Goal: Complete Application Form: Complete application form

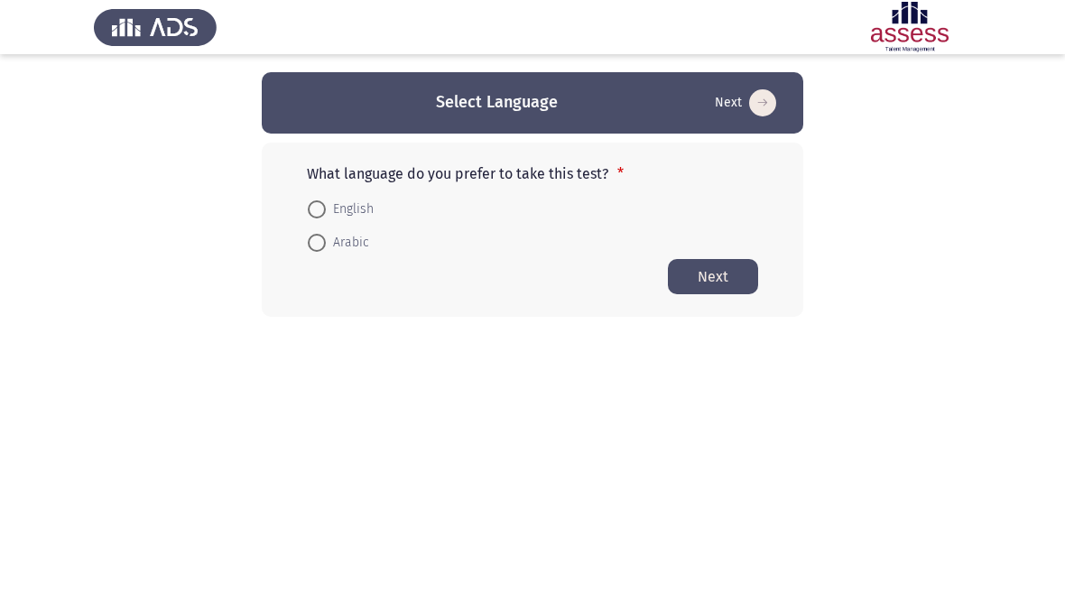
click at [310, 200] on span at bounding box center [317, 209] width 18 height 18
click at [310, 200] on input "English" at bounding box center [317, 209] width 18 height 18
radio input "true"
click at [715, 263] on button "Next" at bounding box center [713, 275] width 90 height 35
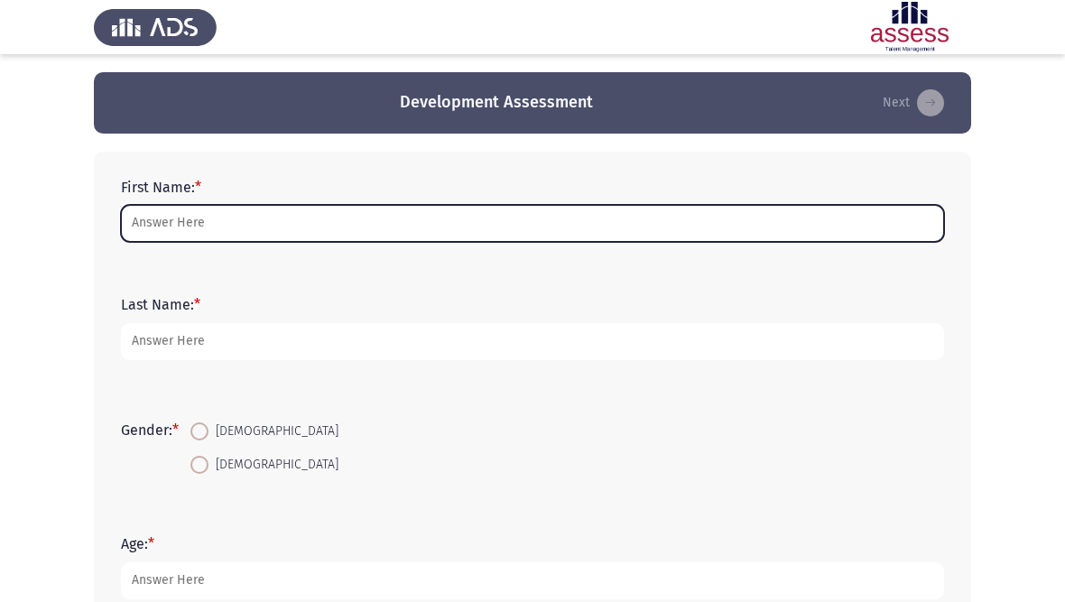
click at [457, 225] on input "First Name: *" at bounding box center [532, 223] width 823 height 37
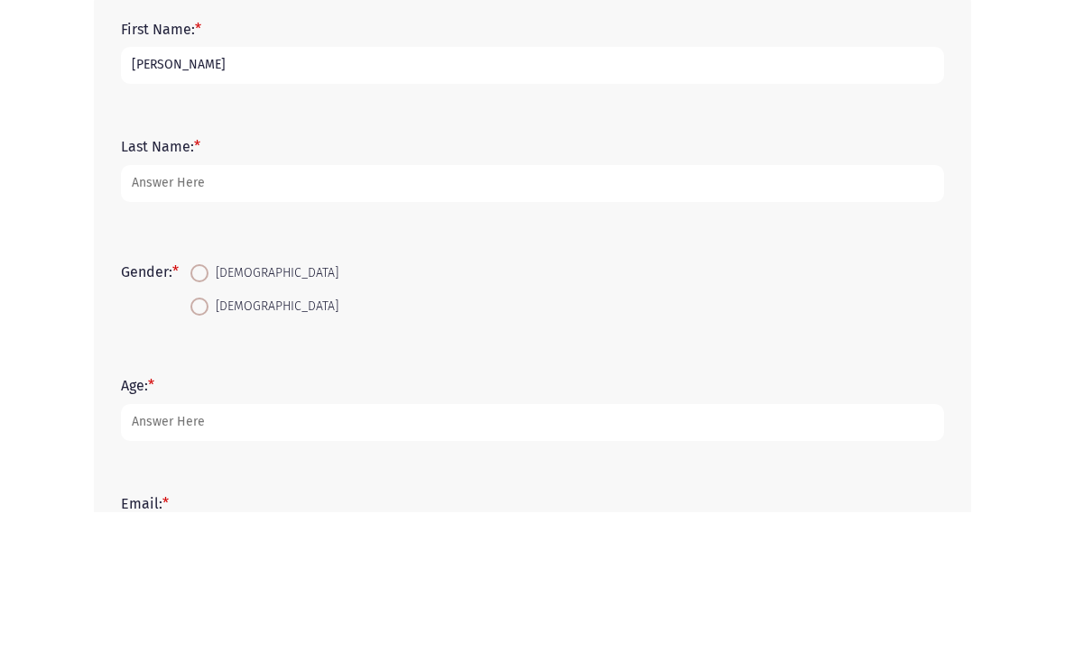
type input "[PERSON_NAME]"
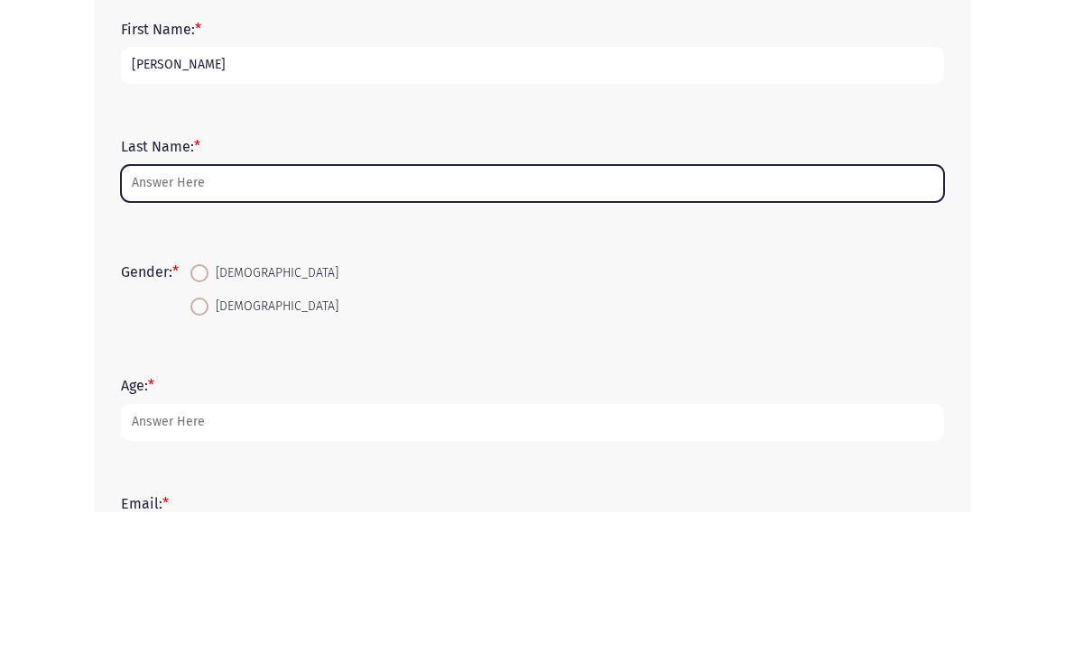
click at [482, 323] on input "Last Name: *" at bounding box center [532, 341] width 823 height 37
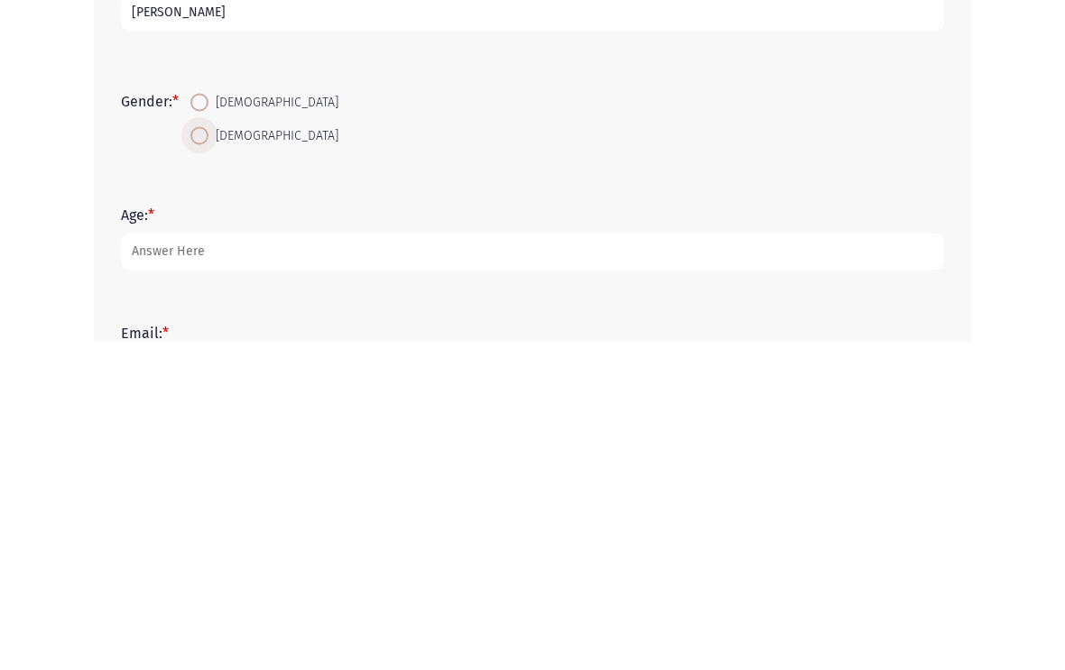
type input "[PERSON_NAME]"
click at [223, 454] on span "[DEMOGRAPHIC_DATA]" at bounding box center [273, 465] width 130 height 22
click at [208, 456] on input "[DEMOGRAPHIC_DATA]" at bounding box center [199, 465] width 18 height 18
radio input "true"
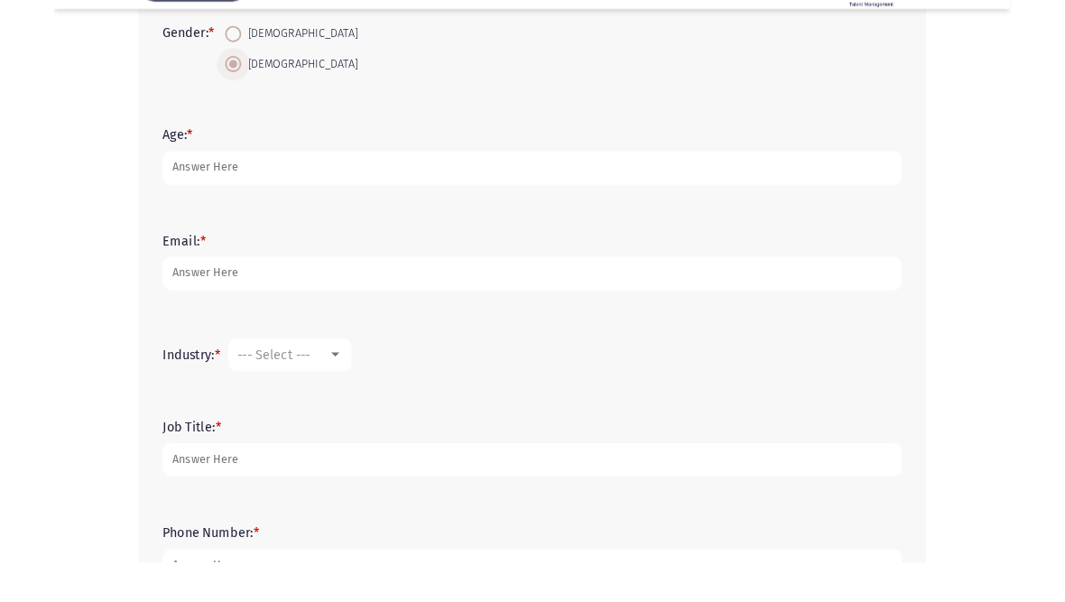
scroll to position [363, 0]
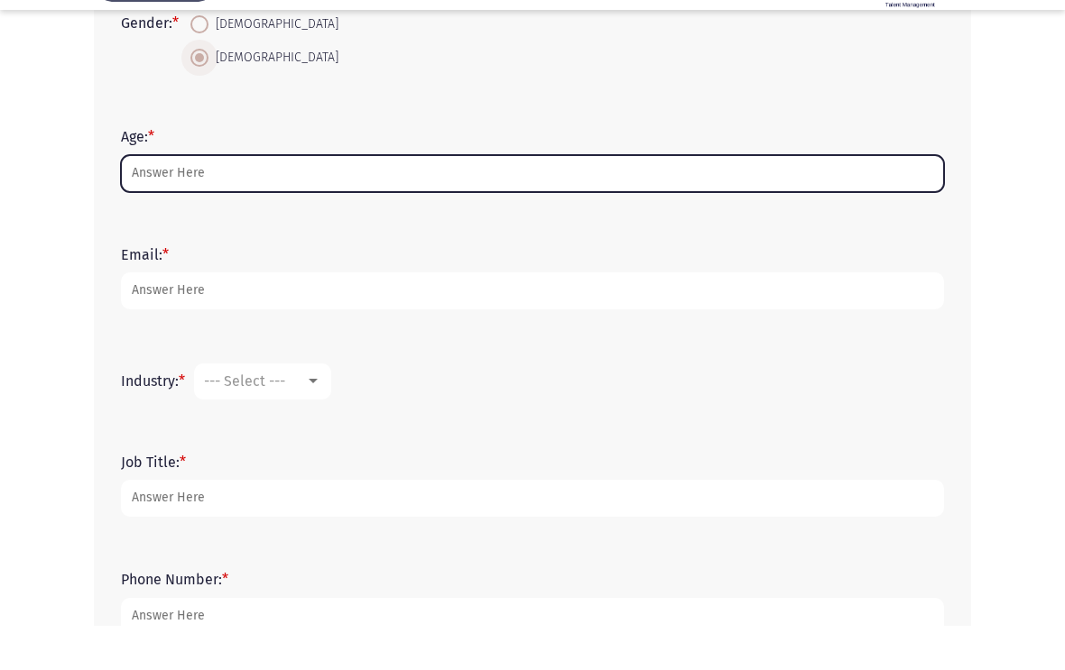
click at [429, 199] on input "Age: *" at bounding box center [532, 217] width 823 height 37
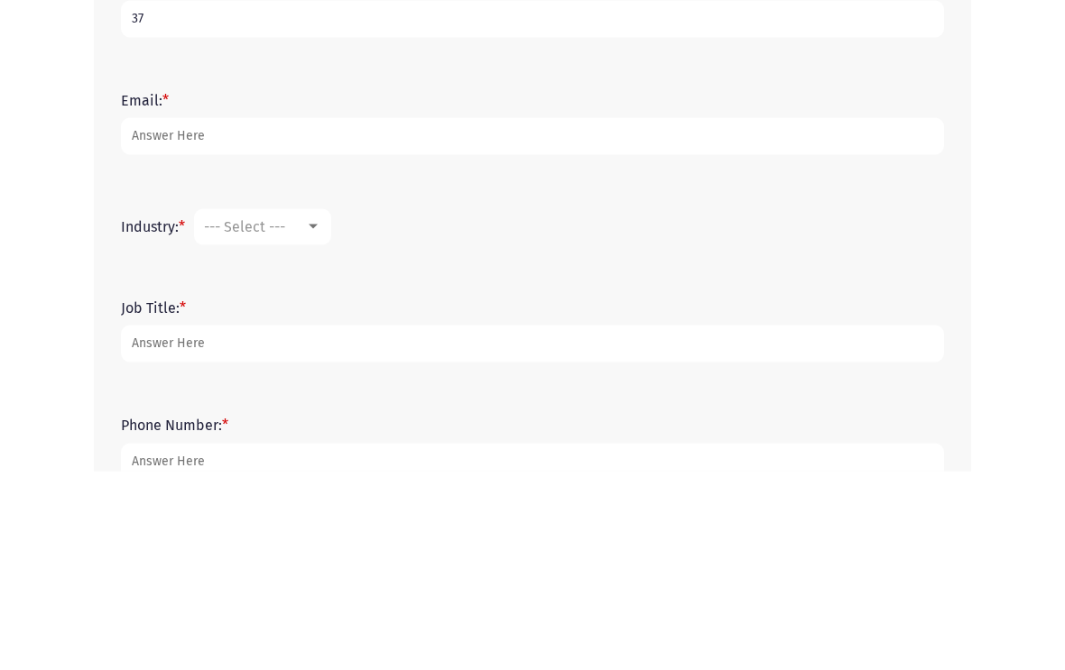
type input "37"
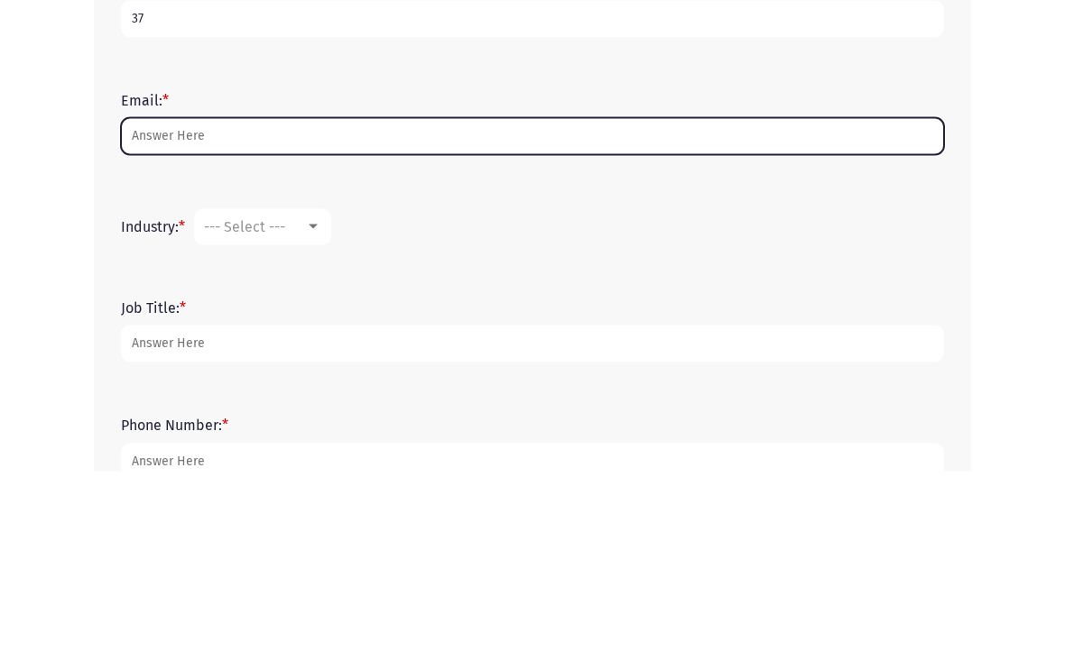
click at [484, 317] on input "Email: *" at bounding box center [532, 335] width 823 height 37
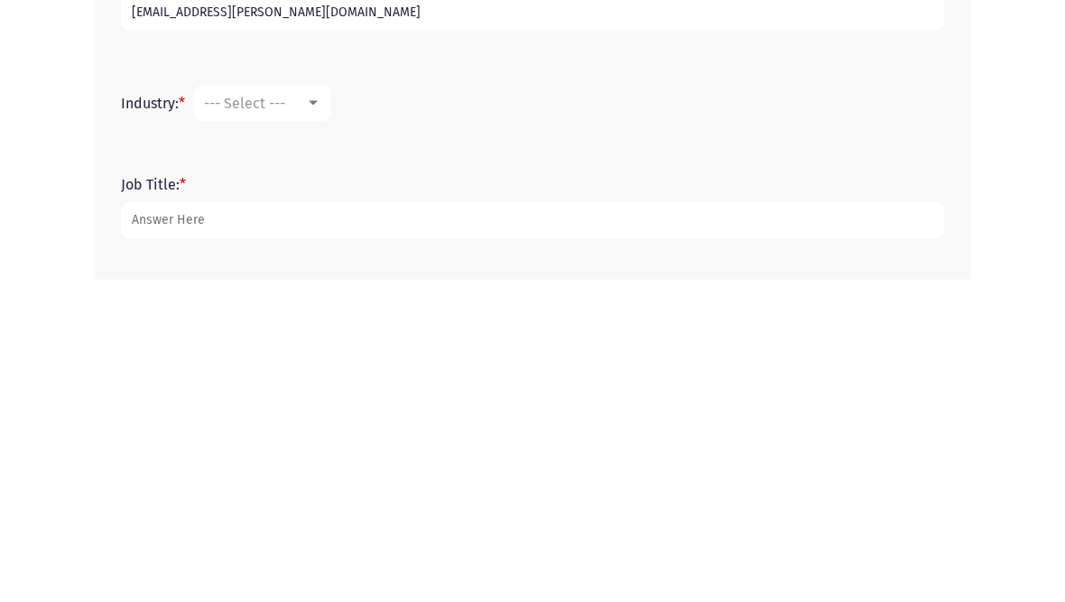
type input "[EMAIL_ADDRESS][PERSON_NAME][DOMAIN_NAME]"
click at [309, 408] on mat-select "--- Select ---" at bounding box center [262, 426] width 137 height 36
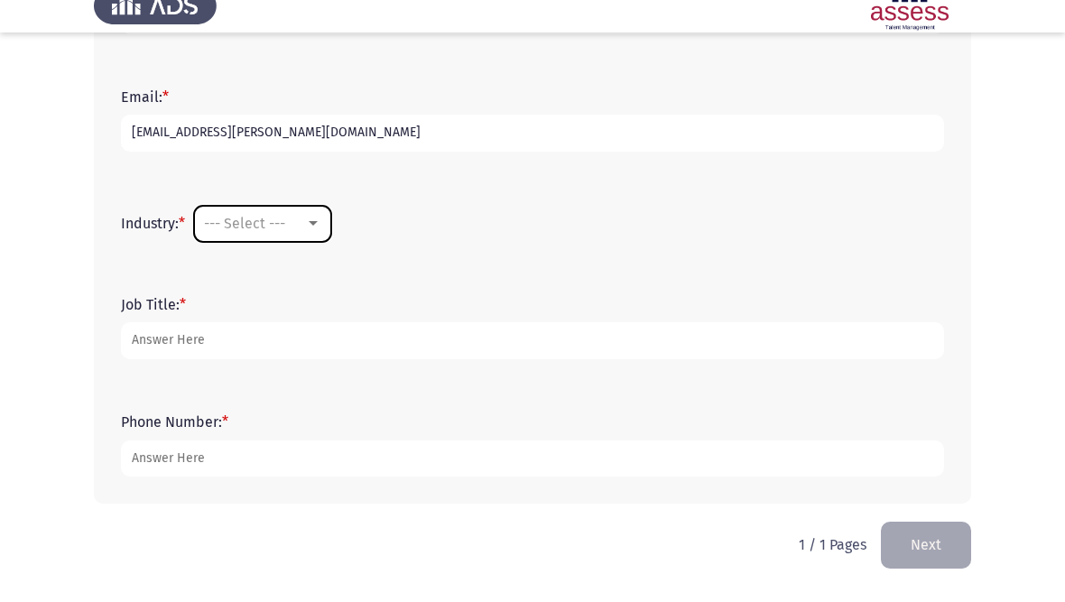
click at [314, 238] on div at bounding box center [313, 245] width 16 height 14
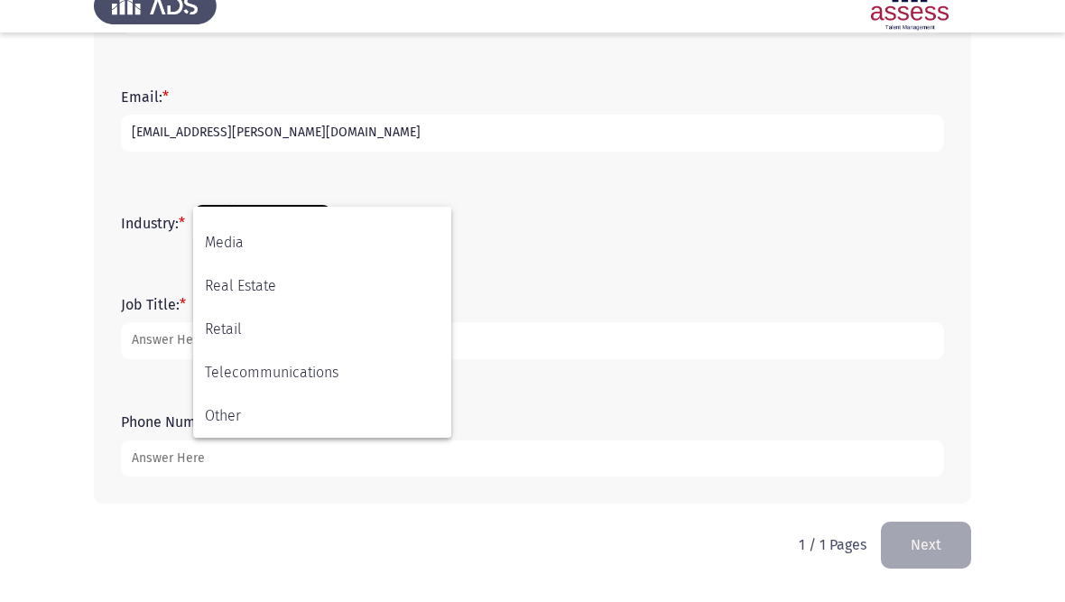
scroll to position [592, 0]
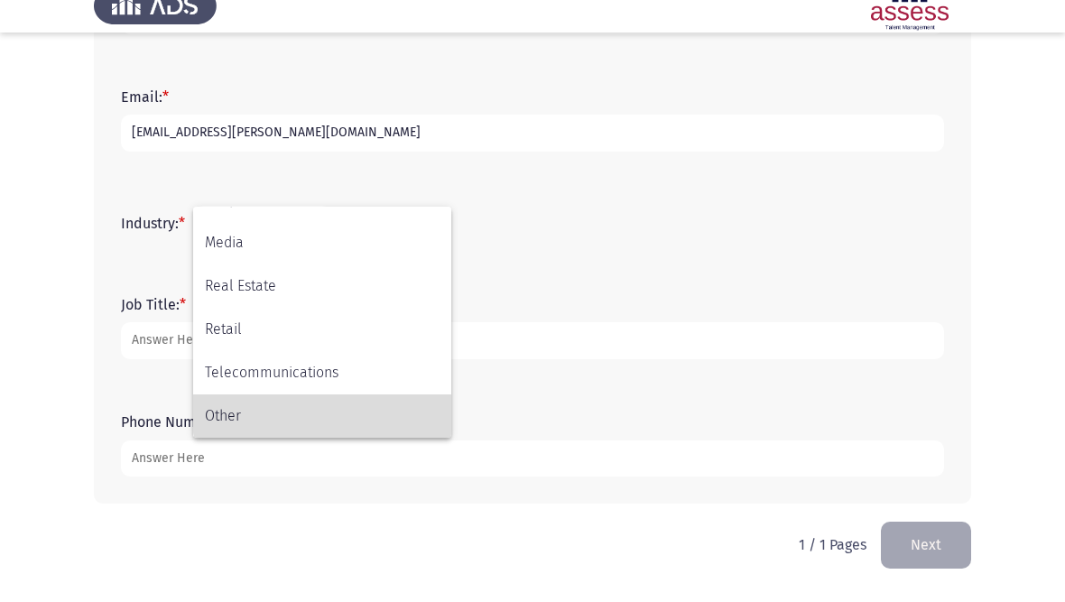
click at [336, 416] on span "Other" at bounding box center [322, 437] width 235 height 43
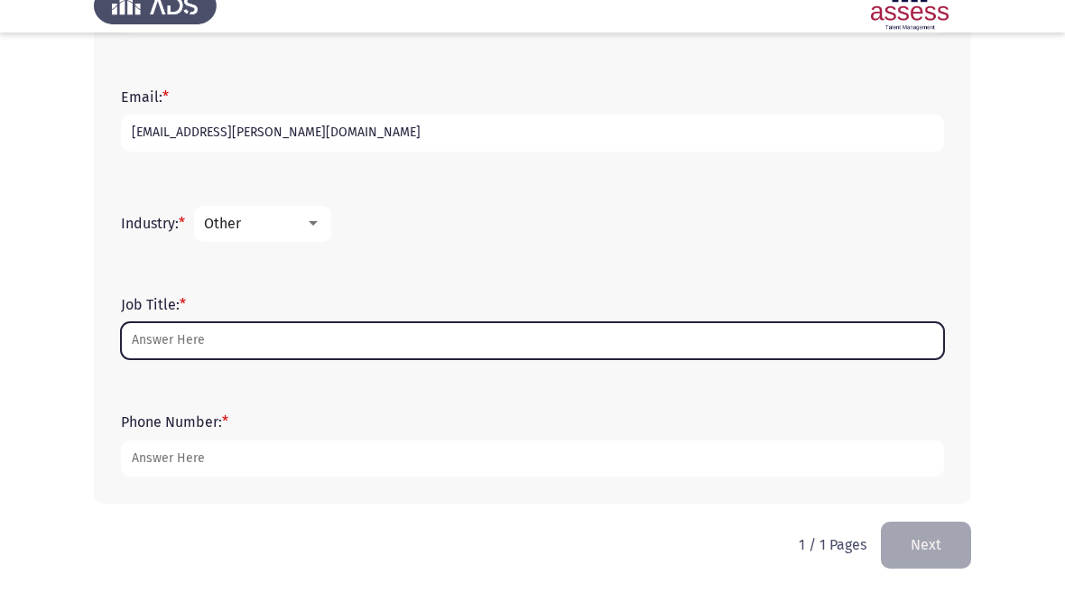
click at [356, 344] on input "Job Title: *" at bounding box center [532, 362] width 823 height 37
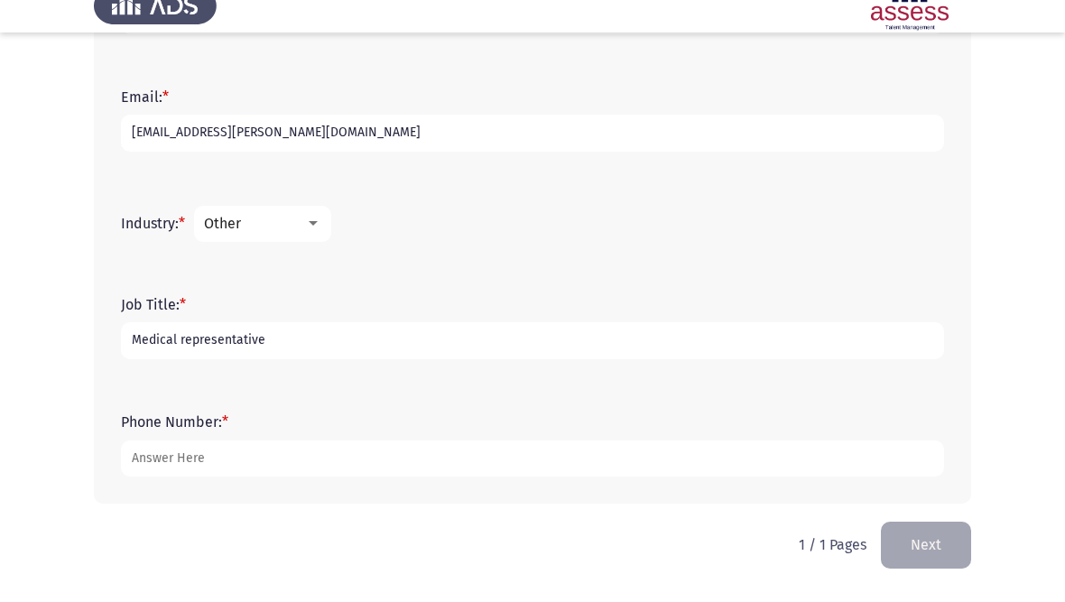
type input "Medical representative"
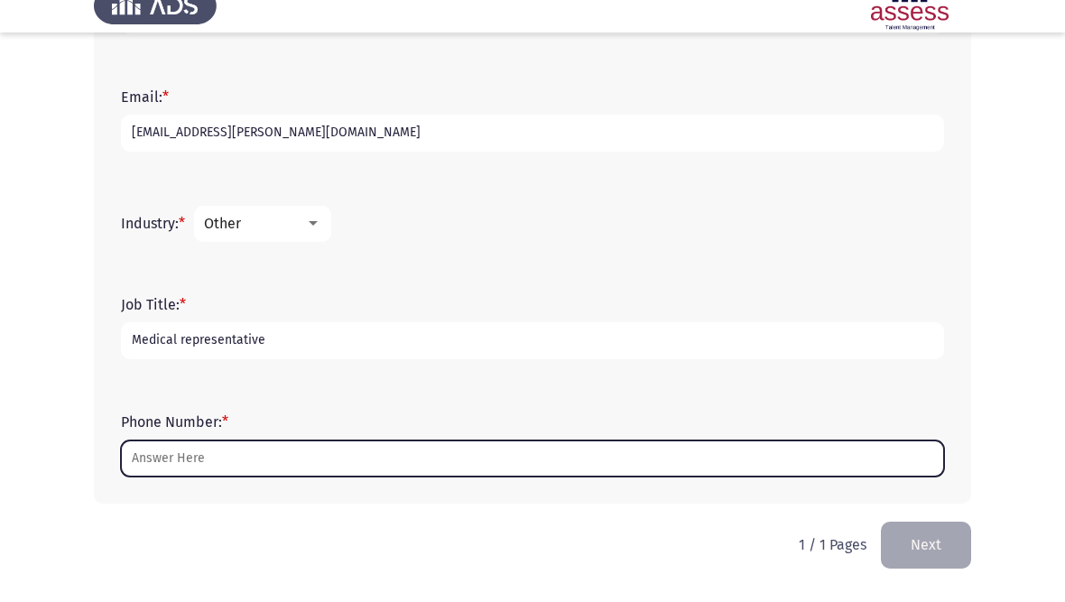
click at [361, 471] on input "Phone Number: *" at bounding box center [532, 480] width 823 height 37
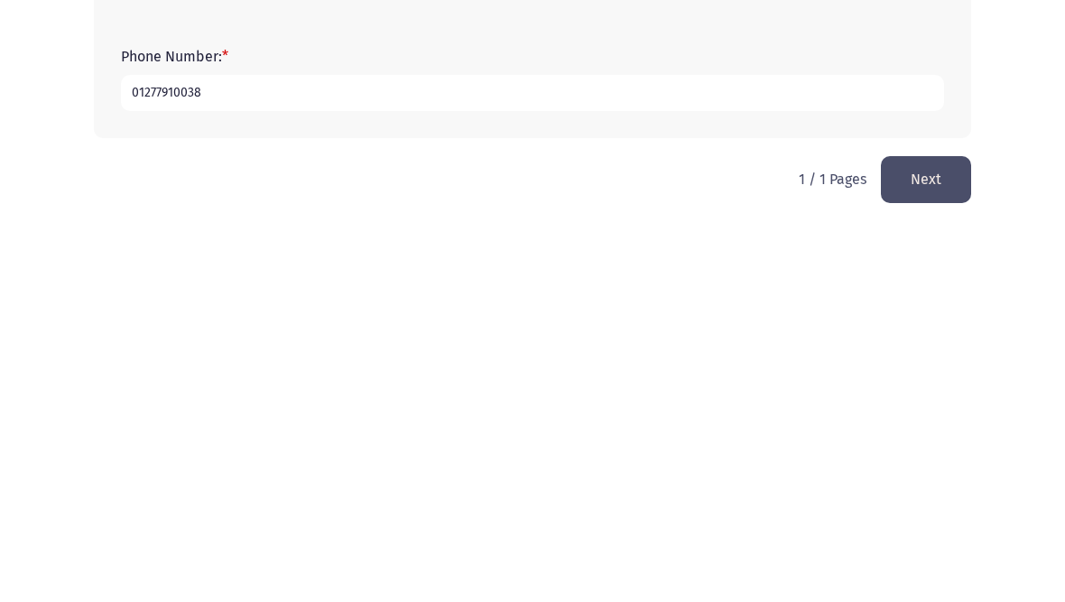
type input "01277910038"
click at [937, 543] on button "Next" at bounding box center [926, 566] width 90 height 46
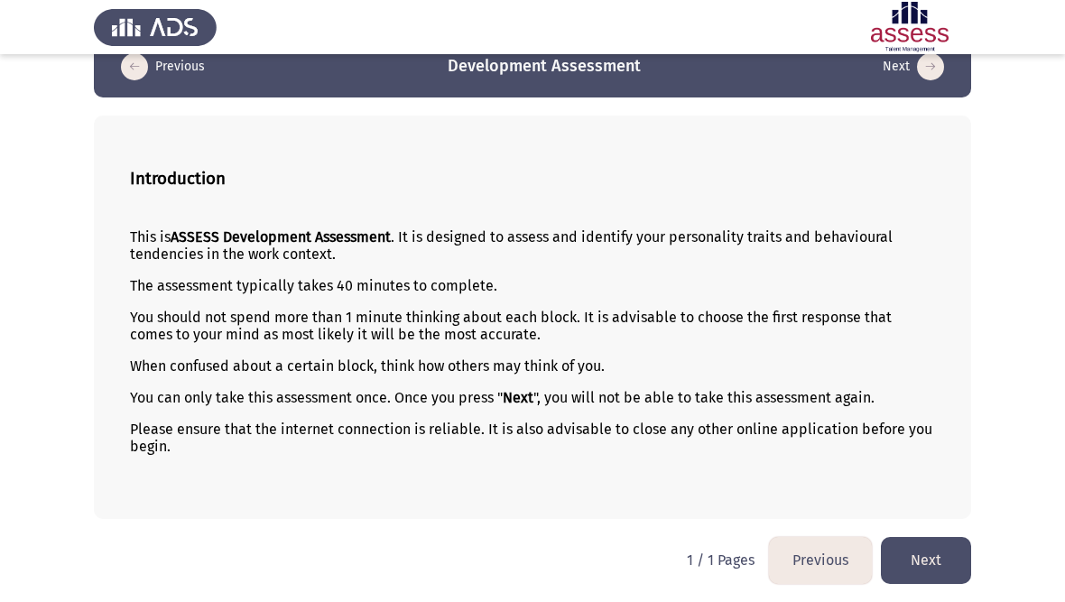
scroll to position [43, 0]
click at [935, 556] on button "Next" at bounding box center [926, 560] width 90 height 46
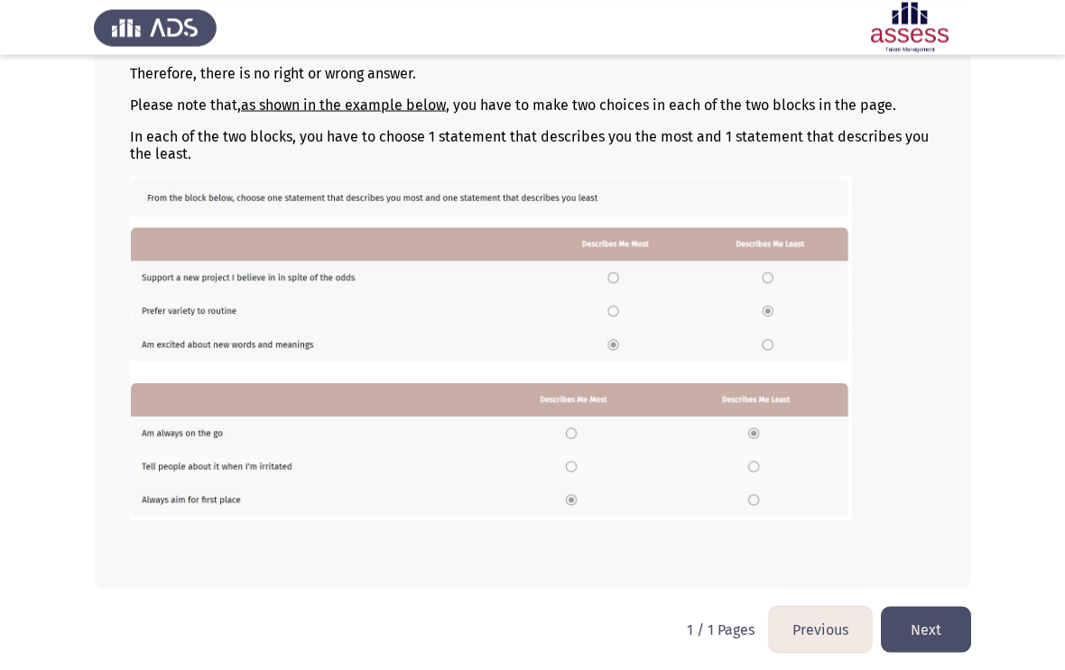
scroll to position [236, 0]
click at [927, 601] on button "Next" at bounding box center [926, 629] width 90 height 46
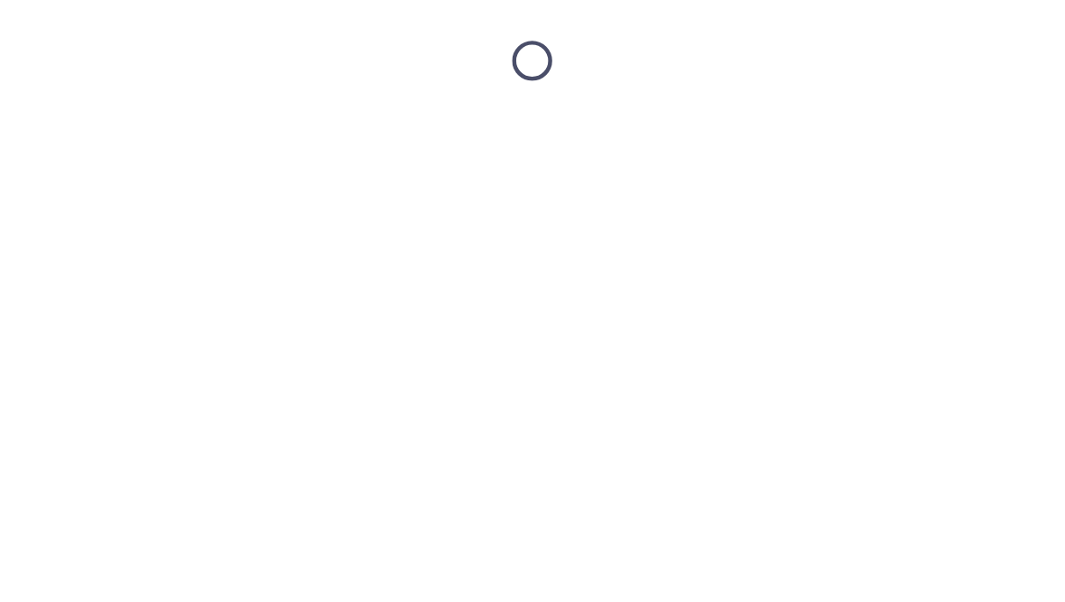
scroll to position [0, 0]
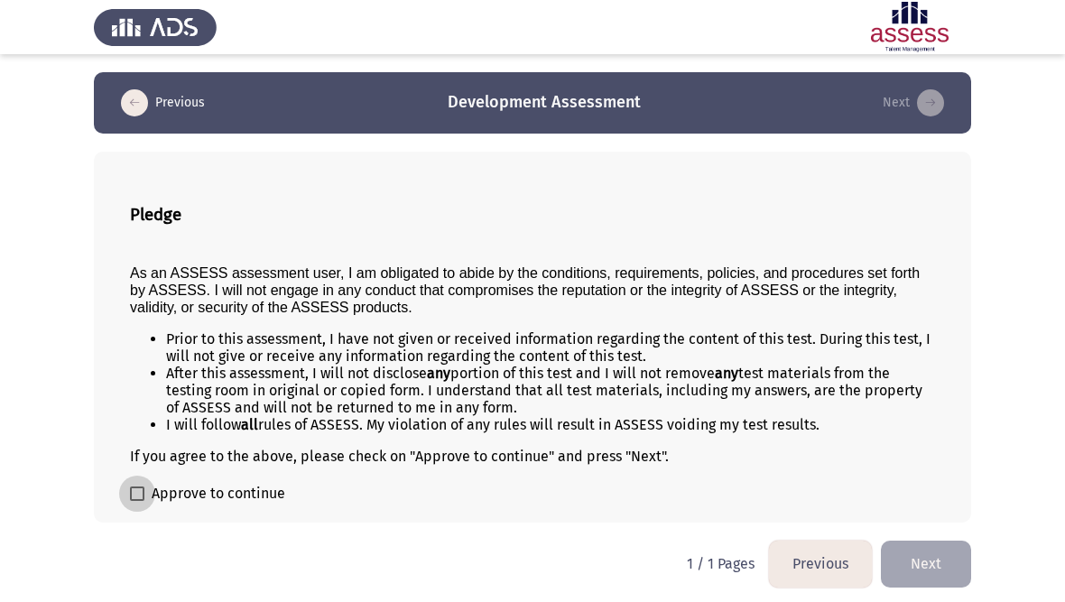
click at [226, 504] on span "Approve to continue" at bounding box center [219, 494] width 134 height 22
click at [137, 502] on input "Approve to continue" at bounding box center [136, 501] width 1 height 1
checkbox input "true"
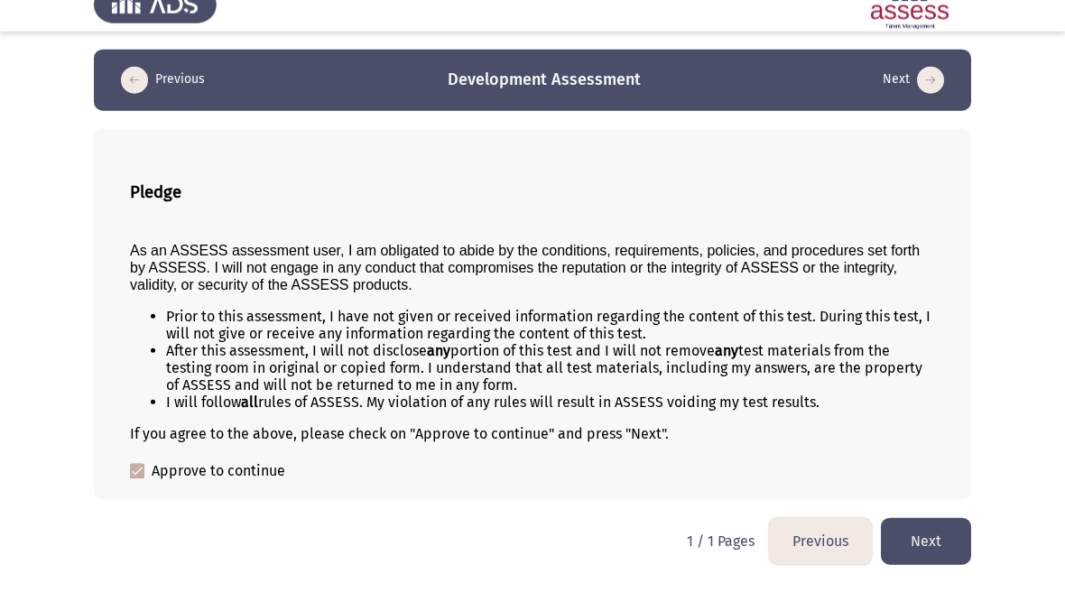
scroll to position [11, 0]
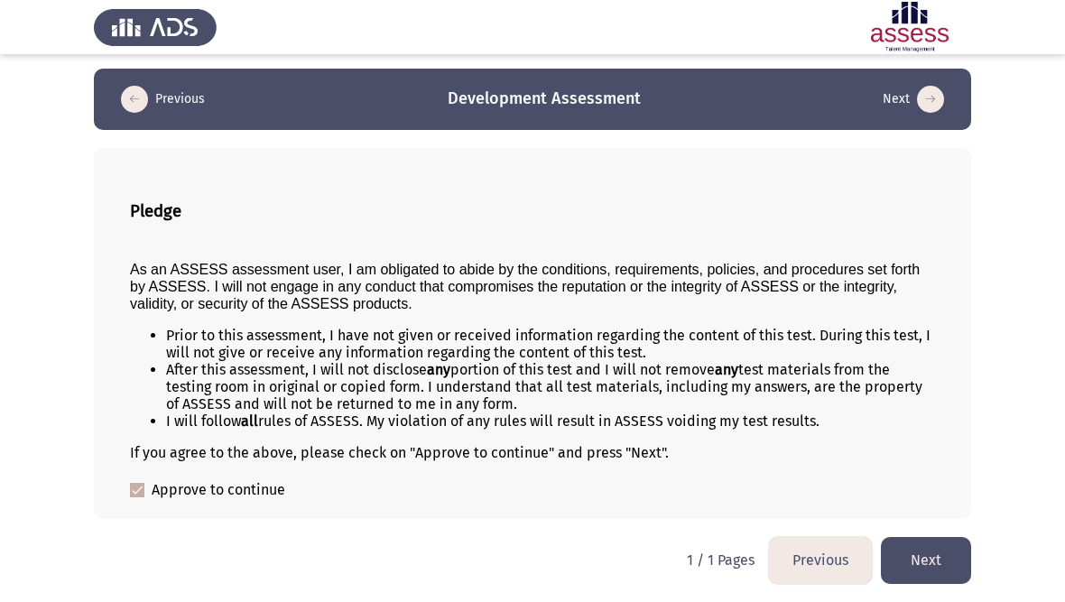
click at [940, 559] on button "Next" at bounding box center [926, 560] width 90 height 46
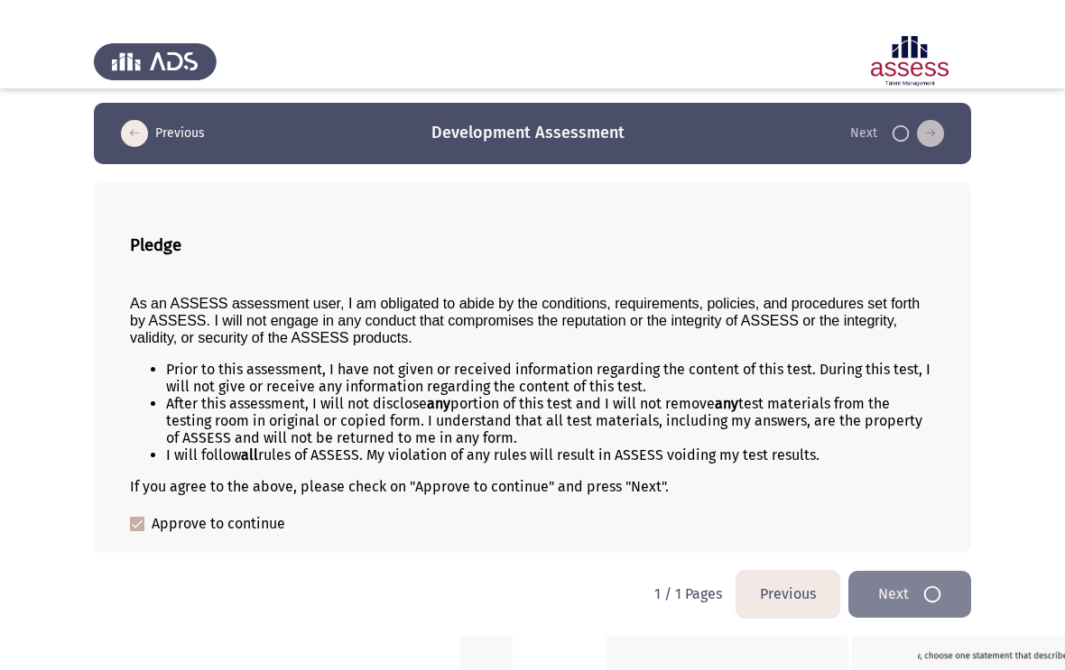
scroll to position [0, 0]
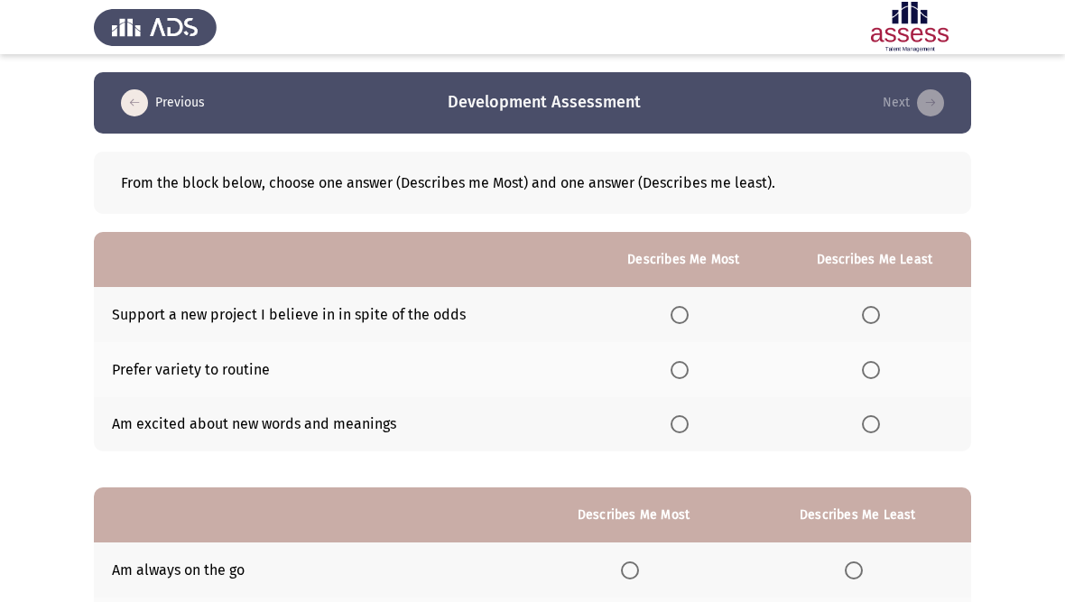
click at [675, 372] on span "Select an option" at bounding box center [679, 370] width 18 height 18
click at [675, 372] on input "Select an option" at bounding box center [679, 370] width 18 height 18
click at [676, 424] on span "Select an option" at bounding box center [679, 424] width 18 height 18
click at [676, 424] on input "Select an option" at bounding box center [679, 424] width 18 height 18
click at [675, 364] on span "Select an option" at bounding box center [679, 370] width 18 height 18
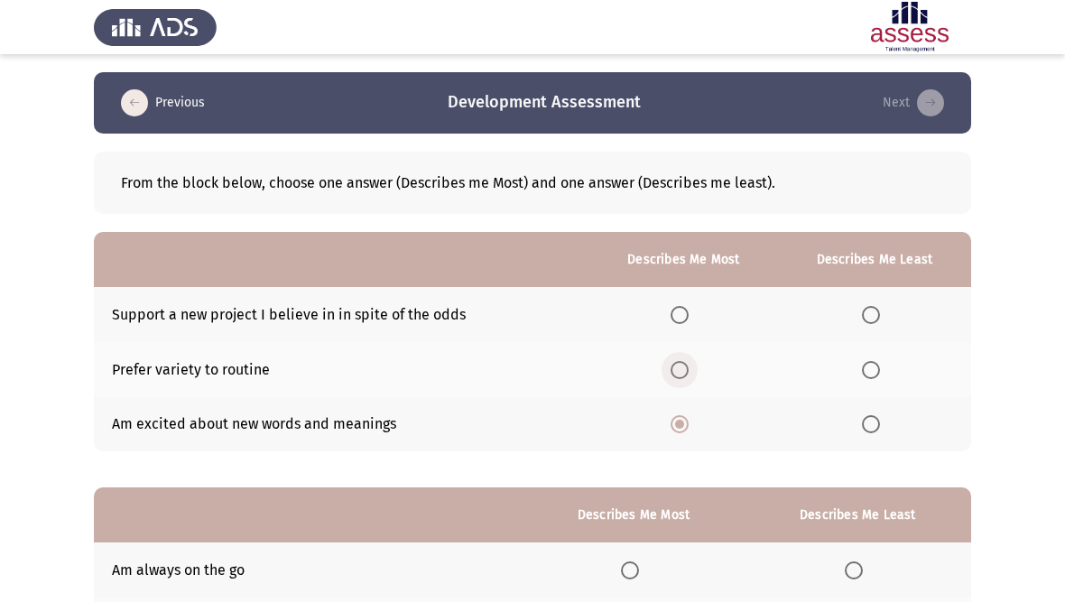
click at [675, 364] on input "Select an option" at bounding box center [679, 370] width 18 height 18
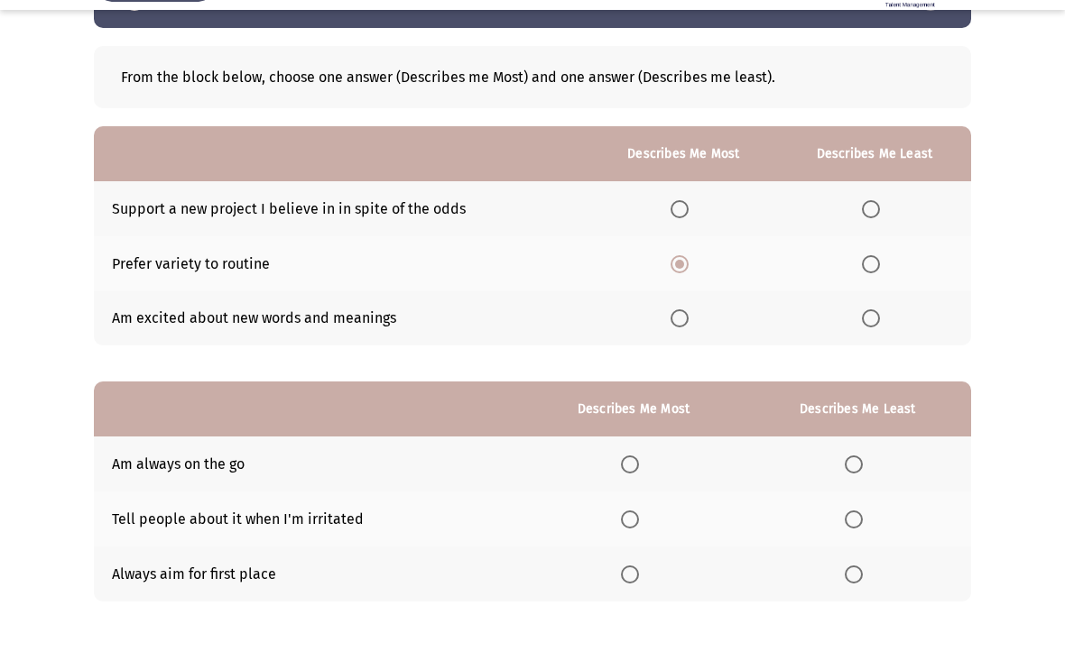
scroll to position [67, 0]
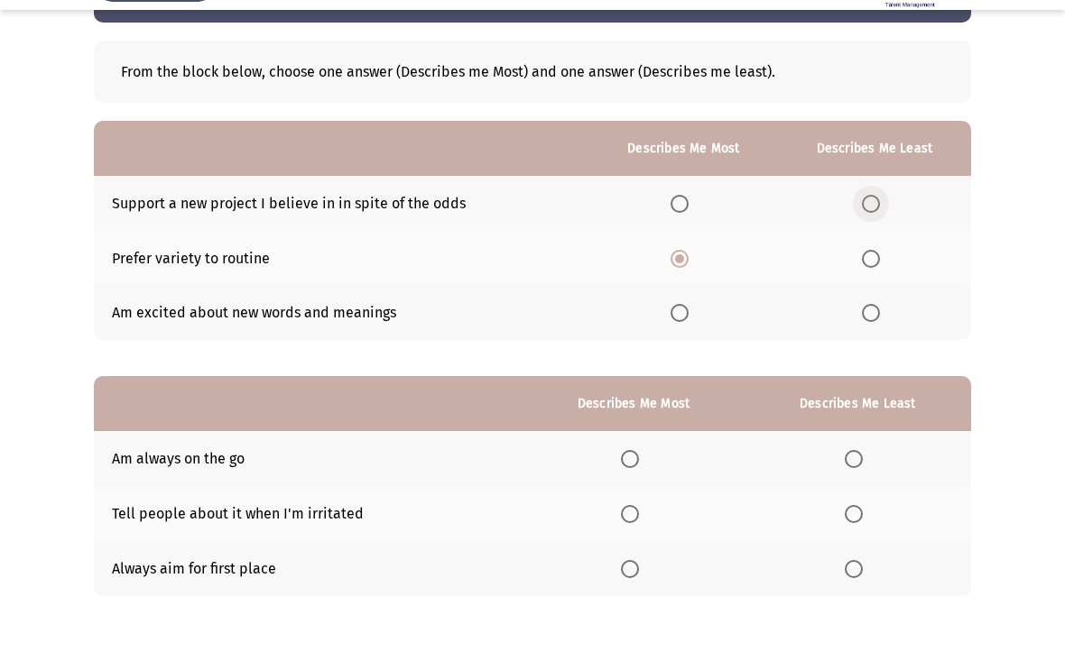
click at [867, 239] on span "Select an option" at bounding box center [871, 248] width 18 height 18
click at [867, 239] on input "Select an option" at bounding box center [871, 248] width 18 height 18
click at [873, 239] on span "Select an option" at bounding box center [871, 248] width 18 height 18
click at [873, 239] on input "Select an option" at bounding box center [871, 248] width 18 height 18
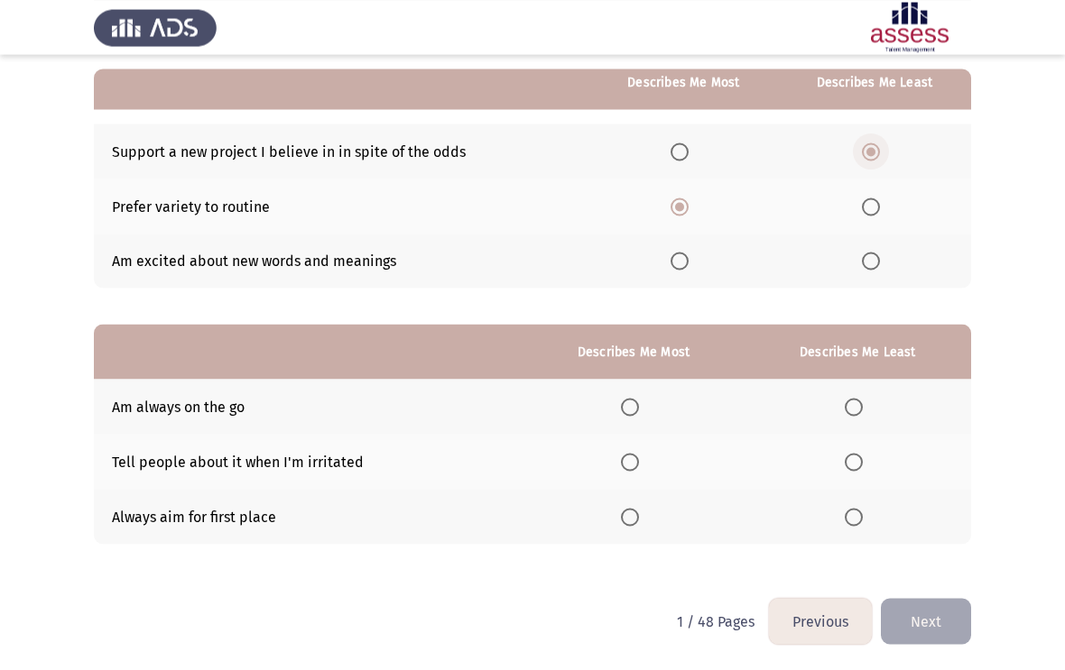
scroll to position [162, 0]
click at [863, 264] on span "Select an option" at bounding box center [871, 262] width 18 height 18
click at [863, 264] on input "Select an option" at bounding box center [871, 262] width 18 height 18
click at [626, 513] on span "Select an option" at bounding box center [630, 518] width 18 height 18
click at [626, 513] on input "Select an option" at bounding box center [630, 518] width 18 height 18
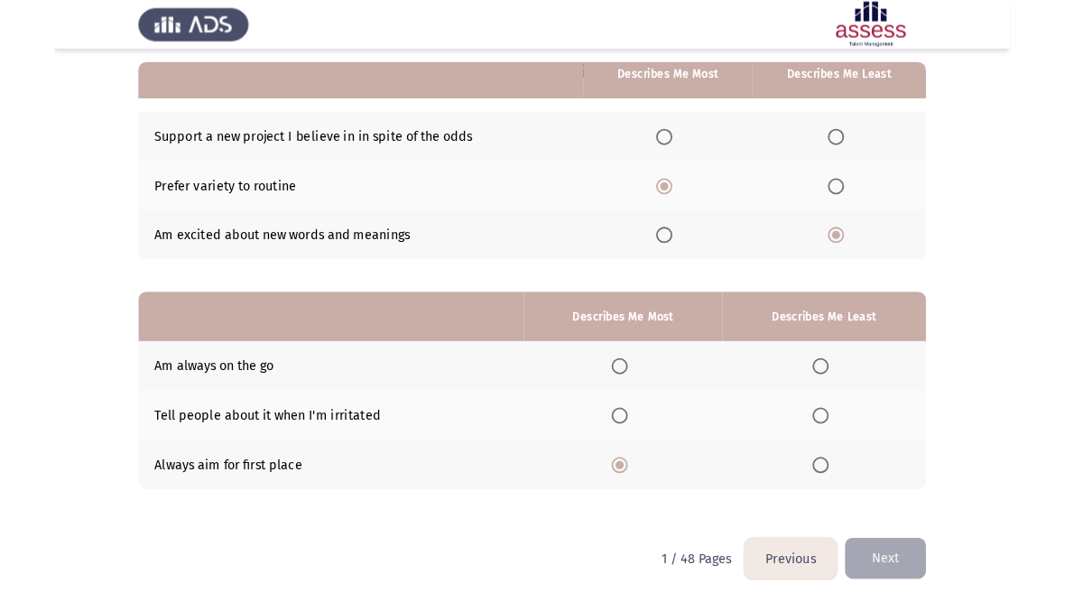
scroll to position [192, 0]
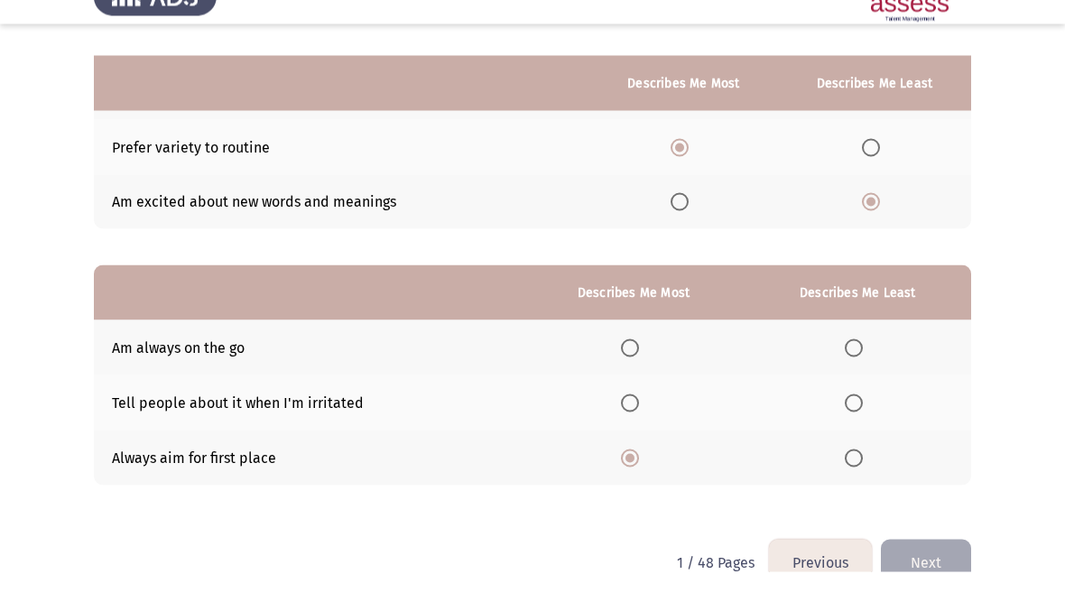
click at [851, 424] on span "Select an option" at bounding box center [854, 433] width 18 height 18
click at [851, 424] on input "Select an option" at bounding box center [854, 433] width 18 height 18
click at [936, 569] on button "Next" at bounding box center [926, 592] width 90 height 46
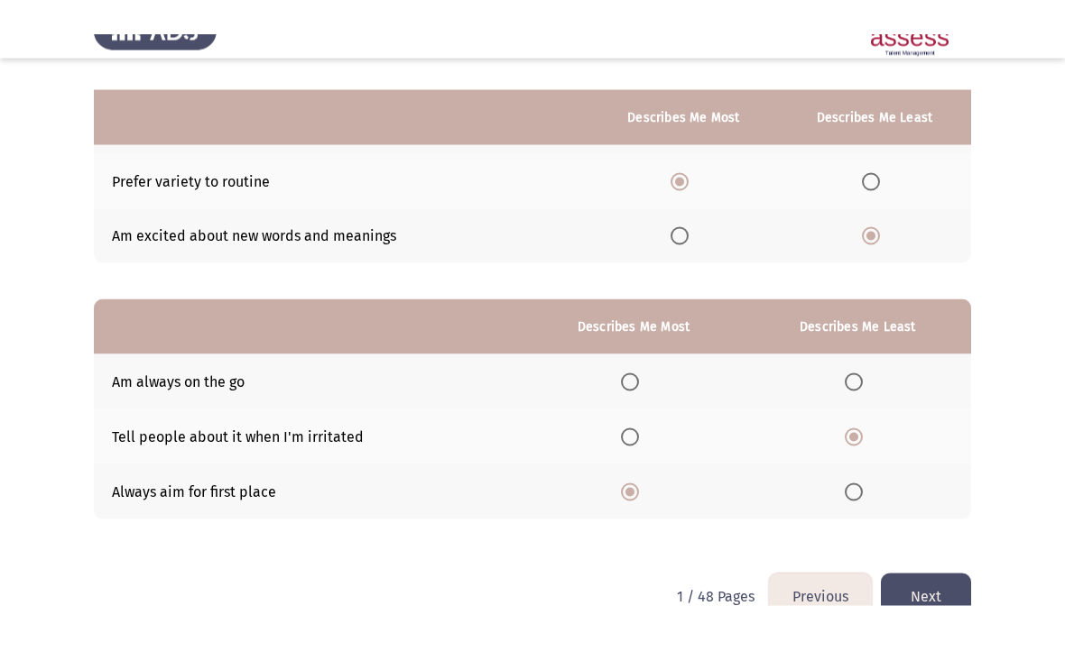
scroll to position [0, 0]
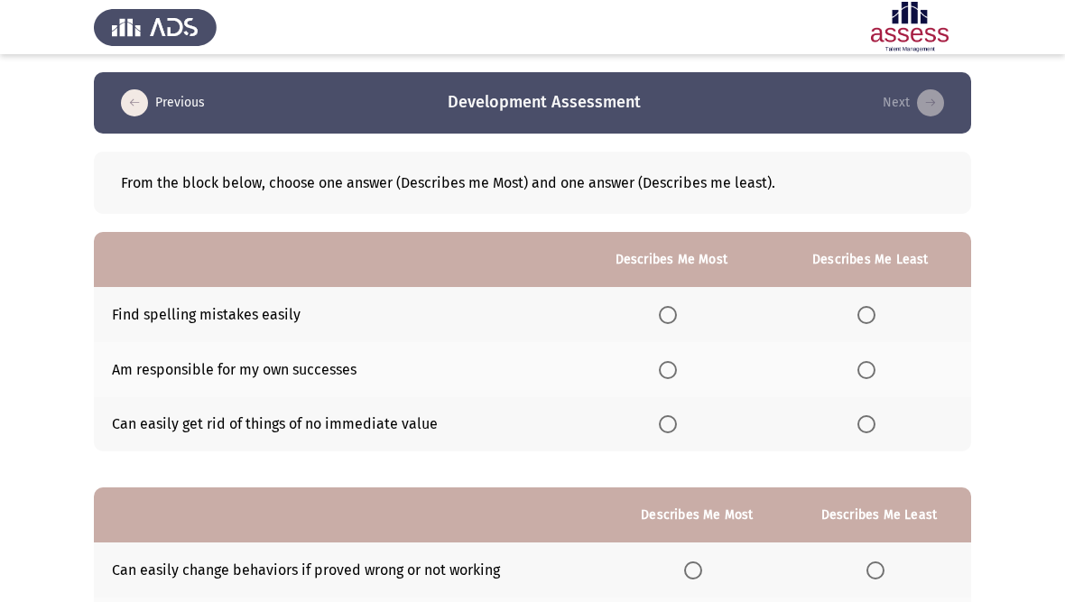
click at [659, 371] on span "Select an option" at bounding box center [668, 370] width 18 height 18
click at [659, 371] on input "Select an option" at bounding box center [668, 370] width 18 height 18
click at [864, 420] on span "Select an option" at bounding box center [866, 424] width 18 height 18
click at [864, 420] on input "Select an option" at bounding box center [866, 424] width 18 height 18
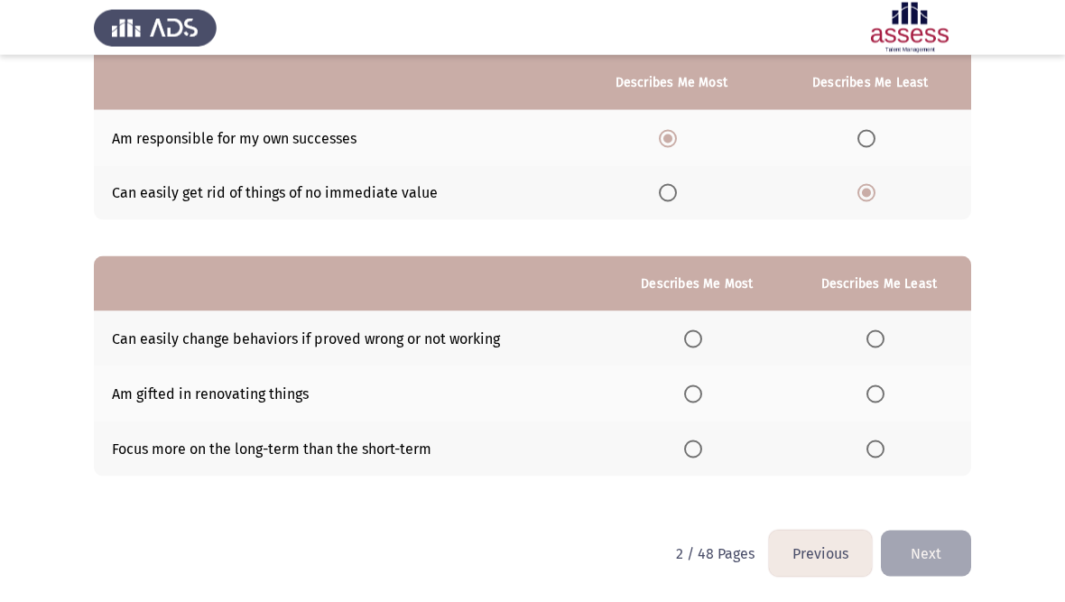
scroll to position [231, 0]
click at [679, 468] on th at bounding box center [697, 448] width 180 height 55
click at [692, 448] on span "Select an option" at bounding box center [693, 449] width 18 height 18
click at [692, 448] on input "Select an option" at bounding box center [693, 449] width 18 height 18
click at [686, 342] on span "Select an option" at bounding box center [693, 339] width 18 height 18
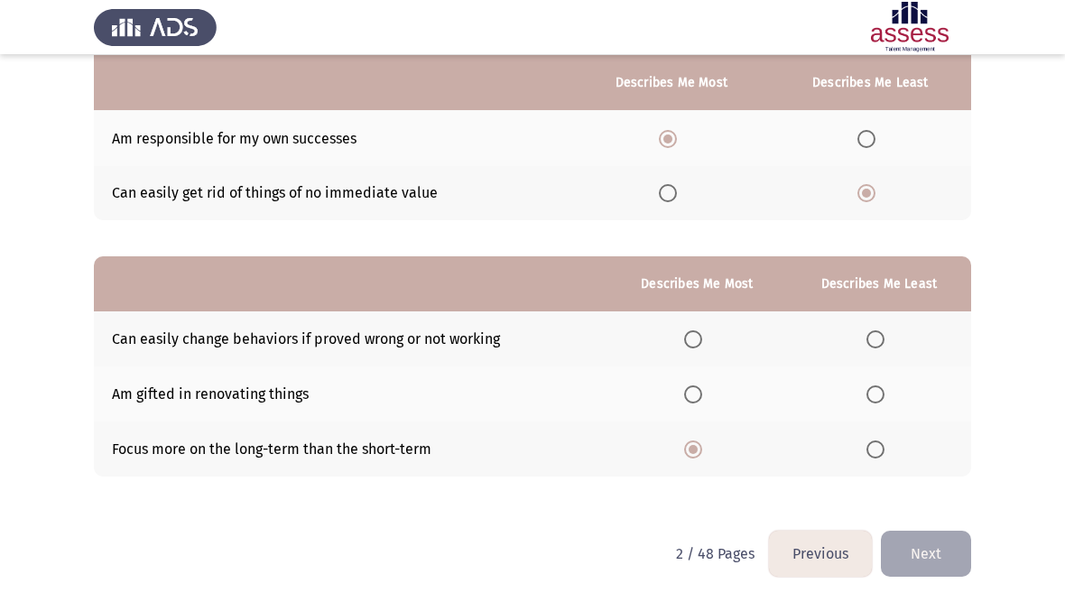
click at [686, 342] on input "Select an option" at bounding box center [693, 339] width 18 height 18
click at [878, 385] on span "Select an option" at bounding box center [875, 394] width 18 height 18
click at [878, 385] on input "Select an option" at bounding box center [875, 394] width 18 height 18
click at [894, 436] on th at bounding box center [879, 448] width 184 height 55
click at [872, 442] on span "Select an option" at bounding box center [875, 449] width 18 height 18
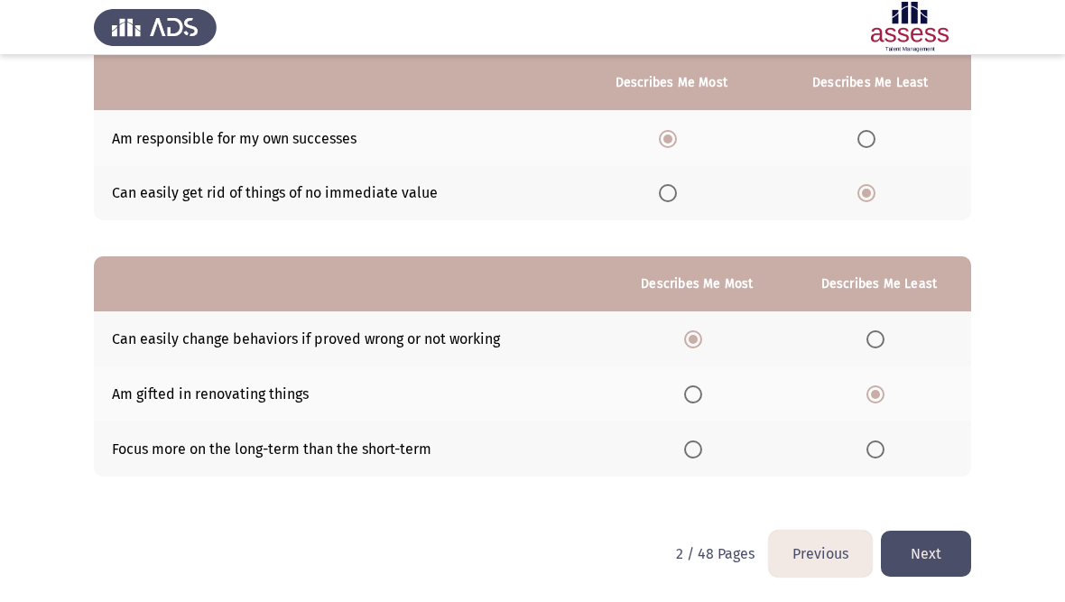
click at [872, 442] on input "Select an option" at bounding box center [875, 449] width 18 height 18
click at [928, 547] on button "Next" at bounding box center [926, 554] width 90 height 46
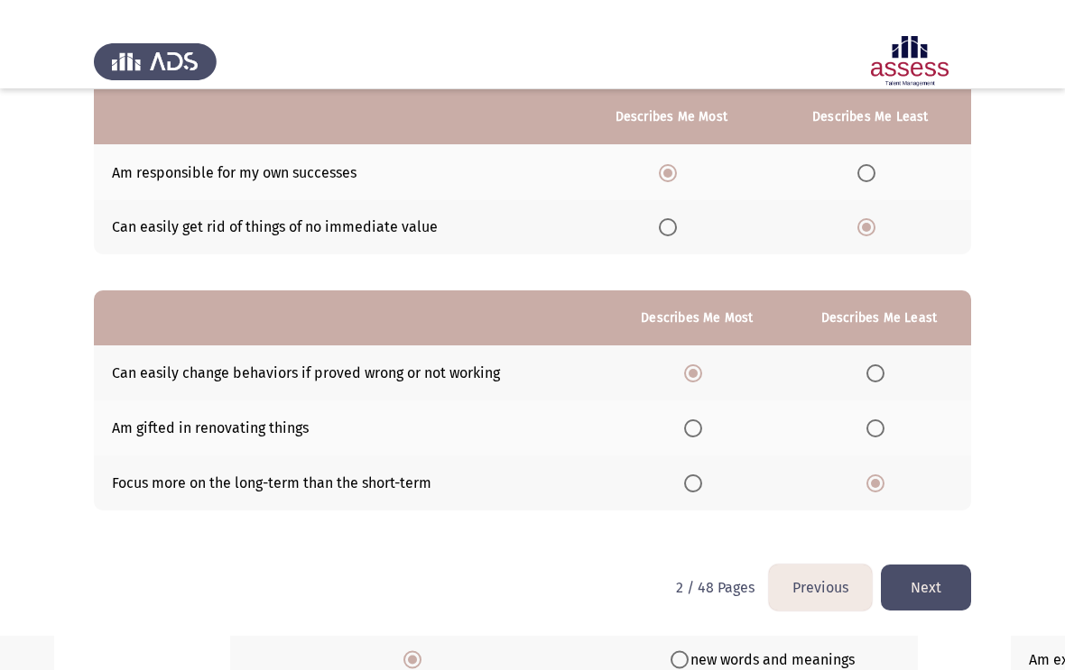
scroll to position [0, 0]
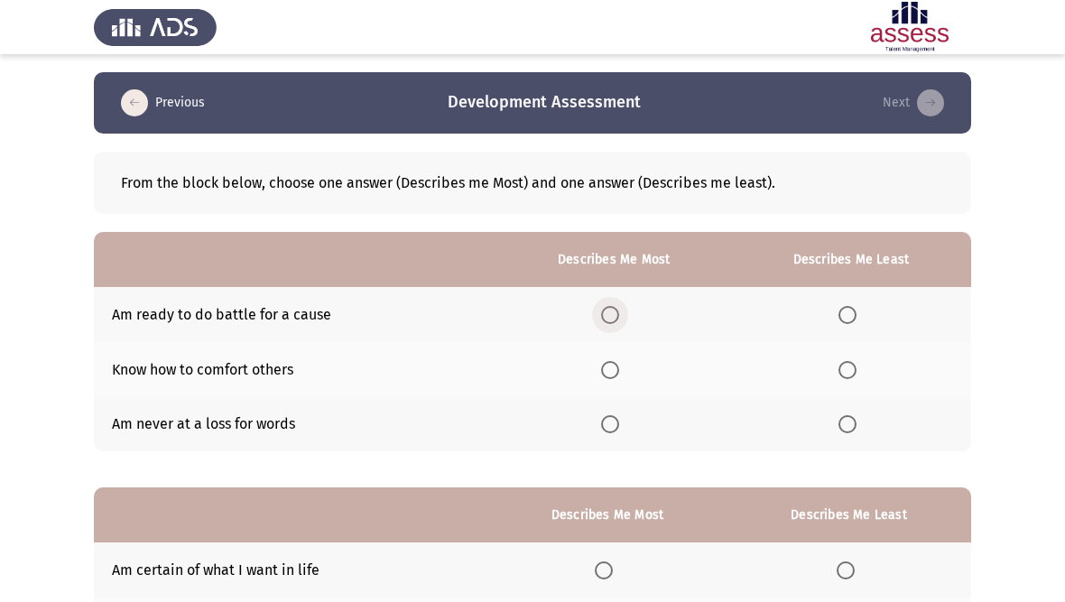
click at [601, 307] on span "Select an option" at bounding box center [610, 315] width 18 height 18
click at [601, 307] on input "Select an option" at bounding box center [610, 315] width 18 height 18
click at [852, 423] on span "Select an option" at bounding box center [847, 424] width 18 height 18
click at [852, 423] on input "Select an option" at bounding box center [847, 424] width 18 height 18
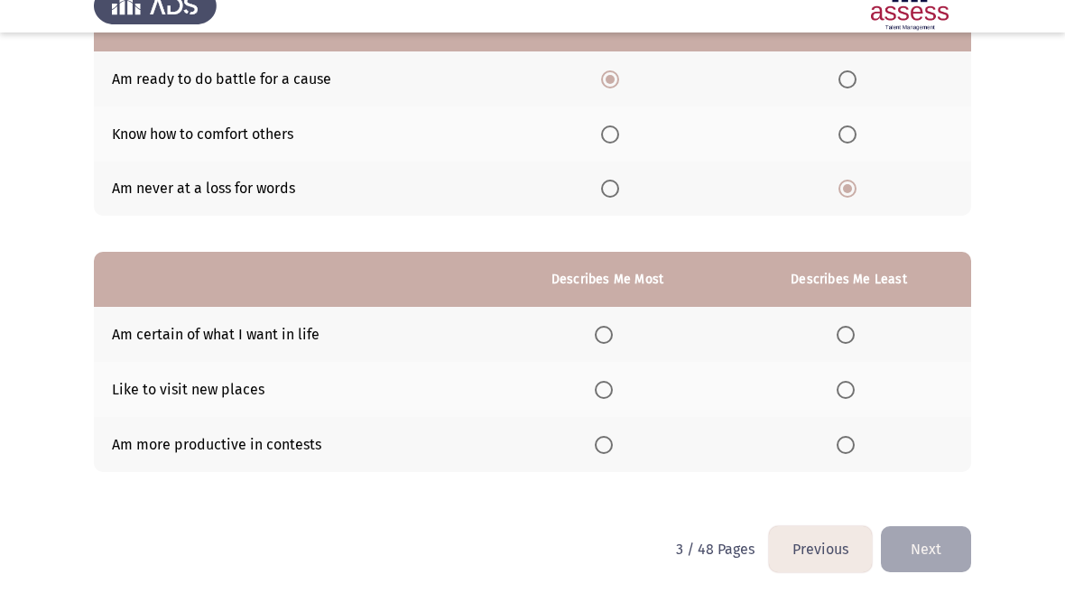
scroll to position [217, 0]
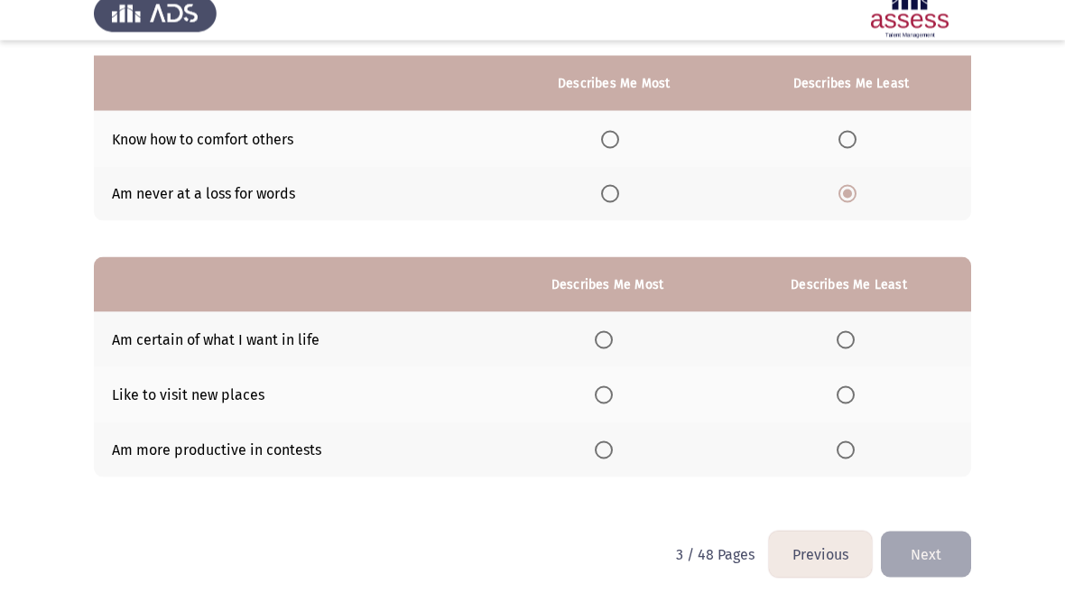
click at [602, 455] on span "Select an option" at bounding box center [604, 464] width 18 height 18
click at [602, 455] on input "Select an option" at bounding box center [604, 464] width 18 height 18
click at [848, 345] on span "Select an option" at bounding box center [845, 354] width 18 height 18
click at [848, 345] on input "Select an option" at bounding box center [845, 354] width 18 height 18
click at [840, 400] on span "Select an option" at bounding box center [845, 409] width 18 height 18
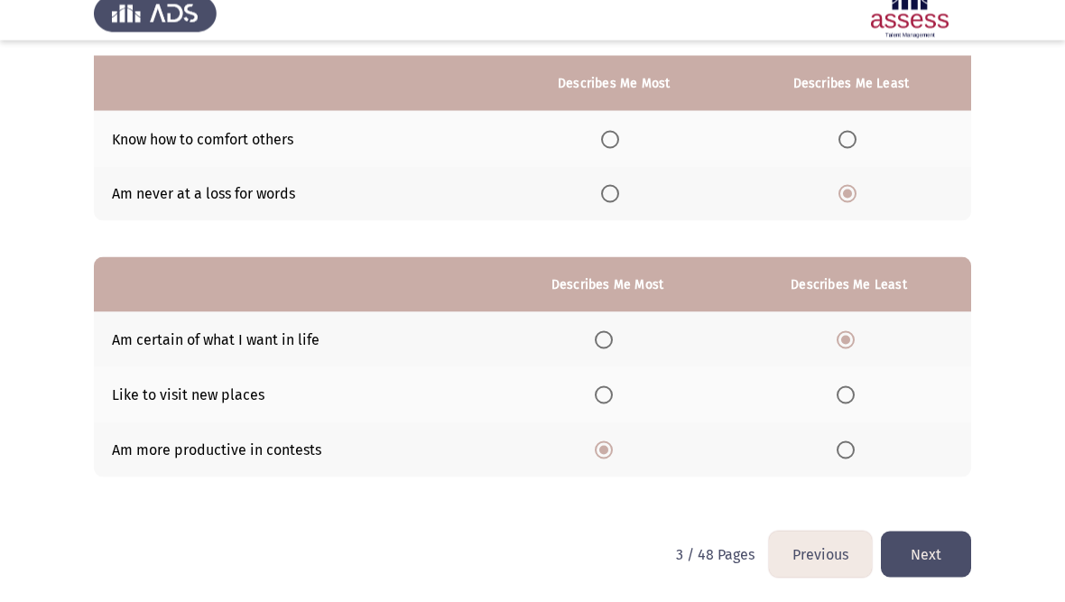
click at [840, 400] on input "Select an option" at bounding box center [845, 409] width 18 height 18
click at [844, 345] on span "Select an option" at bounding box center [845, 354] width 18 height 18
click at [844, 345] on input "Select an option" at bounding box center [845, 354] width 18 height 18
click at [846, 400] on span "Select an option" at bounding box center [845, 409] width 18 height 18
click at [846, 400] on input "Select an option" at bounding box center [845, 409] width 18 height 18
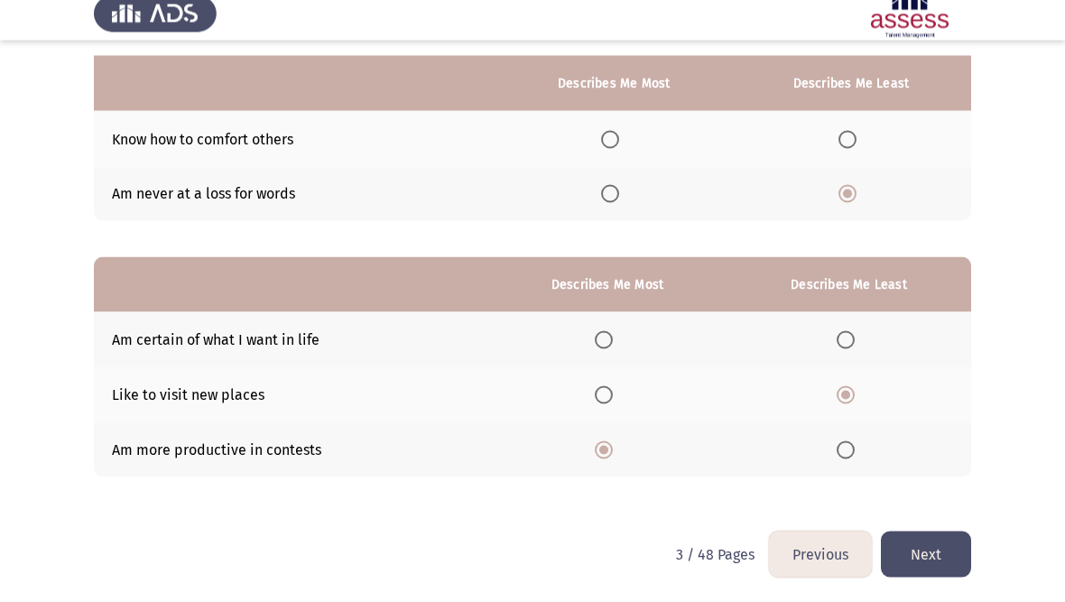
click at [935, 550] on button "Next" at bounding box center [926, 568] width 90 height 46
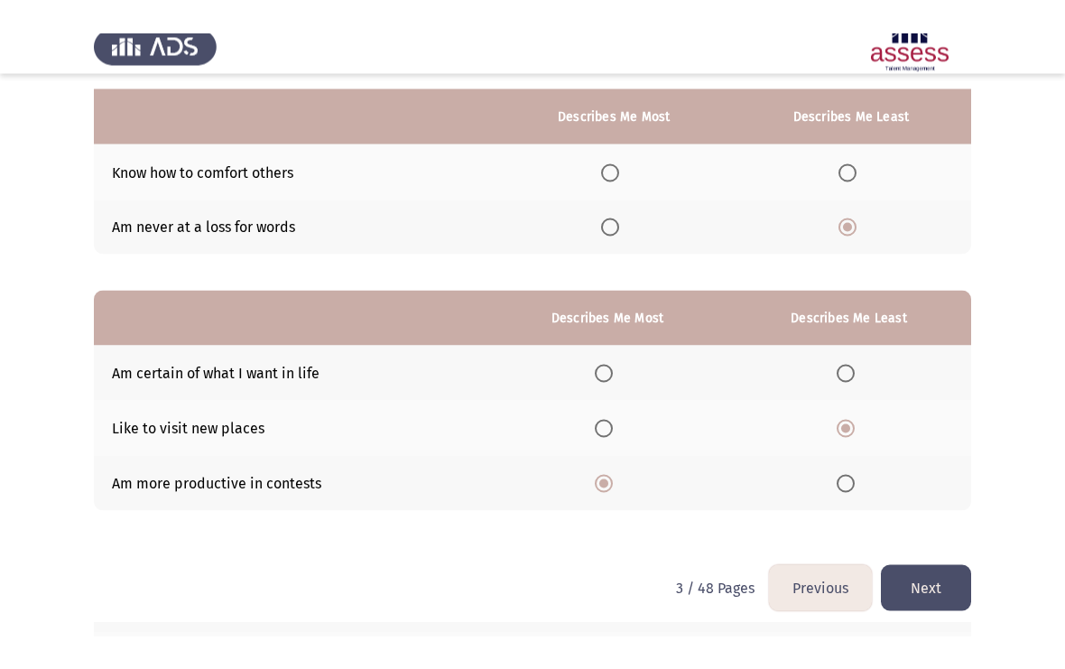
scroll to position [0, 0]
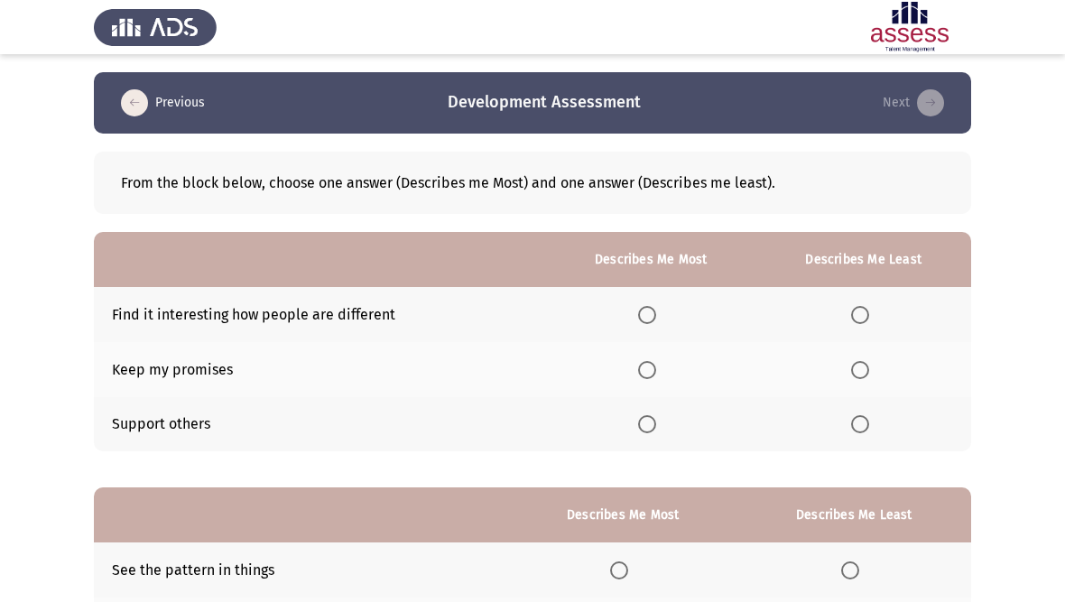
click at [854, 311] on span "Select an option" at bounding box center [860, 315] width 18 height 18
click at [854, 311] on input "Select an option" at bounding box center [860, 315] width 18 height 18
click at [640, 424] on span "Select an option" at bounding box center [647, 424] width 18 height 18
click at [640, 424] on input "Select an option" at bounding box center [647, 424] width 18 height 18
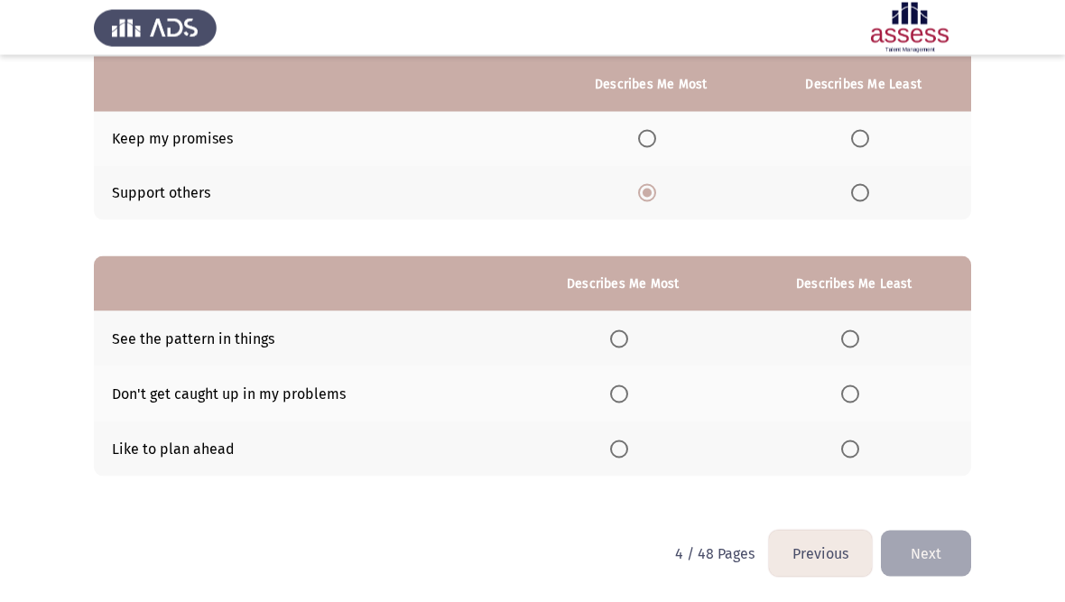
scroll to position [231, 0]
click at [618, 452] on span "Select an option" at bounding box center [619, 449] width 18 height 18
click at [618, 452] on input "Select an option" at bounding box center [619, 449] width 18 height 18
click at [854, 331] on span "Select an option" at bounding box center [850, 339] width 18 height 18
click at [854, 331] on input "Select an option" at bounding box center [850, 339] width 18 height 18
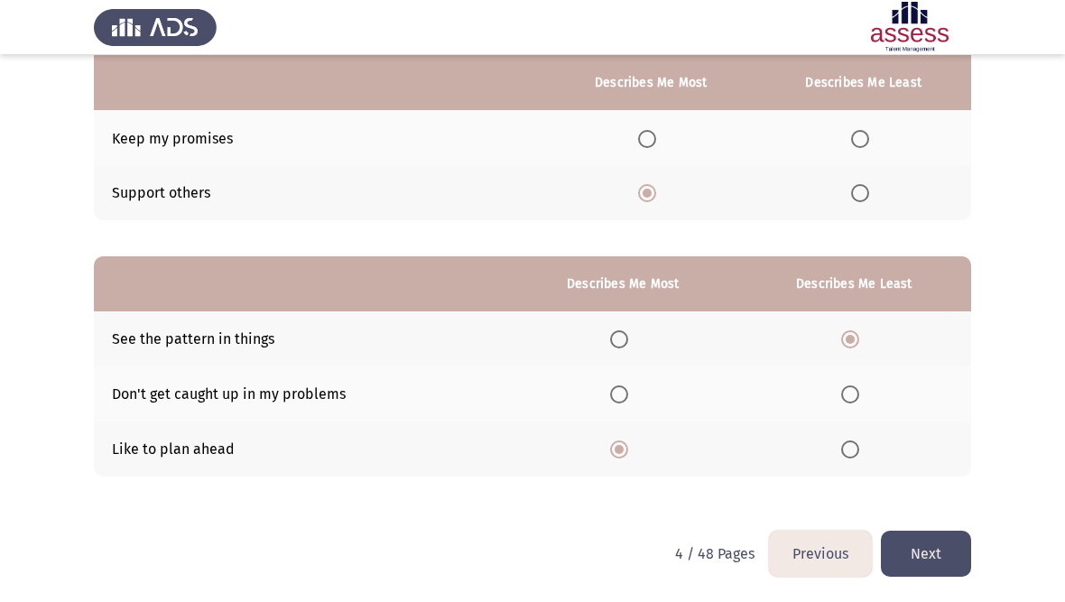
click at [926, 543] on button "Next" at bounding box center [926, 554] width 90 height 46
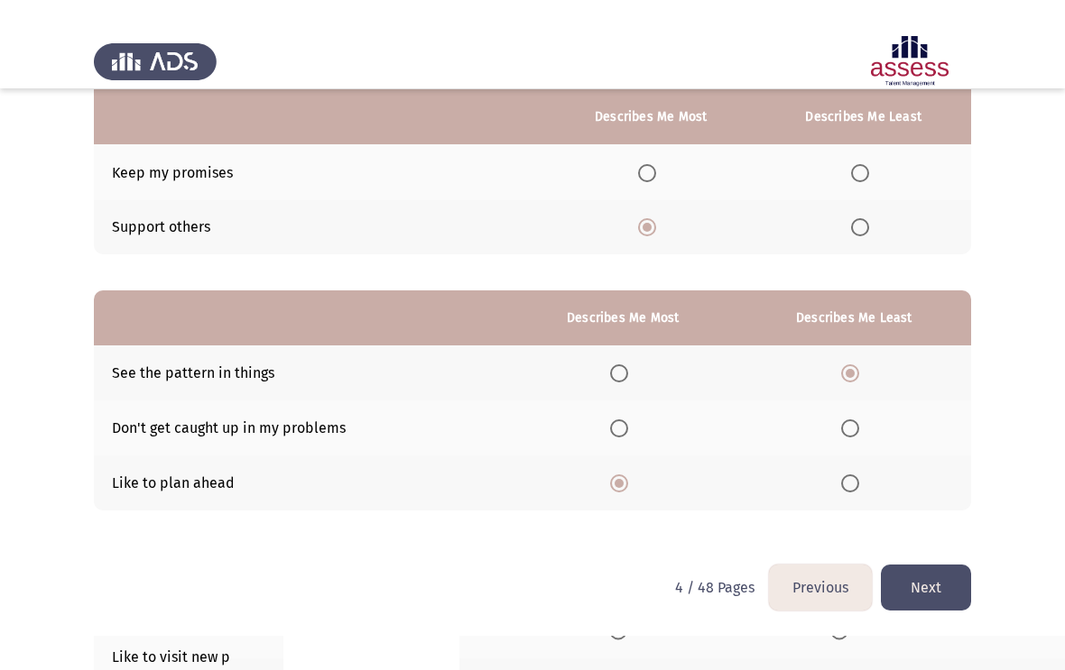
scroll to position [0, 0]
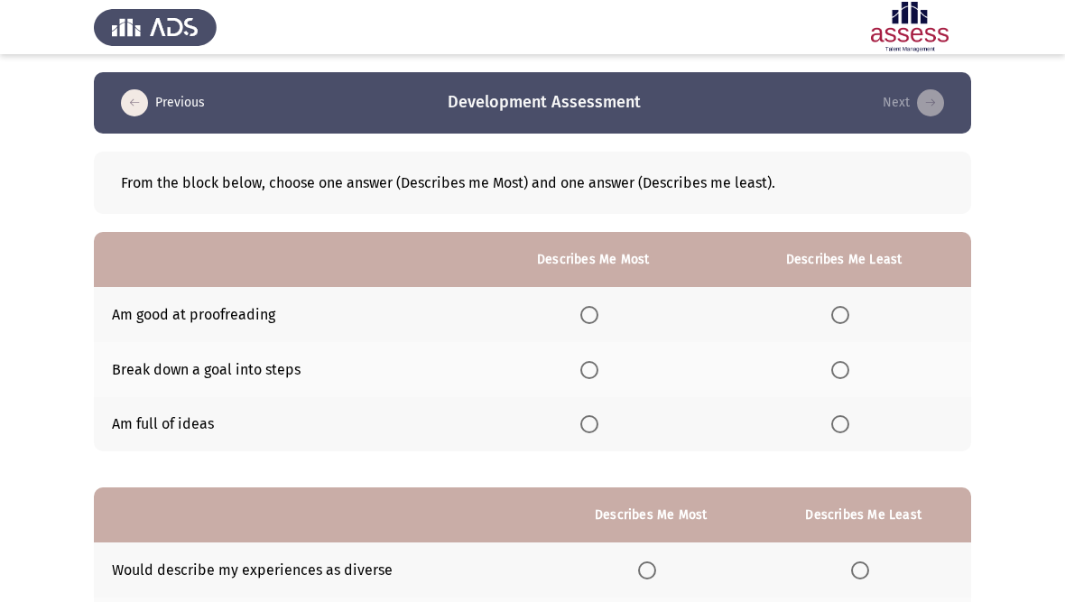
click at [587, 368] on span "Select an option" at bounding box center [589, 370] width 18 height 18
click at [587, 368] on input "Select an option" at bounding box center [589, 370] width 18 height 18
click at [841, 306] on span "Select an option" at bounding box center [840, 315] width 18 height 18
click at [841, 306] on input "Select an option" at bounding box center [840, 315] width 18 height 18
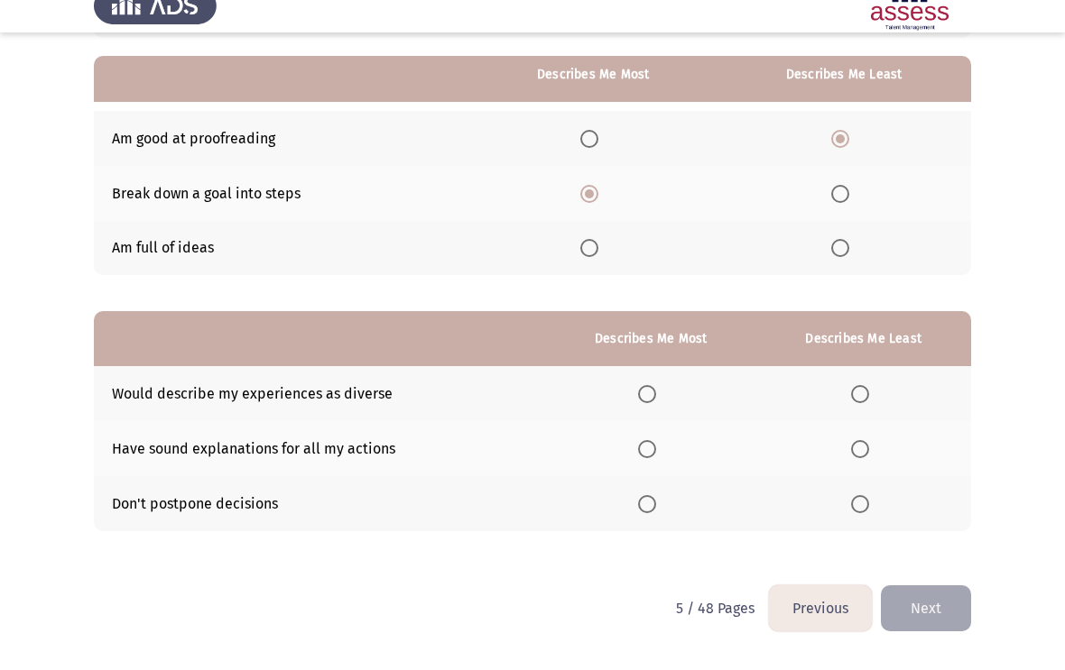
scroll to position [155, 0]
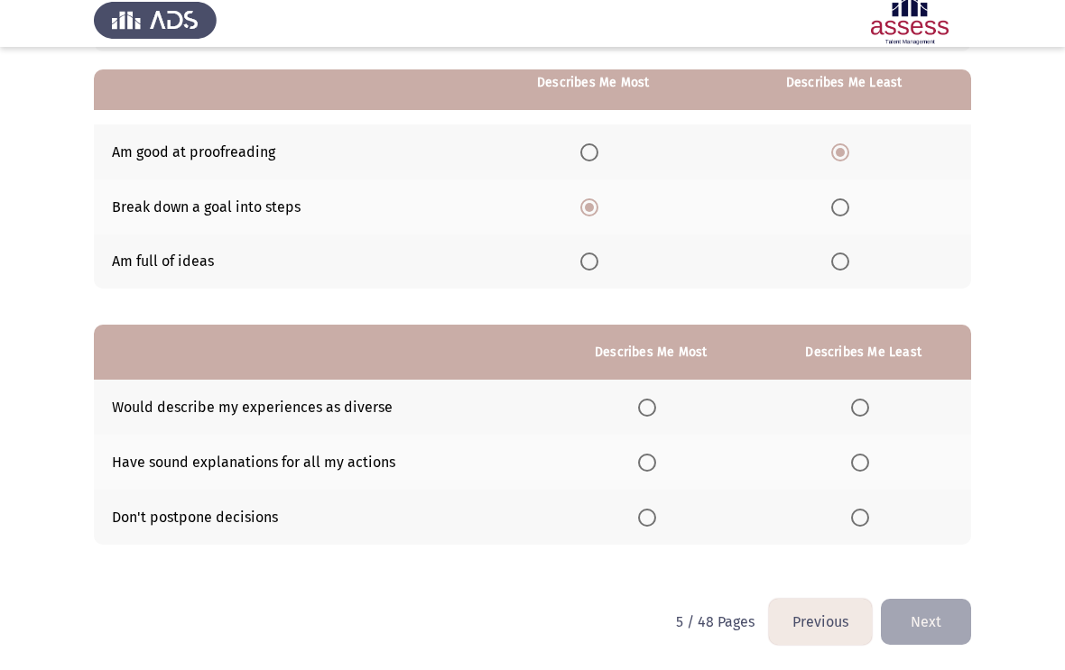
click at [642, 516] on span "Select an option" at bounding box center [647, 525] width 18 height 18
click at [642, 516] on input "Select an option" at bounding box center [647, 525] width 18 height 18
click at [864, 461] on span "Select an option" at bounding box center [860, 470] width 18 height 18
click at [864, 461] on input "Select an option" at bounding box center [860, 470] width 18 height 18
click at [928, 601] on button "Next" at bounding box center [926, 629] width 90 height 46
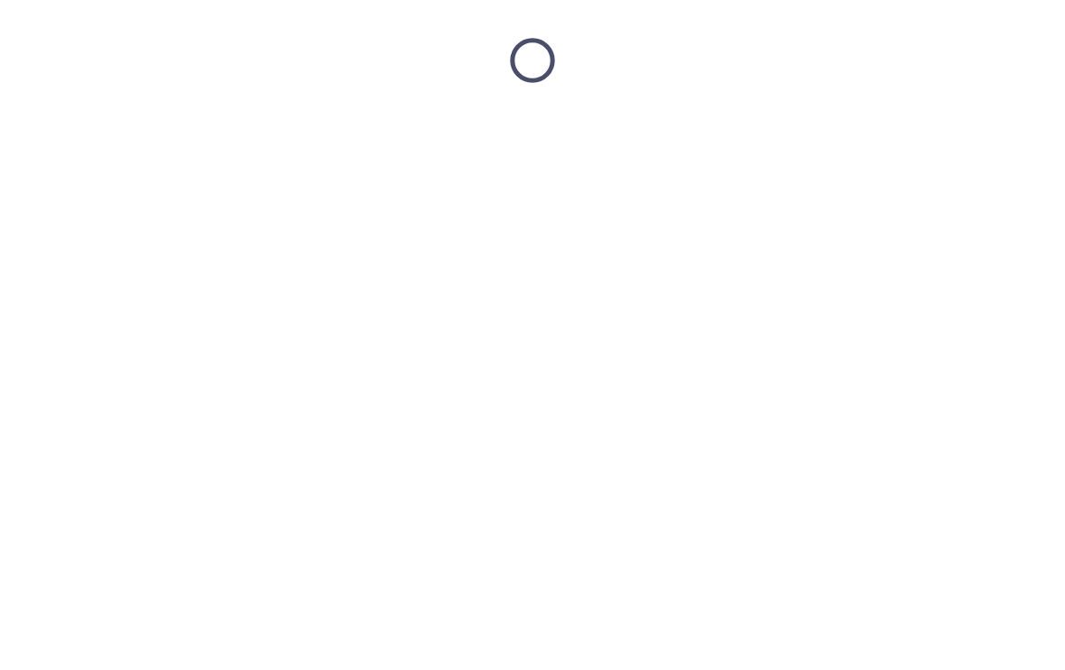
scroll to position [0, 0]
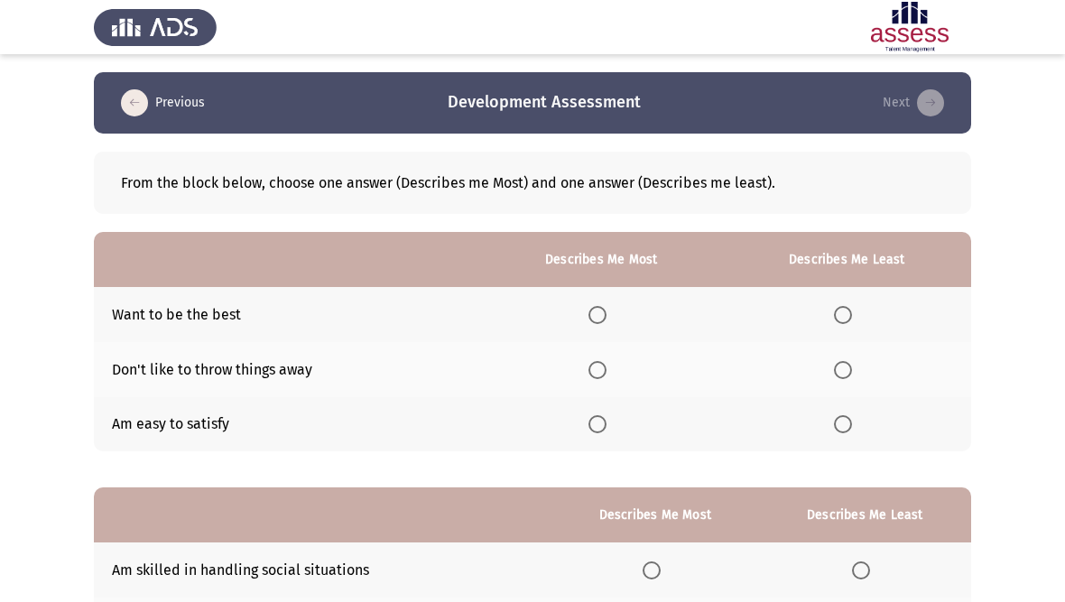
click at [598, 307] on span "Select an option" at bounding box center [597, 315] width 18 height 18
click at [598, 307] on input "Select an option" at bounding box center [597, 315] width 18 height 18
click at [845, 420] on span "Select an option" at bounding box center [843, 424] width 18 height 18
click at [845, 420] on input "Select an option" at bounding box center [843, 424] width 18 height 18
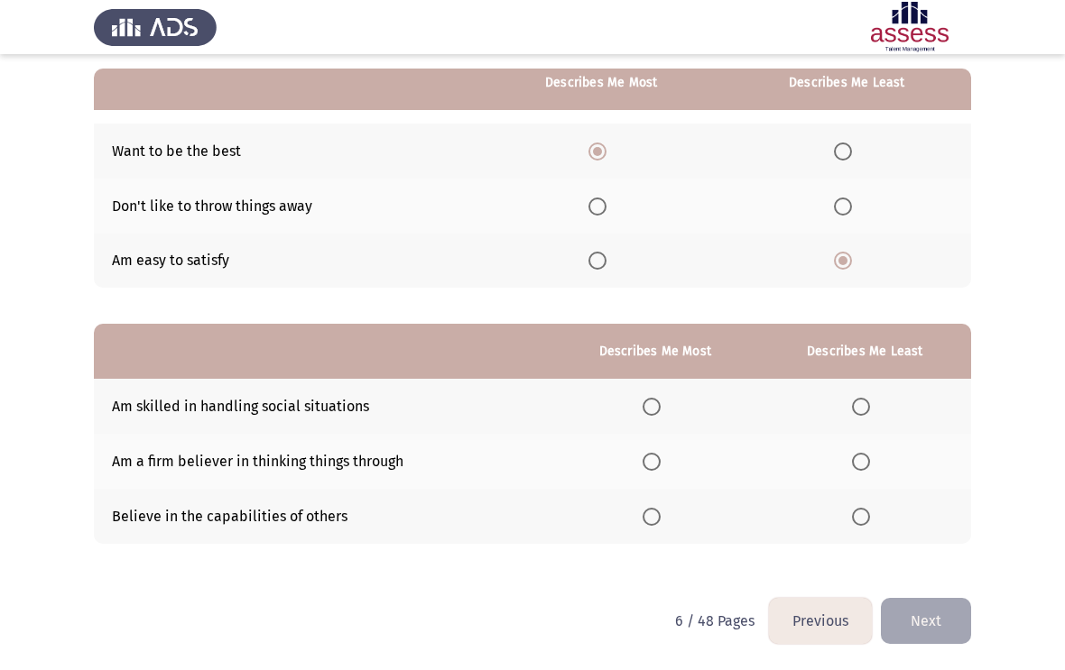
scroll to position [162, 0]
click at [611, 270] on label "Select an option" at bounding box center [600, 262] width 25 height 18
click at [606, 270] on input "Select an option" at bounding box center [597, 262] width 18 height 18
click at [599, 149] on span "Select an option" at bounding box center [597, 152] width 18 height 18
click at [599, 149] on input "Select an option" at bounding box center [597, 152] width 18 height 18
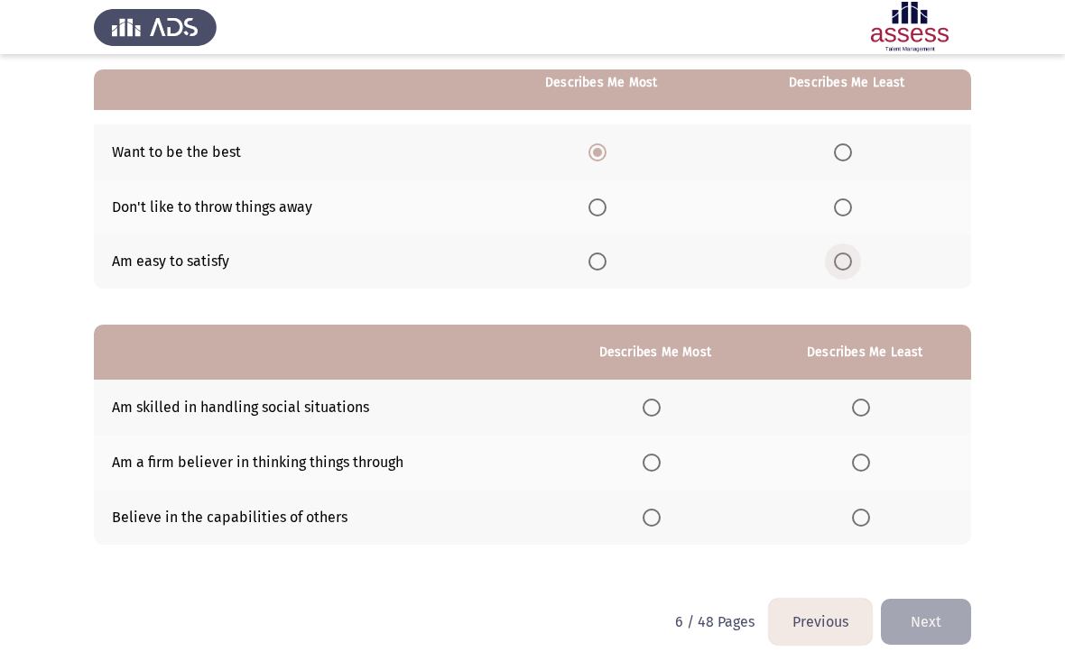
click at [841, 255] on span "Select an option" at bounding box center [843, 262] width 18 height 18
click at [841, 255] on input "Select an option" at bounding box center [843, 262] width 18 height 18
click at [649, 514] on span "Select an option" at bounding box center [651, 518] width 18 height 18
click at [649, 514] on input "Select an option" at bounding box center [651, 518] width 18 height 18
click at [859, 440] on th at bounding box center [865, 462] width 212 height 55
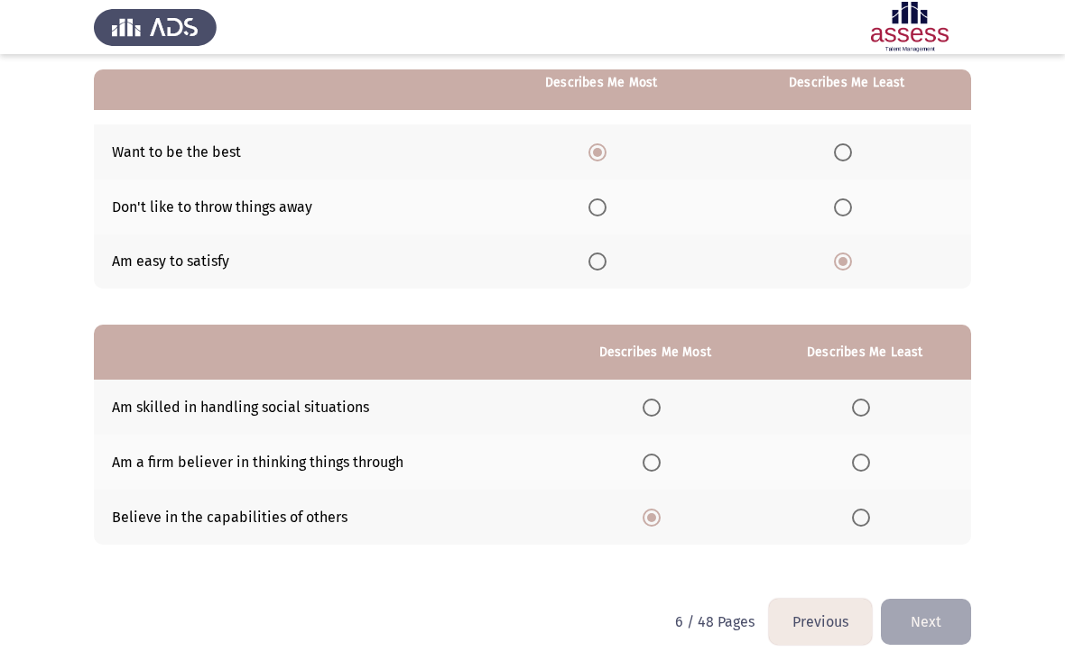
click at [849, 468] on th at bounding box center [865, 462] width 212 height 55
click at [868, 459] on span "Select an option" at bounding box center [861, 463] width 18 height 18
click at [868, 459] on input "Select an option" at bounding box center [861, 463] width 18 height 18
click at [937, 601] on button "Next" at bounding box center [926, 622] width 90 height 46
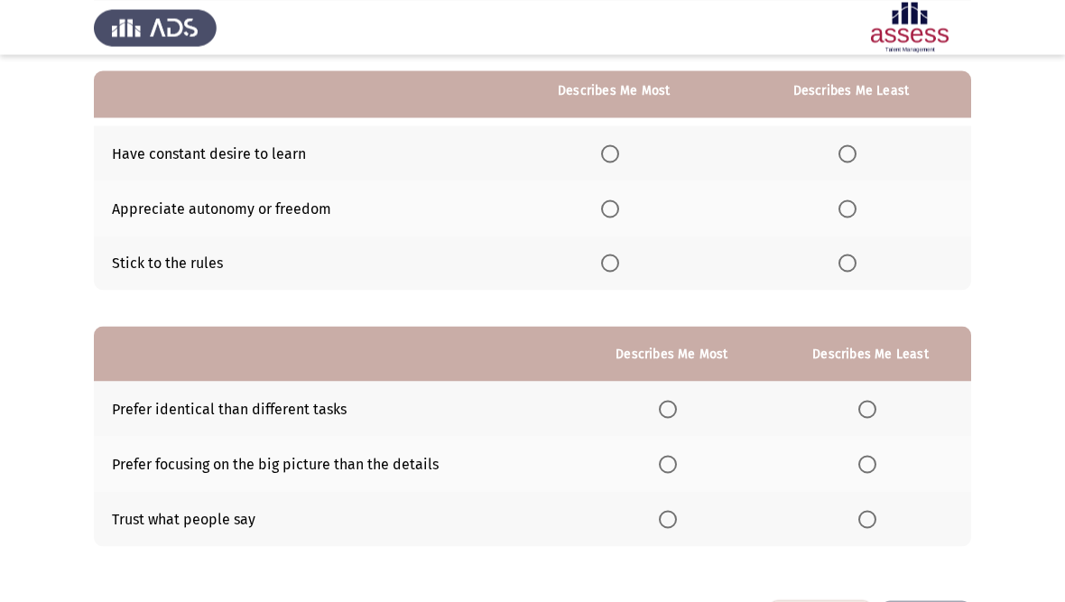
scroll to position [161, 0]
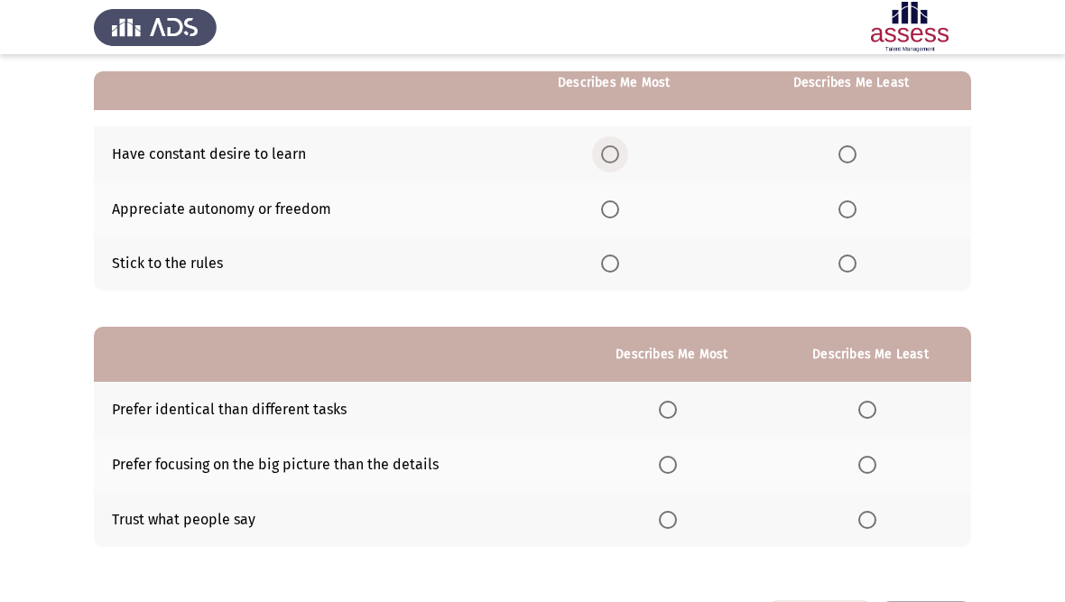
click at [605, 149] on span "Select an option" at bounding box center [610, 154] width 18 height 18
click at [605, 149] on input "Select an option" at bounding box center [610, 154] width 18 height 18
click at [848, 203] on span "Select an option" at bounding box center [847, 209] width 18 height 18
click at [848, 203] on input "Select an option" at bounding box center [847, 209] width 18 height 18
click at [664, 459] on span "Select an option" at bounding box center [668, 465] width 18 height 18
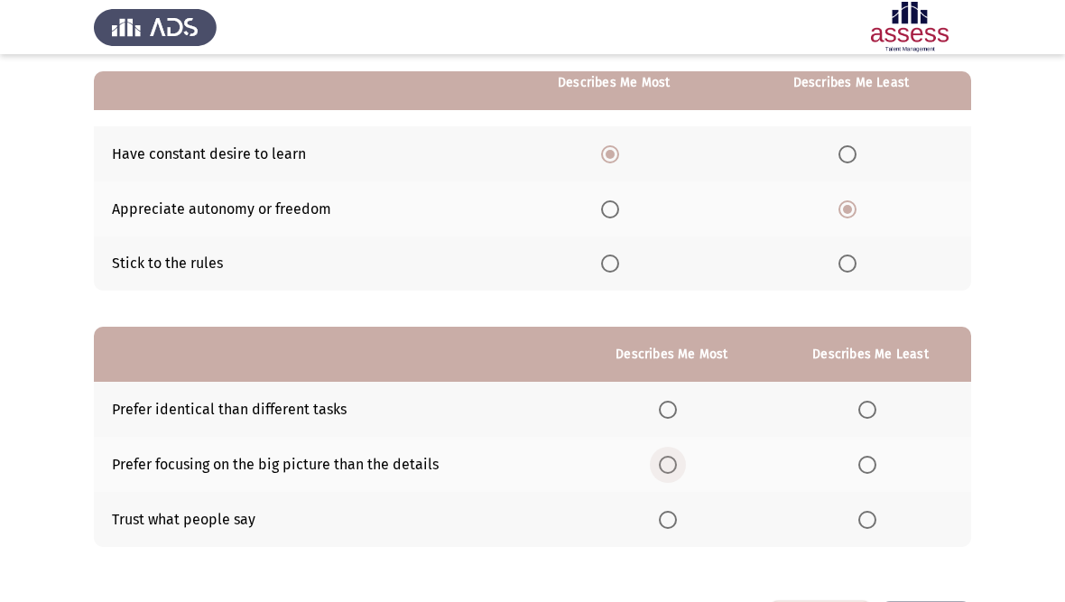
click at [664, 459] on input "Select an option" at bounding box center [668, 465] width 18 height 18
click at [864, 511] on span "Select an option" at bounding box center [867, 520] width 18 height 18
click at [864, 511] on input "Select an option" at bounding box center [867, 520] width 18 height 18
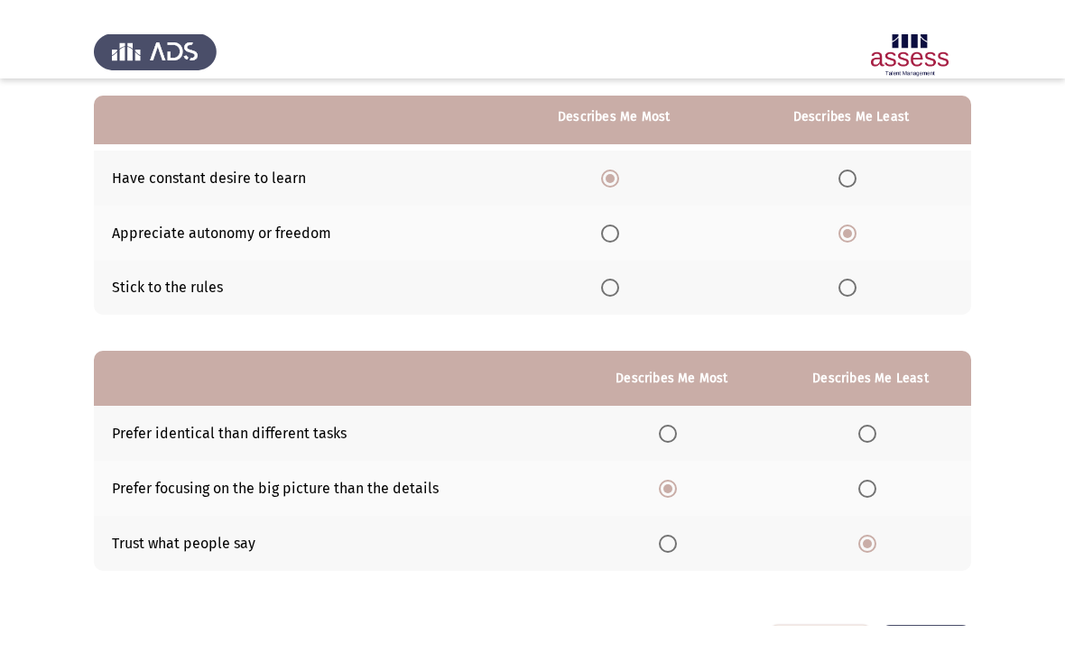
scroll to position [0, 0]
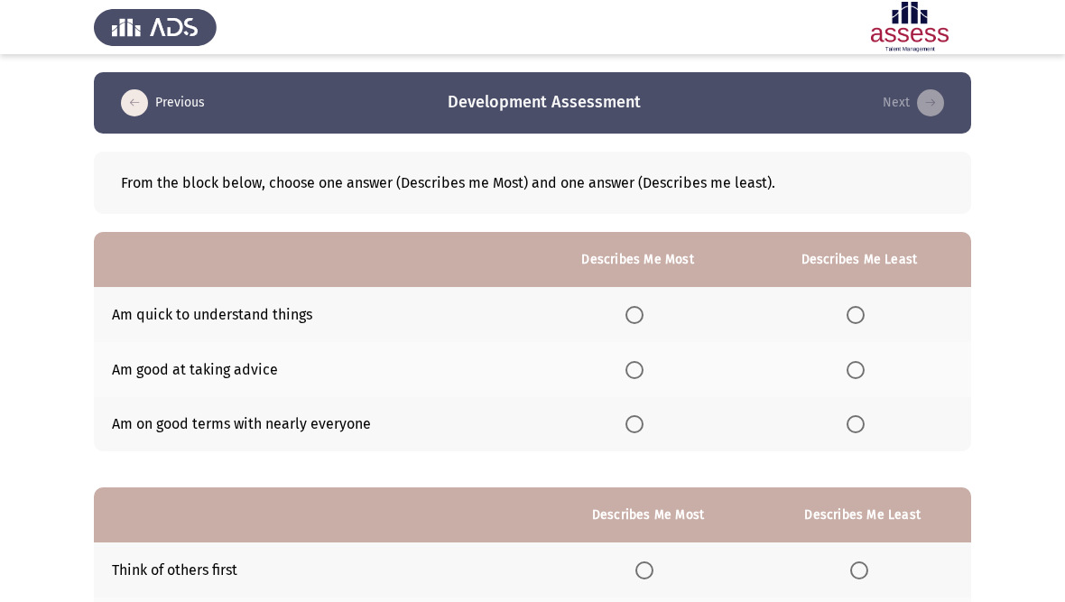
click at [634, 424] on span "Select an option" at bounding box center [634, 424] width 0 height 0
click at [631, 423] on input "Select an option" at bounding box center [634, 424] width 18 height 18
click at [854, 317] on span "Select an option" at bounding box center [855, 315] width 18 height 18
click at [854, 317] on input "Select an option" at bounding box center [855, 315] width 18 height 18
click at [860, 374] on span "Select an option" at bounding box center [855, 370] width 18 height 18
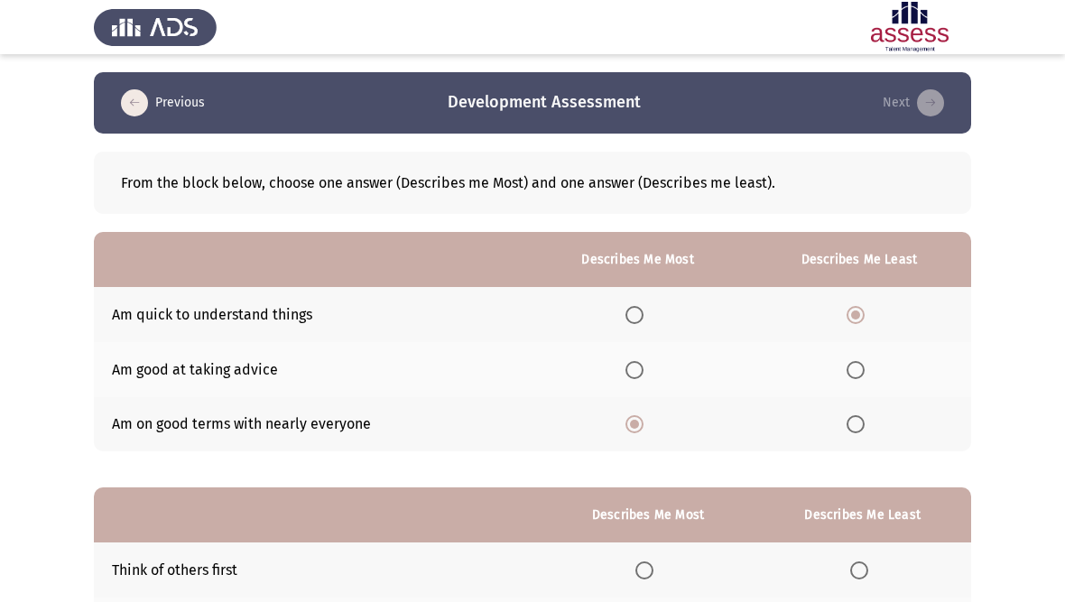
click at [860, 374] on input "Select an option" at bounding box center [855, 370] width 18 height 18
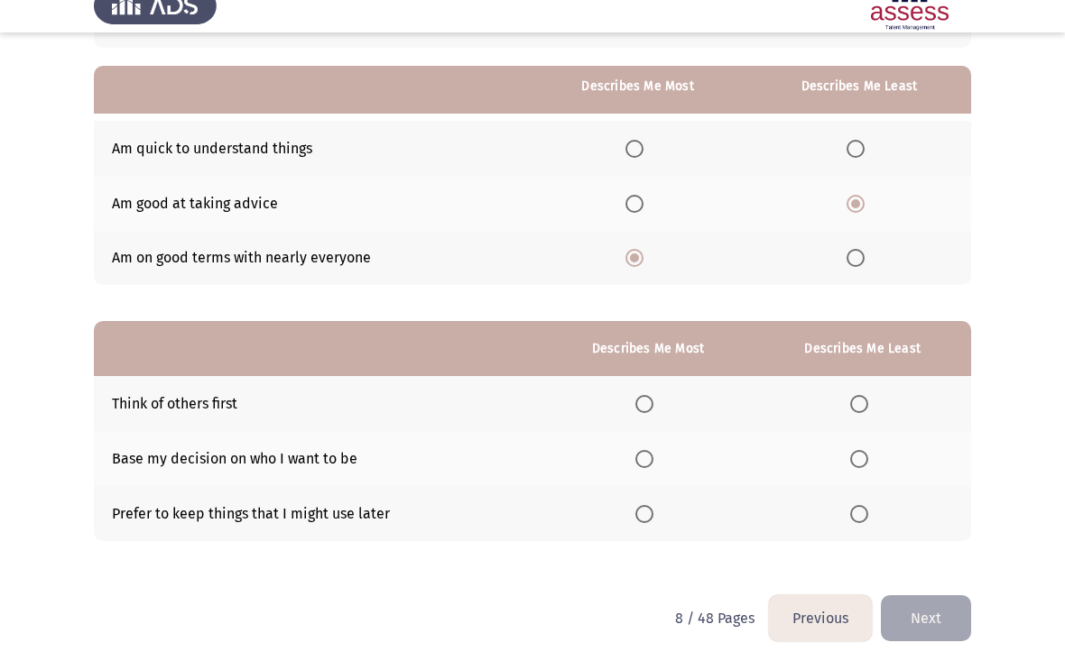
scroll to position [152, 0]
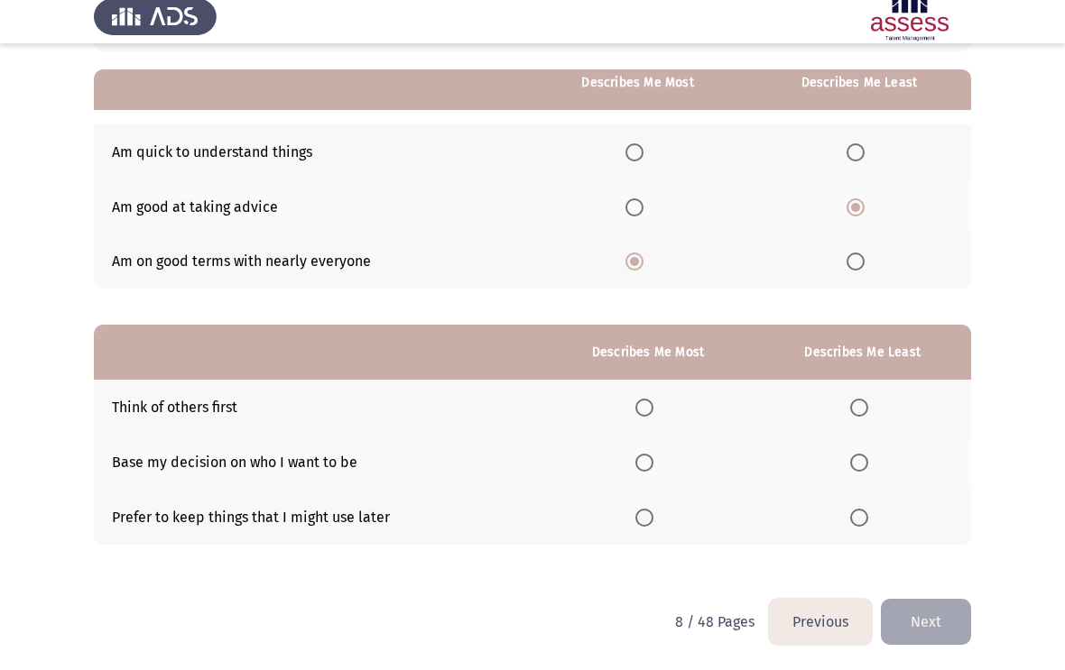
click at [655, 520] on label "Select an option" at bounding box center [647, 529] width 25 height 18
click at [653, 520] on input "Select an option" at bounding box center [644, 529] width 18 height 18
click at [867, 466] on label "Select an option" at bounding box center [862, 474] width 25 height 18
click at [867, 466] on input "Select an option" at bounding box center [859, 474] width 18 height 18
click at [640, 465] on span "Select an option" at bounding box center [644, 474] width 18 height 18
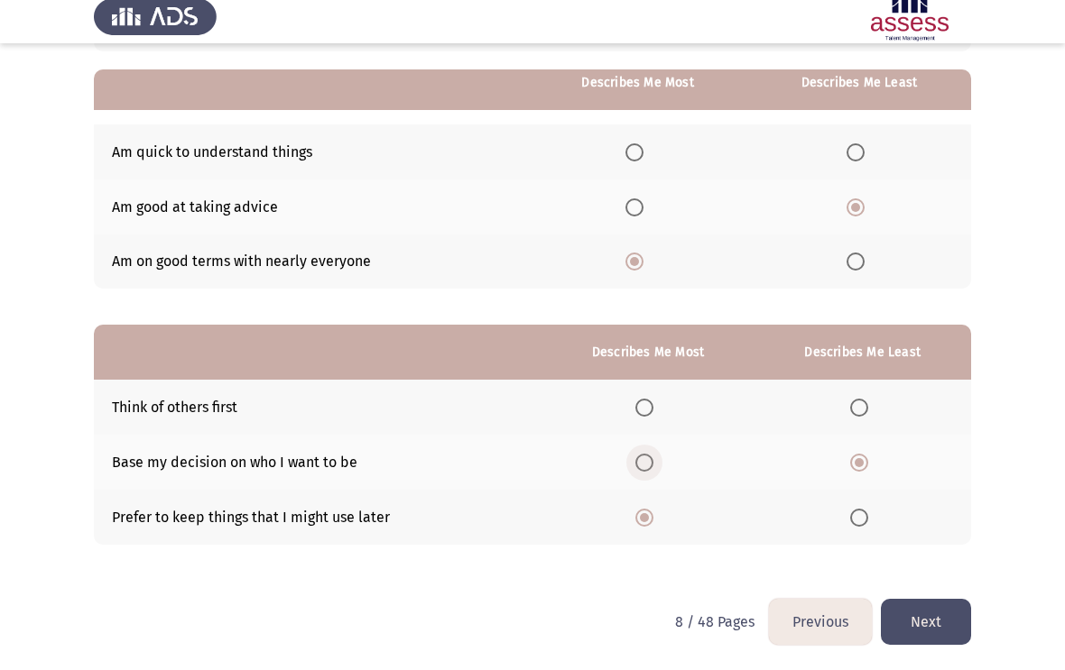
click at [640, 465] on input "Select an option" at bounding box center [644, 474] width 18 height 18
click at [851, 520] on span "Select an option" at bounding box center [859, 529] width 18 height 18
click at [851, 520] on input "Select an option" at bounding box center [859, 529] width 18 height 18
click at [929, 601] on button "Next" at bounding box center [926, 633] width 90 height 46
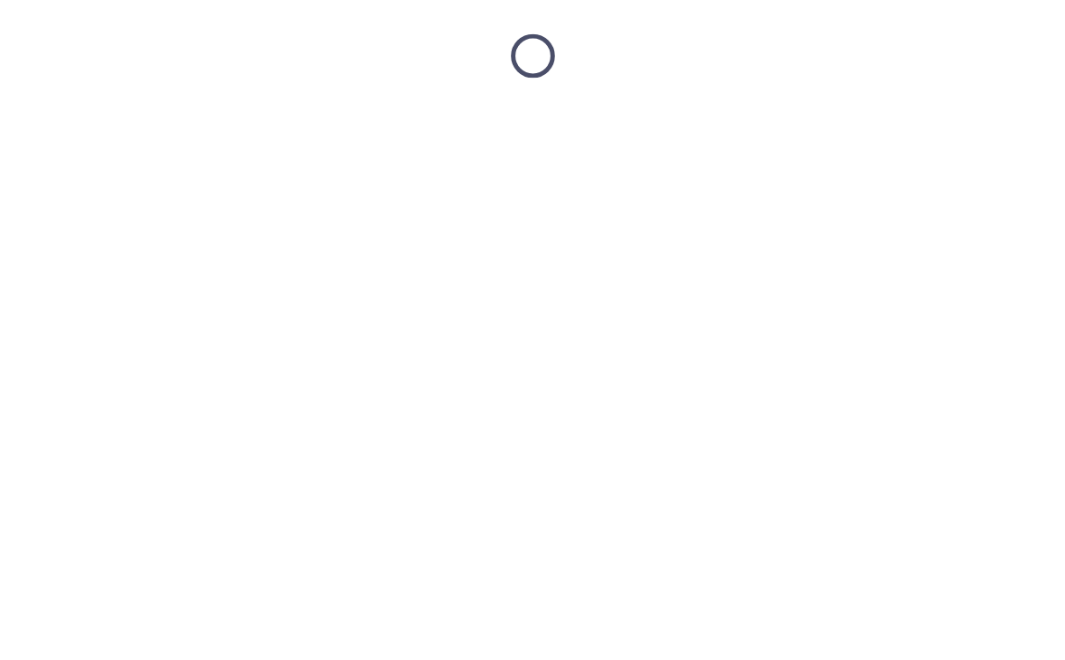
scroll to position [0, 0]
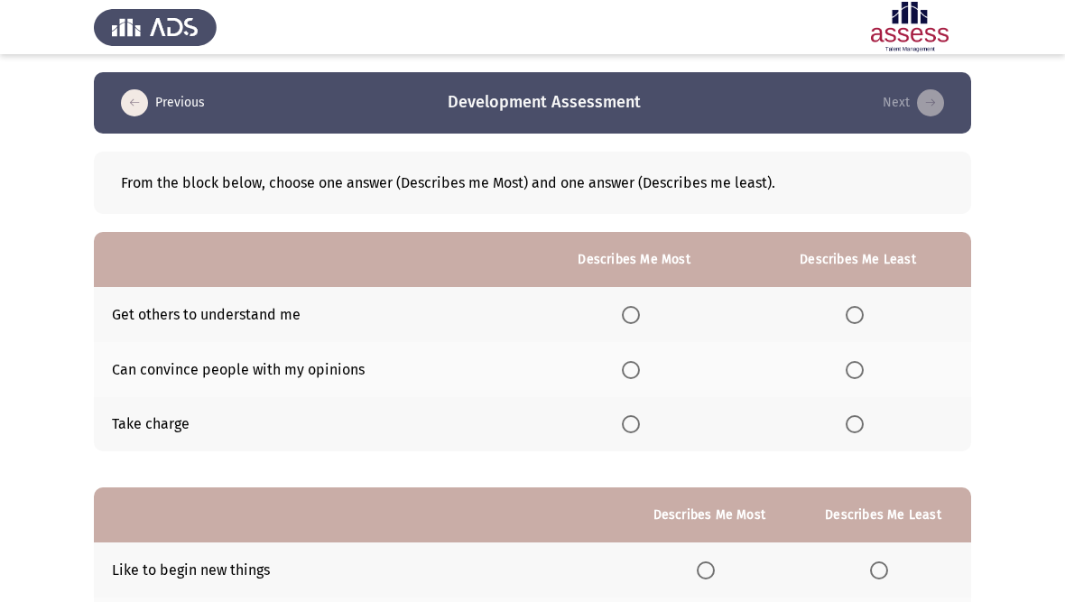
click at [849, 420] on span "Select an option" at bounding box center [854, 424] width 18 height 18
click at [849, 420] on input "Select an option" at bounding box center [854, 424] width 18 height 18
click at [632, 315] on span "Select an option" at bounding box center [631, 315] width 18 height 18
click at [632, 315] on input "Select an option" at bounding box center [631, 315] width 18 height 18
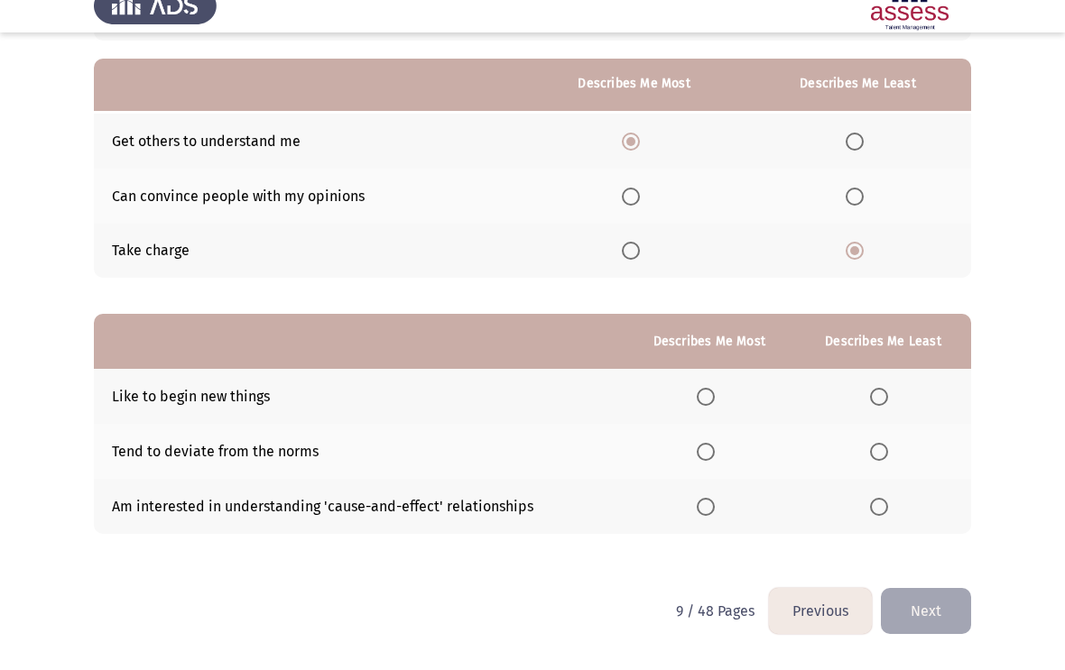
scroll to position [153, 0]
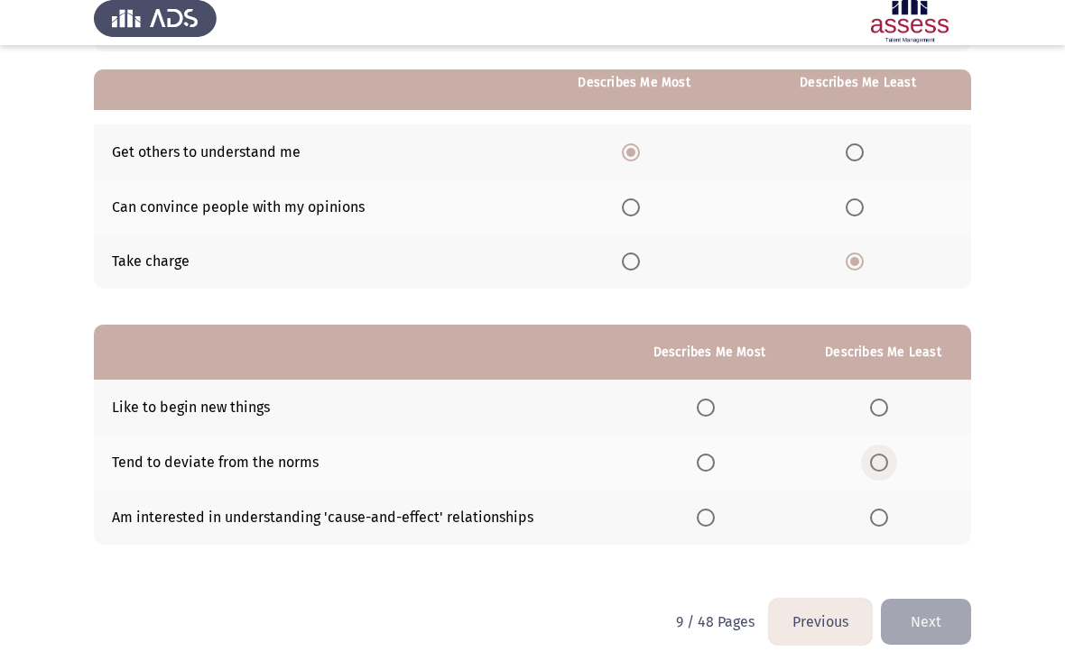
click at [882, 463] on span "Select an option" at bounding box center [879, 472] width 18 height 18
click at [882, 463] on input "Select an option" at bounding box center [879, 472] width 18 height 18
click at [697, 408] on span "Select an option" at bounding box center [706, 417] width 18 height 18
click at [697, 408] on input "Select an option" at bounding box center [706, 417] width 18 height 18
click at [936, 601] on button "Next" at bounding box center [926, 631] width 90 height 46
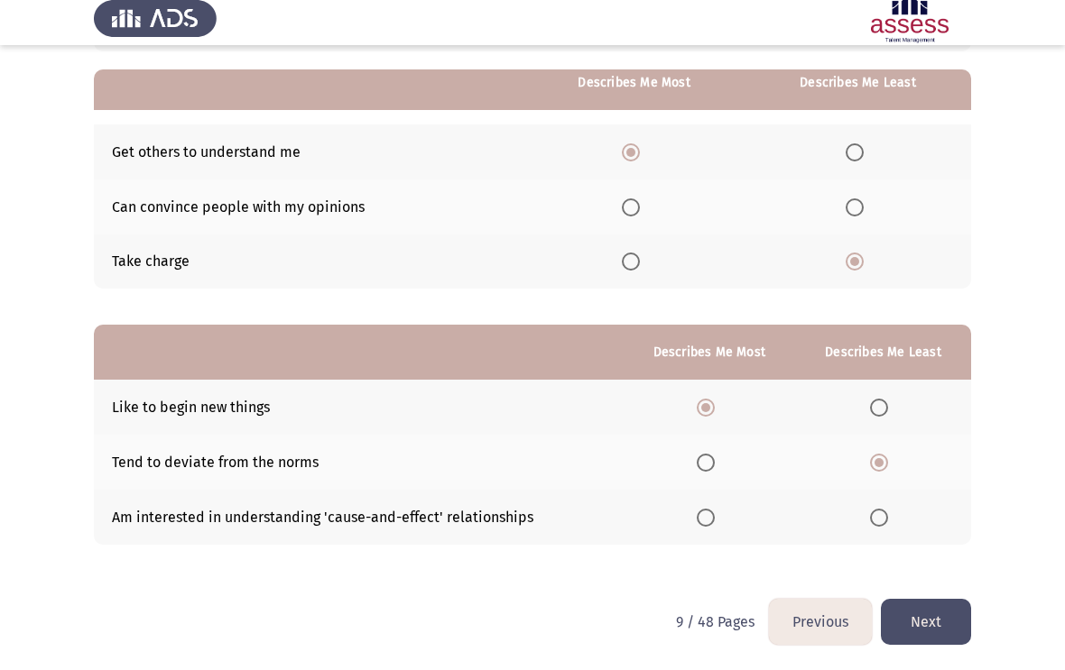
scroll to position [0, 0]
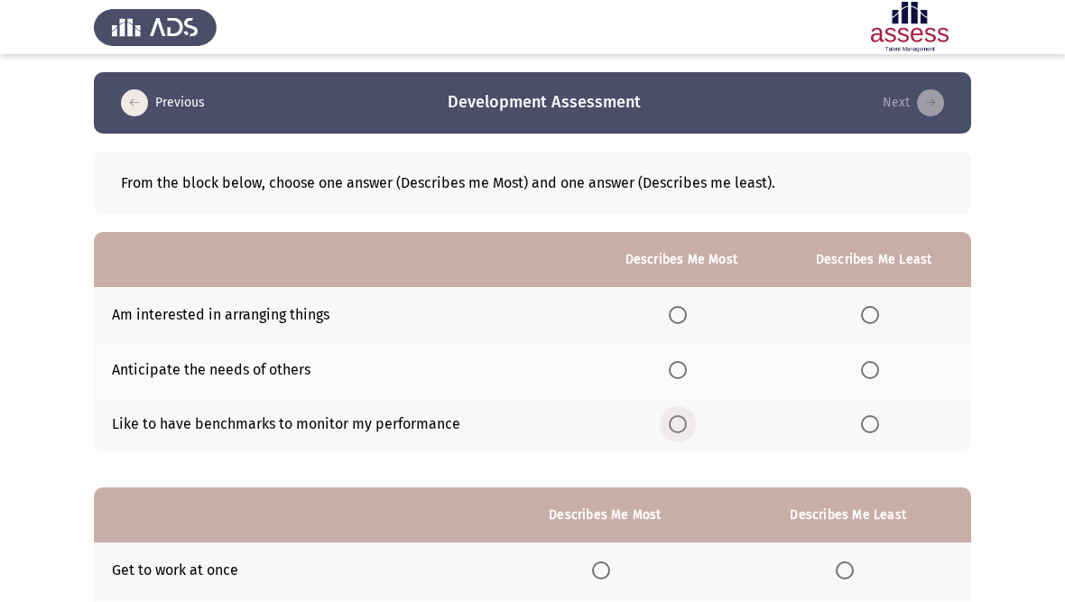
click at [675, 417] on span "Select an option" at bounding box center [678, 424] width 18 height 18
click at [675, 417] on input "Select an option" at bounding box center [678, 424] width 18 height 18
click at [882, 306] on label "Select an option" at bounding box center [873, 315] width 25 height 18
click at [879, 306] on input "Select an option" at bounding box center [870, 315] width 18 height 18
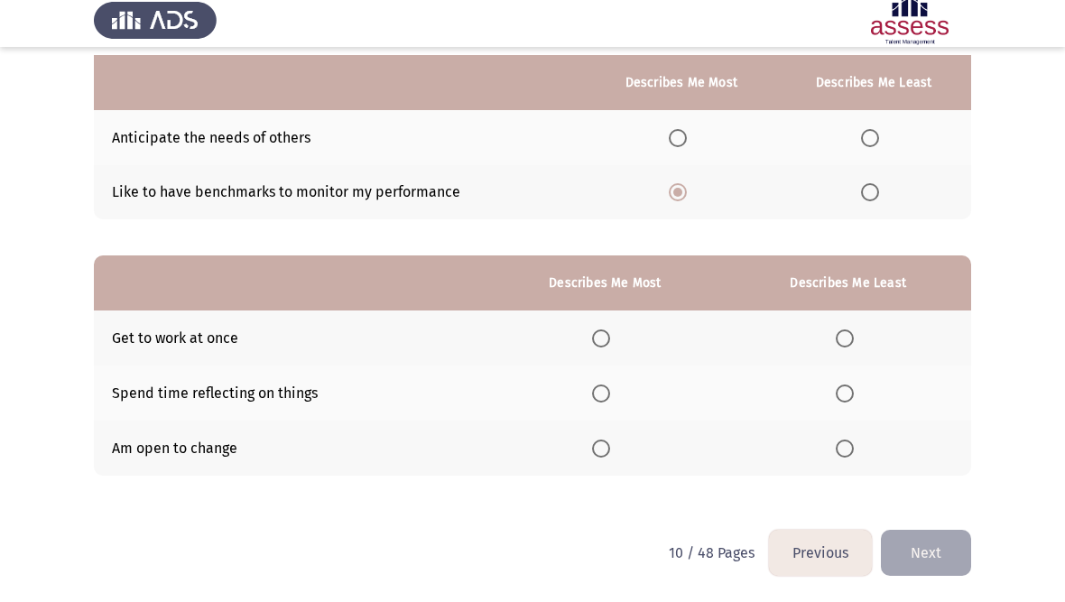
scroll to position [231, 0]
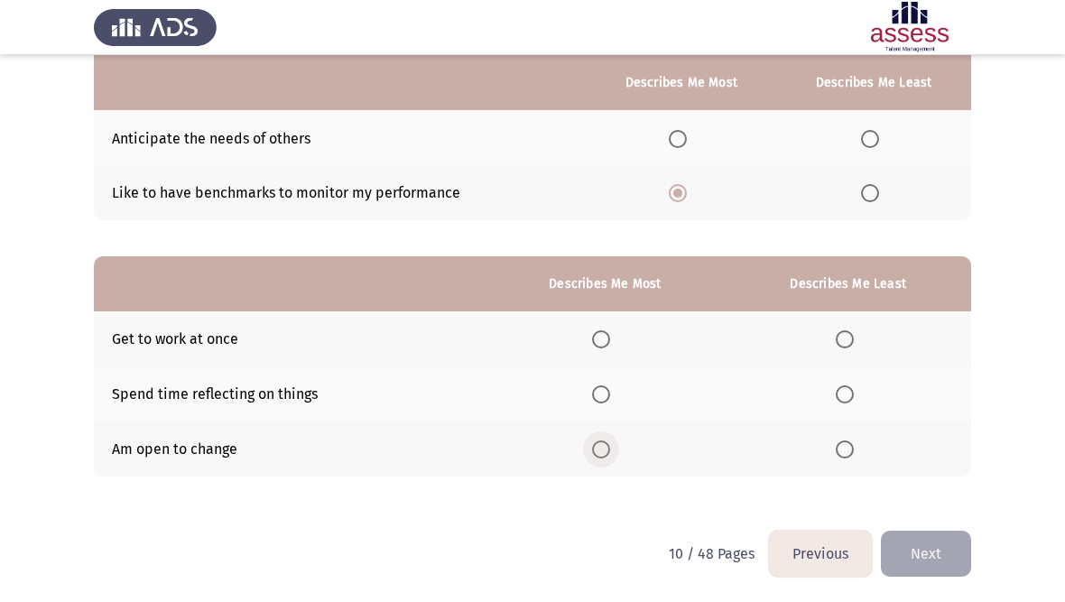
click at [596, 448] on span "Select an option" at bounding box center [601, 449] width 18 height 18
click at [596, 448] on input "Select an option" at bounding box center [601, 449] width 18 height 18
click at [846, 389] on span "Select an option" at bounding box center [845, 394] width 18 height 18
click at [846, 389] on input "Select an option" at bounding box center [845, 394] width 18 height 18
click at [932, 549] on button "Next" at bounding box center [926, 554] width 90 height 46
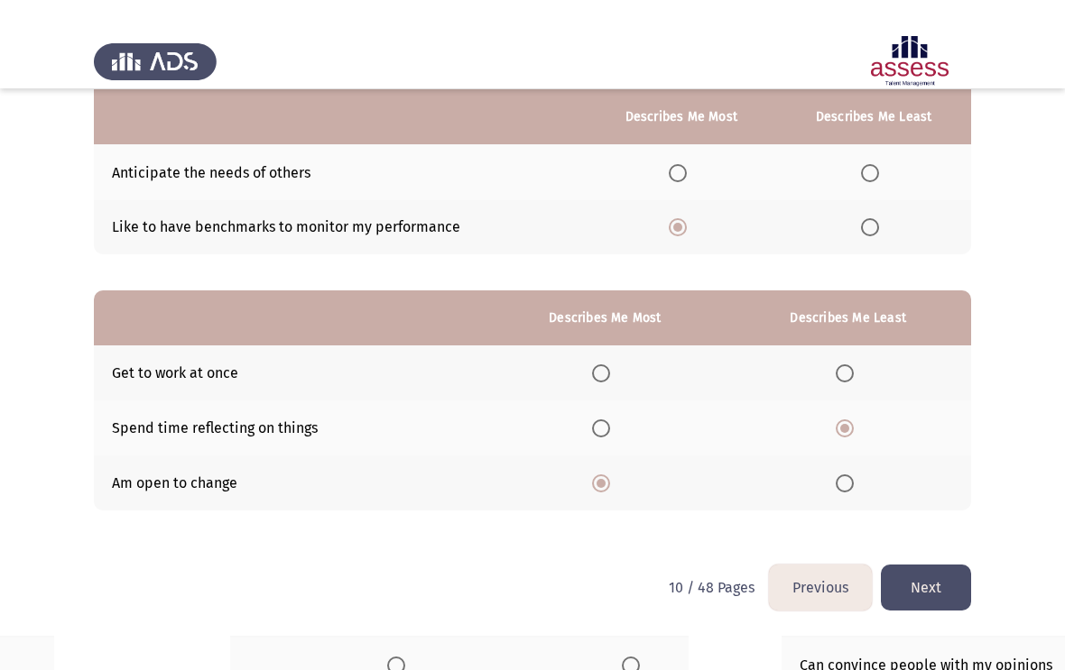
scroll to position [0, 0]
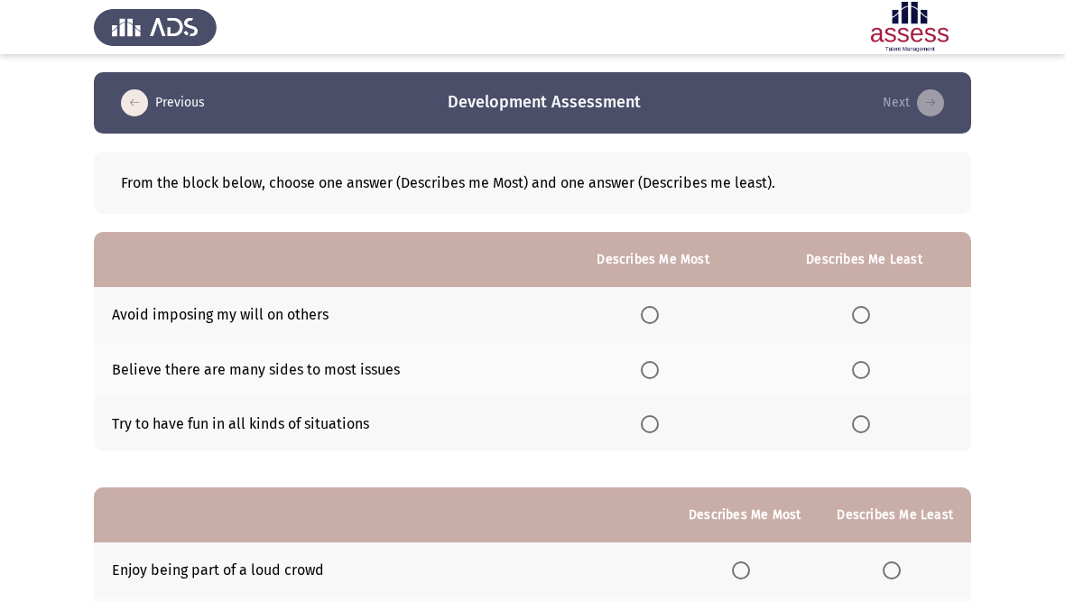
click at [859, 422] on span "Select an option" at bounding box center [861, 424] width 18 height 18
click at [859, 422] on input "Select an option" at bounding box center [861, 424] width 18 height 18
click at [643, 307] on span "Select an option" at bounding box center [650, 315] width 18 height 18
click at [643, 307] on input "Select an option" at bounding box center [650, 315] width 18 height 18
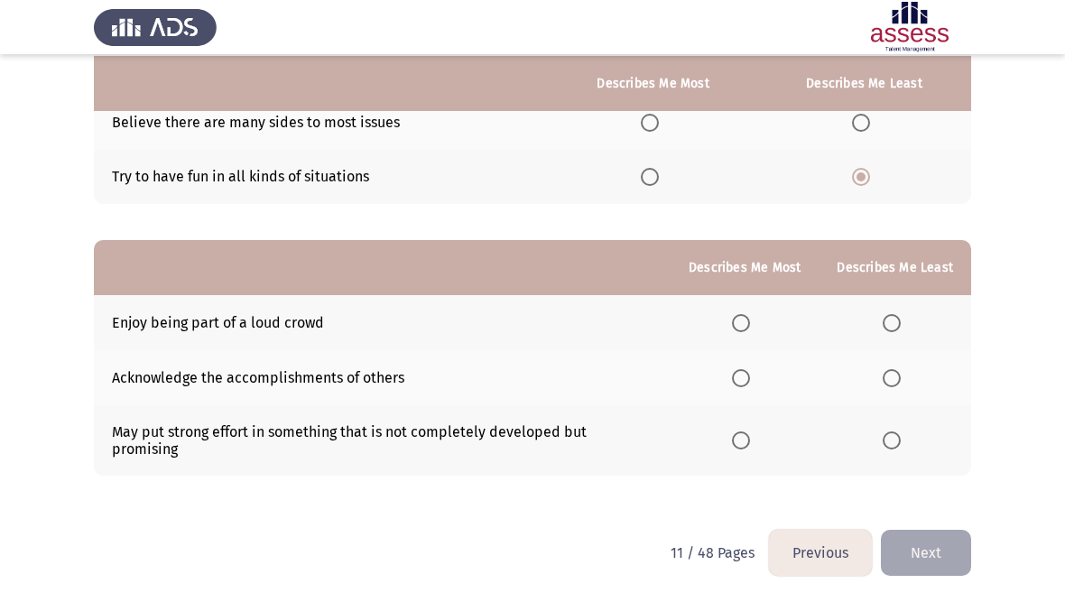
scroll to position [248, 0]
click at [884, 435] on span "Select an option" at bounding box center [891, 440] width 18 height 18
click at [884, 435] on input "Select an option" at bounding box center [891, 440] width 18 height 18
click at [736, 303] on th at bounding box center [744, 322] width 148 height 55
click at [735, 383] on span "Select an option" at bounding box center [741, 378] width 18 height 18
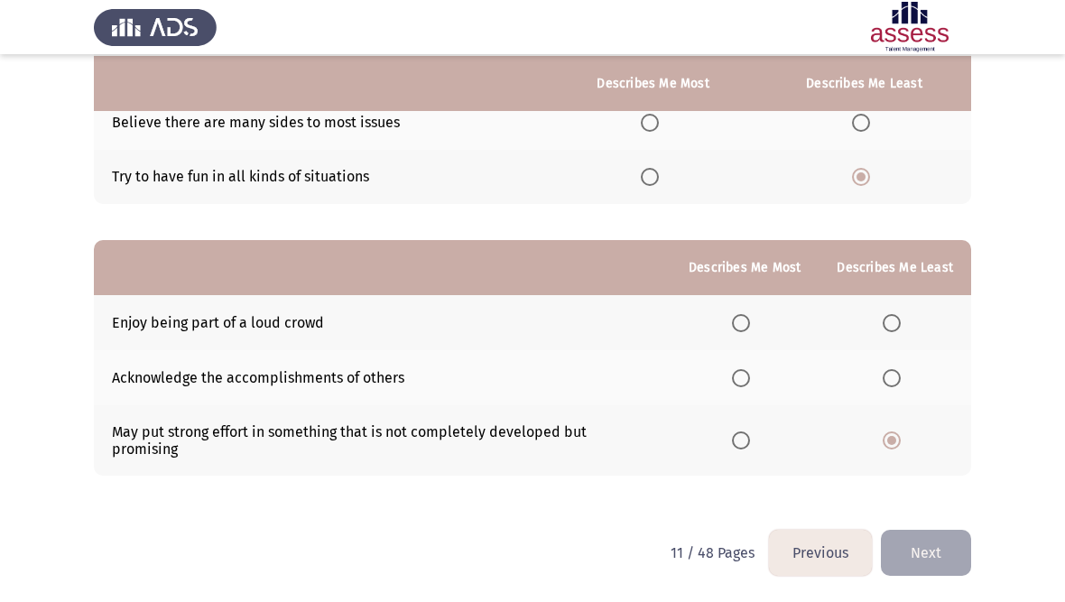
click at [735, 383] on input "Select an option" at bounding box center [741, 378] width 18 height 18
click at [934, 554] on button "Next" at bounding box center [926, 553] width 90 height 46
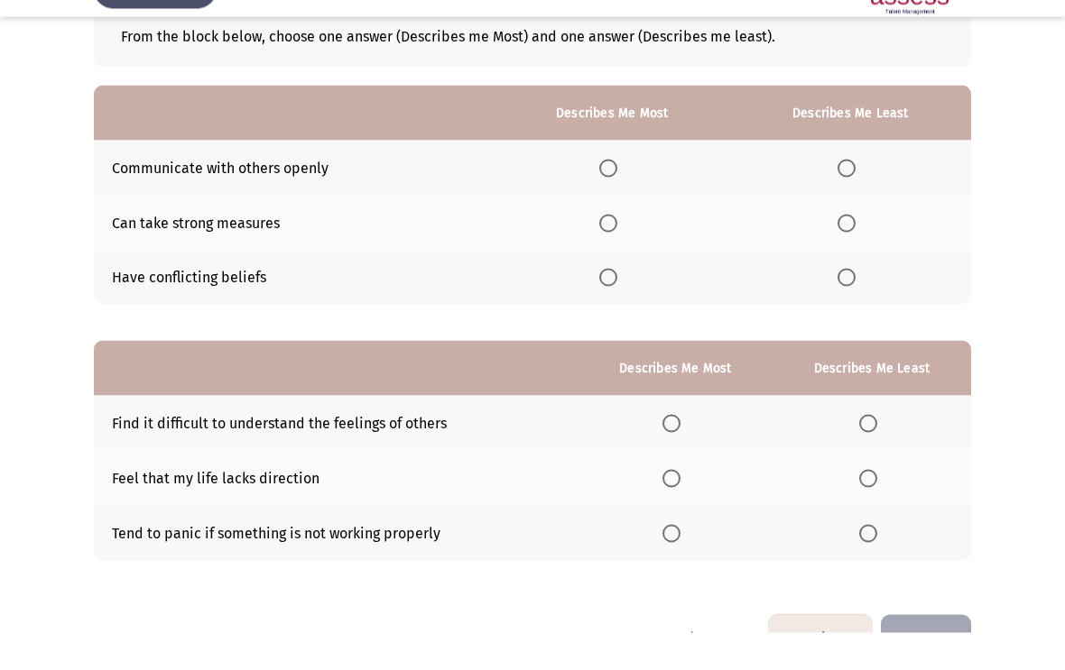
scroll to position [110, 0]
click at [605, 196] on span "Select an option" at bounding box center [608, 205] width 18 height 18
click at [605, 196] on input "Select an option" at bounding box center [608, 205] width 18 height 18
click at [845, 305] on span "Select an option" at bounding box center [846, 314] width 18 height 18
click at [845, 305] on input "Select an option" at bounding box center [846, 314] width 18 height 18
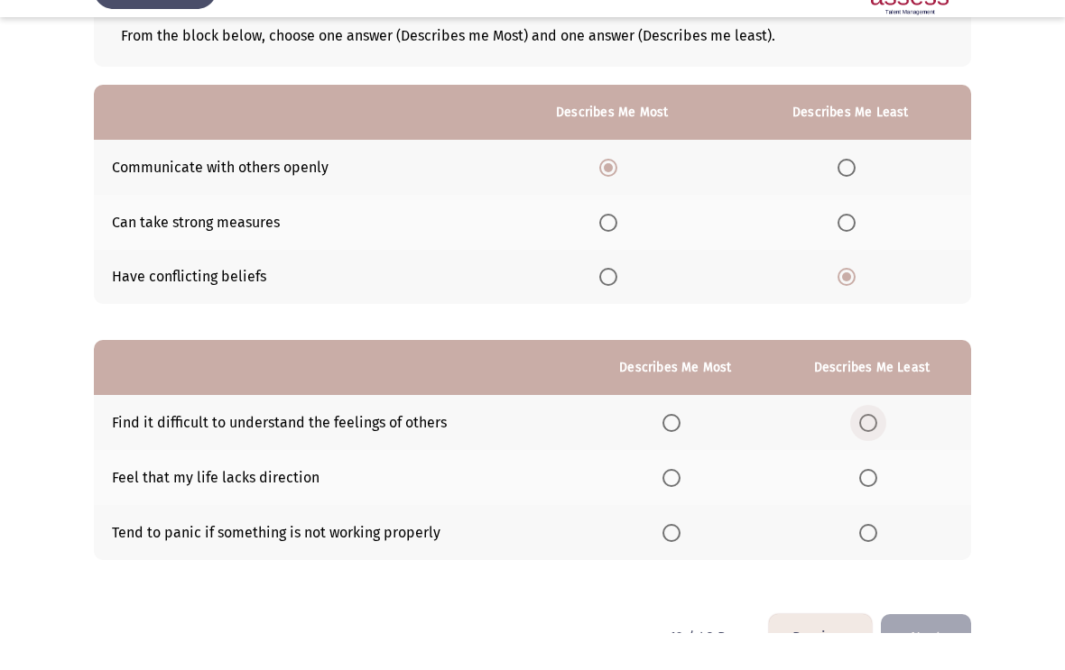
click at [869, 451] on span "Select an option" at bounding box center [868, 460] width 18 height 18
click at [869, 451] on input "Select an option" at bounding box center [868, 460] width 18 height 18
click at [865, 506] on span "Select an option" at bounding box center [868, 515] width 18 height 18
click at [865, 506] on input "Select an option" at bounding box center [868, 515] width 18 height 18
click at [666, 451] on span "Select an option" at bounding box center [671, 460] width 18 height 18
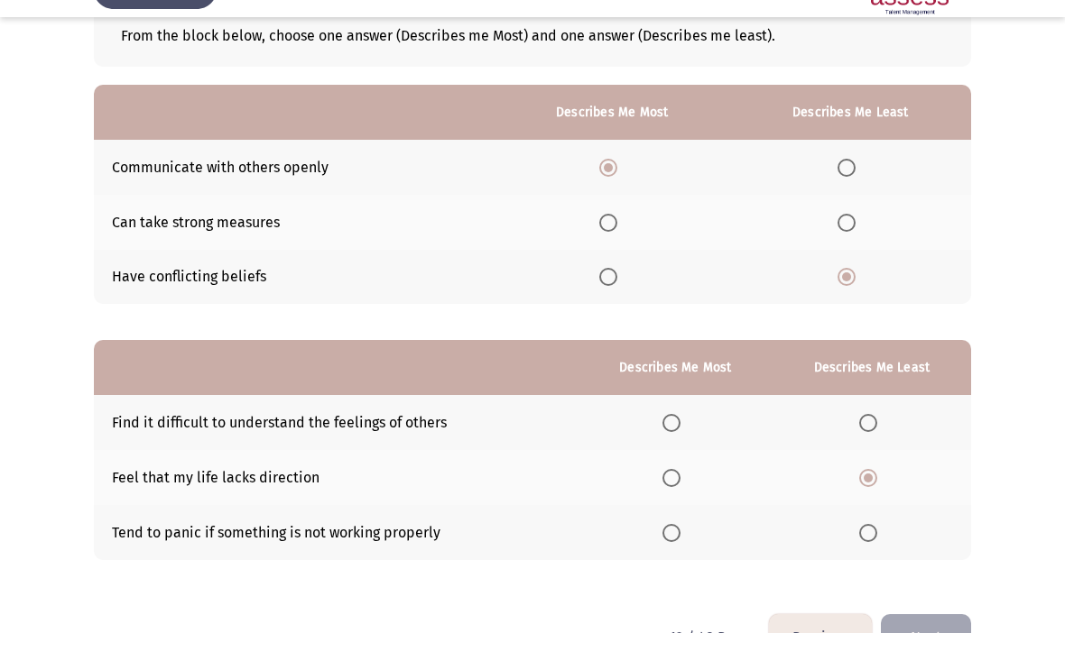
click at [666, 451] on input "Select an option" at bounding box center [671, 460] width 18 height 18
click at [869, 561] on span "Select an option" at bounding box center [868, 570] width 18 height 18
click at [869, 561] on input "Select an option" at bounding box center [868, 570] width 18 height 18
click at [931, 601] on button "Next" at bounding box center [926, 674] width 90 height 46
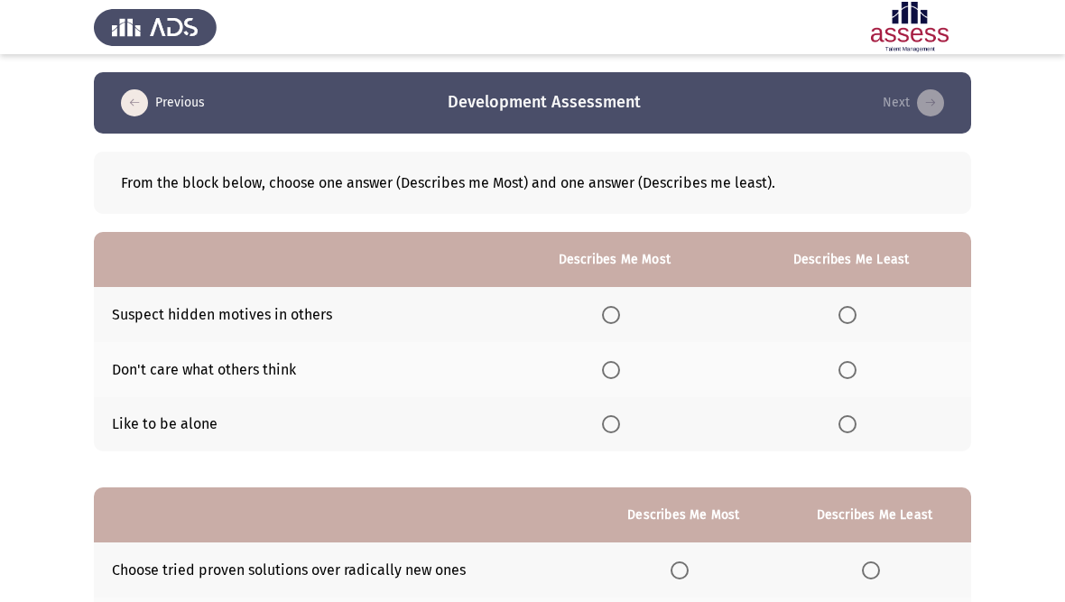
click at [845, 364] on span "Select an option" at bounding box center [847, 370] width 18 height 18
click at [845, 364] on input "Select an option" at bounding box center [847, 370] width 18 height 18
click at [602, 309] on span "Select an option" at bounding box center [611, 315] width 18 height 18
click at [602, 309] on input "Select an option" at bounding box center [611, 315] width 18 height 18
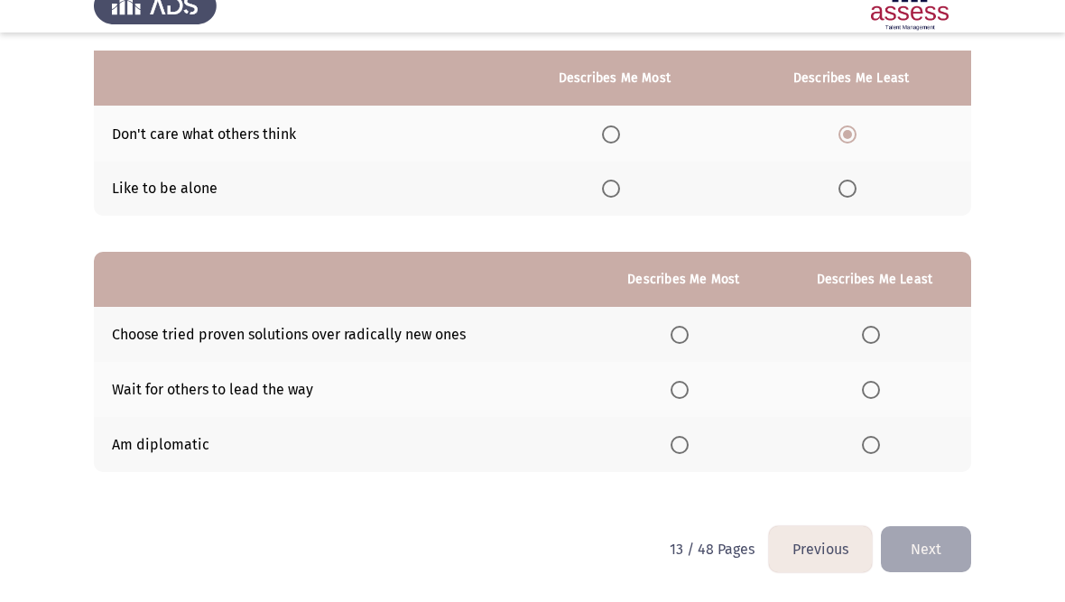
scroll to position [221, 0]
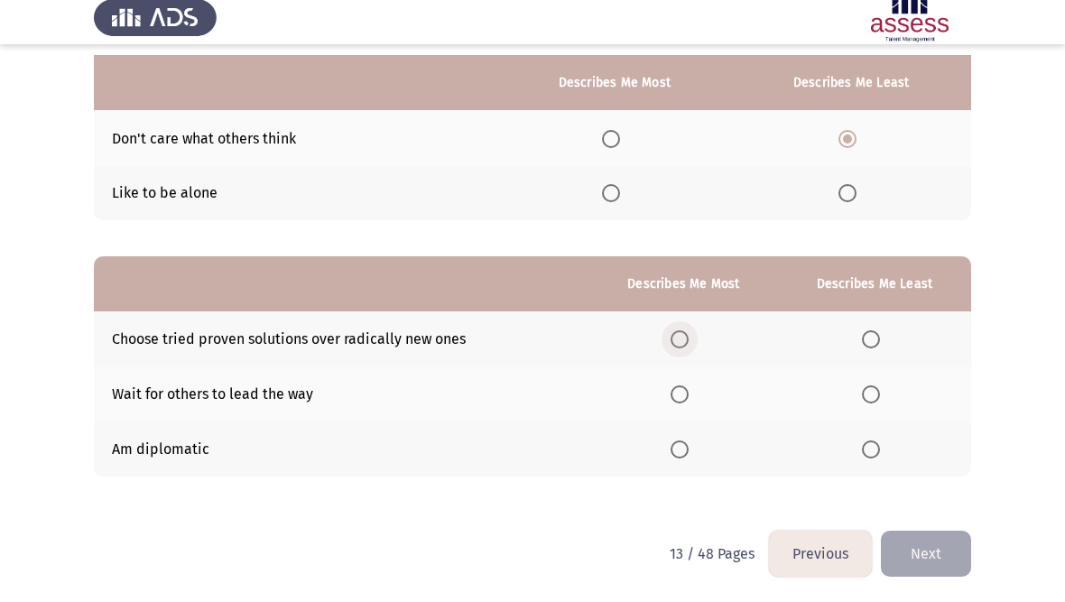
click at [679, 340] on span "Select an option" at bounding box center [679, 349] width 18 height 18
click at [679, 340] on input "Select an option" at bounding box center [679, 349] width 18 height 18
click at [871, 395] on span "Select an option" at bounding box center [871, 404] width 18 height 18
click at [871, 395] on input "Select an option" at bounding box center [871, 404] width 18 height 18
click at [933, 549] on button "Next" at bounding box center [926, 563] width 90 height 46
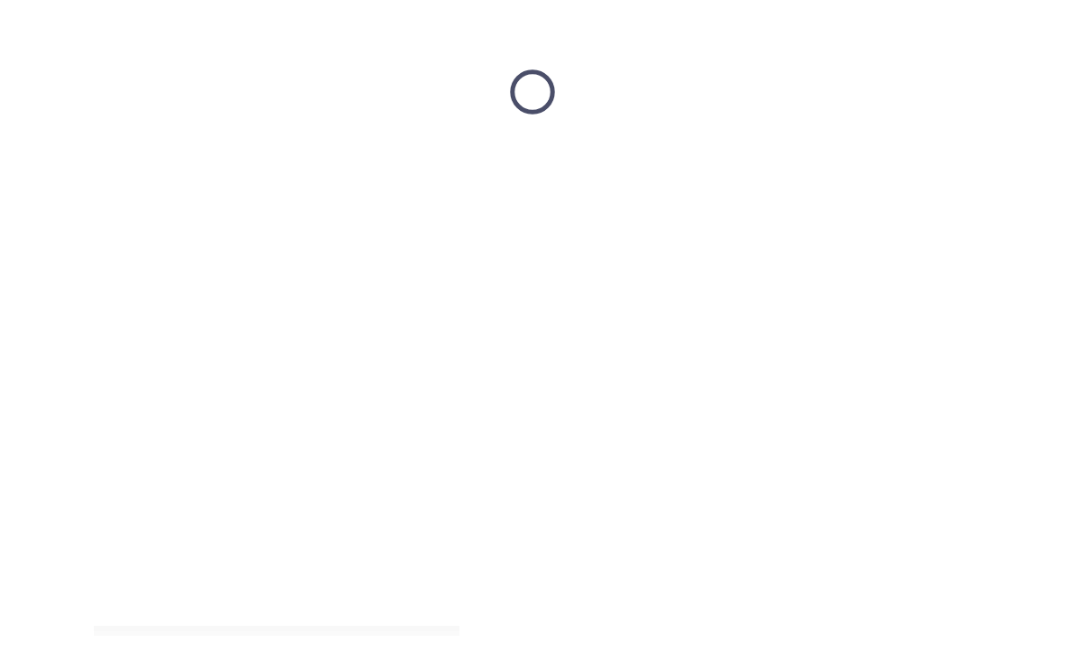
scroll to position [0, 0]
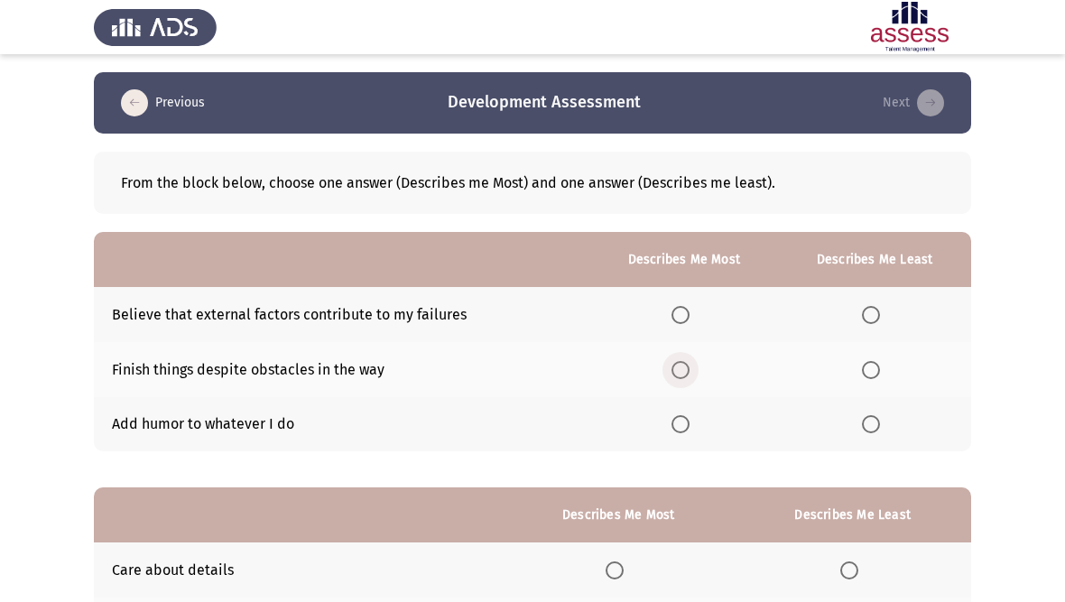
click at [674, 368] on span "Select an option" at bounding box center [680, 370] width 18 height 18
click at [674, 368] on input "Select an option" at bounding box center [680, 370] width 18 height 18
click at [874, 306] on span "Select an option" at bounding box center [871, 315] width 18 height 18
click at [874, 306] on input "Select an option" at bounding box center [871, 315] width 18 height 18
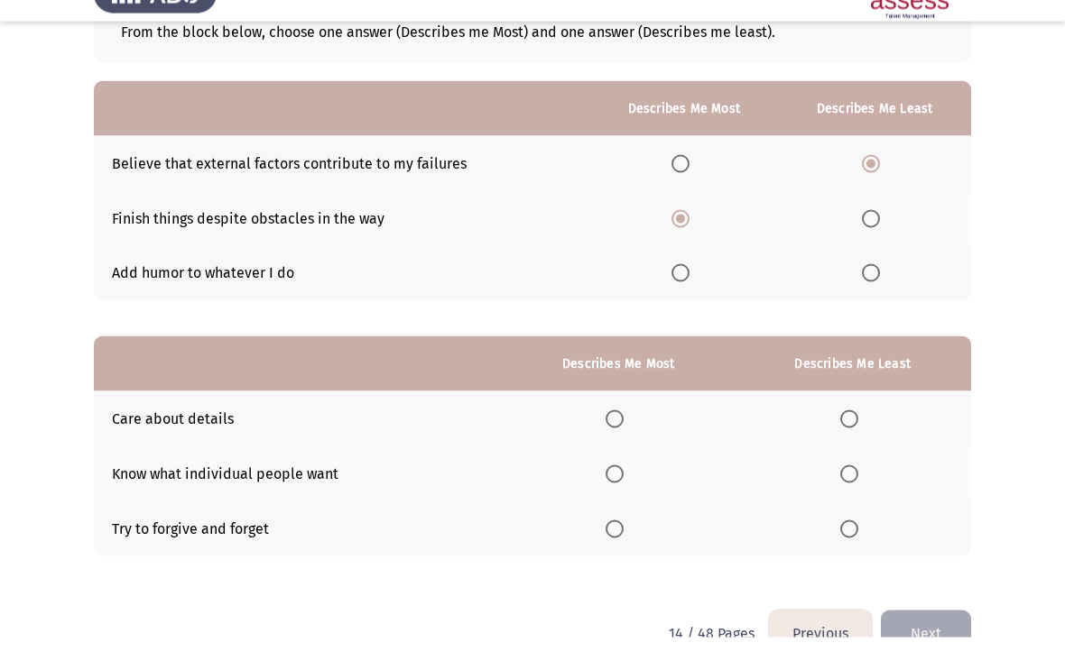
scroll to position [148, 0]
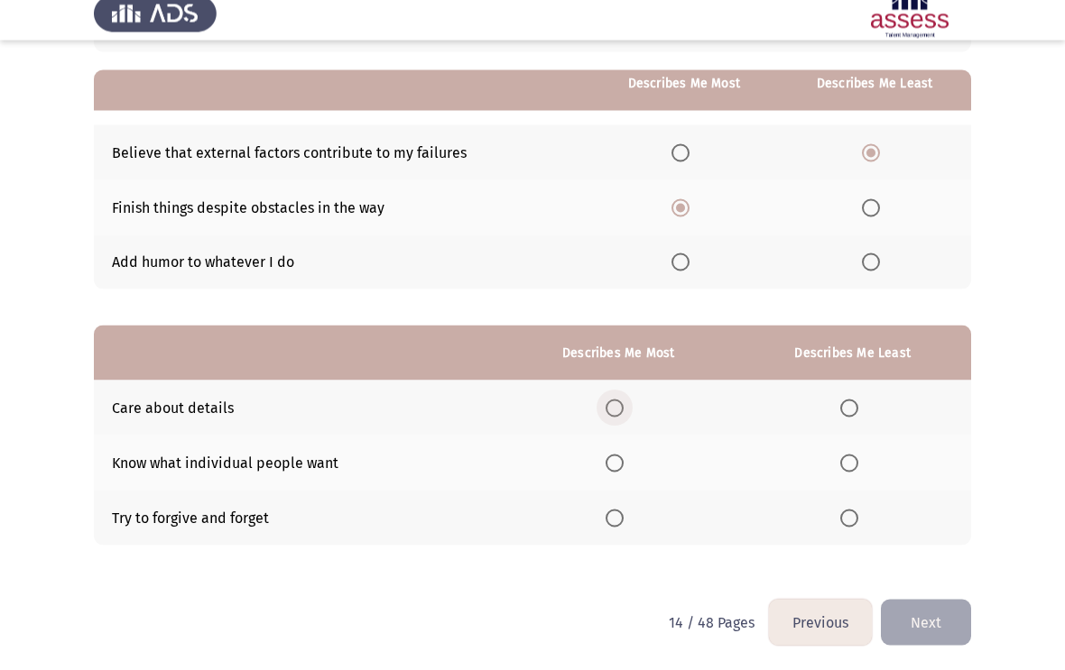
click at [605, 413] on span "Select an option" at bounding box center [614, 422] width 18 height 18
click at [605, 413] on input "Select an option" at bounding box center [614, 422] width 18 height 18
click at [848, 523] on span "Select an option" at bounding box center [849, 532] width 18 height 18
click at [848, 523] on input "Select an option" at bounding box center [849, 532] width 18 height 18
click at [932, 601] on button "Next" at bounding box center [926, 637] width 90 height 46
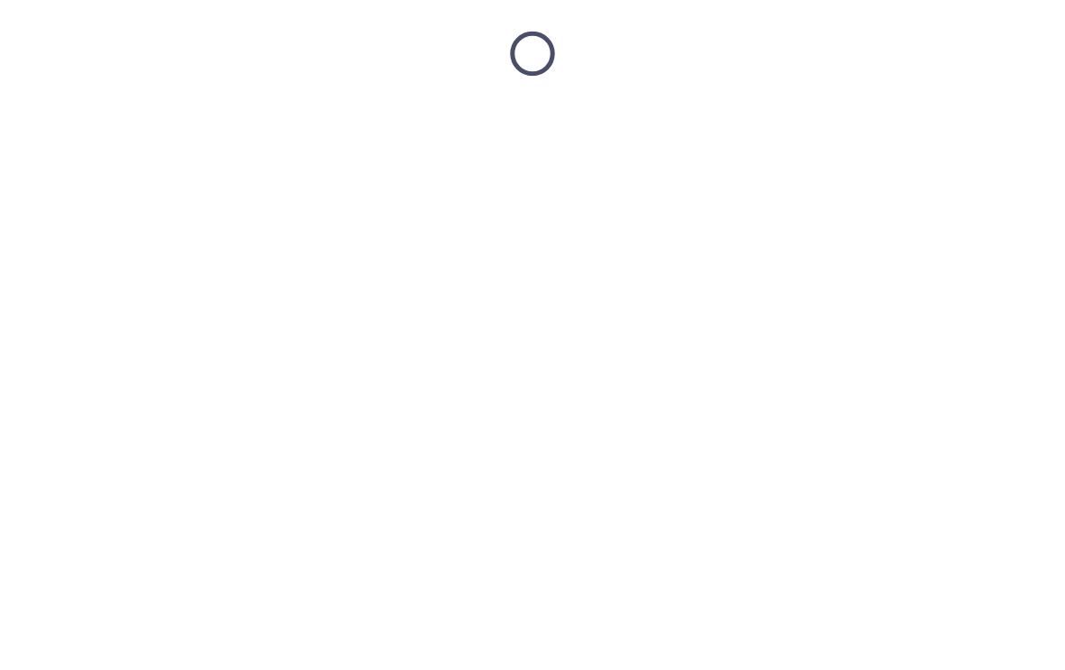
scroll to position [0, 0]
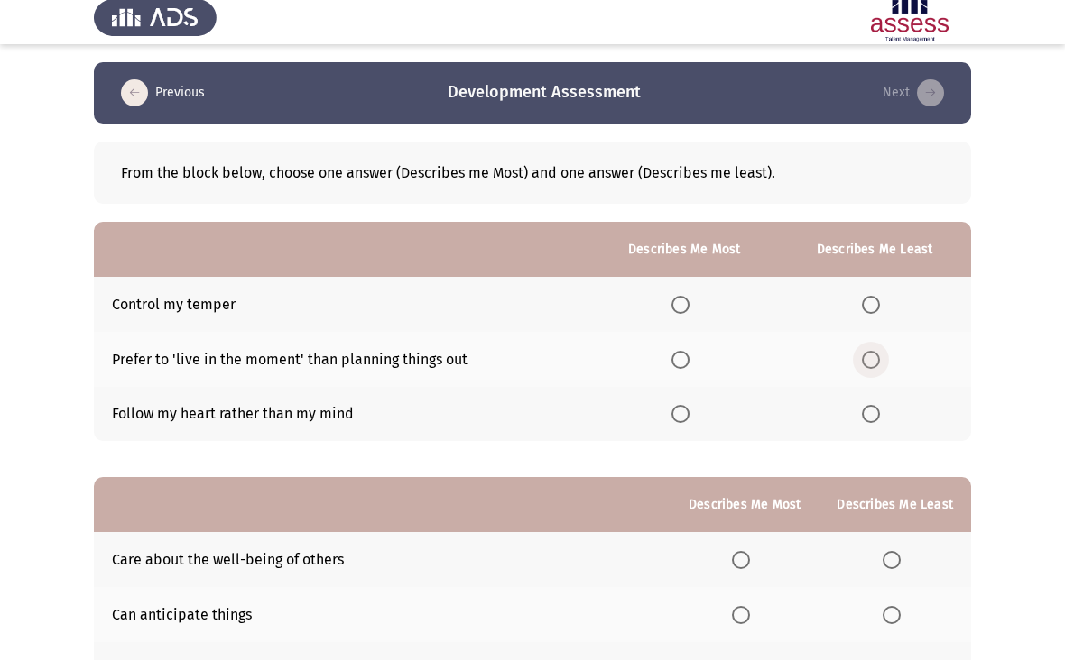
click at [872, 361] on span "Select an option" at bounding box center [871, 370] width 18 height 18
click at [872, 361] on input "Select an option" at bounding box center [871, 370] width 18 height 18
click at [672, 306] on span "Select an option" at bounding box center [680, 315] width 18 height 18
click at [672, 306] on input "Select an option" at bounding box center [680, 315] width 18 height 18
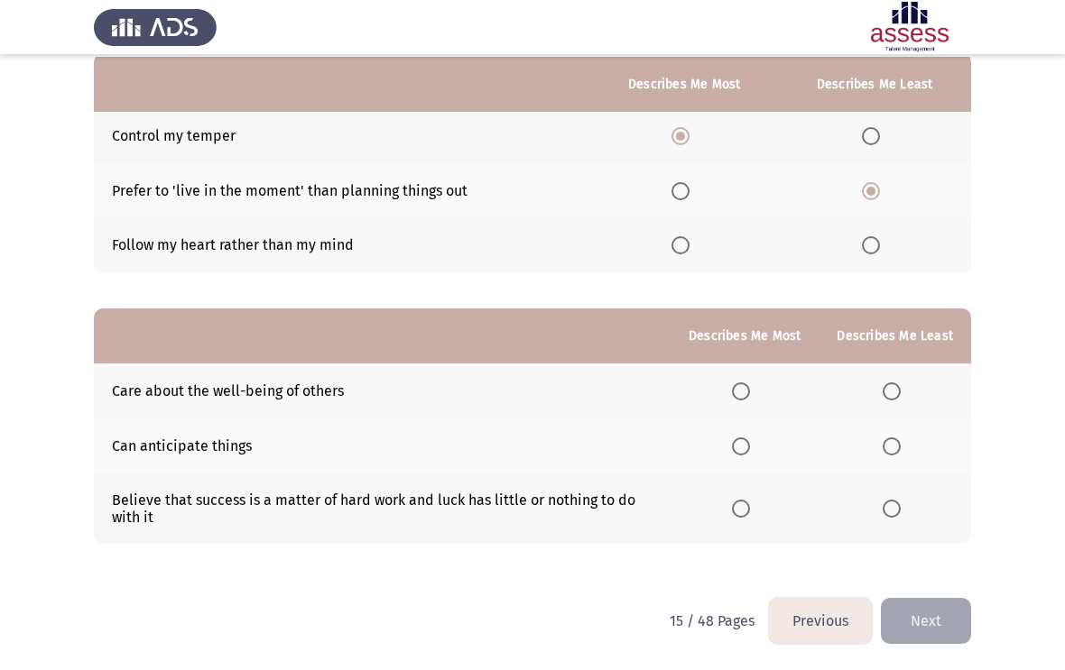
scroll to position [180, 0]
click at [744, 507] on span "Select an option" at bounding box center [741, 509] width 18 height 18
click at [744, 507] on input "Select an option" at bounding box center [741, 509] width 18 height 18
click at [895, 383] on span "Select an option" at bounding box center [891, 392] width 18 height 18
click at [895, 383] on input "Select an option" at bounding box center [891, 392] width 18 height 18
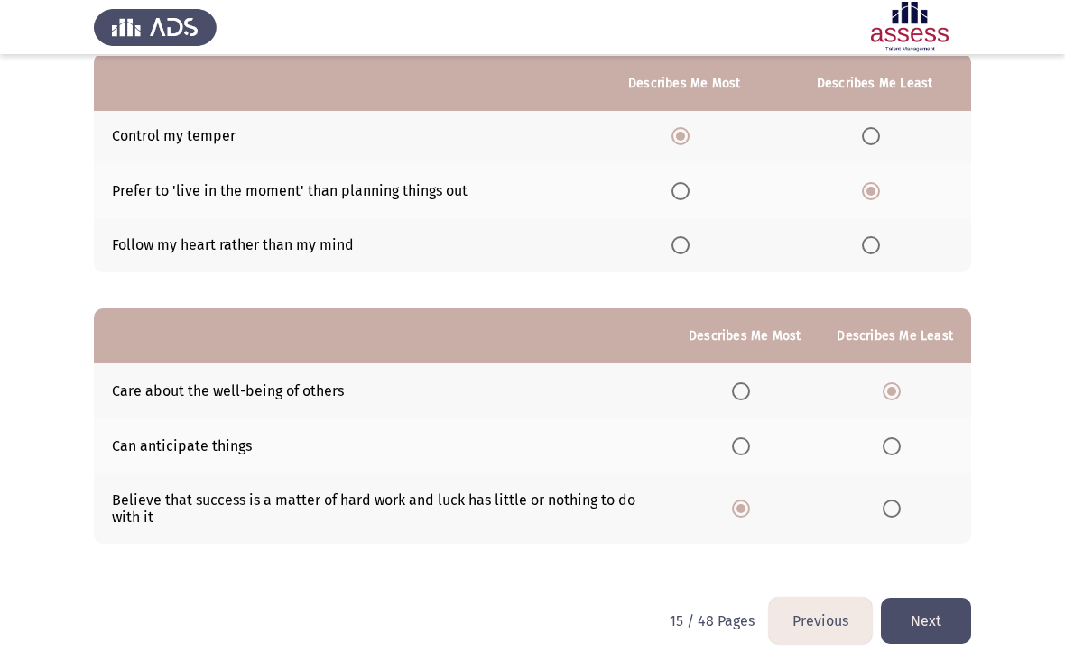
click at [933, 601] on button "Next" at bounding box center [926, 621] width 90 height 46
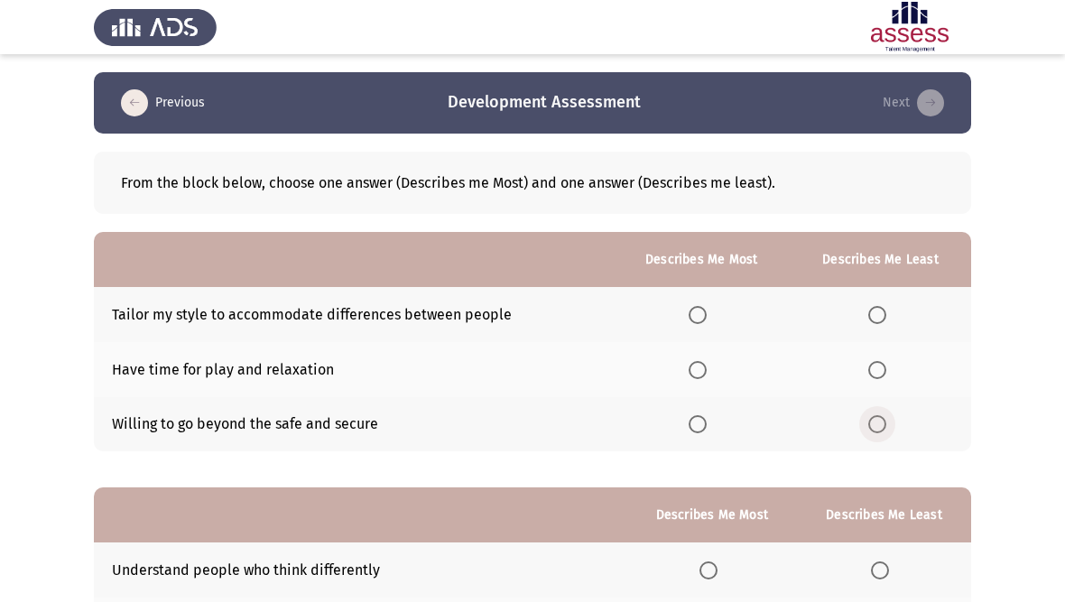
click at [878, 424] on span "Select an option" at bounding box center [877, 424] width 18 height 18
click at [878, 424] on input "Select an option" at bounding box center [877, 424] width 18 height 18
click at [693, 318] on span "Select an option" at bounding box center [697, 315] width 18 height 18
click at [693, 318] on input "Select an option" at bounding box center [697, 315] width 18 height 18
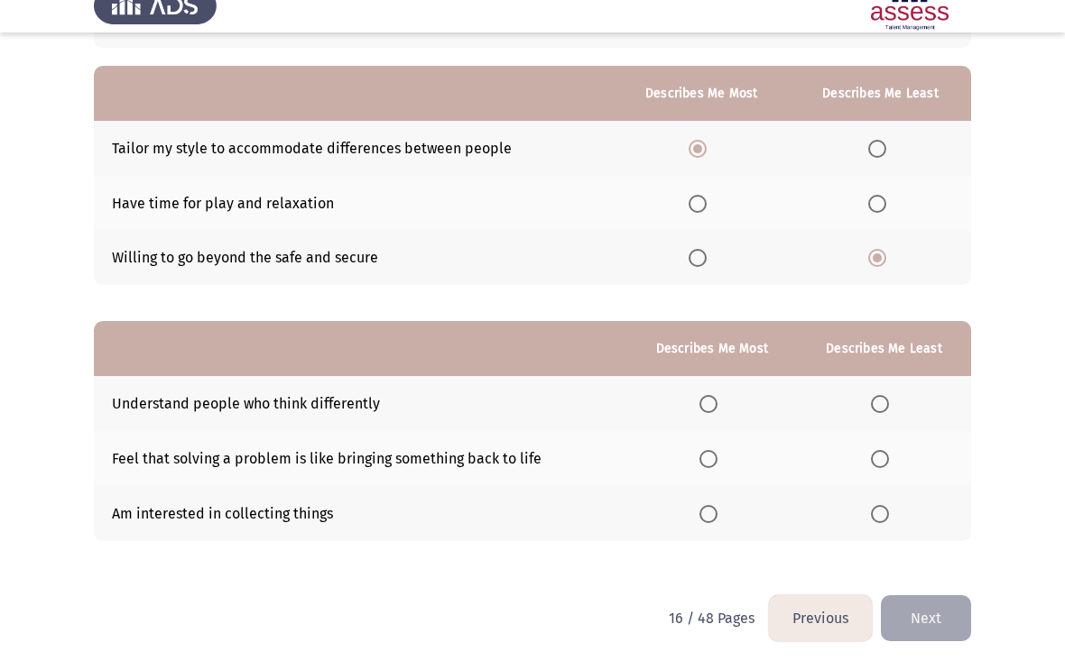
scroll to position [146, 0]
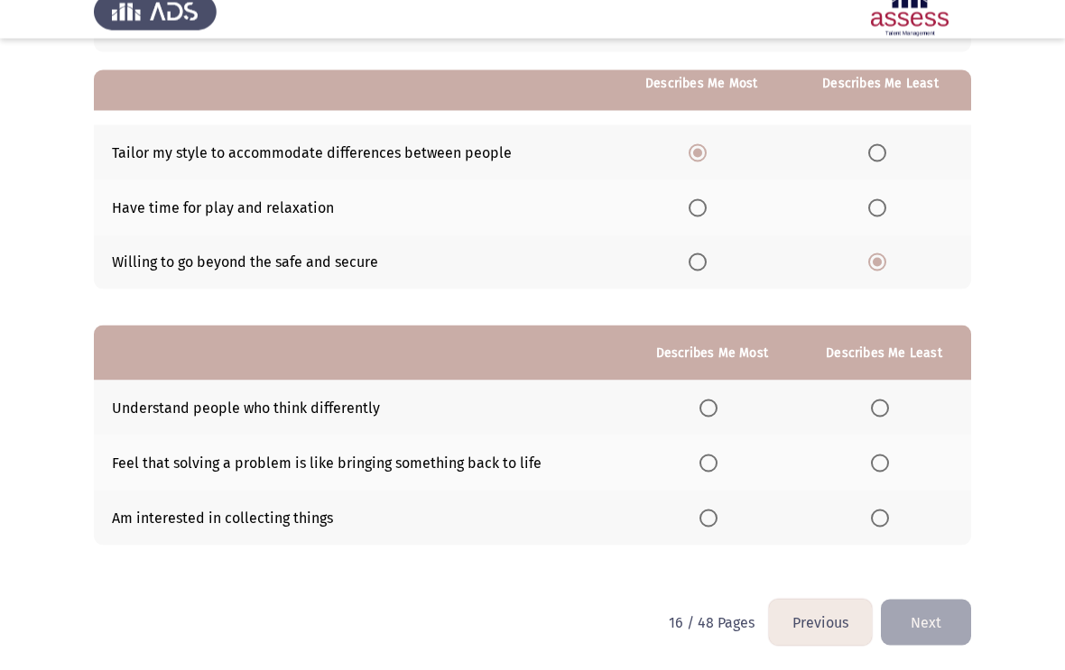
click at [879, 215] on span "Select an option" at bounding box center [877, 224] width 18 height 18
click at [879, 215] on input "Select an option" at bounding box center [877, 224] width 18 height 18
click at [706, 470] on span "Select an option" at bounding box center [708, 479] width 18 height 18
click at [706, 470] on input "Select an option" at bounding box center [708, 479] width 18 height 18
click at [883, 525] on span "Select an option" at bounding box center [880, 534] width 18 height 18
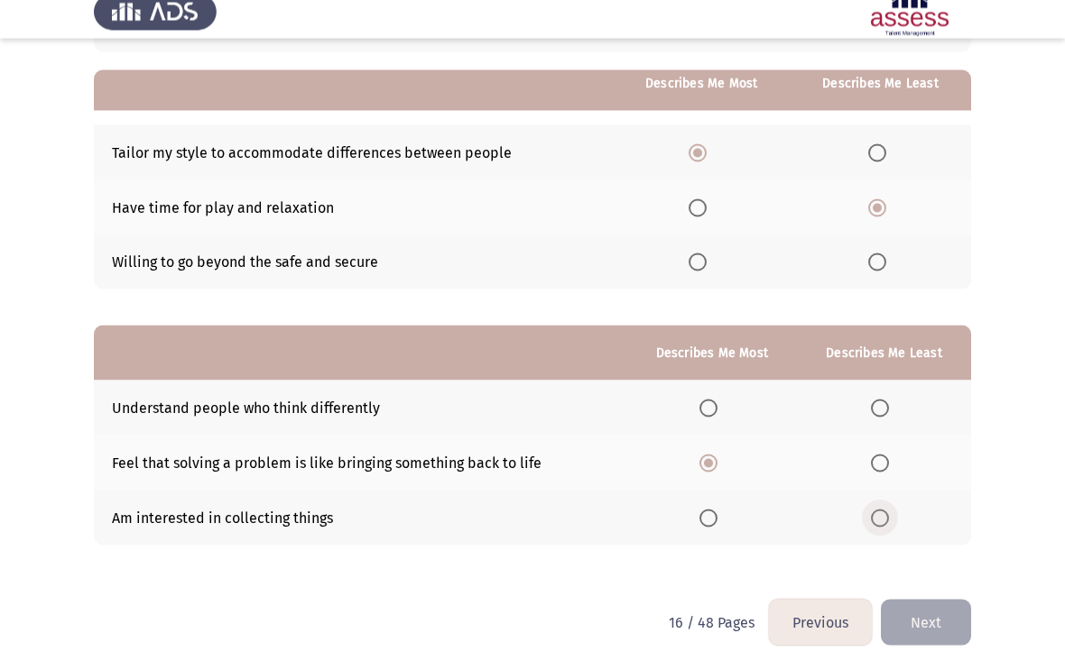
click at [883, 525] on input "Select an option" at bounding box center [880, 534] width 18 height 18
click at [935, 601] on button "Next" at bounding box center [926, 638] width 90 height 46
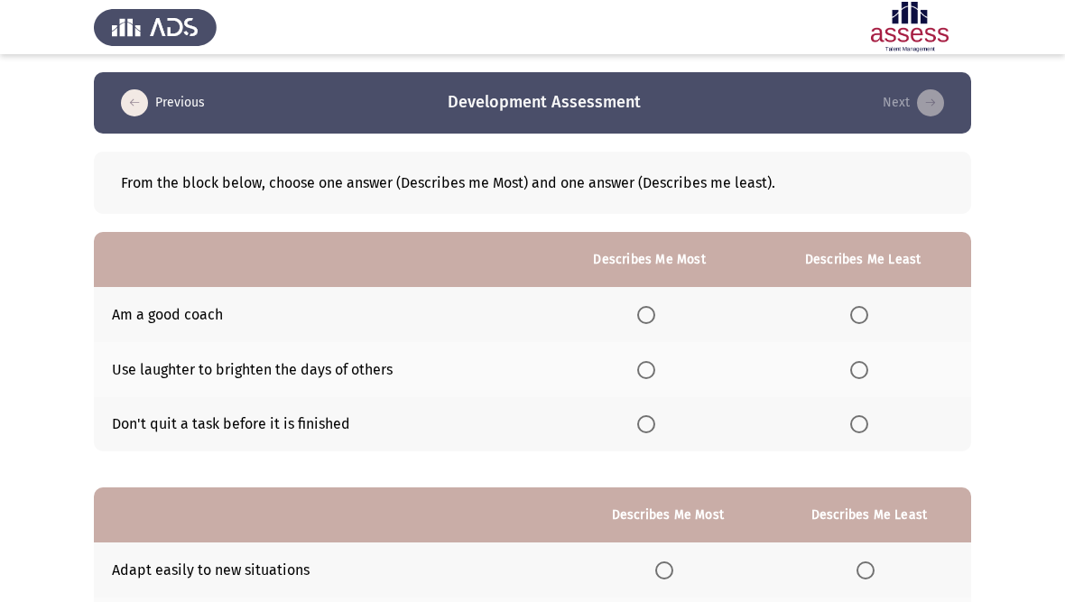
click at [643, 306] on span "Select an option" at bounding box center [646, 315] width 18 height 18
click at [643, 306] on input "Select an option" at bounding box center [646, 315] width 18 height 18
click at [858, 366] on span "Select an option" at bounding box center [859, 370] width 18 height 18
click at [858, 366] on input "Select an option" at bounding box center [859, 370] width 18 height 18
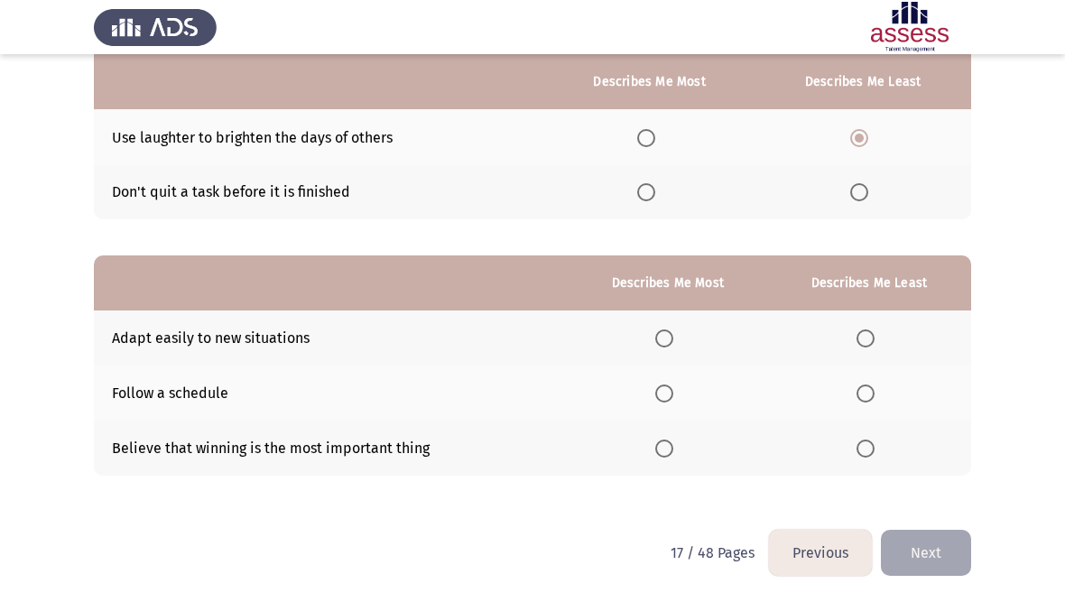
scroll to position [231, 0]
click at [662, 393] on span "Select an option" at bounding box center [664, 394] width 18 height 18
click at [662, 393] on input "Select an option" at bounding box center [664, 394] width 18 height 18
click at [867, 446] on span "Select an option" at bounding box center [865, 449] width 18 height 18
click at [867, 446] on input "Select an option" at bounding box center [865, 449] width 18 height 18
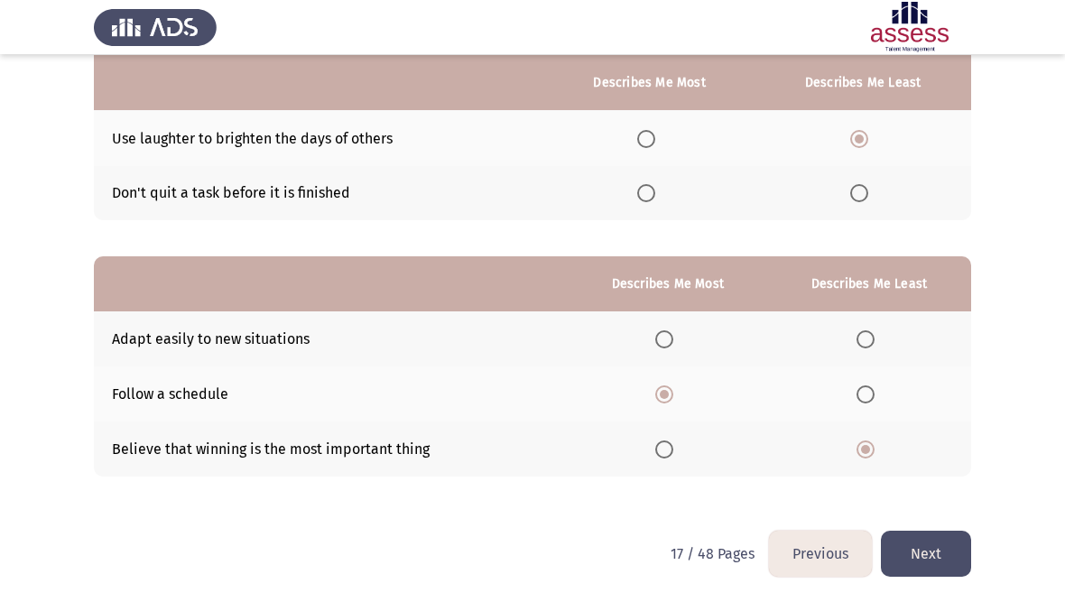
click at [933, 550] on button "Next" at bounding box center [926, 554] width 90 height 46
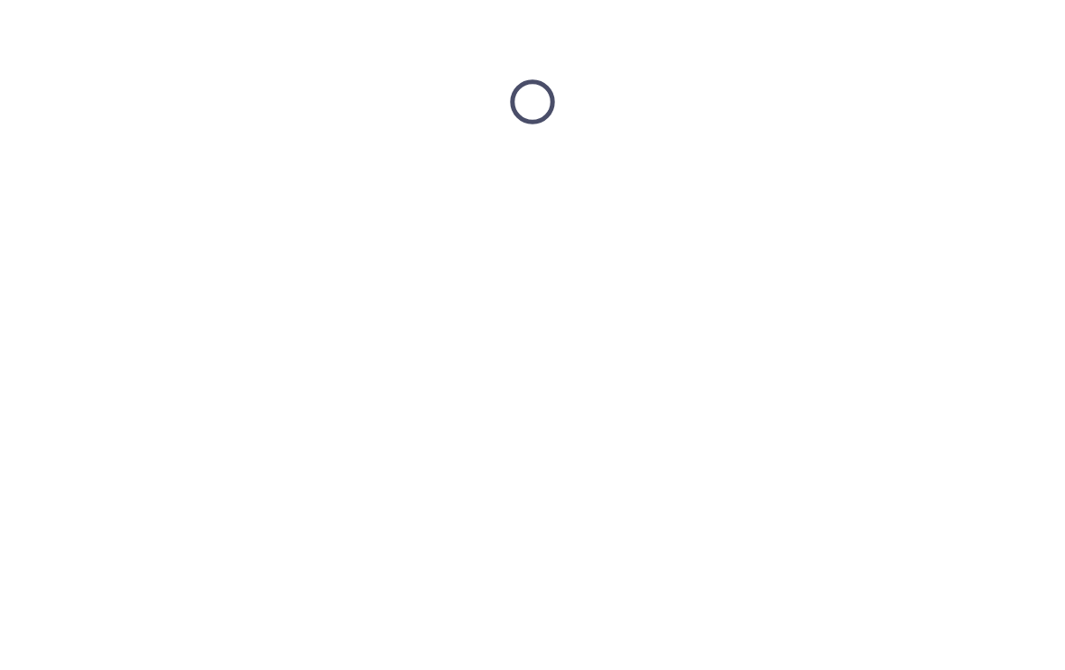
scroll to position [0, 0]
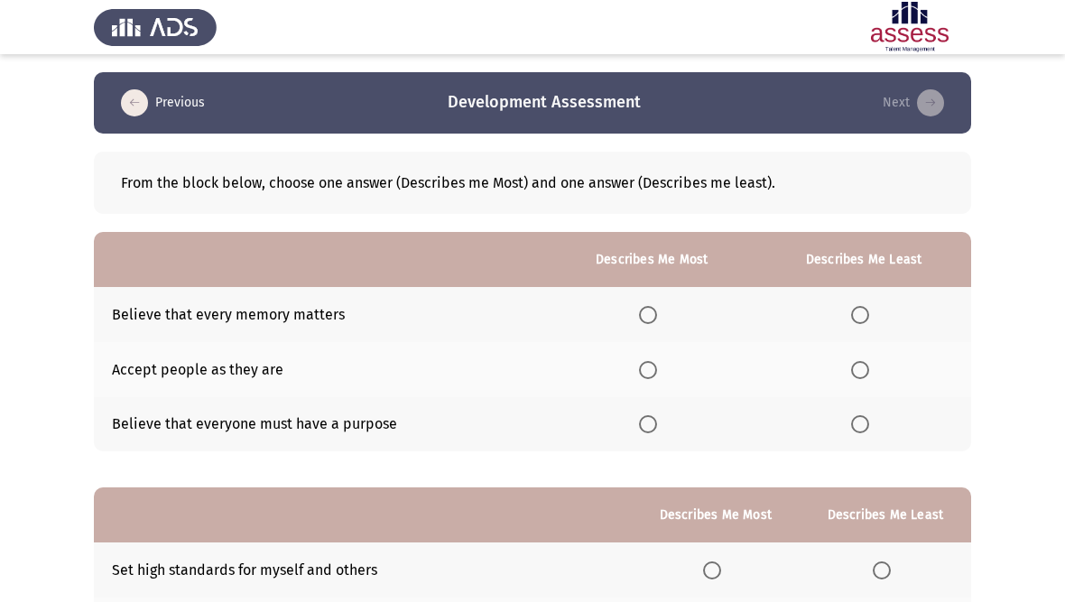
click at [645, 366] on span "Select an option" at bounding box center [648, 370] width 18 height 18
click at [645, 366] on input "Select an option" at bounding box center [648, 370] width 18 height 18
click at [867, 311] on span "Select an option" at bounding box center [860, 315] width 18 height 18
click at [867, 311] on input "Select an option" at bounding box center [860, 315] width 18 height 18
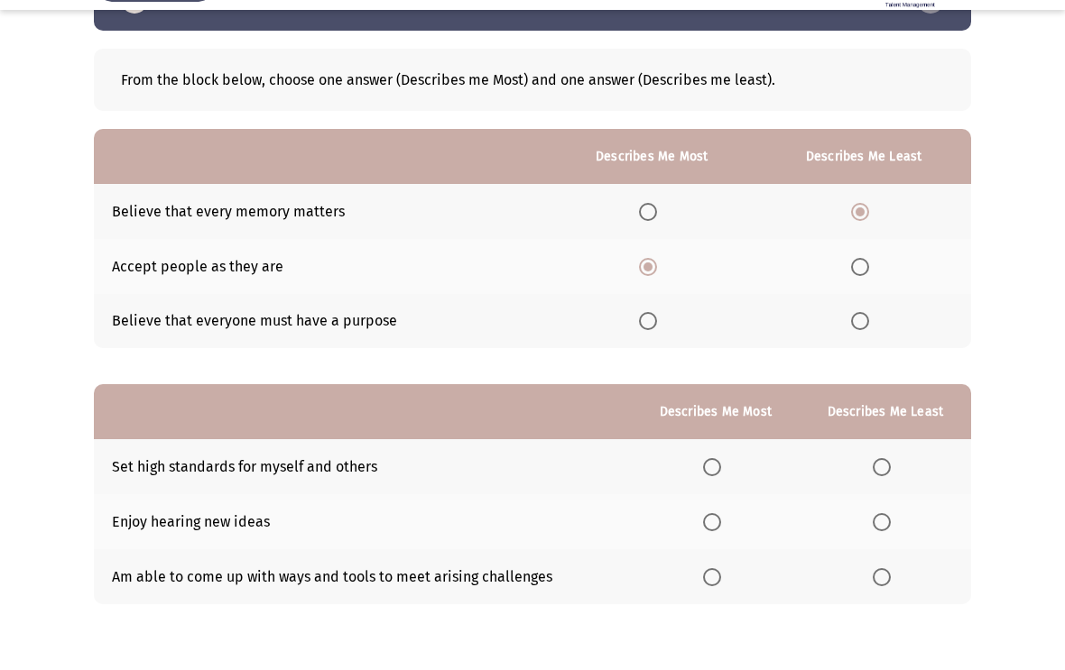
scroll to position [78, 0]
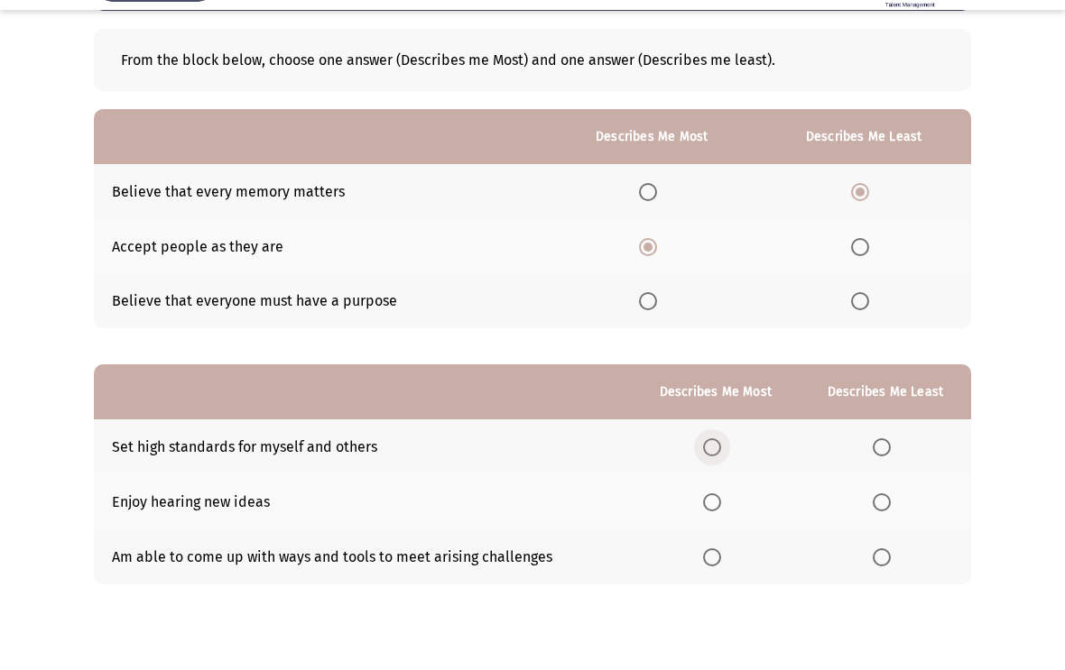
click at [704, 483] on span "Select an option" at bounding box center [712, 492] width 18 height 18
click at [704, 483] on input "Select an option" at bounding box center [712, 492] width 18 height 18
click at [879, 593] on span "Select an option" at bounding box center [882, 602] width 18 height 18
click at [879, 593] on input "Select an option" at bounding box center [882, 602] width 18 height 18
click at [876, 464] on th at bounding box center [884, 491] width 171 height 55
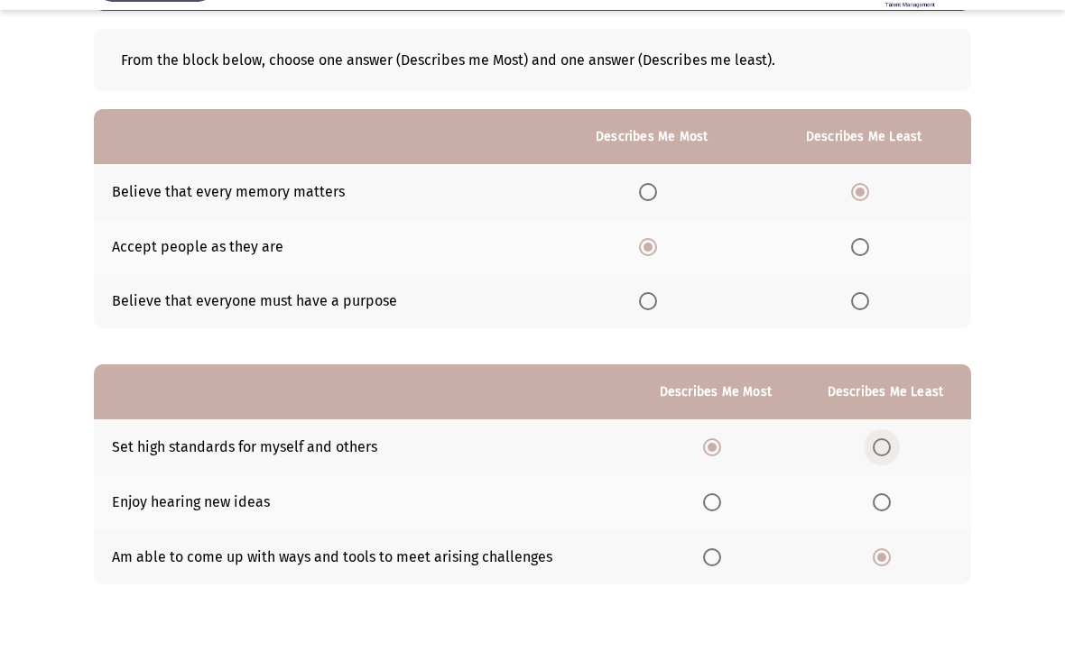
click at [873, 483] on span "Select an option" at bounding box center [882, 492] width 18 height 18
click at [873, 483] on input "Select an option" at bounding box center [882, 492] width 18 height 18
click at [703, 593] on span "Select an option" at bounding box center [712, 602] width 18 height 18
click at [703, 593] on input "Select an option" at bounding box center [712, 602] width 18 height 18
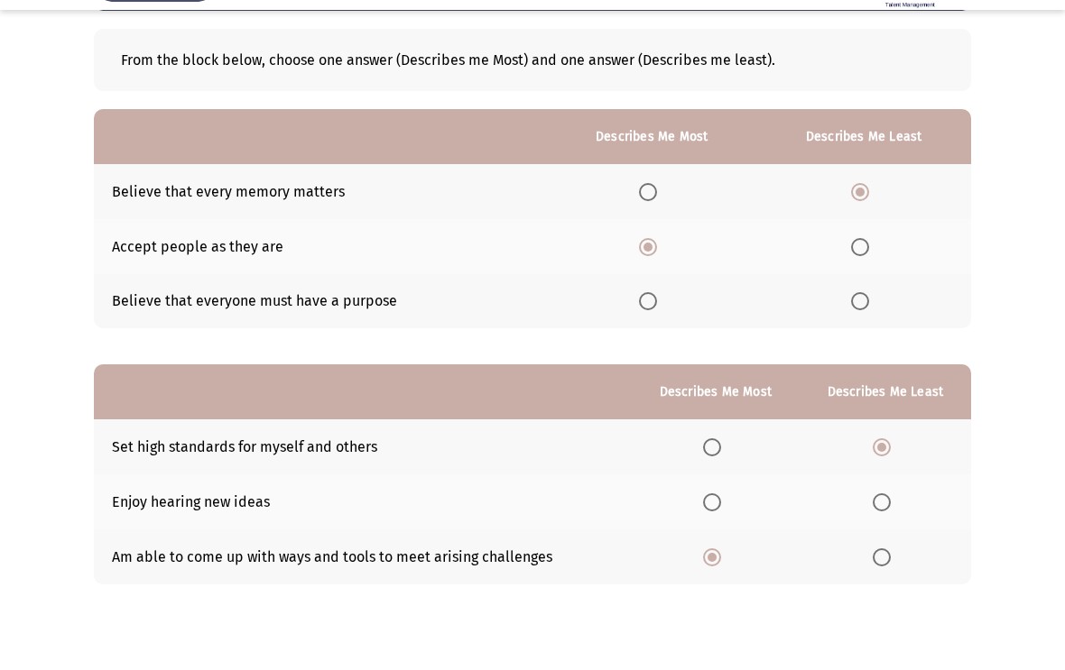
scroll to position [0, 0]
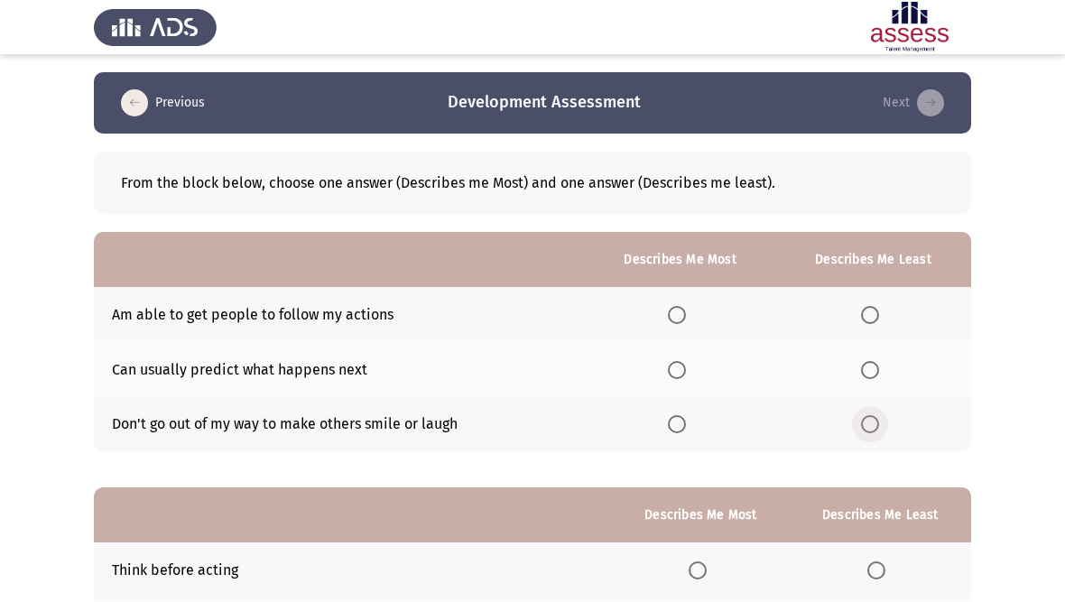
click at [863, 425] on span "Select an option" at bounding box center [870, 424] width 18 height 18
click at [863, 425] on input "Select an option" at bounding box center [870, 424] width 18 height 18
click at [672, 306] on span "Select an option" at bounding box center [677, 315] width 18 height 18
click at [672, 306] on input "Select an option" at bounding box center [677, 315] width 18 height 18
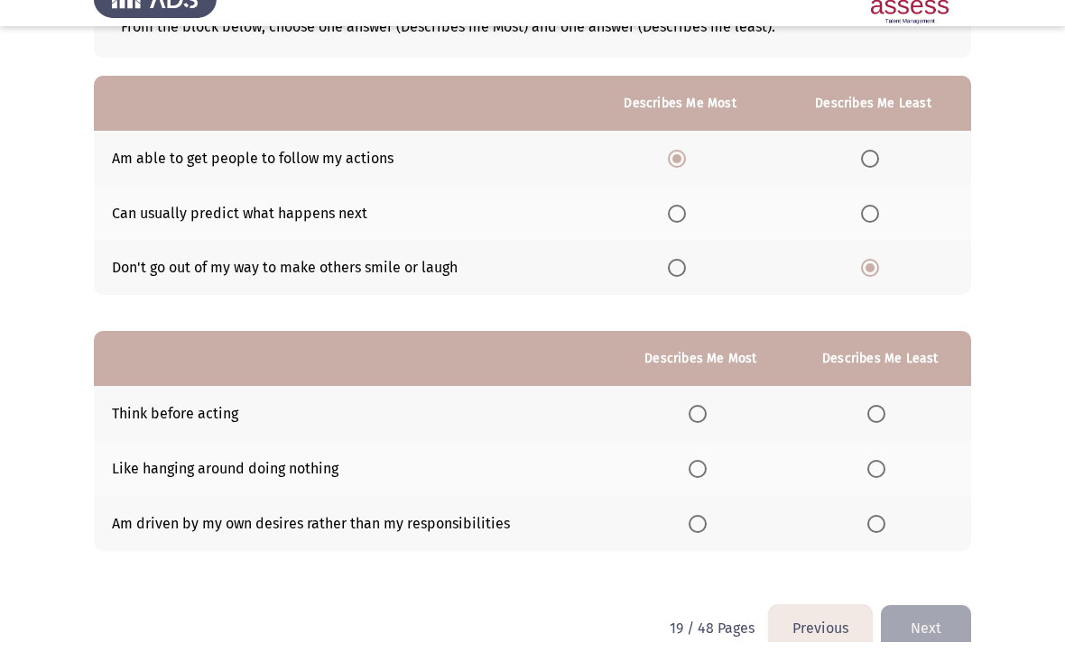
scroll to position [134, 0]
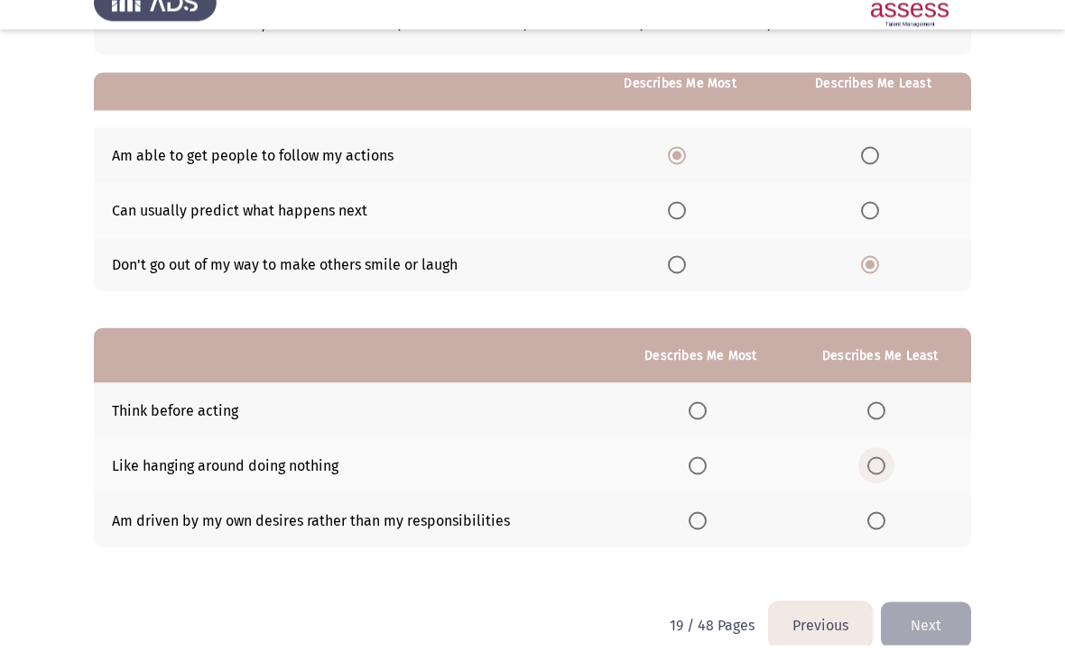
click at [882, 482] on span "Select an option" at bounding box center [876, 491] width 18 height 18
click at [882, 482] on input "Select an option" at bounding box center [876, 491] width 18 height 18
click at [707, 408] on th at bounding box center [700, 435] width 177 height 55
click at [703, 427] on label "Select an option" at bounding box center [700, 436] width 25 height 18
click at [703, 427] on input "Select an option" at bounding box center [697, 436] width 18 height 18
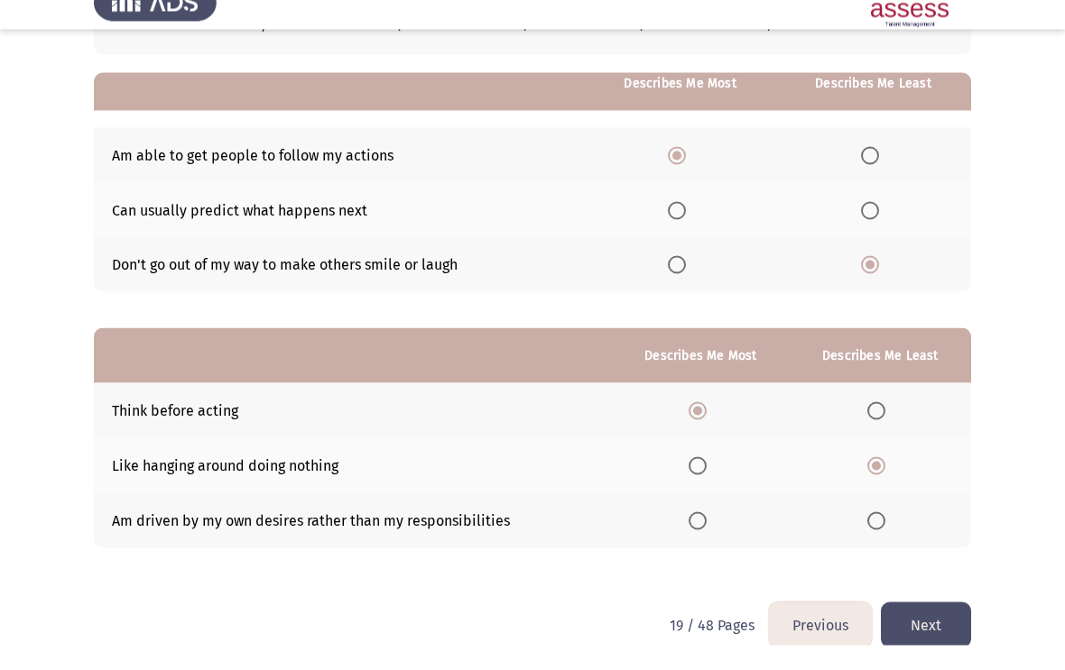
click at [929, 601] on button "Next" at bounding box center [926, 650] width 90 height 46
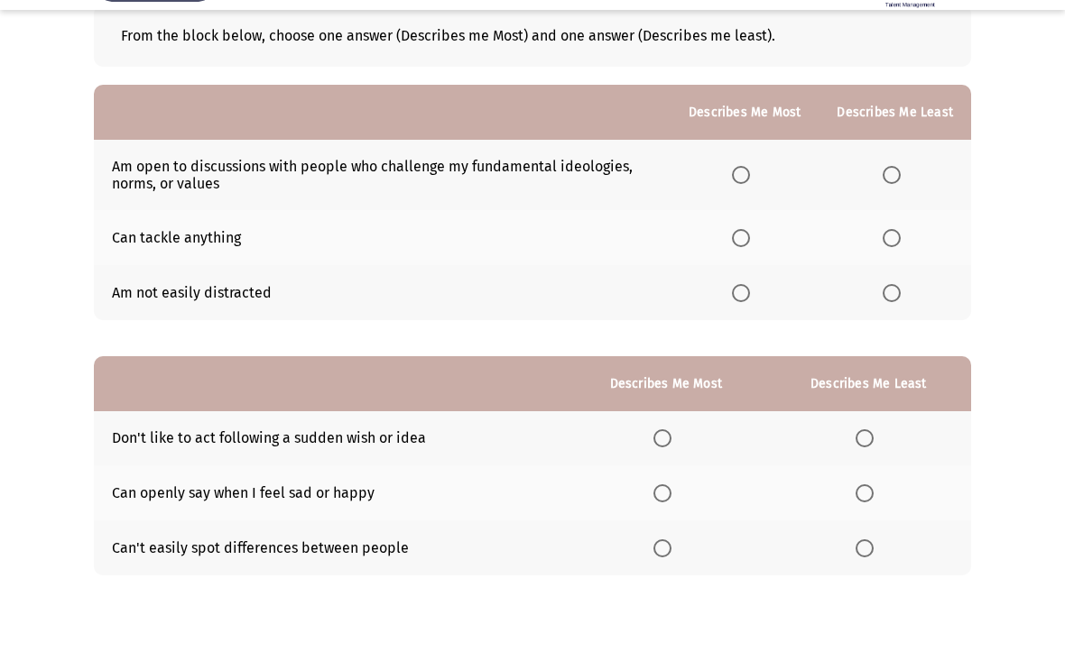
scroll to position [104, 0]
click at [885, 272] on span "Select an option" at bounding box center [891, 281] width 18 height 18
click at [885, 272] on input "Select an option" at bounding box center [891, 281] width 18 height 18
click at [745, 209] on span "Select an option" at bounding box center [741, 218] width 18 height 18
click at [745, 209] on input "Select an option" at bounding box center [741, 218] width 18 height 18
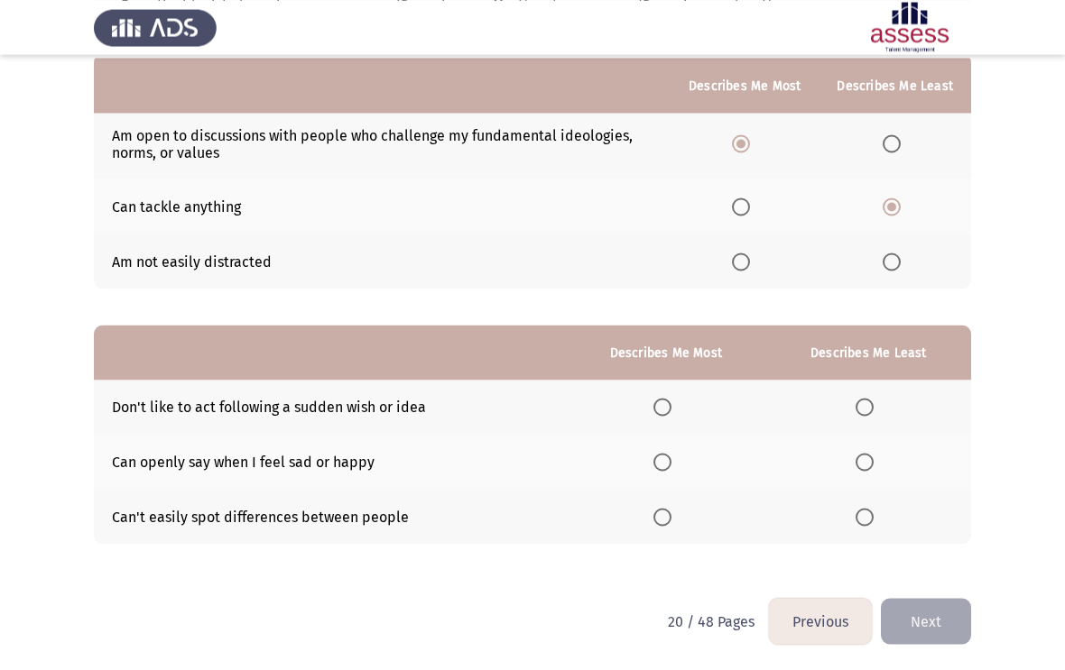
scroll to position [180, 0]
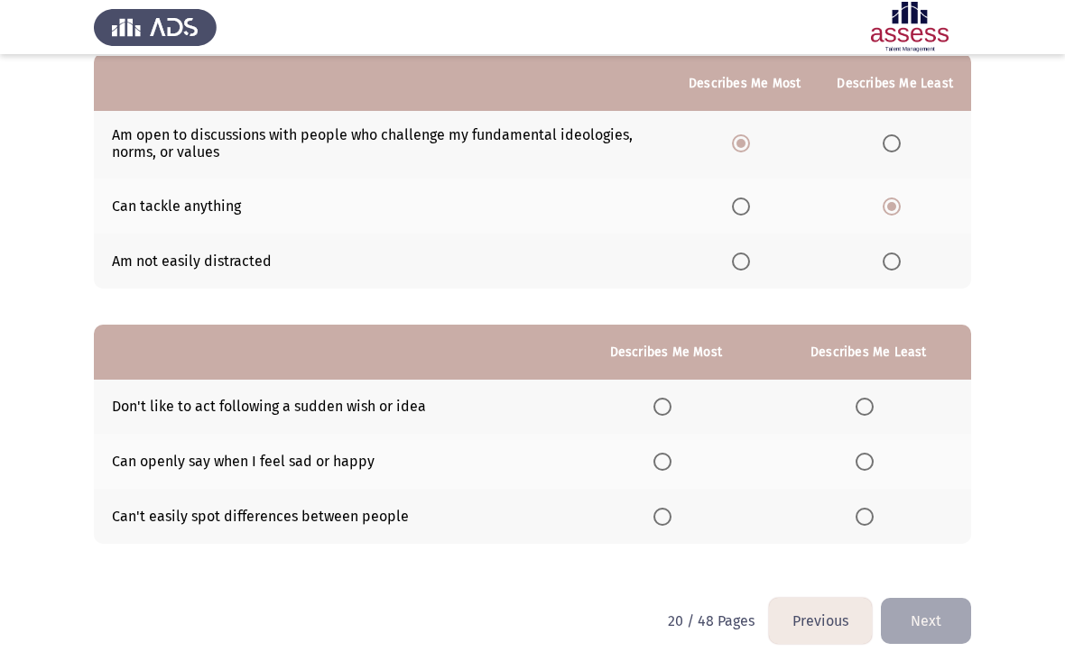
click at [644, 402] on th at bounding box center [666, 407] width 200 height 55
click at [653, 402] on span "Select an option" at bounding box center [662, 407] width 18 height 18
click at [653, 402] on input "Select an option" at bounding box center [662, 407] width 18 height 18
click at [869, 520] on span "Select an option" at bounding box center [864, 517] width 18 height 18
click at [869, 520] on input "Select an option" at bounding box center [864, 517] width 18 height 18
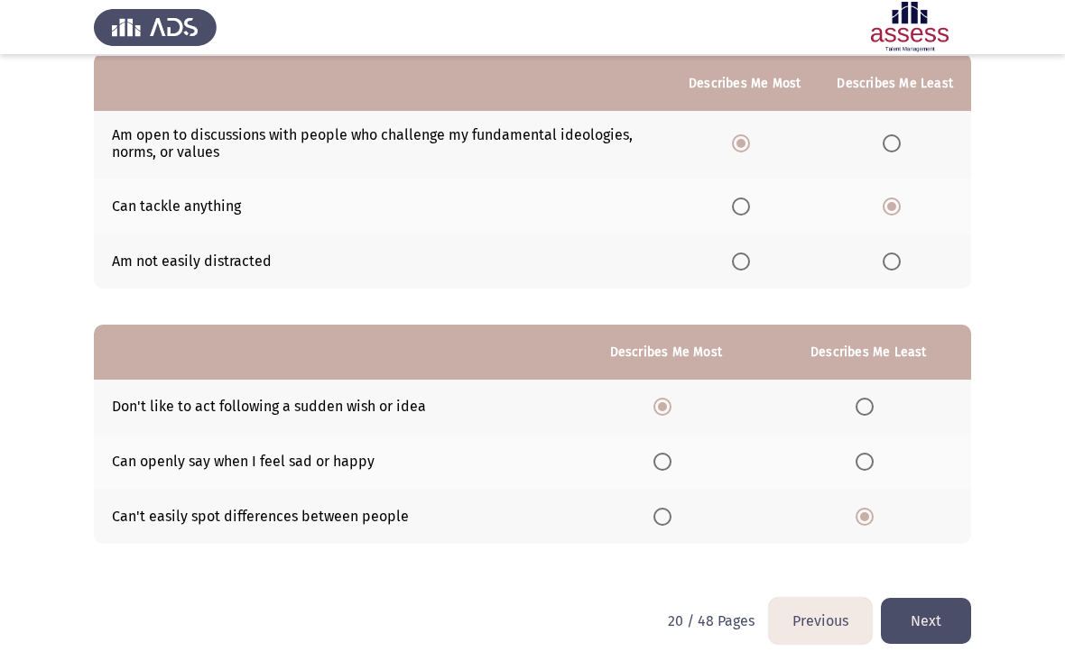
click at [934, 601] on button "Next" at bounding box center [926, 621] width 90 height 46
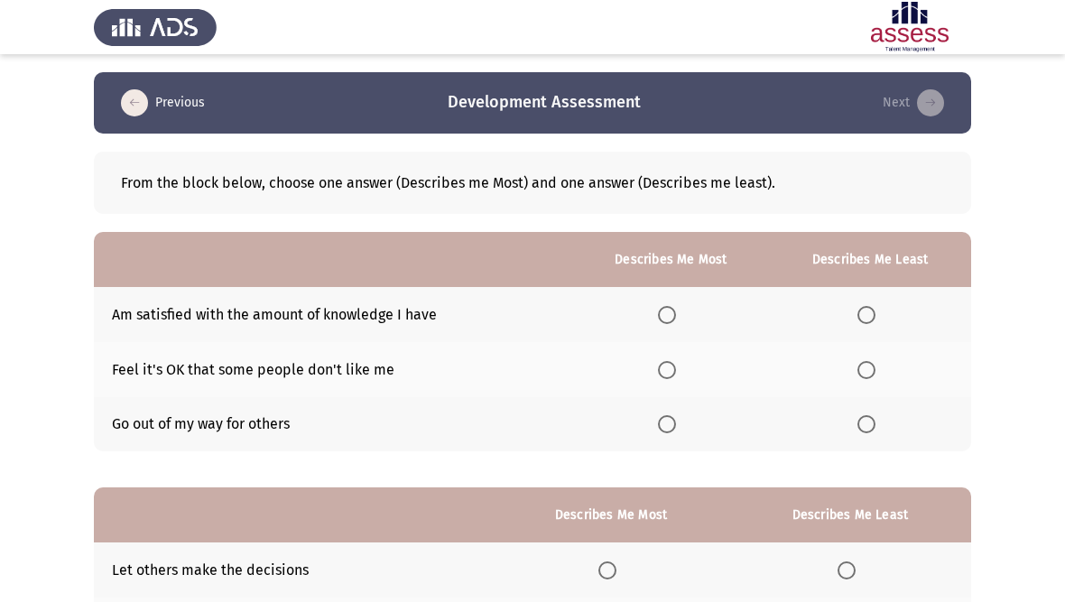
click at [871, 411] on th at bounding box center [870, 424] width 202 height 55
click at [660, 362] on span "Select an option" at bounding box center [667, 370] width 18 height 18
click at [660, 362] on input "Select an option" at bounding box center [667, 370] width 18 height 18
click at [866, 426] on span "Select an option" at bounding box center [866, 424] width 18 height 18
click at [866, 426] on input "Select an option" at bounding box center [866, 424] width 18 height 18
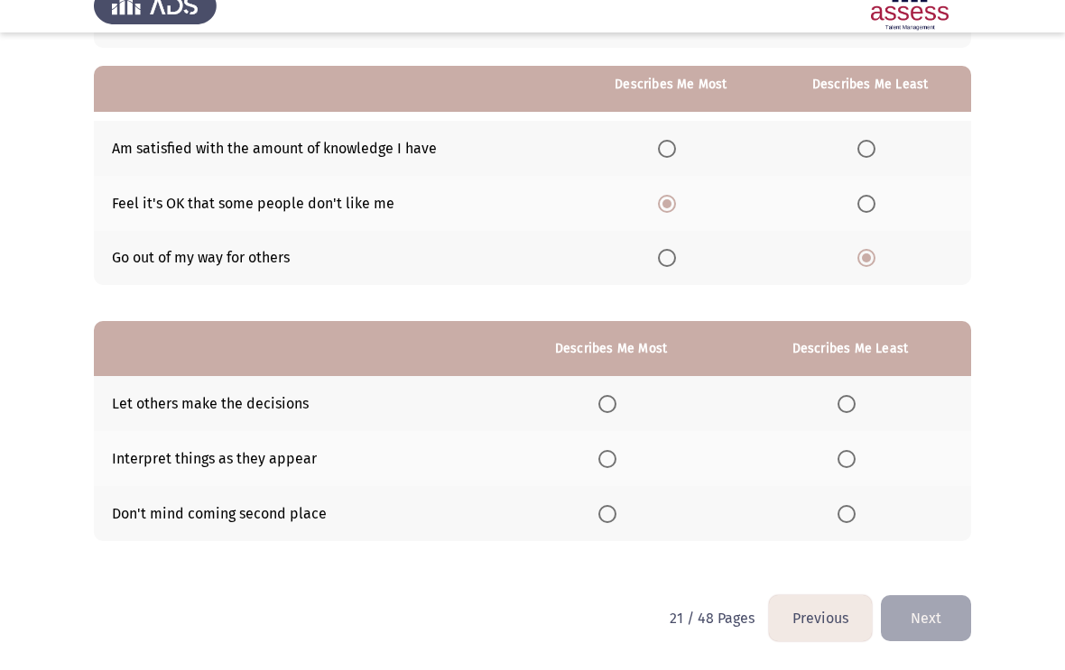
scroll to position [145, 0]
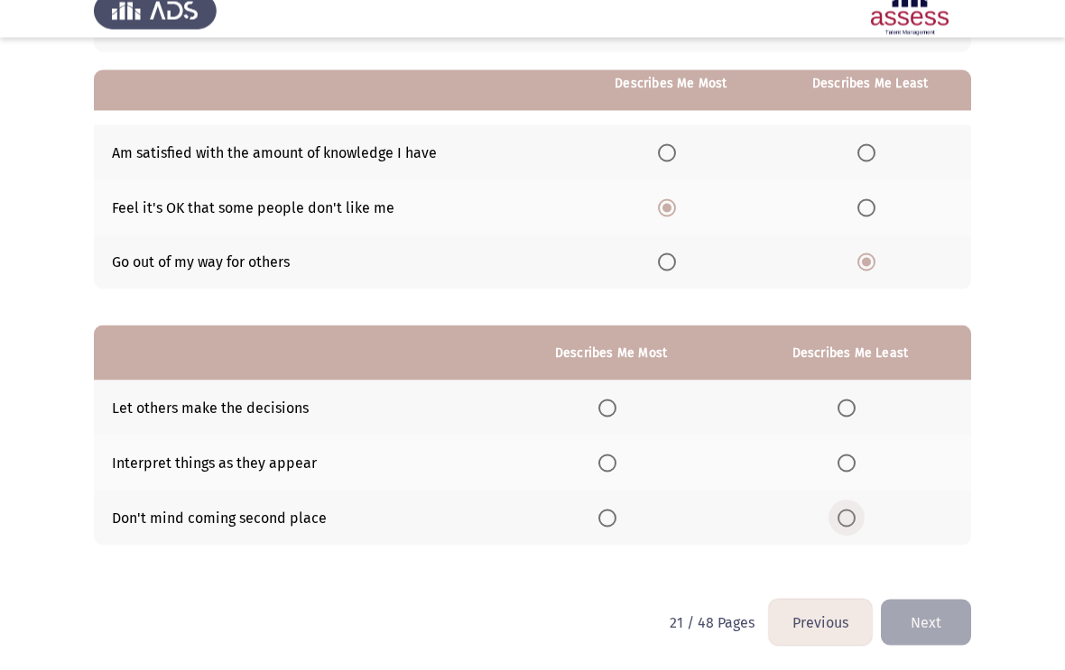
click at [853, 526] on span "Select an option" at bounding box center [846, 535] width 18 height 18
click at [853, 526] on input "Select an option" at bounding box center [846, 535] width 18 height 18
click at [598, 471] on span "Select an option" at bounding box center [607, 480] width 18 height 18
click at [598, 471] on input "Select an option" at bounding box center [607, 480] width 18 height 18
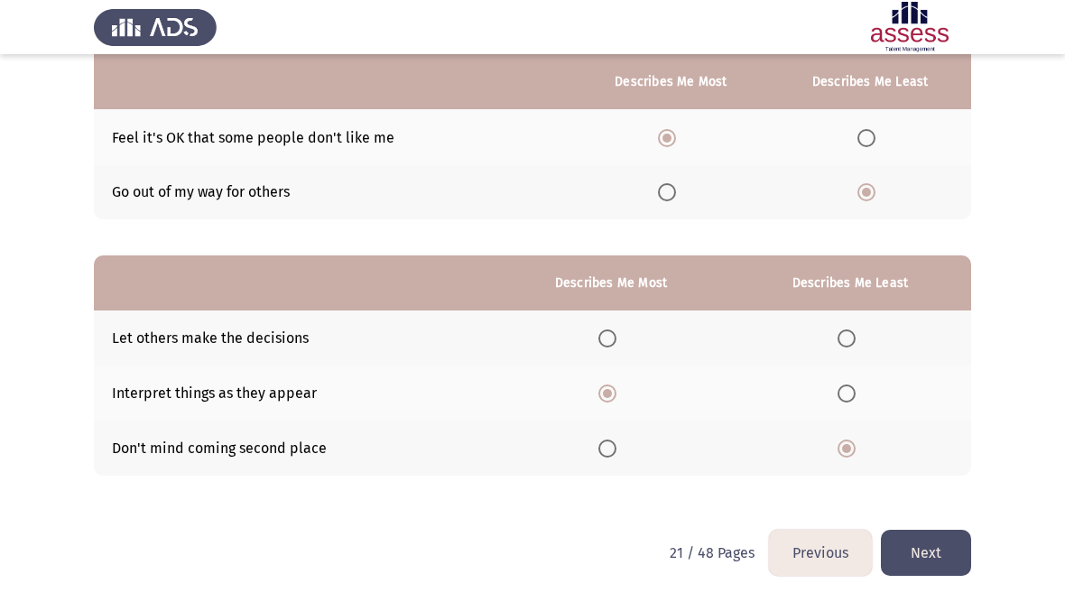
scroll to position [231, 0]
click at [930, 547] on button "Next" at bounding box center [926, 554] width 90 height 46
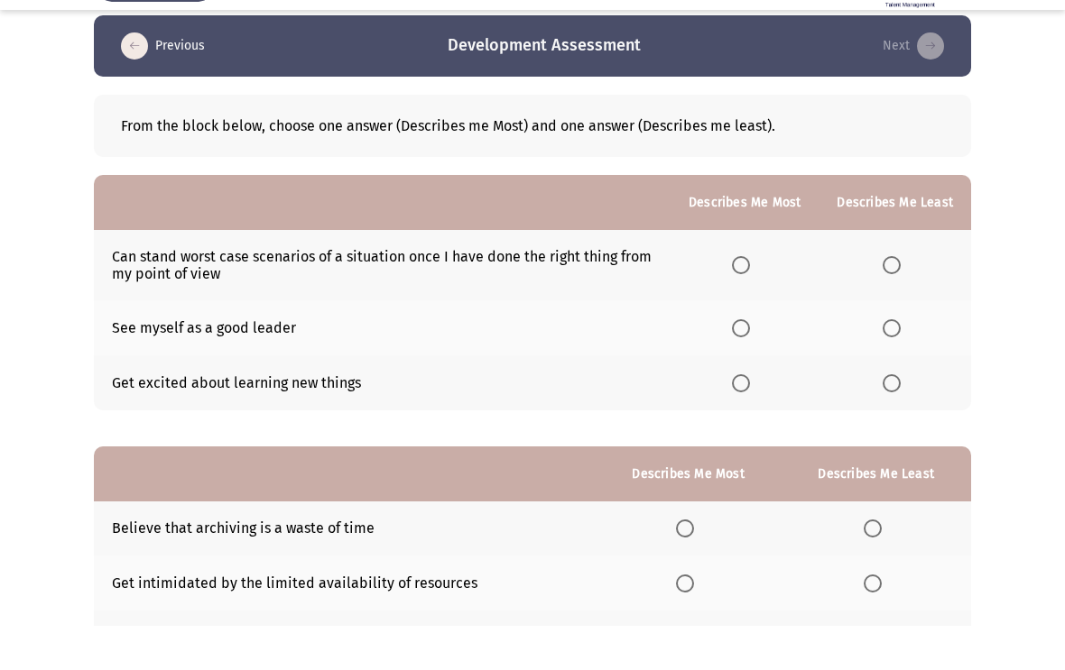
scroll to position [31, 0]
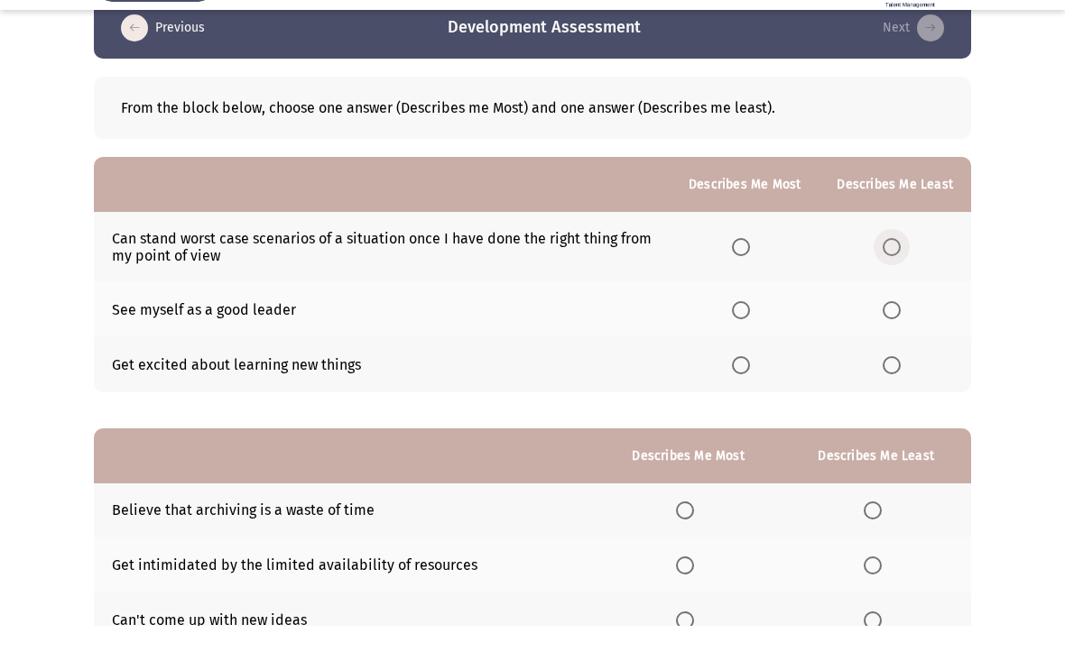
click at [888, 282] on span "Select an option" at bounding box center [891, 291] width 18 height 18
click at [888, 282] on input "Select an option" at bounding box center [891, 291] width 18 height 18
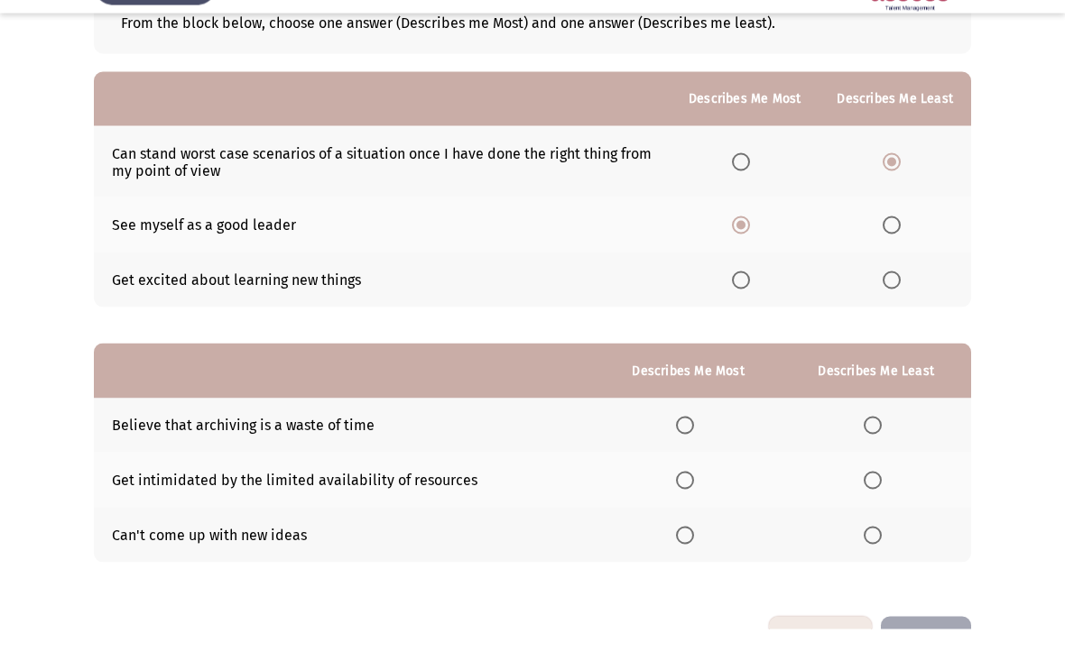
scroll to position [165, 0]
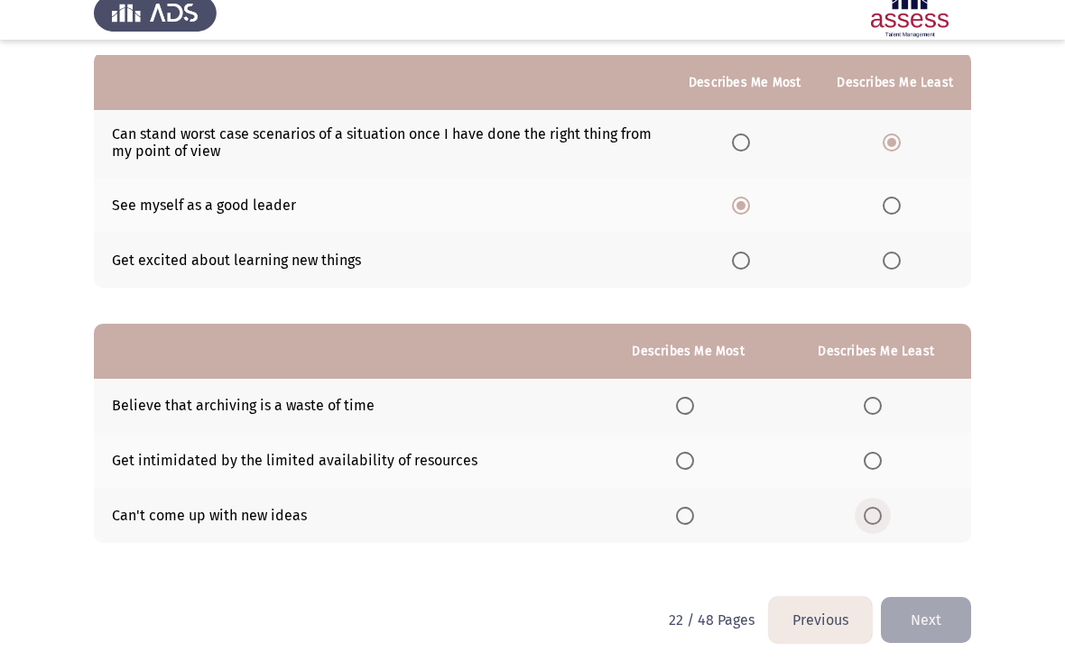
click at [877, 522] on span "Select an option" at bounding box center [872, 531] width 18 height 18
click at [877, 522] on input "Select an option" at bounding box center [872, 531] width 18 height 18
click at [683, 466] on span "Select an option" at bounding box center [685, 475] width 18 height 18
click at [683, 466] on input "Select an option" at bounding box center [685, 475] width 18 height 18
click at [934, 601] on button "Next" at bounding box center [926, 635] width 90 height 46
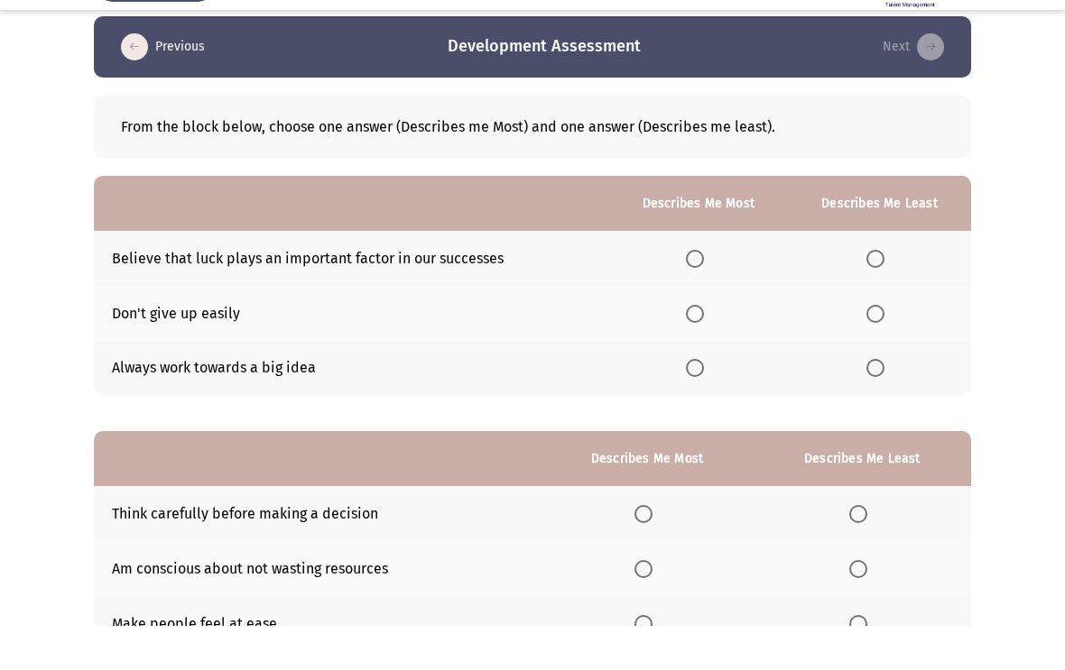
scroll to position [13, 0]
click at [875, 293] on span "Select an option" at bounding box center [875, 302] width 18 height 18
click at [875, 293] on input "Select an option" at bounding box center [875, 302] width 18 height 18
click at [696, 348] on span "Select an option" at bounding box center [695, 357] width 18 height 18
click at [696, 348] on input "Select an option" at bounding box center [695, 357] width 18 height 18
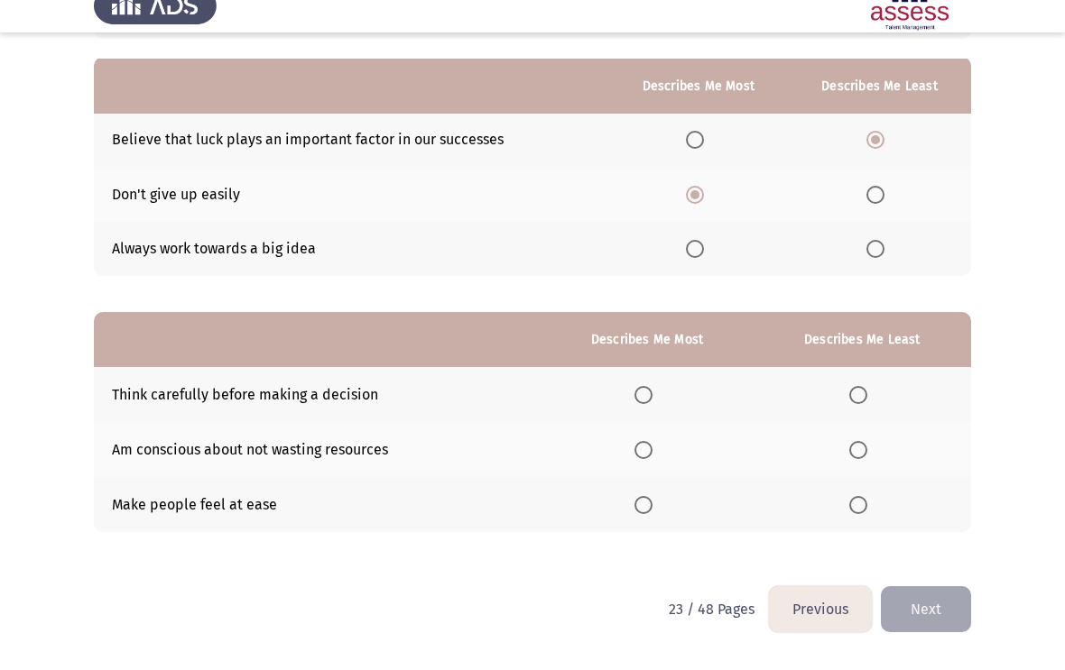
scroll to position [157, 0]
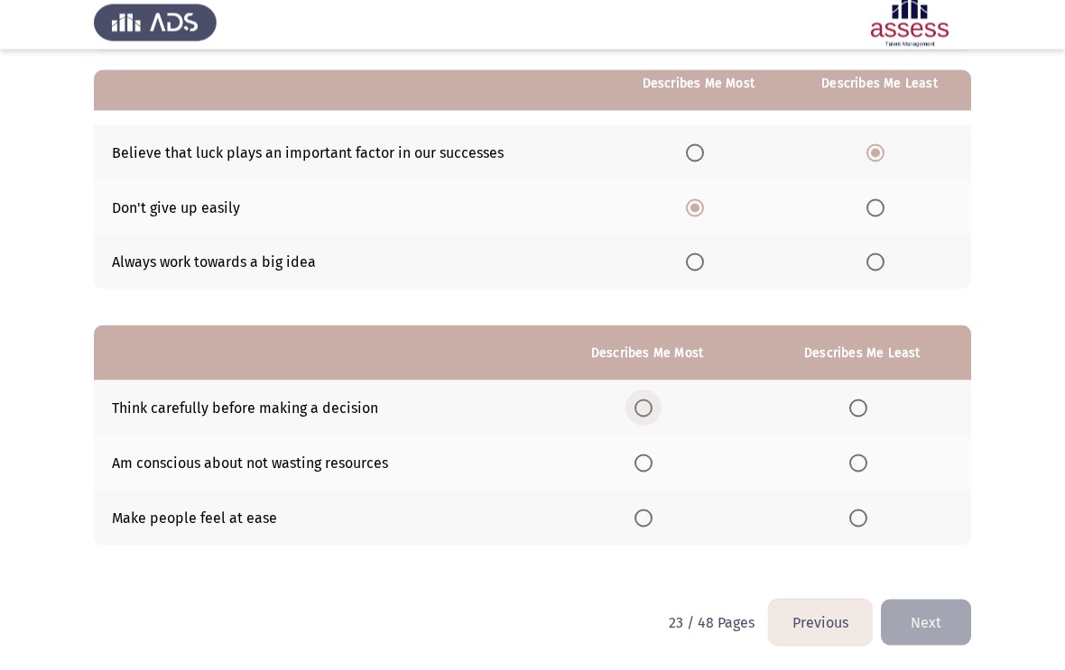
click at [637, 404] on span "Select an option" at bounding box center [643, 413] width 18 height 18
click at [637, 404] on input "Select an option" at bounding box center [643, 413] width 18 height 18
click at [851, 514] on span "Select an option" at bounding box center [858, 523] width 18 height 18
click at [851, 514] on input "Select an option" at bounding box center [858, 523] width 18 height 18
click at [922, 601] on button "Next" at bounding box center [926, 628] width 90 height 46
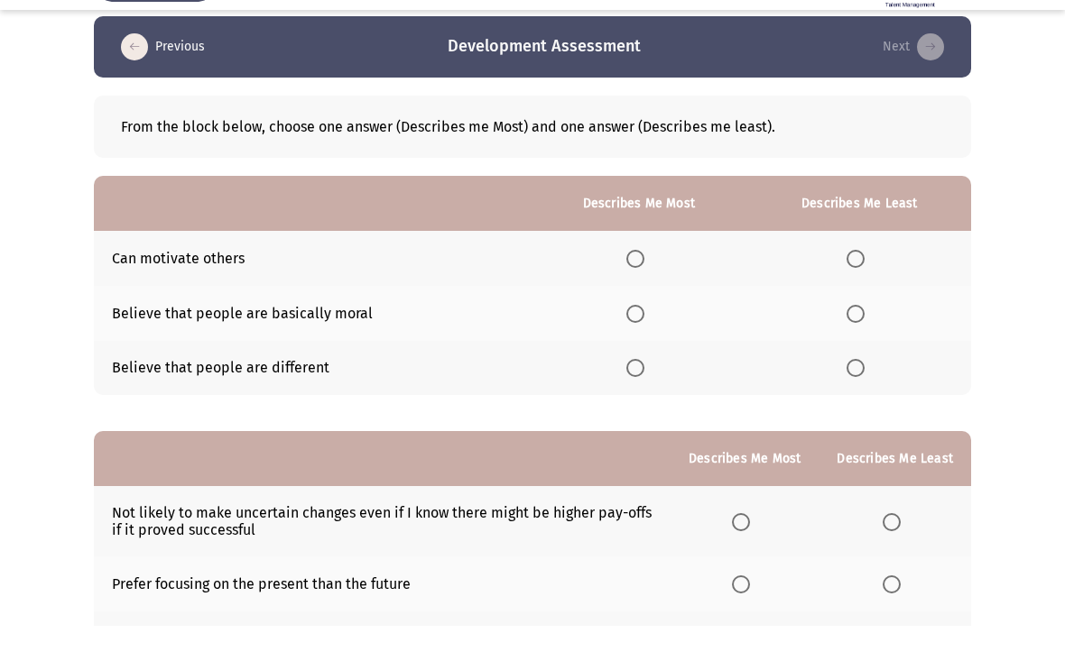
scroll to position [14, 0]
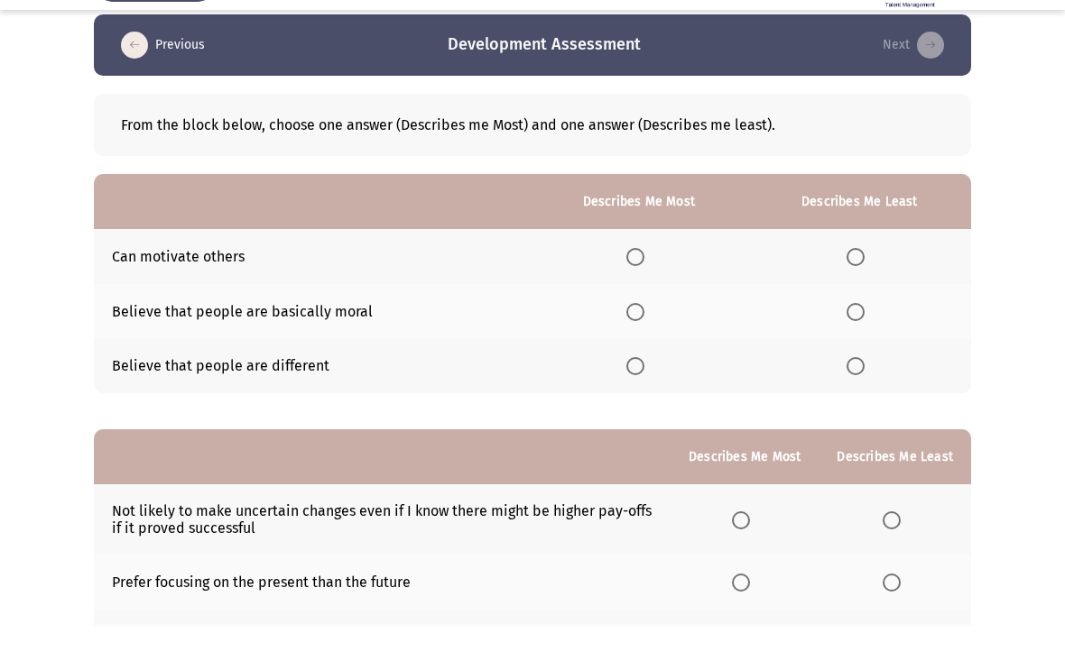
click at [846, 347] on span "Select an option" at bounding box center [855, 356] width 18 height 18
click at [846, 347] on input "Select an option" at bounding box center [855, 356] width 18 height 18
click at [626, 292] on span "Select an option" at bounding box center [635, 301] width 18 height 18
click at [626, 292] on input "Select an option" at bounding box center [635, 301] width 18 height 18
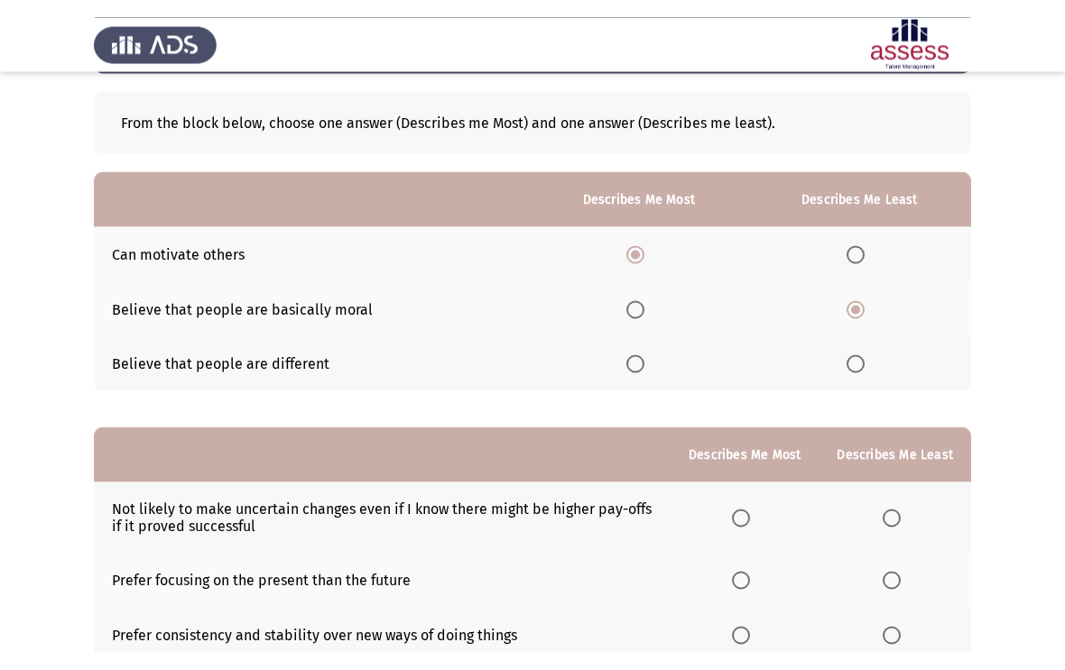
scroll to position [77, 0]
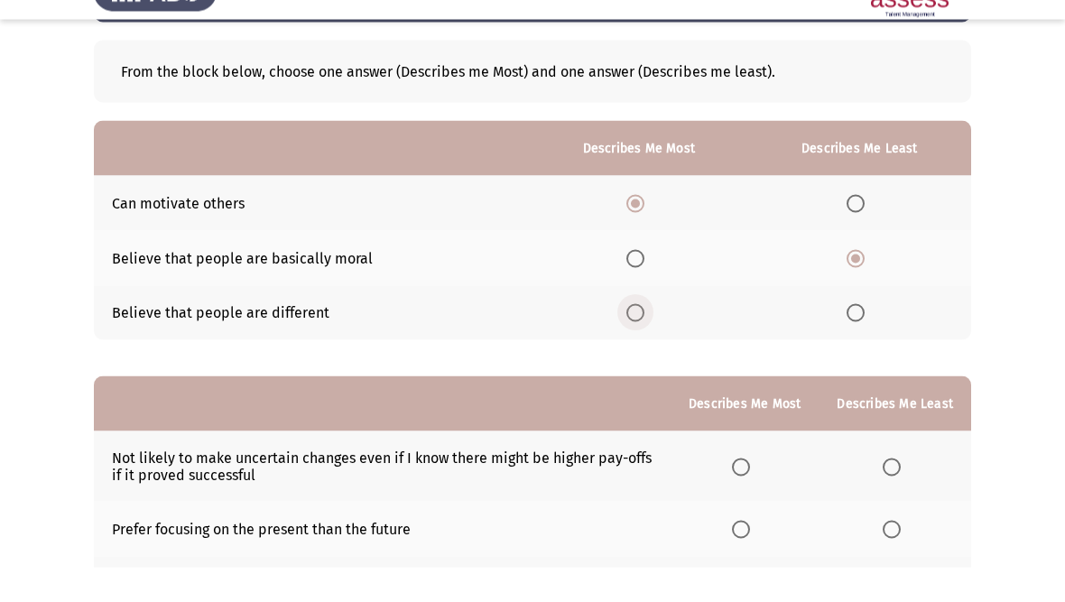
click at [626, 338] on span "Select an option" at bounding box center [635, 347] width 18 height 18
click at [626, 338] on input "Select an option" at bounding box center [635, 347] width 18 height 18
click at [614, 210] on th at bounding box center [638, 237] width 217 height 55
click at [631, 229] on span "Select an option" at bounding box center [635, 238] width 18 height 18
click at [631, 229] on input "Select an option" at bounding box center [635, 238] width 18 height 18
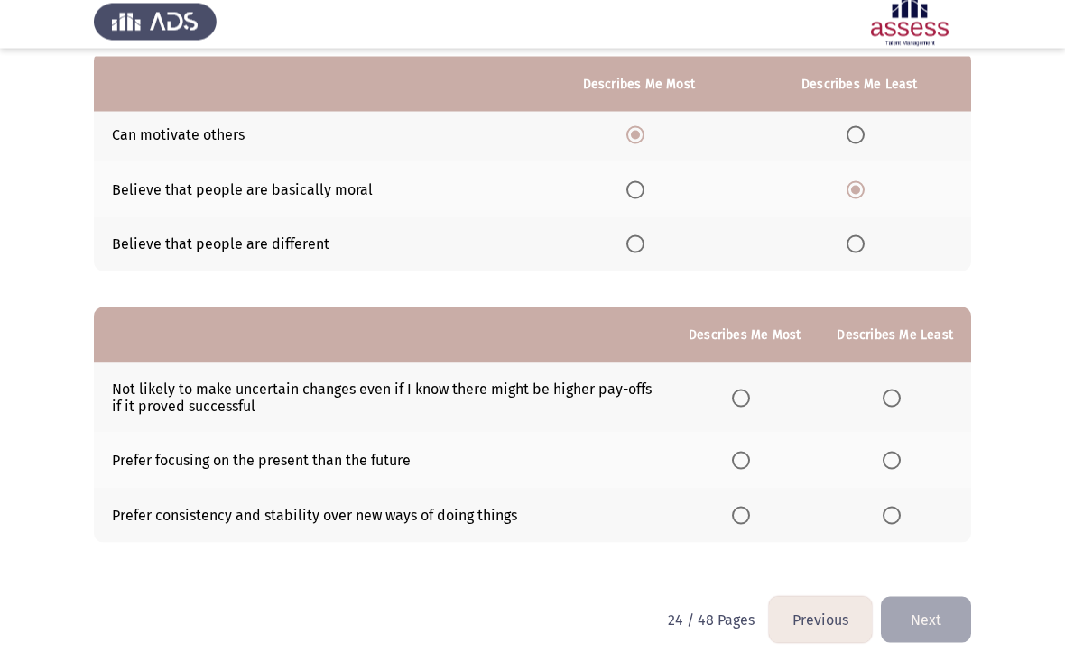
scroll to position [180, 0]
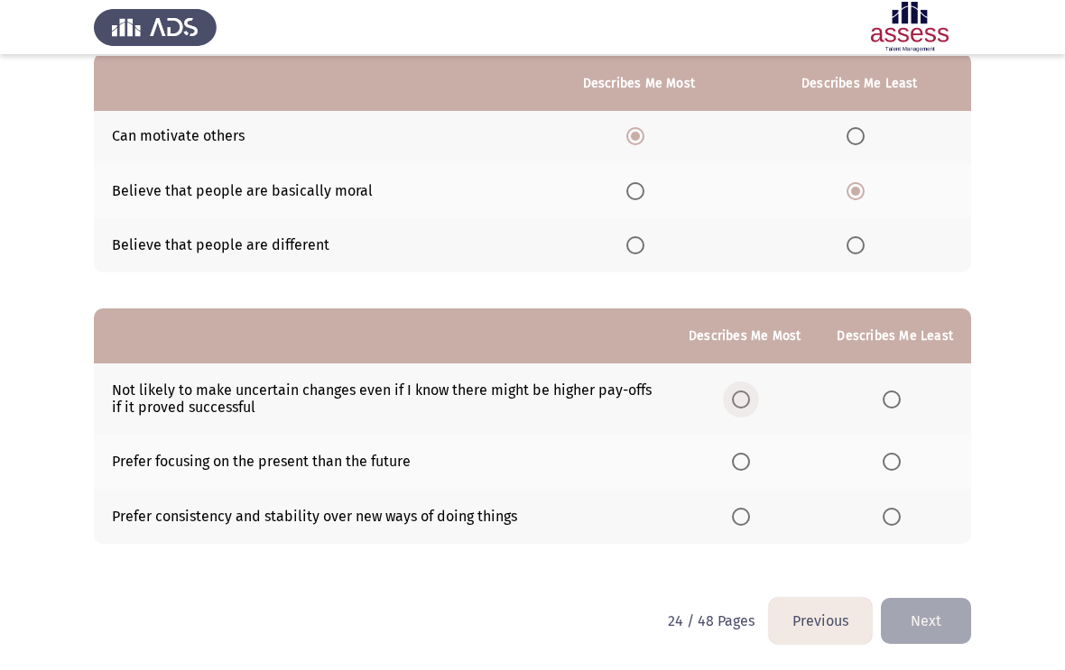
click at [740, 391] on span "Select an option" at bounding box center [741, 400] width 18 height 18
click at [740, 391] on input "Select an option" at bounding box center [741, 400] width 18 height 18
click at [891, 460] on span "Select an option" at bounding box center [891, 462] width 18 height 18
click at [891, 460] on input "Select an option" at bounding box center [891, 462] width 18 height 18
click at [932, 601] on button "Next" at bounding box center [926, 621] width 90 height 46
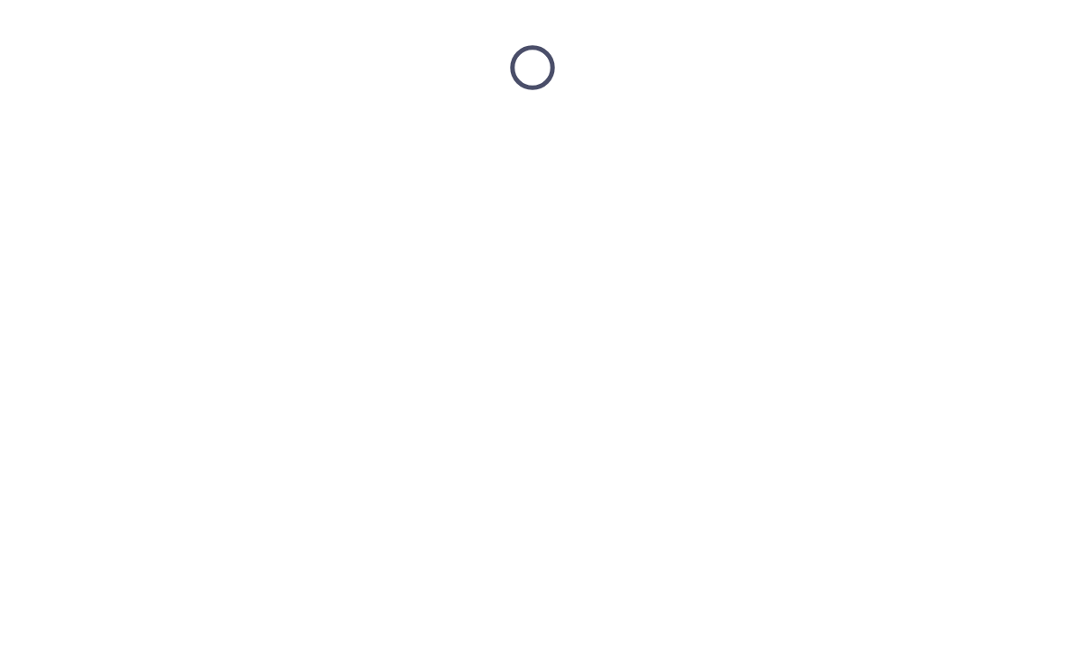
scroll to position [0, 0]
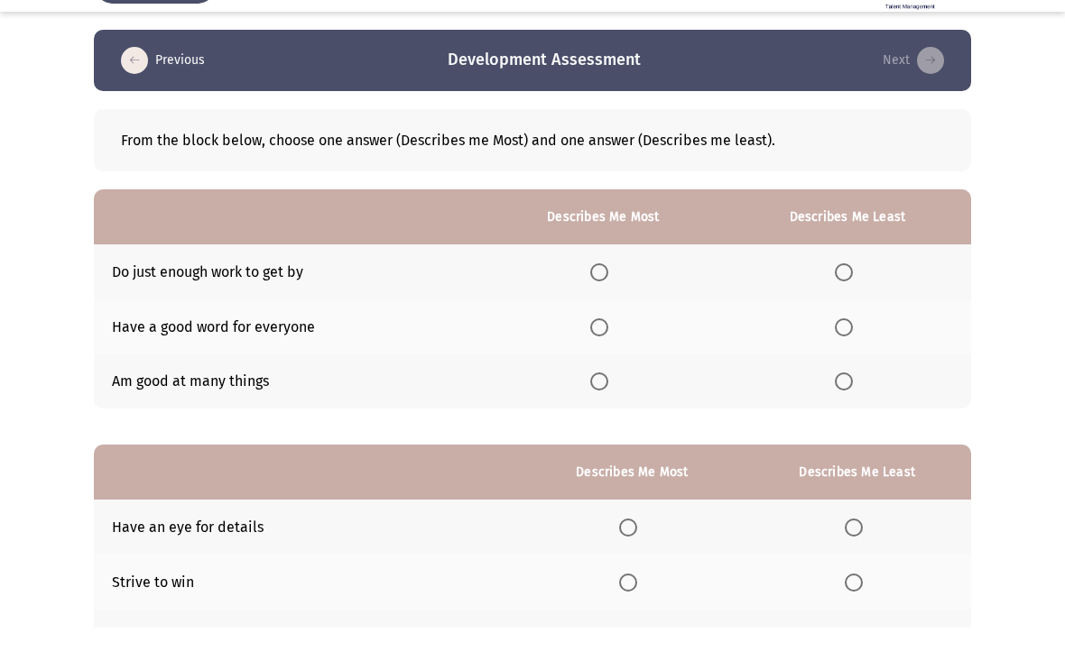
click at [579, 342] on th at bounding box center [603, 369] width 241 height 55
click at [605, 361] on span "Select an option" at bounding box center [599, 370] width 18 height 18
click at [605, 361] on input "Select an option" at bounding box center [599, 370] width 18 height 18
click at [839, 415] on span "Select an option" at bounding box center [844, 424] width 18 height 18
click at [839, 415] on input "Select an option" at bounding box center [844, 424] width 18 height 18
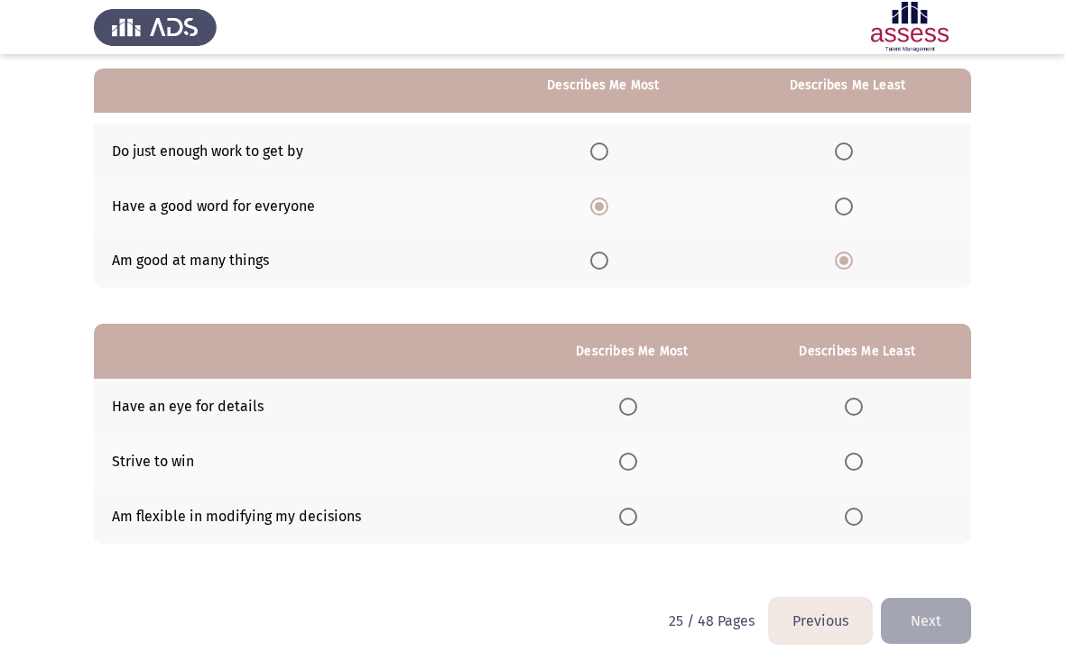
scroll to position [162, 0]
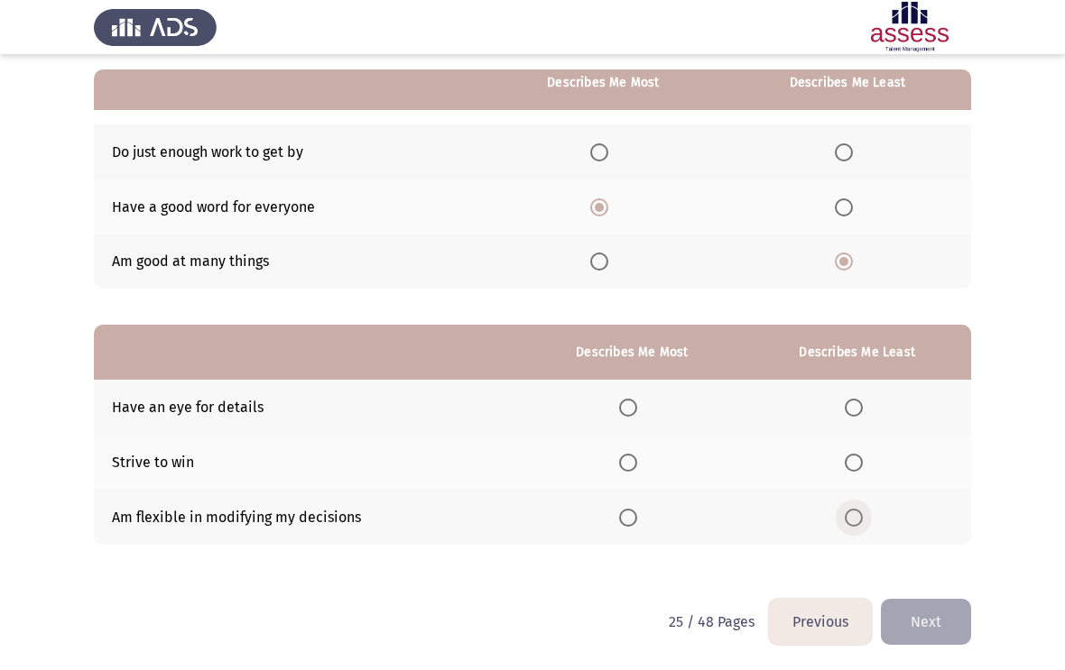
click at [854, 514] on span "Select an option" at bounding box center [854, 518] width 18 height 18
click at [854, 514] on input "Select an option" at bounding box center [854, 518] width 18 height 18
click at [623, 400] on span "Select an option" at bounding box center [628, 408] width 18 height 18
click at [623, 400] on input "Select an option" at bounding box center [628, 408] width 18 height 18
click at [624, 454] on span "Select an option" at bounding box center [628, 463] width 18 height 18
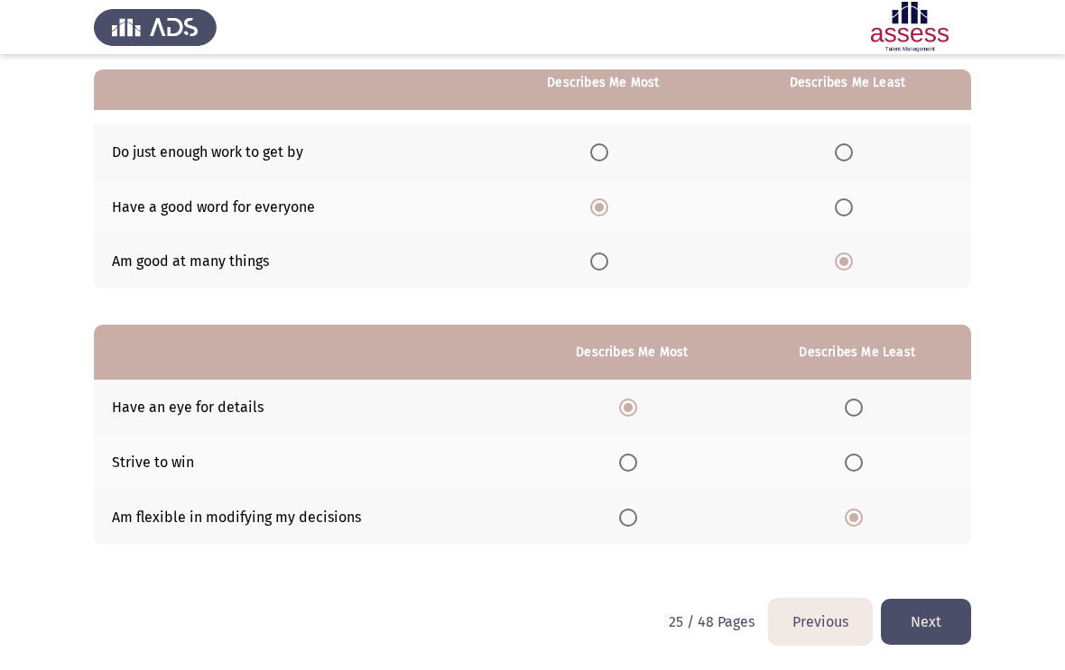
click at [624, 454] on input "Select an option" at bounding box center [628, 463] width 18 height 18
click at [929, 601] on button "Next" at bounding box center [926, 622] width 90 height 46
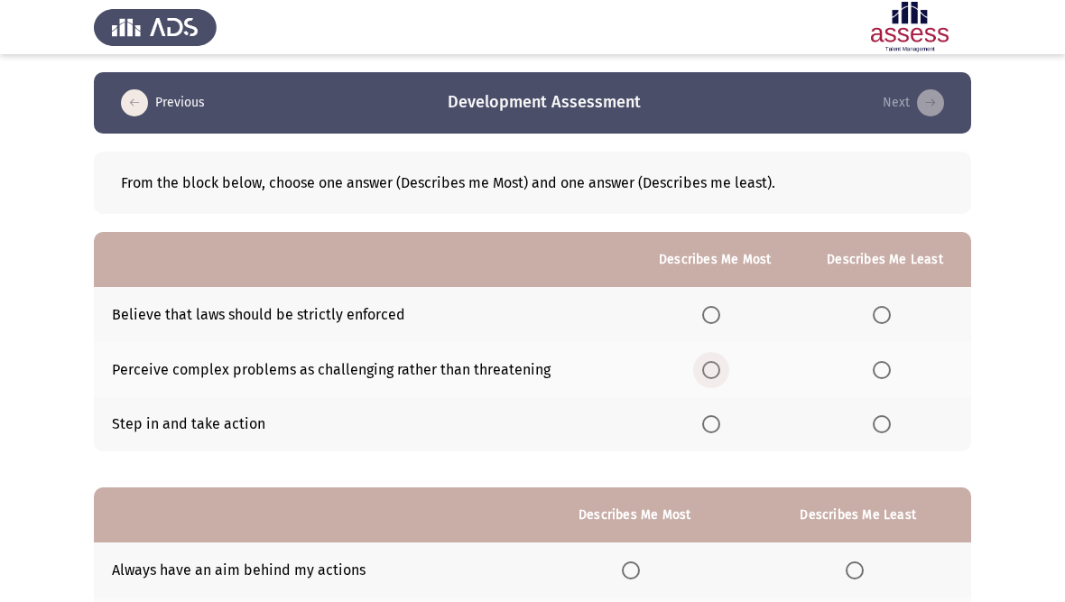
click at [707, 361] on span "Select an option" at bounding box center [711, 370] width 18 height 18
click at [707, 361] on input "Select an option" at bounding box center [711, 370] width 18 height 18
click at [886, 314] on span "Select an option" at bounding box center [882, 315] width 18 height 18
click at [886, 314] on input "Select an option" at bounding box center [882, 315] width 18 height 18
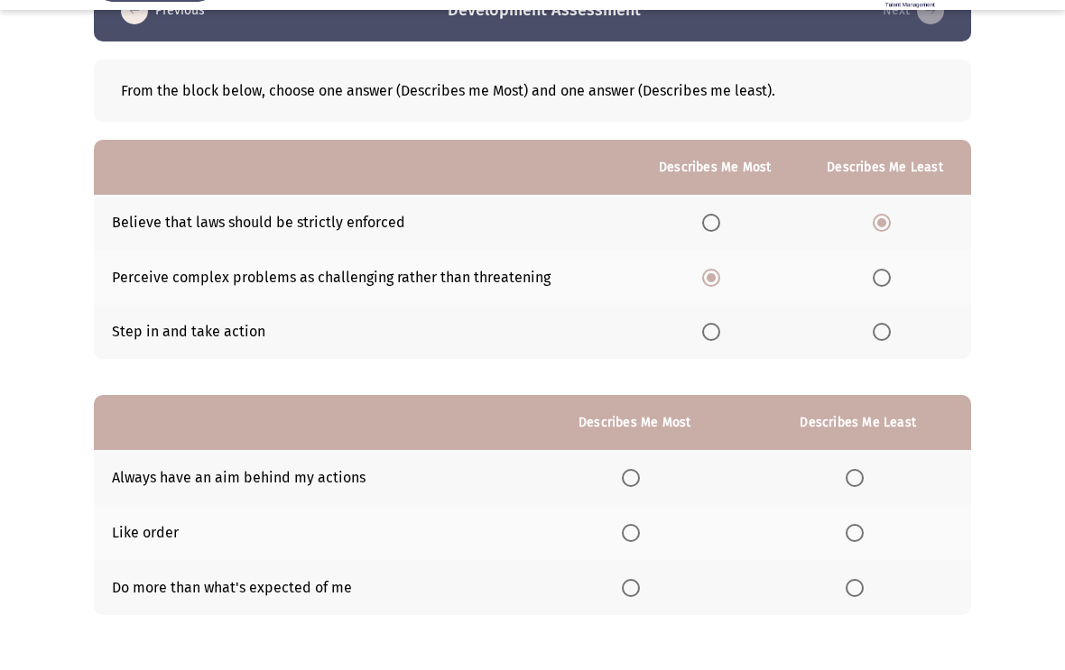
scroll to position [124, 0]
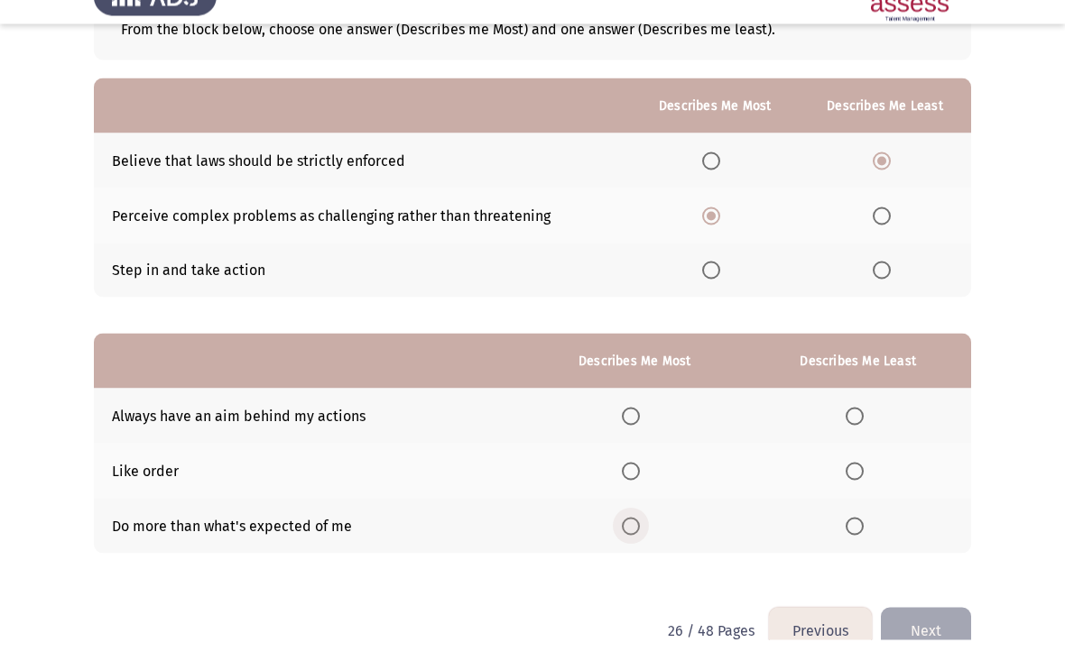
click at [631, 557] on span "Select an option" at bounding box center [631, 557] width 0 height 0
click at [626, 548] on input "Select an option" at bounding box center [631, 557] width 18 height 18
click at [850, 493] on span "Select an option" at bounding box center [854, 502] width 18 height 18
click at [850, 493] on input "Select an option" at bounding box center [854, 502] width 18 height 18
click at [928, 601] on button "Next" at bounding box center [926, 661] width 90 height 46
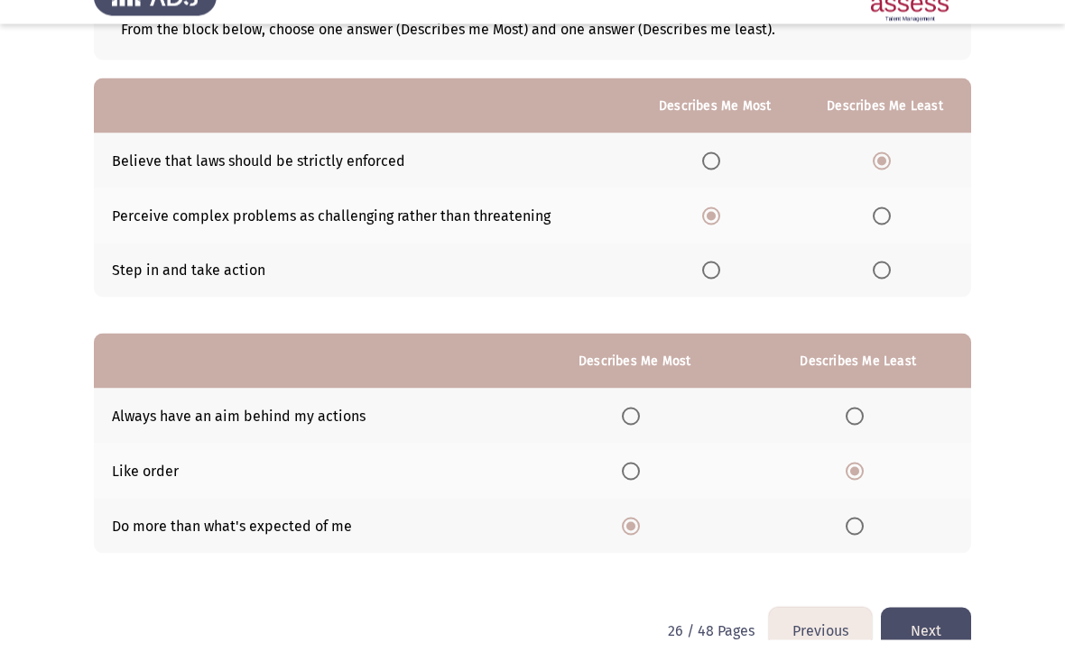
scroll to position [0, 0]
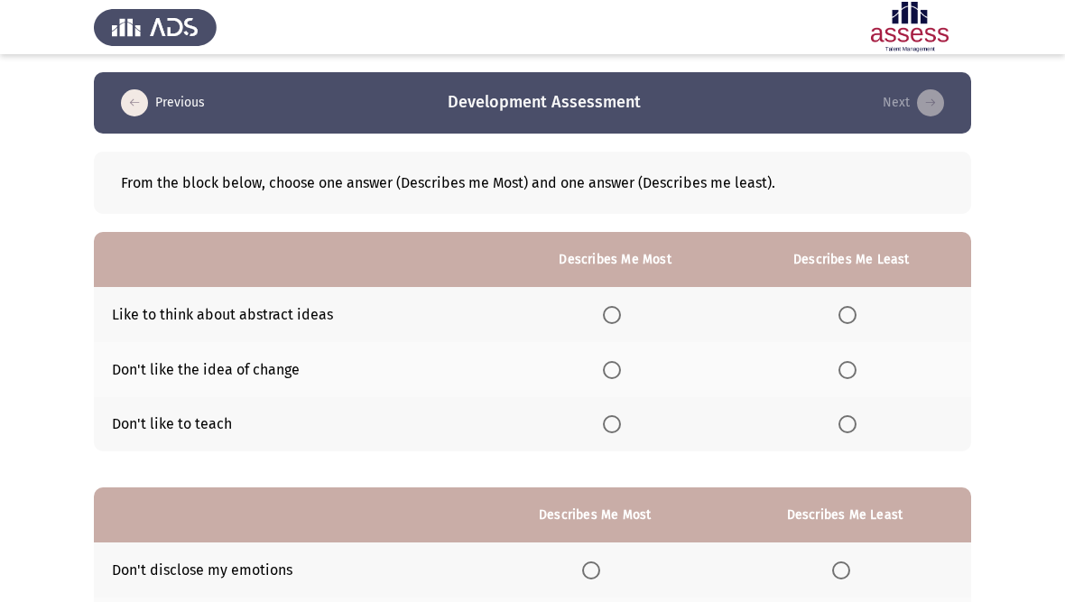
click at [606, 309] on span "Select an option" at bounding box center [612, 315] width 18 height 18
click at [606, 309] on input "Select an option" at bounding box center [612, 315] width 18 height 18
click at [845, 365] on span "Select an option" at bounding box center [847, 370] width 18 height 18
click at [845, 365] on input "Select an option" at bounding box center [847, 370] width 18 height 18
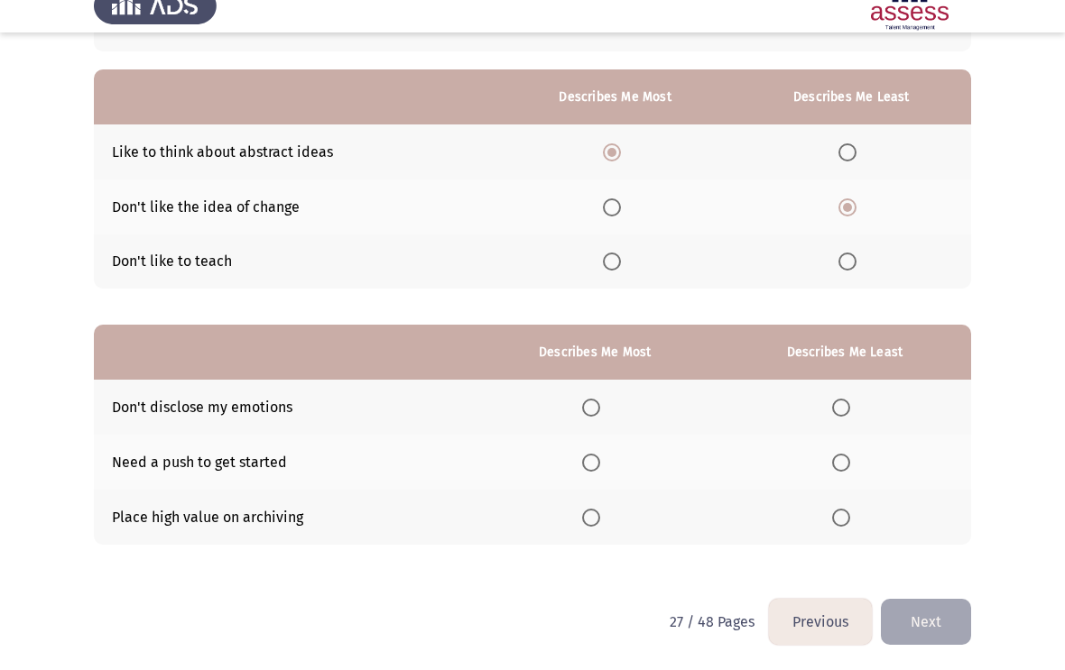
scroll to position [146, 0]
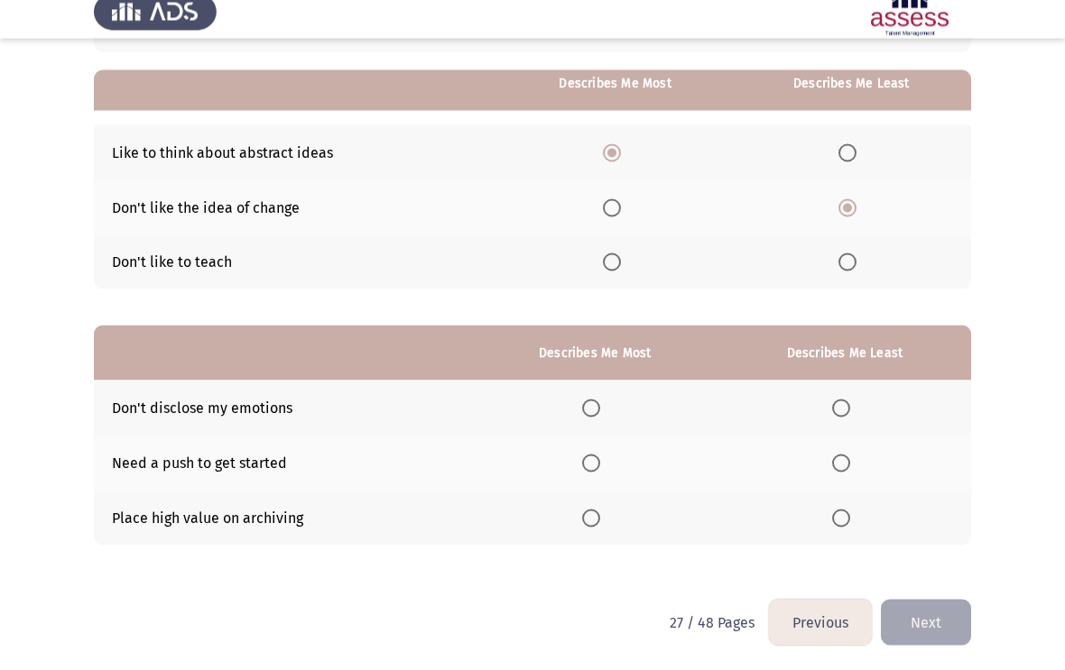
click at [565, 398] on th at bounding box center [595, 423] width 246 height 55
click at [582, 415] on span "Select an option" at bounding box center [591, 424] width 18 height 18
click at [582, 415] on input "Select an option" at bounding box center [591, 424] width 18 height 18
click at [838, 470] on span "Select an option" at bounding box center [841, 479] width 18 height 18
click at [838, 470] on input "Select an option" at bounding box center [841, 479] width 18 height 18
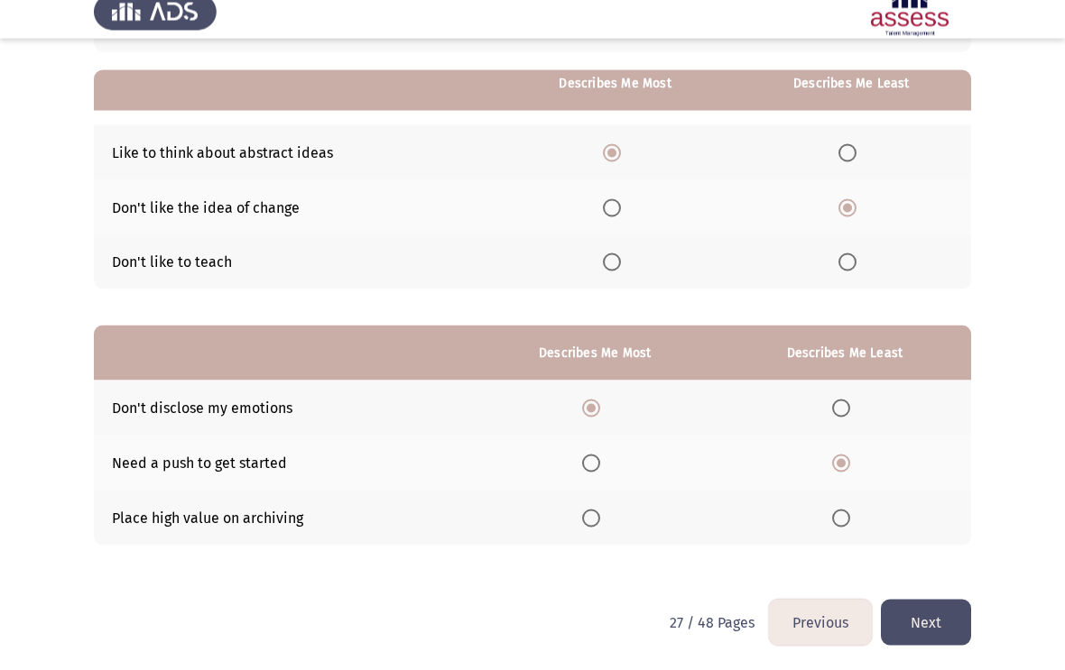
click at [935, 601] on button "Next" at bounding box center [926, 638] width 90 height 46
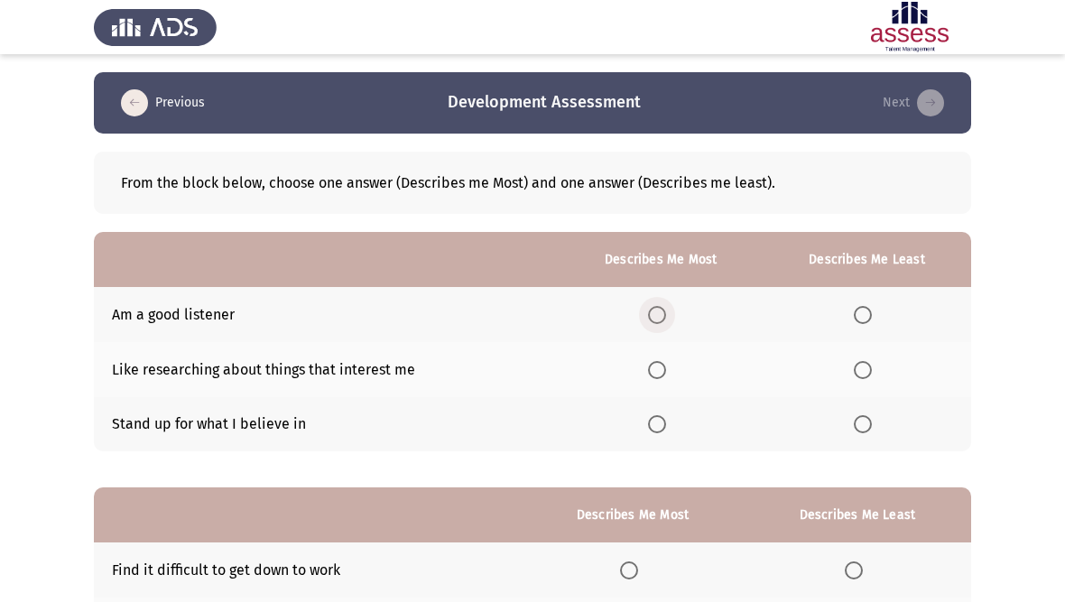
click at [660, 306] on span "Select an option" at bounding box center [657, 315] width 18 height 18
click at [660, 306] on input "Select an option" at bounding box center [657, 315] width 18 height 18
click at [860, 362] on span "Select an option" at bounding box center [863, 370] width 18 height 18
click at [860, 362] on input "Select an option" at bounding box center [863, 370] width 18 height 18
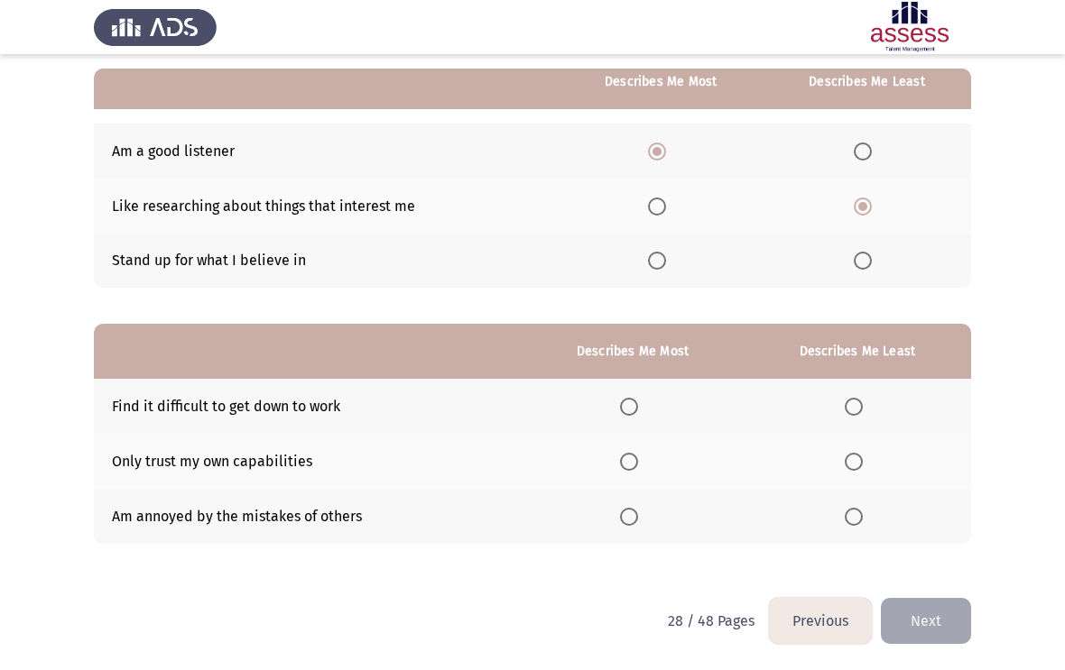
scroll to position [162, 0]
click at [863, 402] on label "Select an option" at bounding box center [857, 408] width 25 height 18
click at [863, 402] on input "Select an option" at bounding box center [854, 408] width 18 height 18
click at [625, 513] on span "Select an option" at bounding box center [629, 518] width 18 height 18
click at [625, 513] on input "Select an option" at bounding box center [629, 518] width 18 height 18
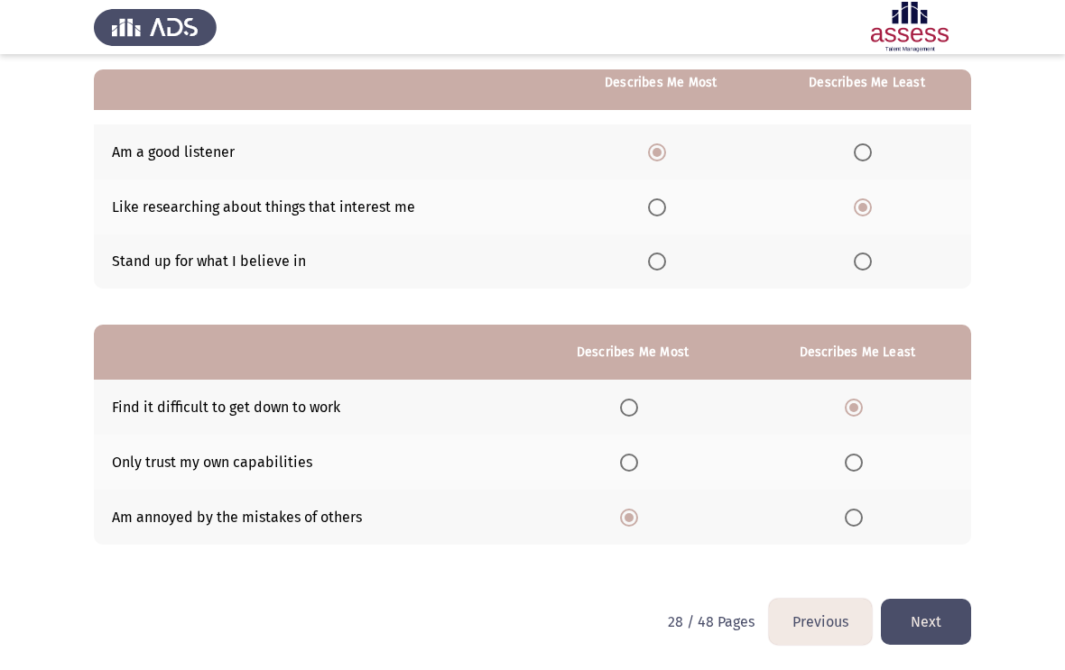
click at [935, 601] on button "Next" at bounding box center [926, 622] width 90 height 46
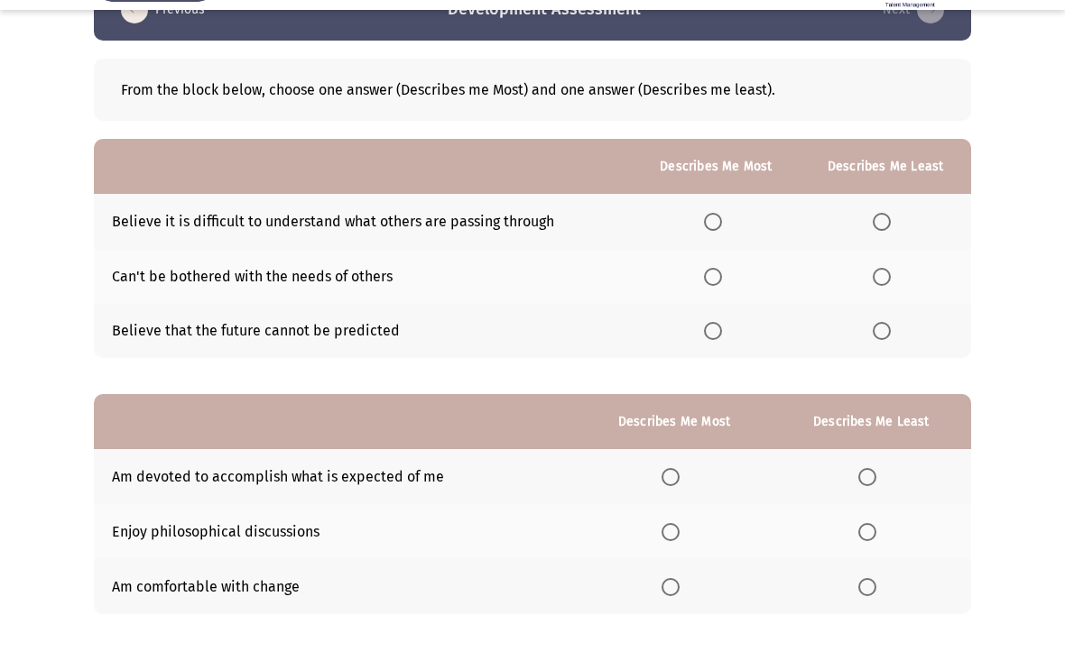
scroll to position [54, 0]
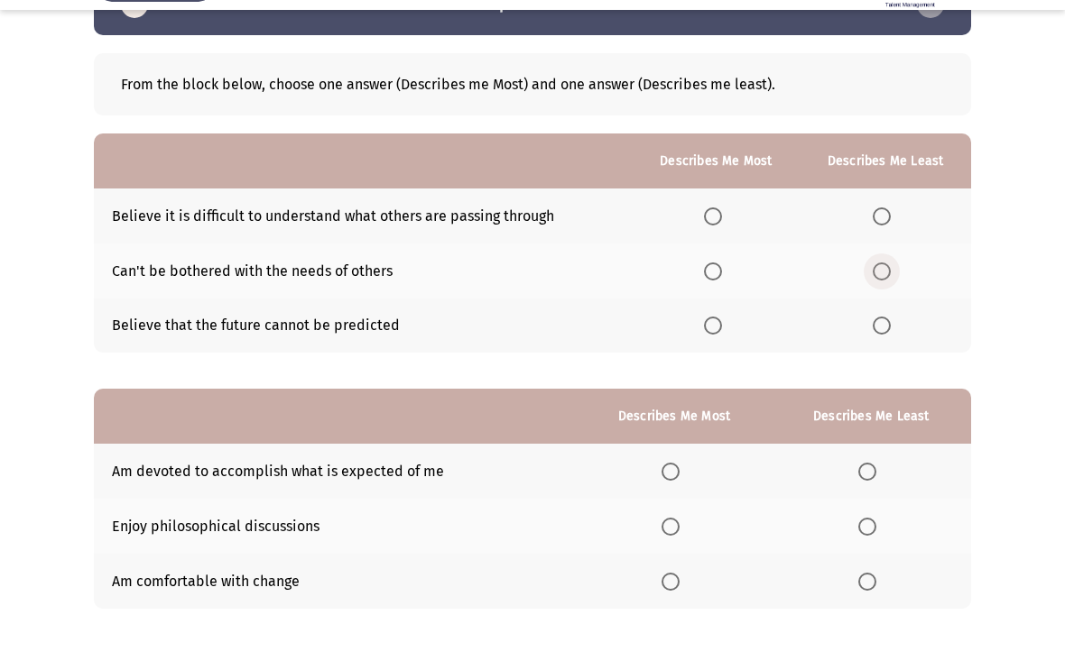
click at [881, 307] on span "Select an option" at bounding box center [882, 316] width 18 height 18
click at [881, 307] on input "Select an option" at bounding box center [882, 316] width 18 height 18
click at [707, 252] on span "Select an option" at bounding box center [713, 261] width 18 height 18
click at [707, 252] on input "Select an option" at bounding box center [713, 261] width 18 height 18
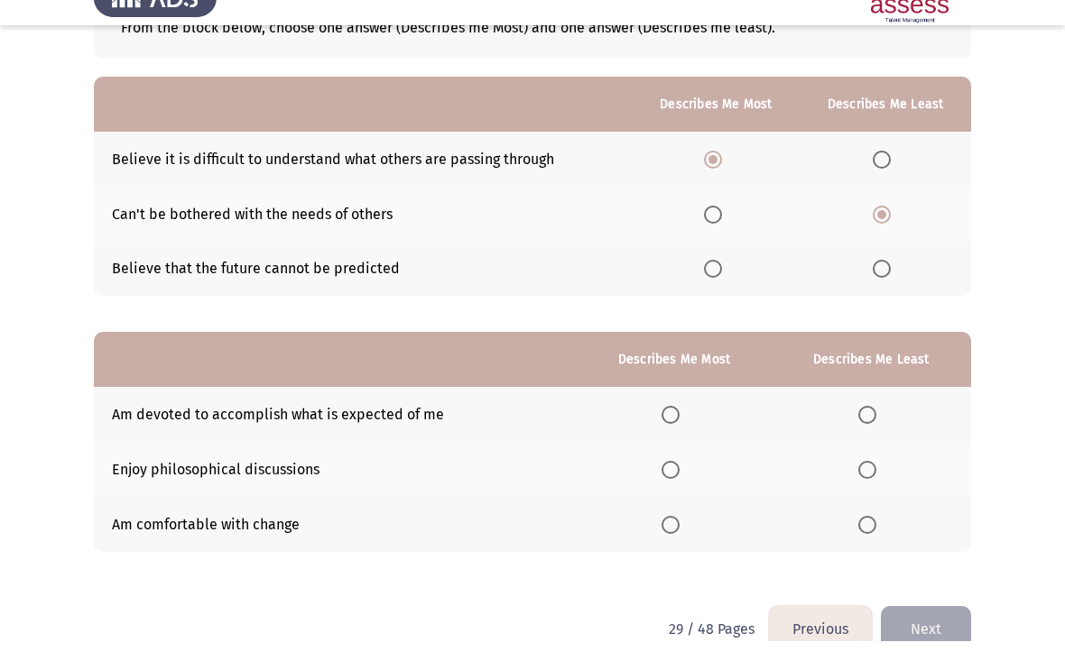
scroll to position [156, 0]
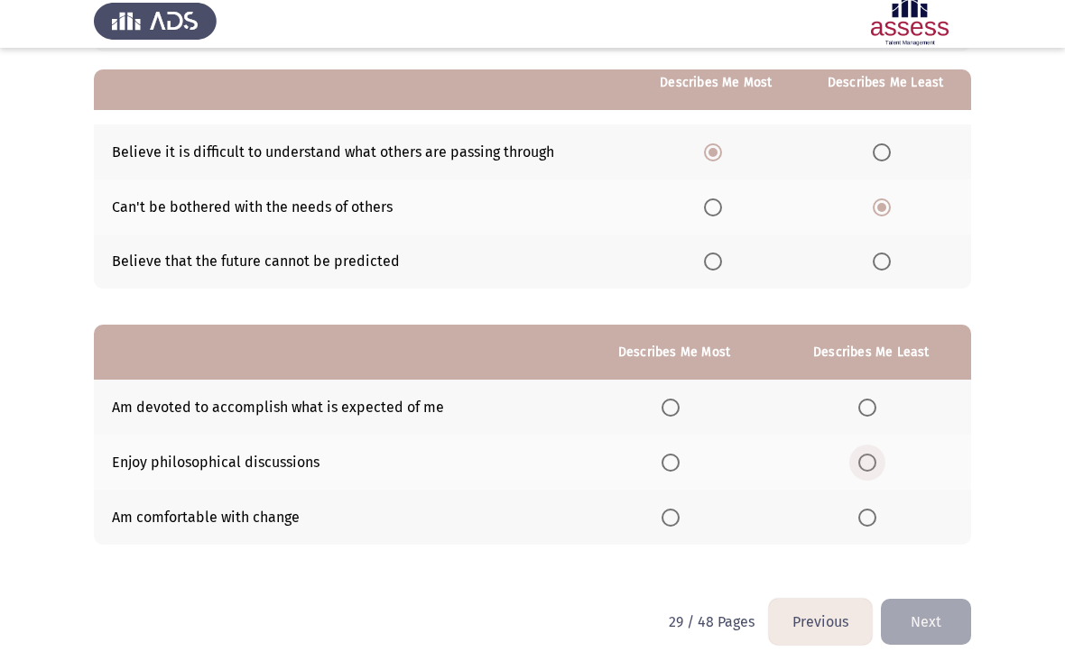
click at [865, 460] on span "Select an option" at bounding box center [867, 469] width 18 height 18
click at [865, 460] on input "Select an option" at bounding box center [867, 469] width 18 height 18
click at [664, 405] on span "Select an option" at bounding box center [670, 414] width 18 height 18
click at [664, 405] on input "Select an option" at bounding box center [670, 414] width 18 height 18
click at [941, 601] on button "Next" at bounding box center [926, 628] width 90 height 46
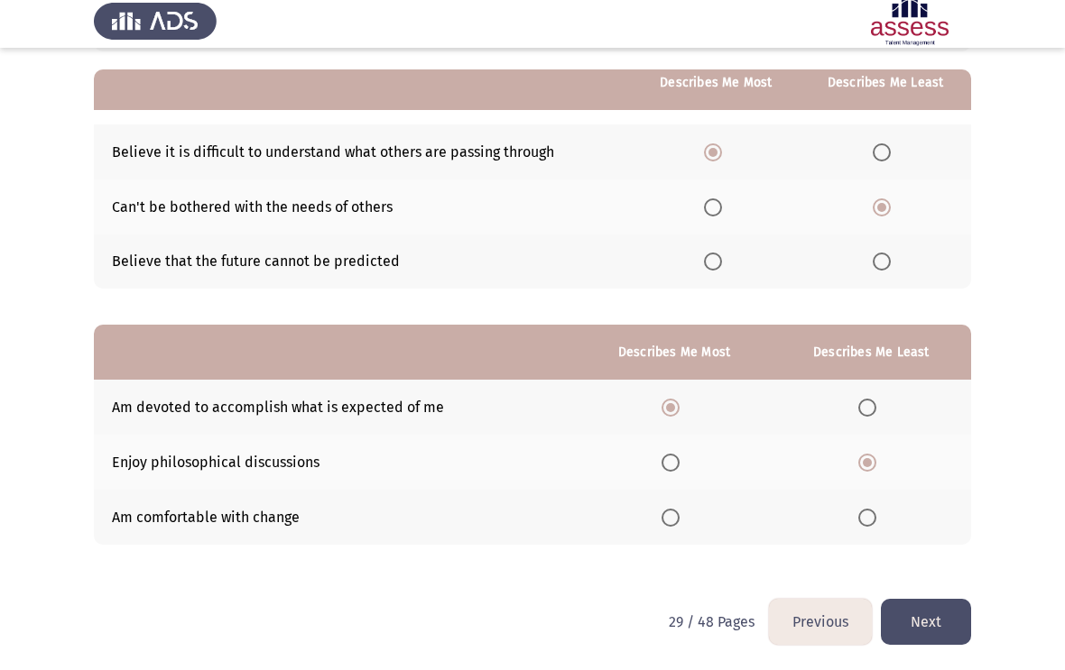
scroll to position [0, 0]
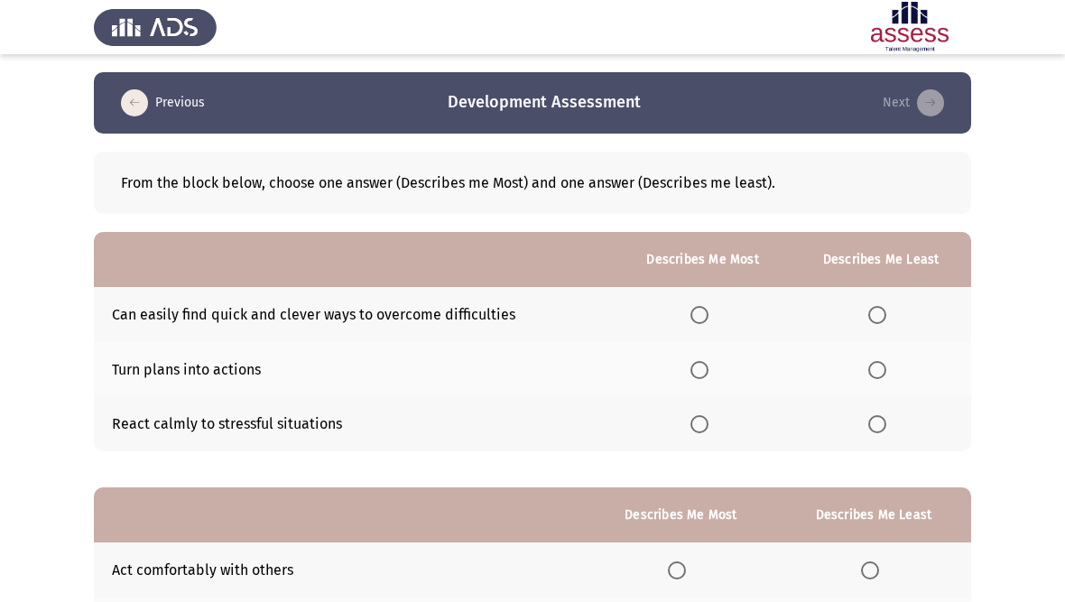
click at [701, 361] on span "Select an option" at bounding box center [699, 370] width 18 height 18
click at [701, 361] on input "Select an option" at bounding box center [699, 370] width 18 height 18
click at [879, 422] on span "Select an option" at bounding box center [877, 424] width 18 height 18
click at [879, 422] on input "Select an option" at bounding box center [877, 424] width 18 height 18
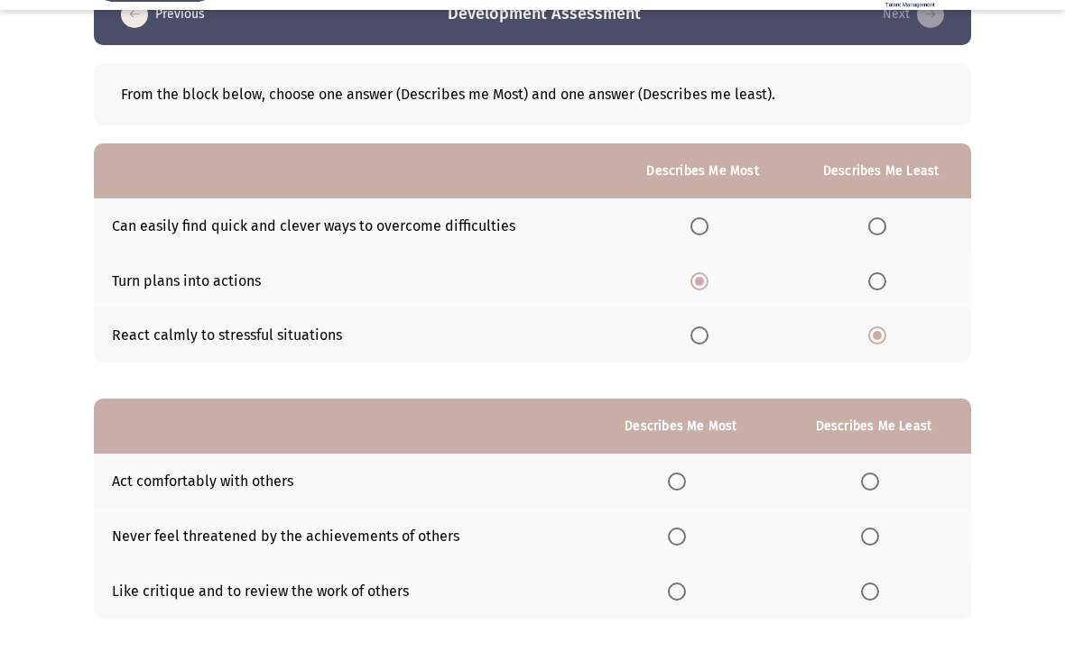
scroll to position [51, 0]
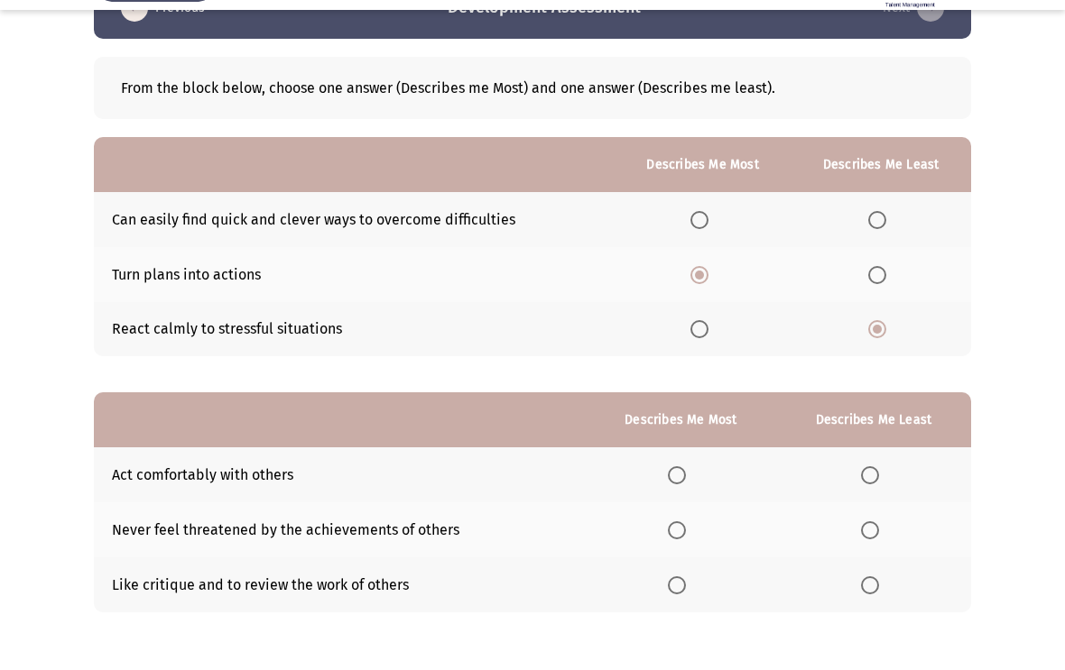
click at [868, 601] on span "Select an option" at bounding box center [870, 630] width 18 height 18
click at [868, 601] on input "Select an option" at bounding box center [870, 630] width 18 height 18
click at [668, 566] on span "Select an option" at bounding box center [677, 575] width 18 height 18
click at [668, 566] on input "Select an option" at bounding box center [677, 575] width 18 height 18
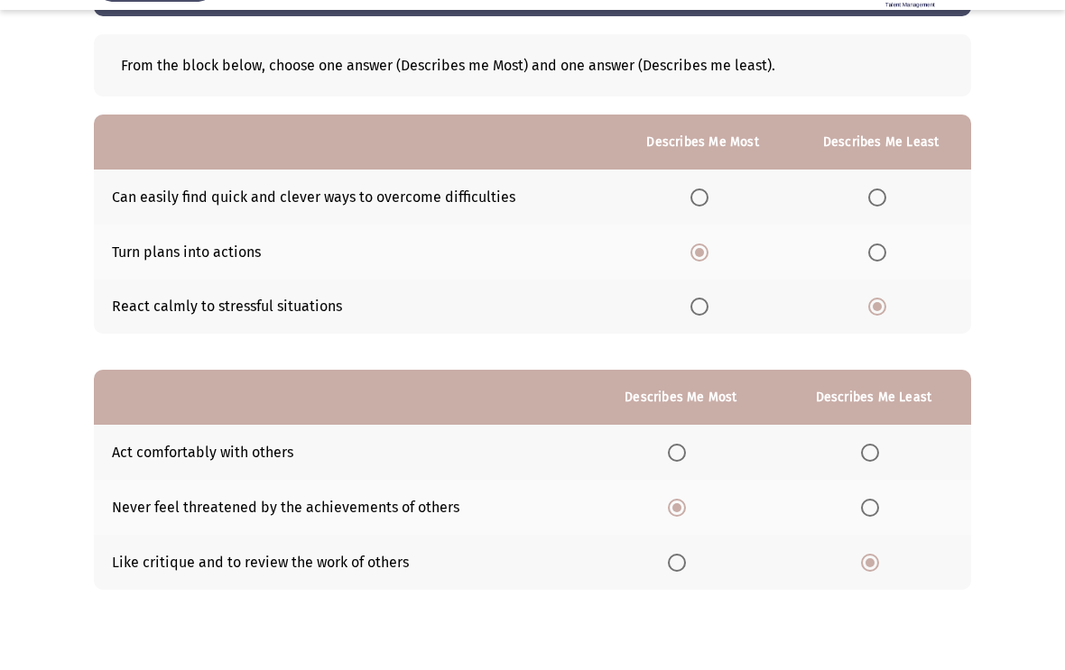
scroll to position [79, 0]
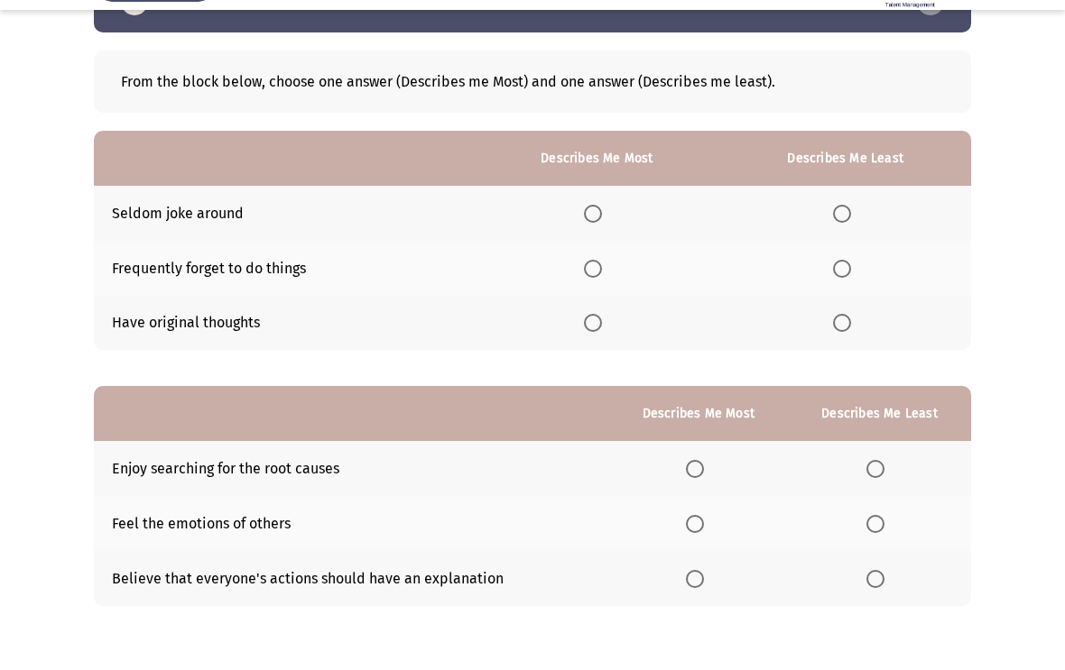
scroll to position [141, 0]
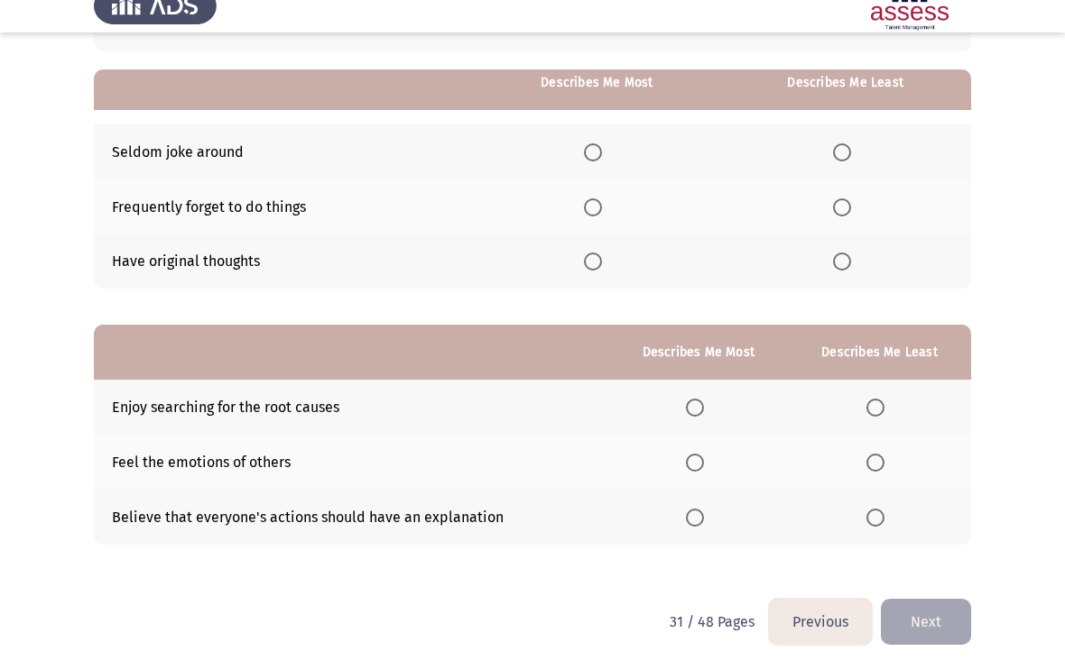
click at [833, 220] on span "Select an option" at bounding box center [842, 229] width 18 height 18
click at [833, 220] on input "Select an option" at bounding box center [842, 229] width 18 height 18
click at [588, 274] on span "Select an option" at bounding box center [593, 283] width 18 height 18
click at [588, 274] on input "Select an option" at bounding box center [593, 283] width 18 height 18
click at [697, 420] on span "Select an option" at bounding box center [695, 429] width 18 height 18
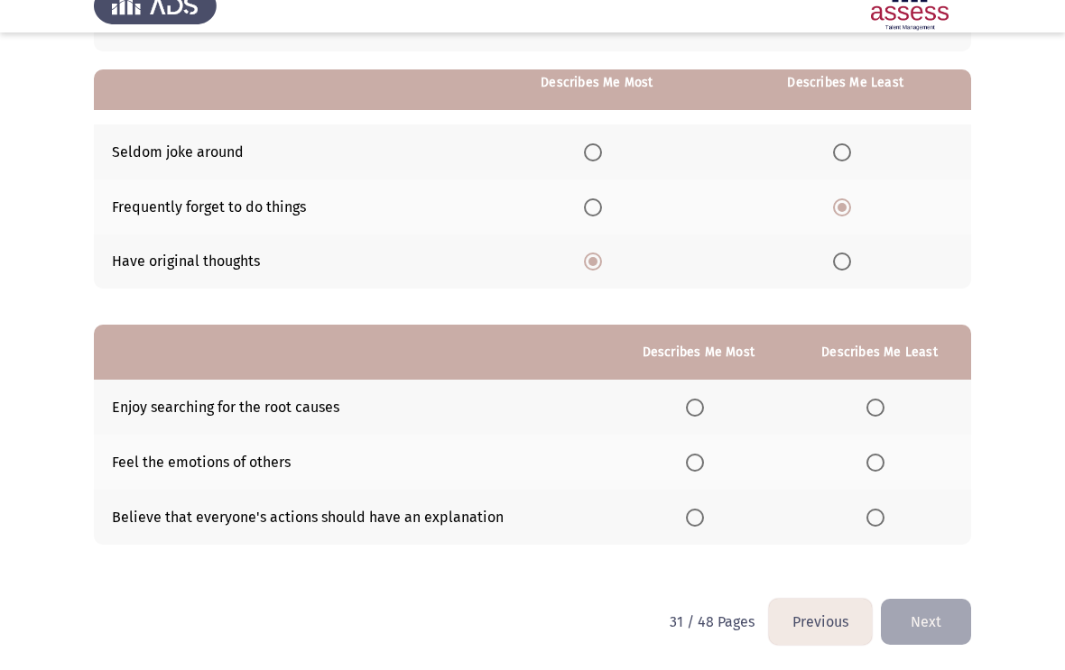
click at [697, 420] on input "Select an option" at bounding box center [695, 429] width 18 height 18
click at [873, 476] on span "Select an option" at bounding box center [875, 485] width 18 height 18
click at [873, 476] on input "Select an option" at bounding box center [875, 485] width 18 height 18
click at [930, 601] on button "Next" at bounding box center [926, 644] width 90 height 46
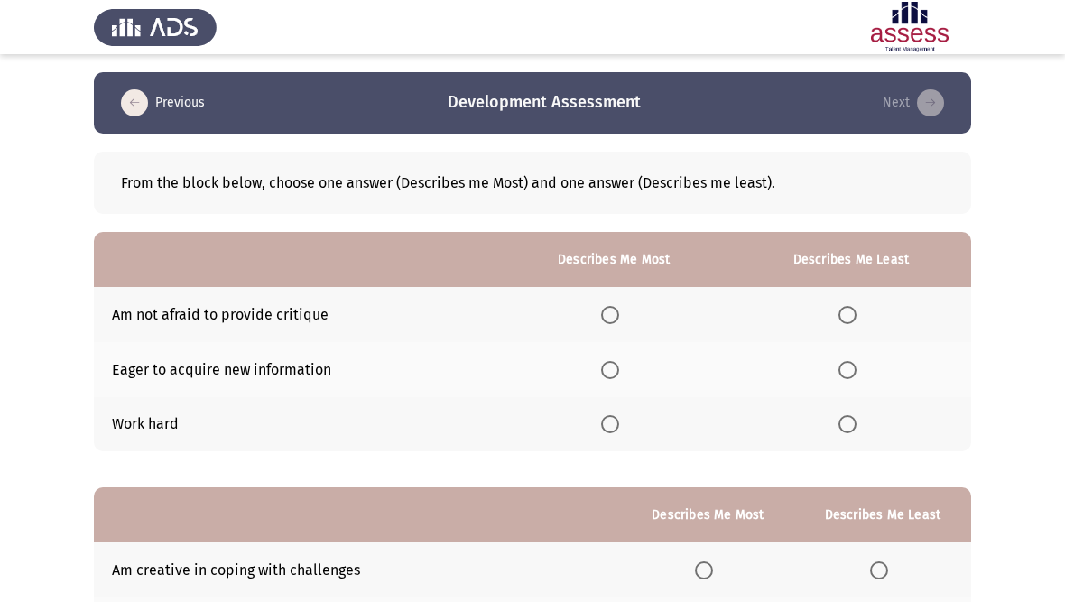
click at [847, 306] on span "Select an option" at bounding box center [847, 315] width 18 height 18
click at [847, 306] on input "Select an option" at bounding box center [847, 315] width 18 height 18
click at [602, 424] on span "Select an option" at bounding box center [610, 424] width 18 height 18
click at [602, 424] on input "Select an option" at bounding box center [610, 424] width 18 height 18
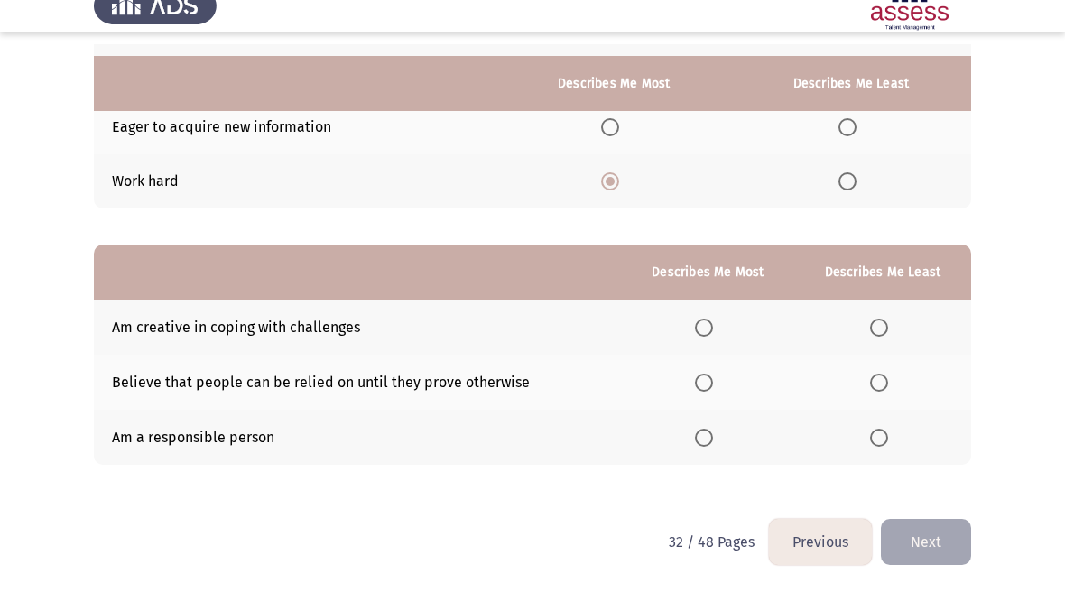
scroll to position [222, 0]
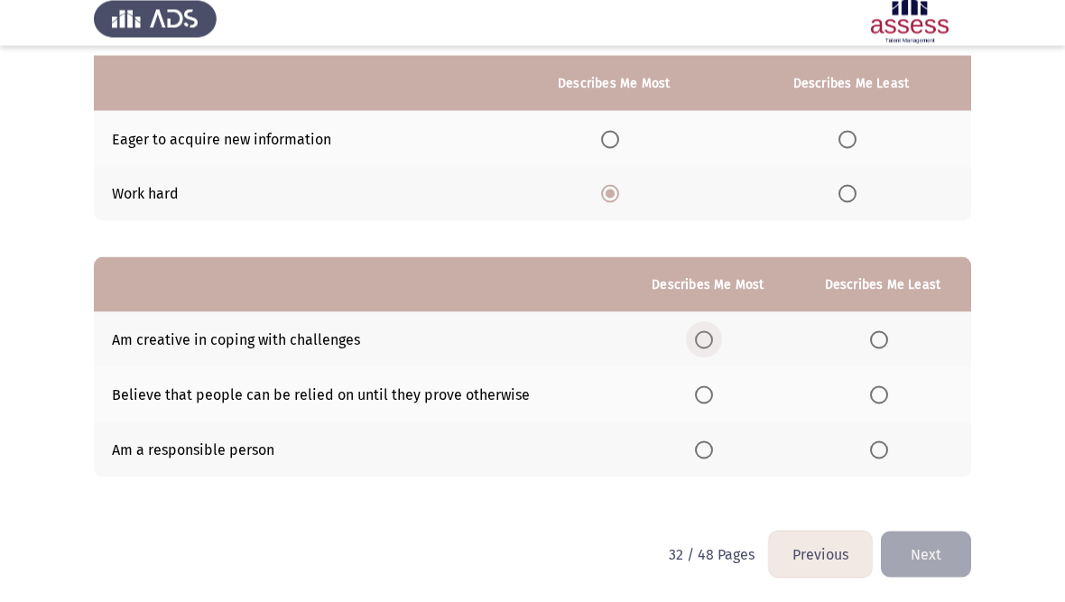
click at [701, 339] on span "Select an option" at bounding box center [704, 348] width 18 height 18
click at [701, 339] on input "Select an option" at bounding box center [704, 348] width 18 height 18
click at [878, 394] on span "Select an option" at bounding box center [879, 403] width 18 height 18
click at [878, 394] on input "Select an option" at bounding box center [879, 403] width 18 height 18
click at [934, 552] on button "Next" at bounding box center [926, 563] width 90 height 46
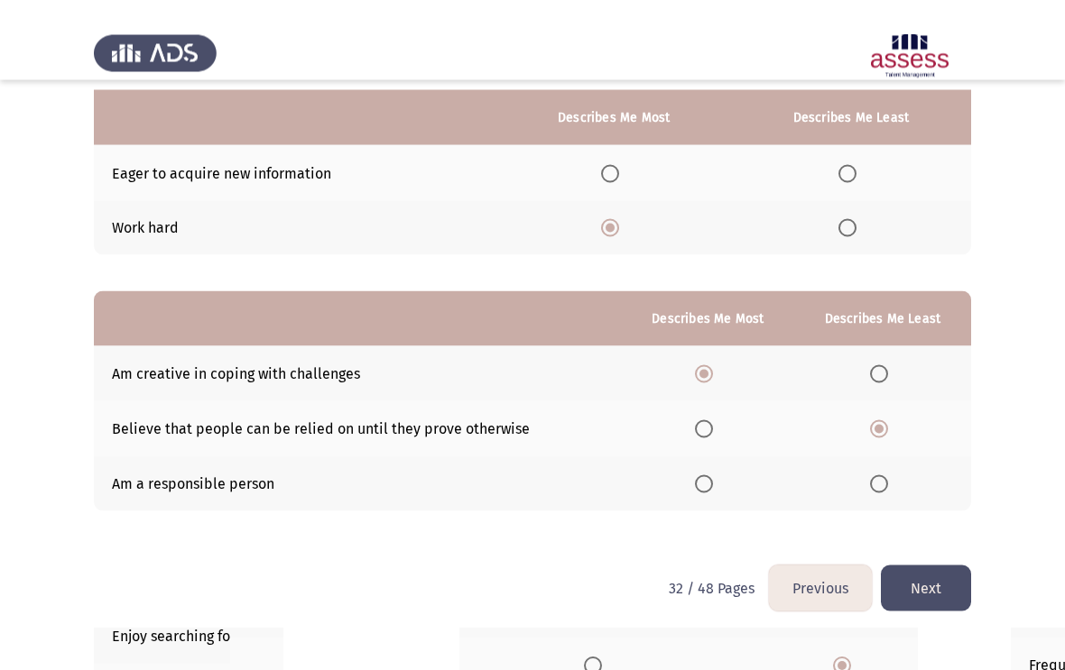
scroll to position [0, 0]
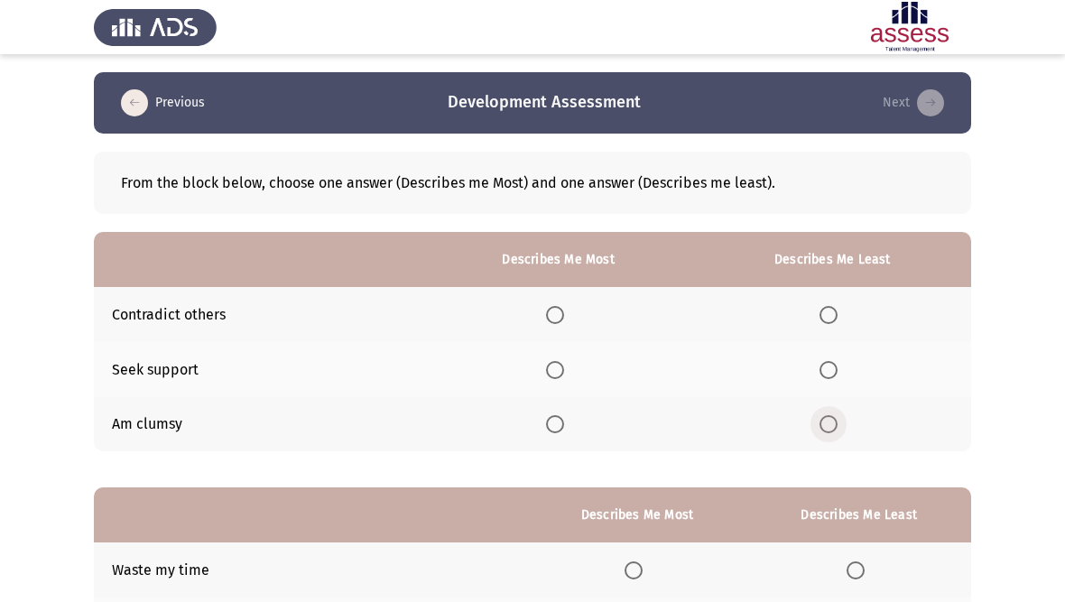
click at [824, 425] on span "Select an option" at bounding box center [828, 424] width 18 height 18
click at [824, 425] on input "Select an option" at bounding box center [828, 424] width 18 height 18
click at [557, 363] on span "Select an option" at bounding box center [555, 370] width 18 height 18
click at [557, 363] on input "Select an option" at bounding box center [555, 370] width 18 height 18
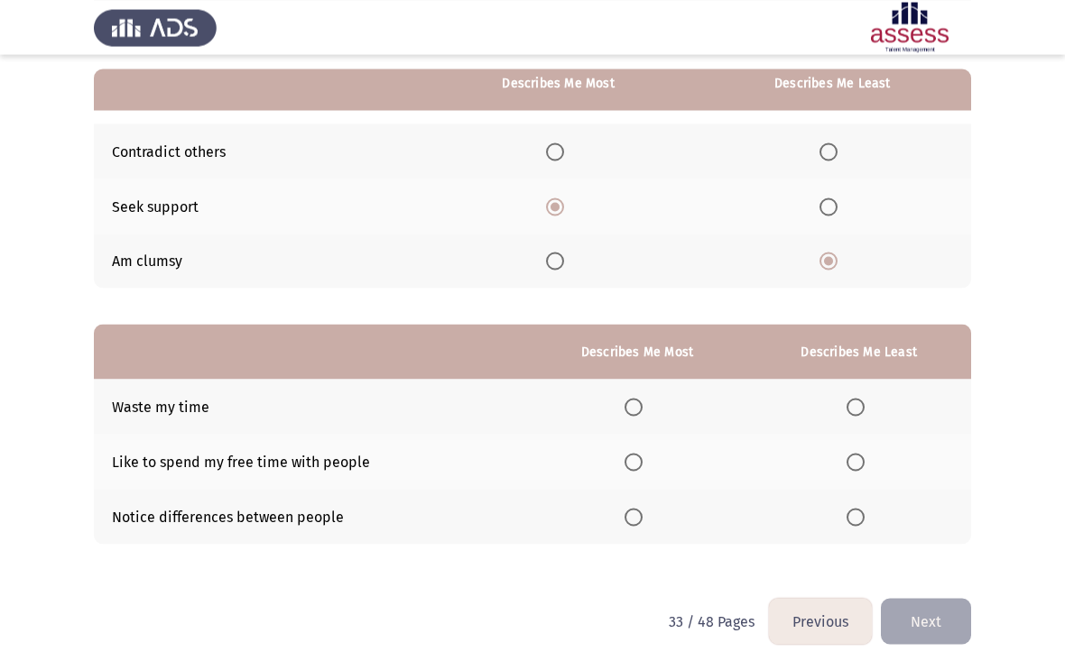
scroll to position [162, 0]
click at [863, 390] on th at bounding box center [858, 407] width 225 height 55
click at [624, 511] on span "Select an option" at bounding box center [633, 518] width 18 height 18
click at [624, 511] on input "Select an option" at bounding box center [633, 518] width 18 height 18
click at [861, 399] on span "Select an option" at bounding box center [855, 408] width 18 height 18
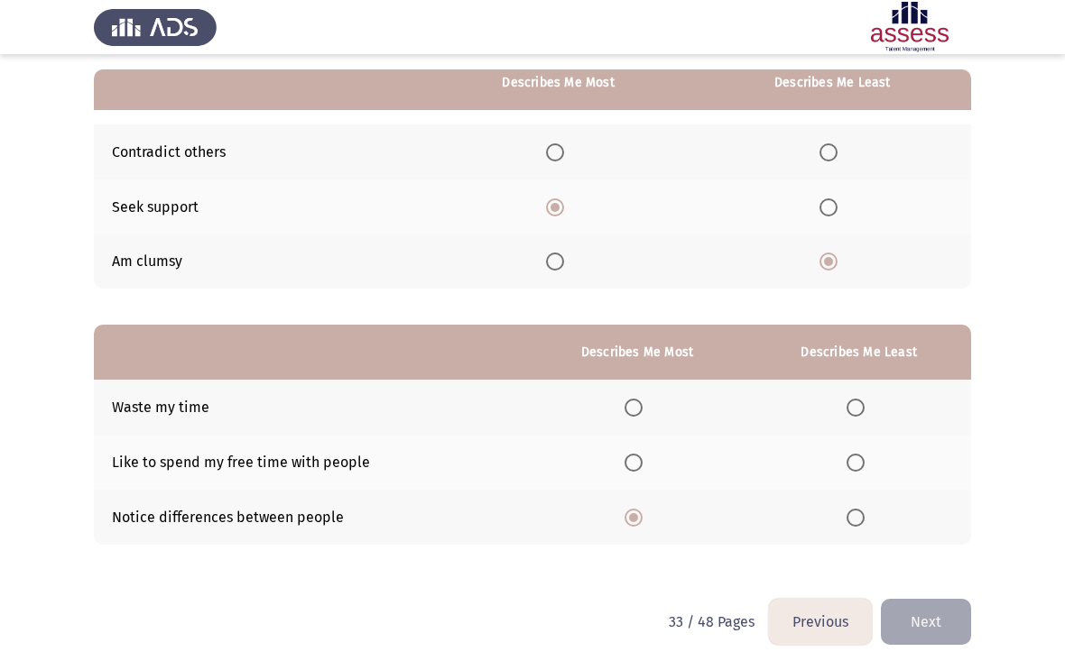
click at [861, 399] on input "Select an option" at bounding box center [855, 408] width 18 height 18
click at [919, 601] on button "Next" at bounding box center [926, 622] width 90 height 46
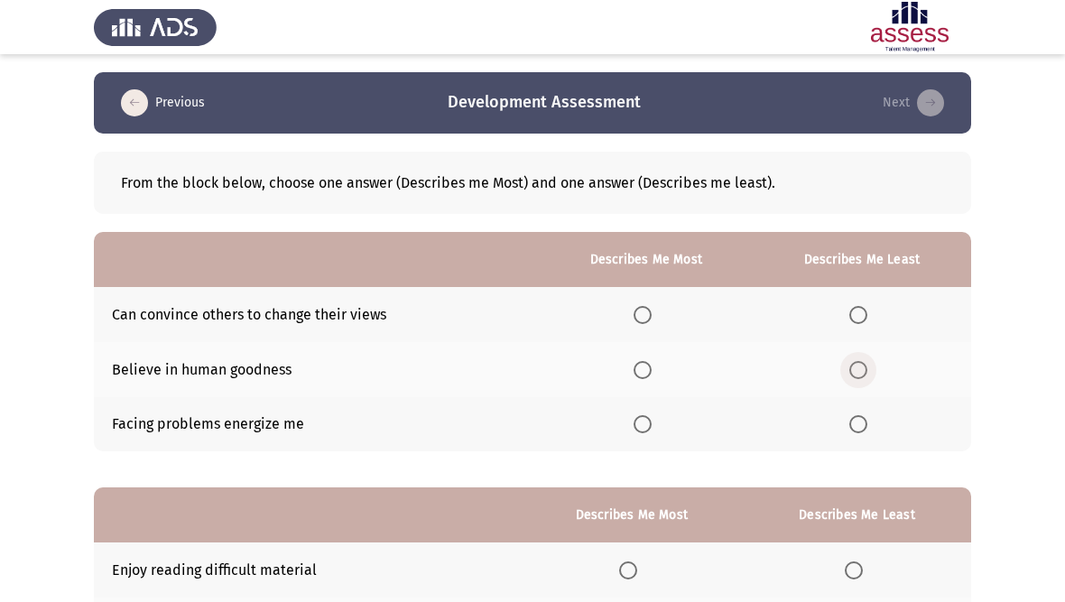
click at [849, 371] on span "Select an option" at bounding box center [858, 370] width 18 height 18
click at [849, 371] on input "Select an option" at bounding box center [858, 370] width 18 height 18
click at [642, 307] on span "Select an option" at bounding box center [642, 315] width 18 height 18
click at [642, 307] on input "Select an option" at bounding box center [642, 315] width 18 height 18
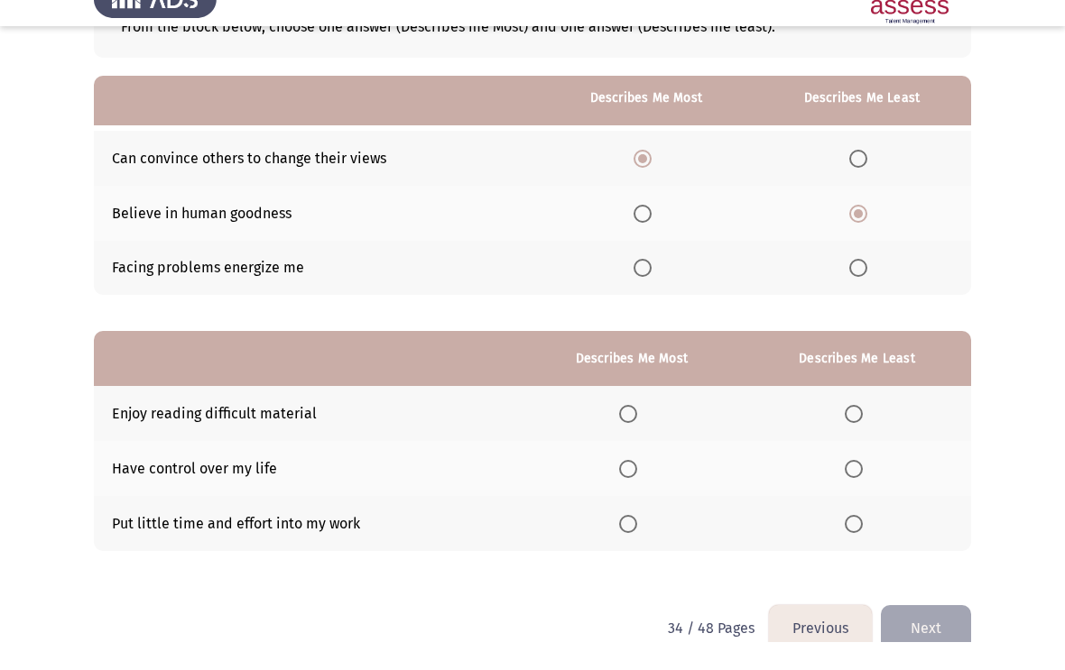
scroll to position [151, 0]
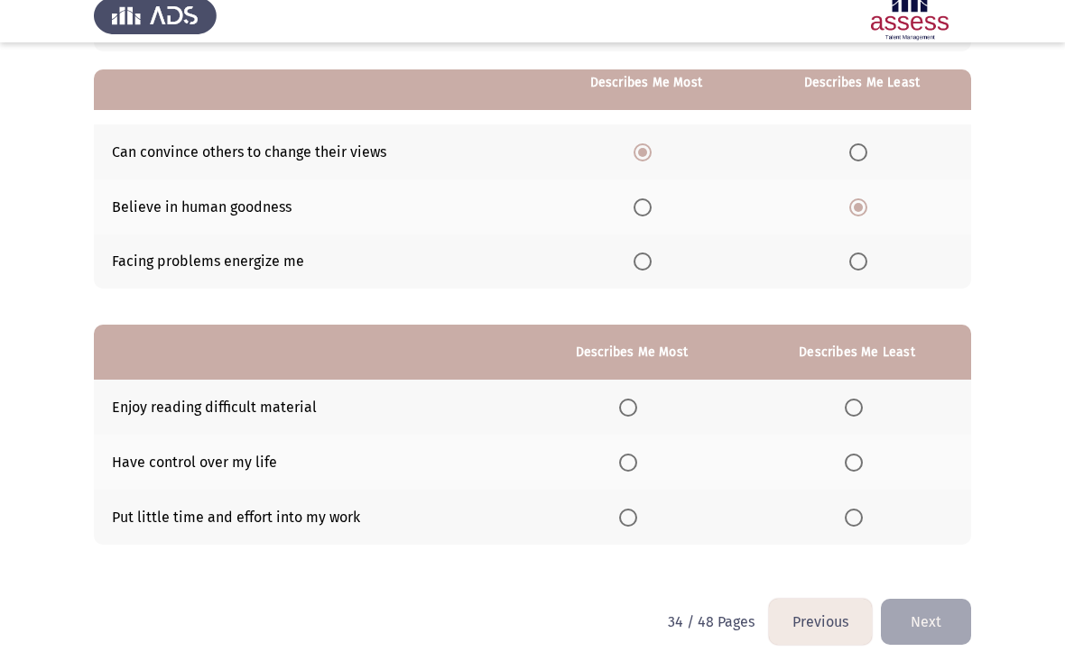
click at [860, 521] on span "Select an option" at bounding box center [854, 530] width 18 height 18
click at [860, 521] on input "Select an option" at bounding box center [854, 530] width 18 height 18
click at [630, 448] on th at bounding box center [631, 474] width 223 height 55
click at [622, 466] on span "Select an option" at bounding box center [628, 475] width 18 height 18
click at [622, 466] on input "Select an option" at bounding box center [628, 475] width 18 height 18
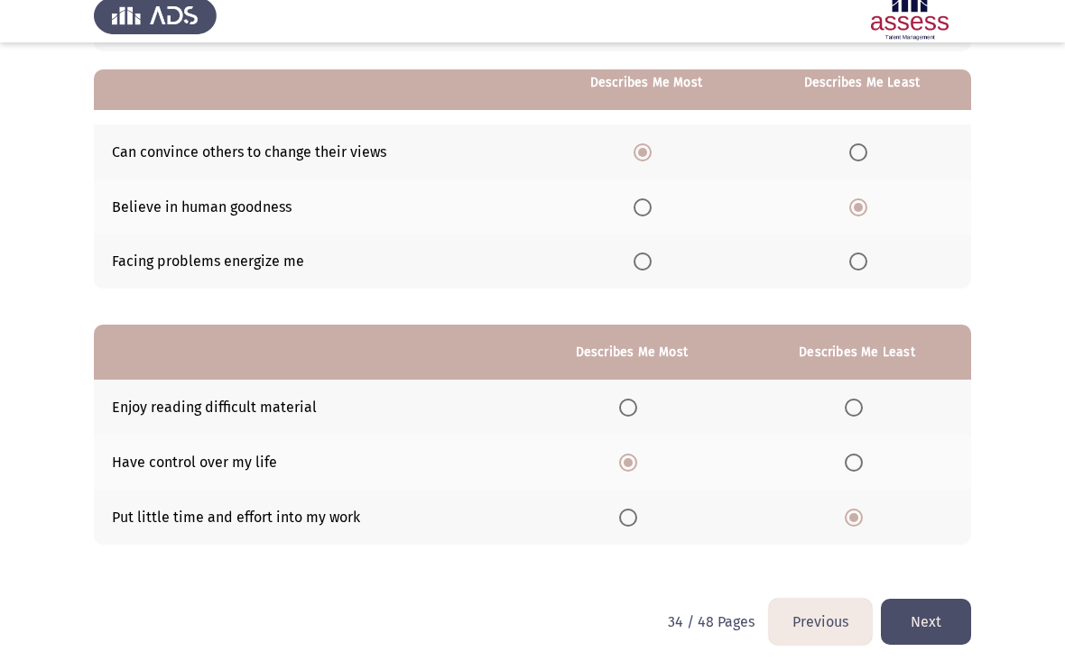
click at [941, 601] on button "Next" at bounding box center [926, 634] width 90 height 46
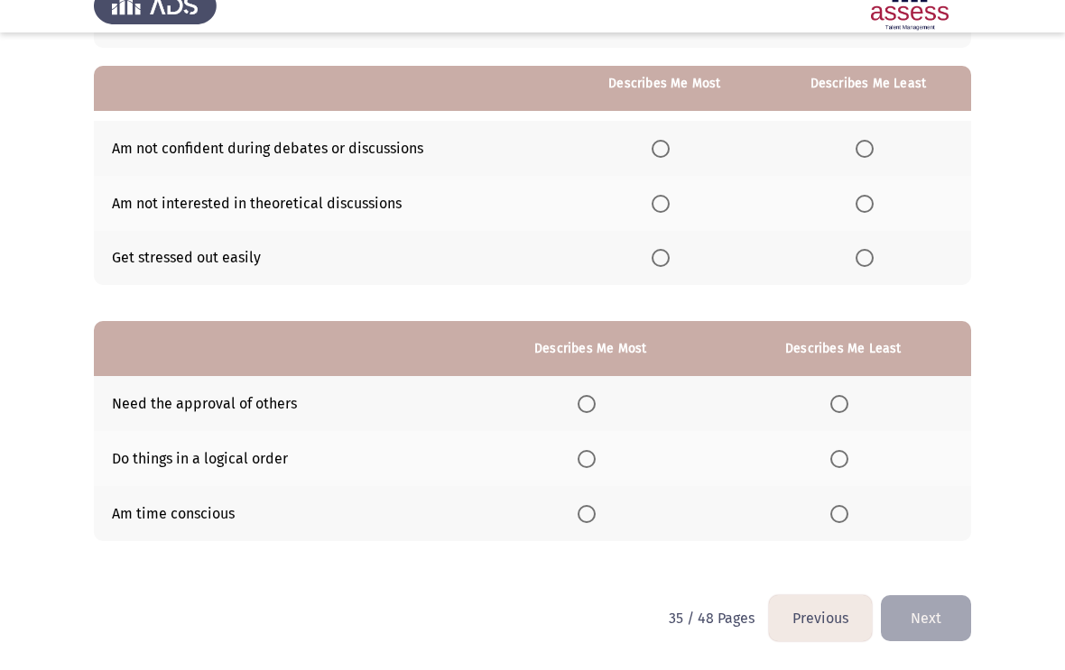
scroll to position [145, 0]
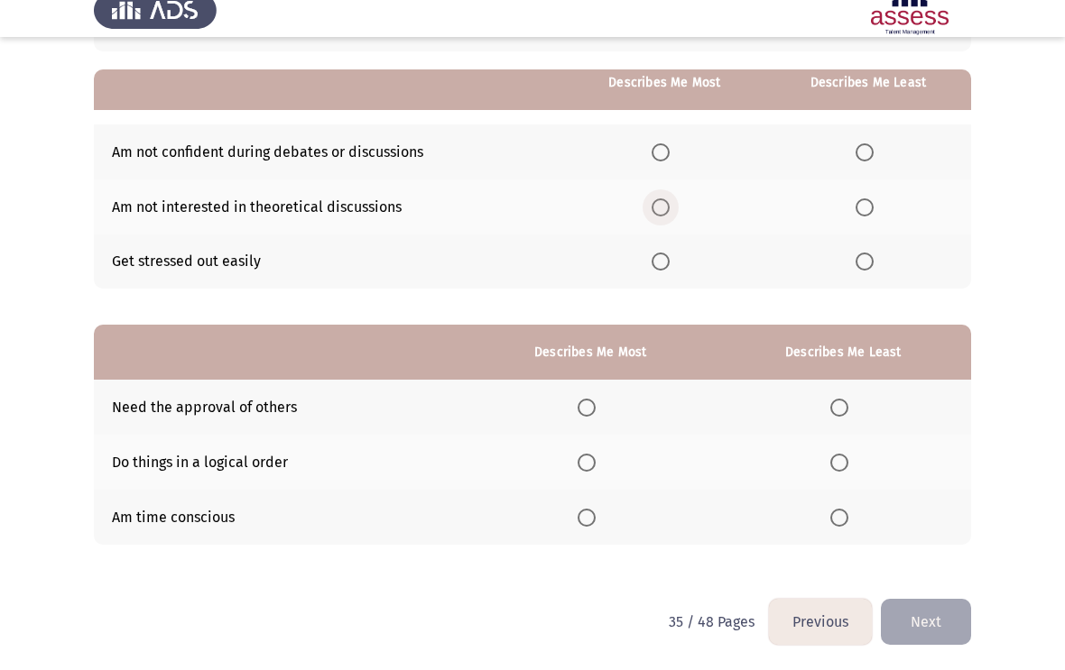
click at [662, 216] on span "Select an option" at bounding box center [660, 225] width 18 height 18
click at [662, 216] on input "Select an option" at bounding box center [660, 225] width 18 height 18
click at [864, 161] on span "Select an option" at bounding box center [864, 170] width 18 height 18
click at [864, 161] on input "Select an option" at bounding box center [864, 170] width 18 height 18
click at [583, 526] on span "Select an option" at bounding box center [586, 535] width 18 height 18
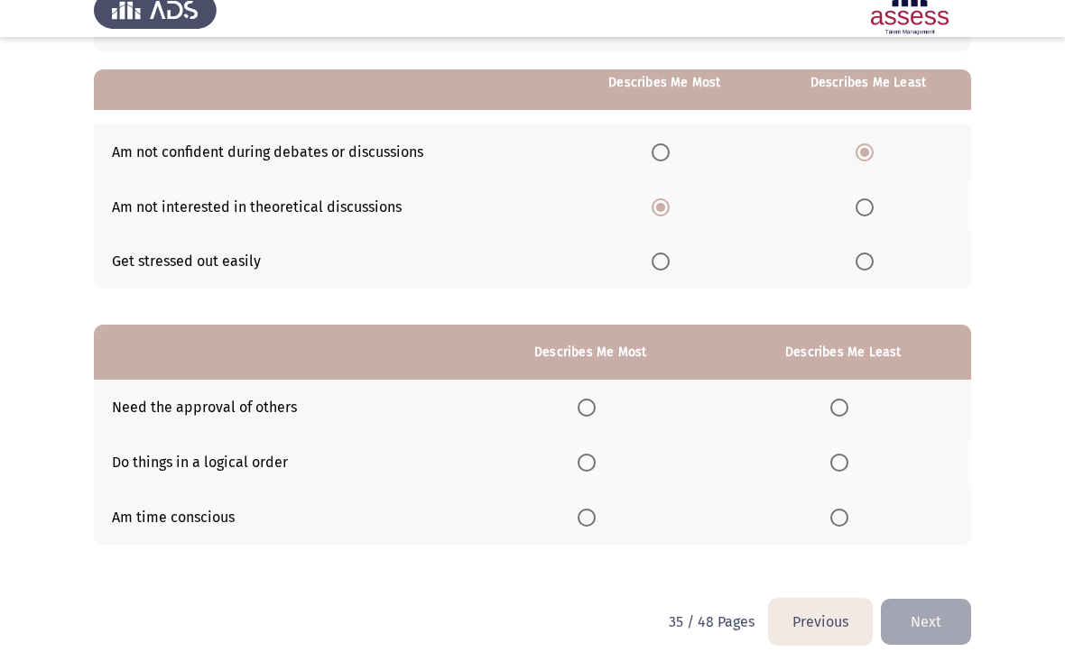
click at [583, 526] on input "Select an option" at bounding box center [586, 535] width 18 height 18
click at [838, 416] on span "Select an option" at bounding box center [839, 425] width 18 height 18
click at [838, 416] on input "Select an option" at bounding box center [839, 425] width 18 height 18
click at [927, 601] on button "Next" at bounding box center [926, 639] width 90 height 46
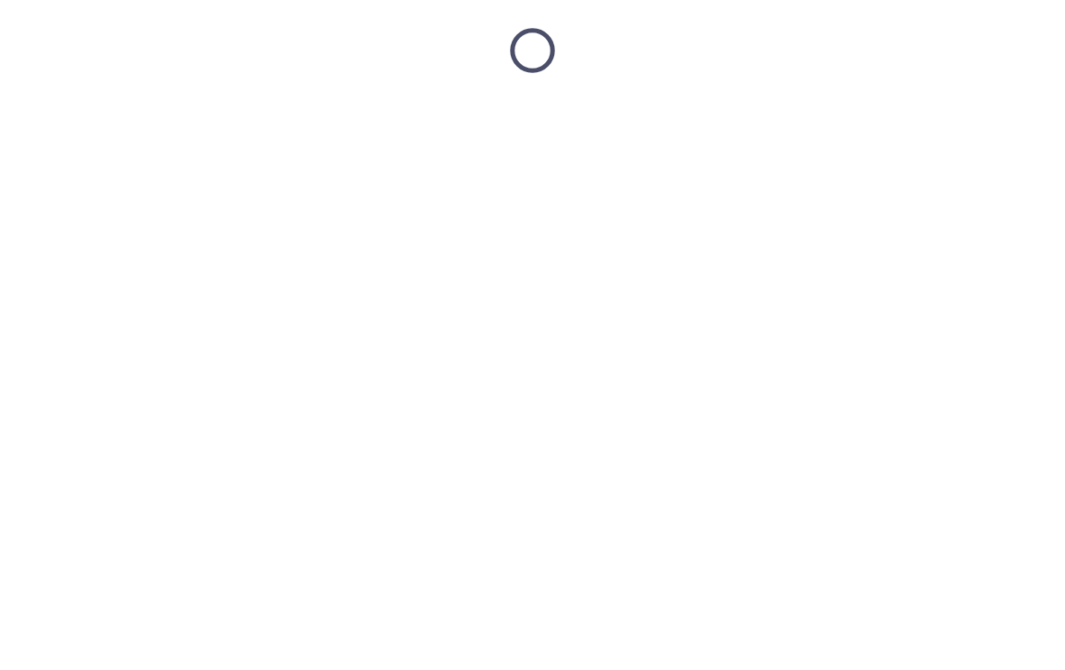
scroll to position [0, 0]
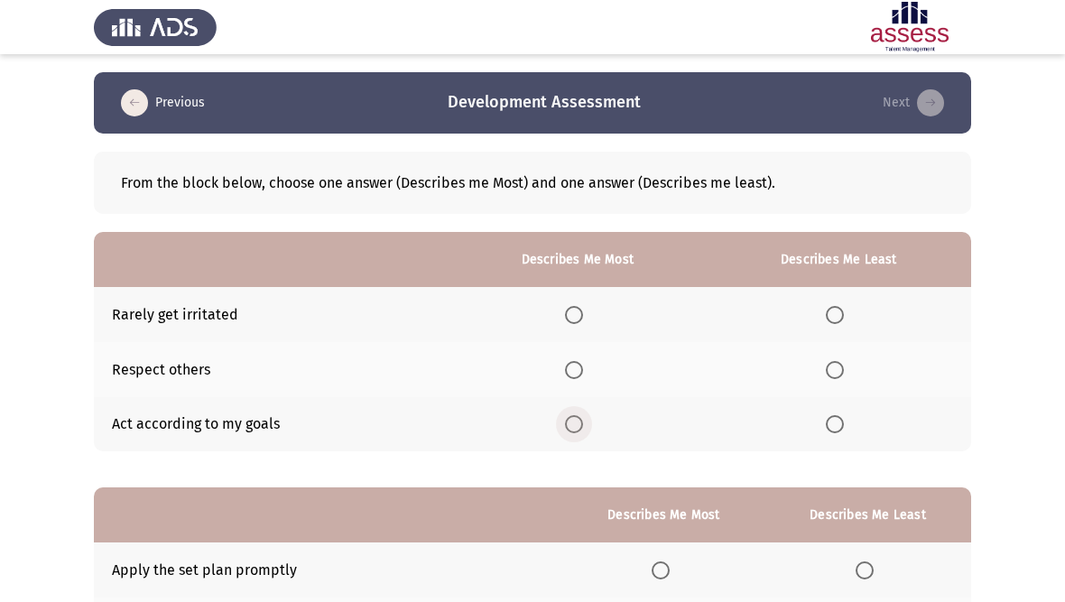
click at [574, 416] on span "Select an option" at bounding box center [574, 424] width 18 height 18
click at [574, 416] on input "Select an option" at bounding box center [574, 424] width 18 height 18
click at [834, 311] on span "Select an option" at bounding box center [835, 315] width 18 height 18
click at [834, 311] on input "Select an option" at bounding box center [835, 315] width 18 height 18
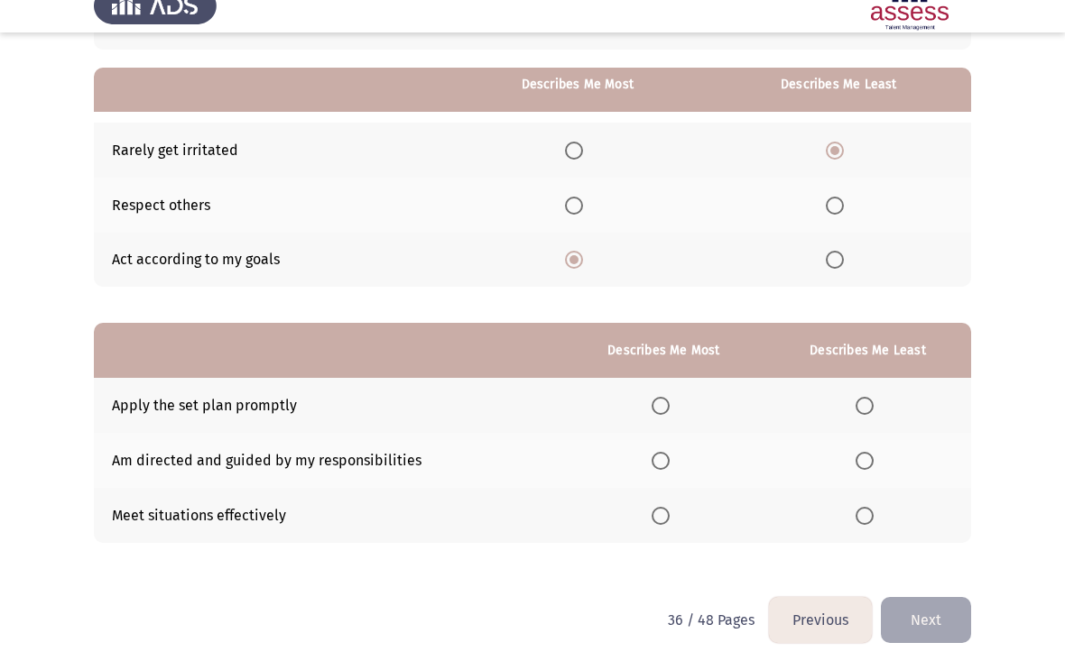
scroll to position [144, 0]
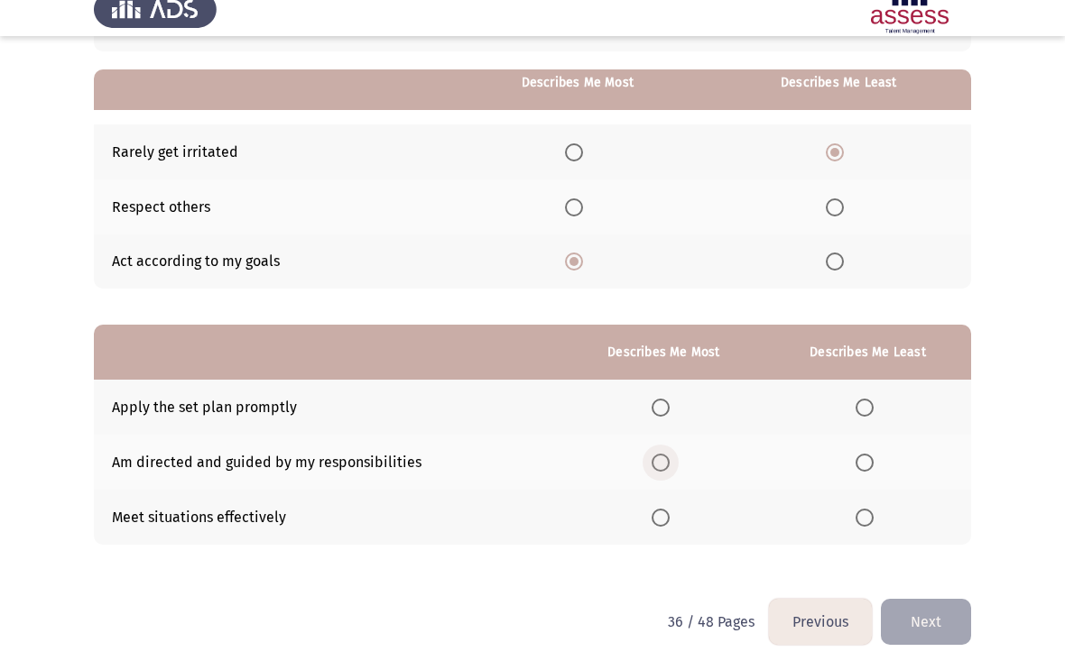
click at [651, 472] on span "Select an option" at bounding box center [660, 481] width 18 height 18
click at [651, 472] on input "Select an option" at bounding box center [660, 481] width 18 height 18
click at [861, 472] on span "Select an option" at bounding box center [864, 481] width 18 height 18
click at [861, 472] on input "Select an option" at bounding box center [864, 481] width 18 height 18
click at [651, 527] on span "Select an option" at bounding box center [660, 536] width 18 height 18
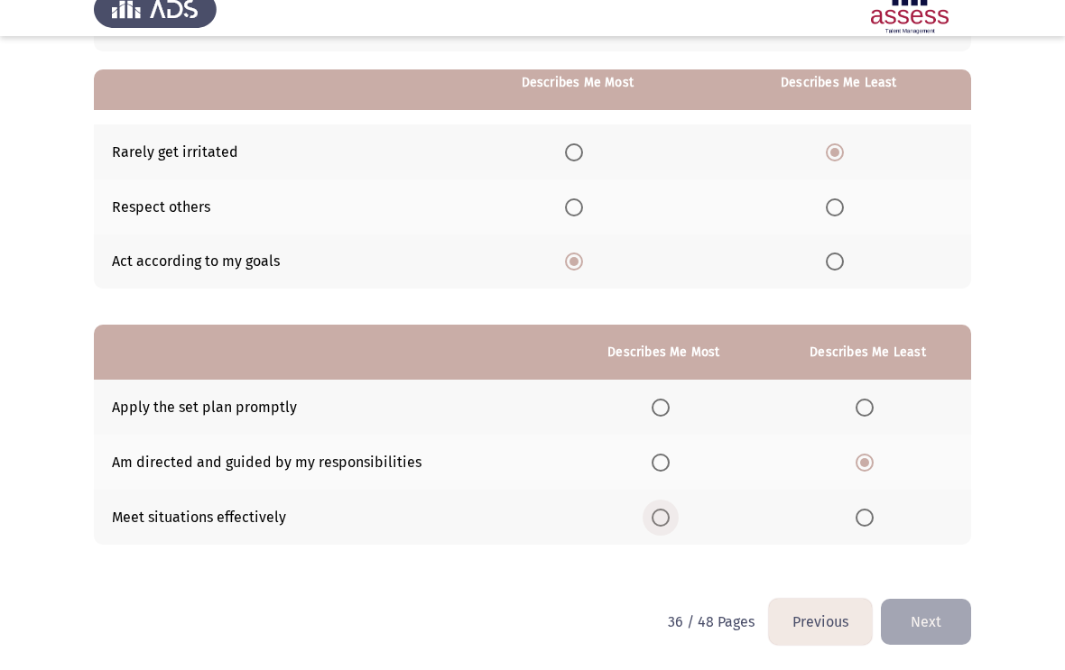
click at [651, 527] on input "Select an option" at bounding box center [660, 536] width 18 height 18
click at [937, 601] on button "Next" at bounding box center [926, 640] width 90 height 46
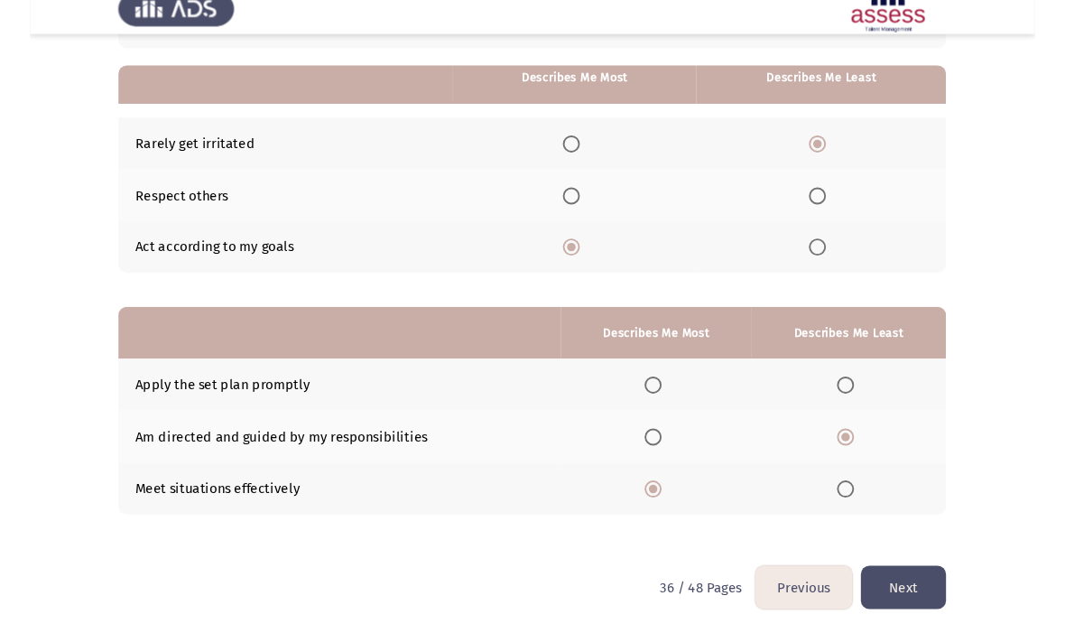
scroll to position [0, 0]
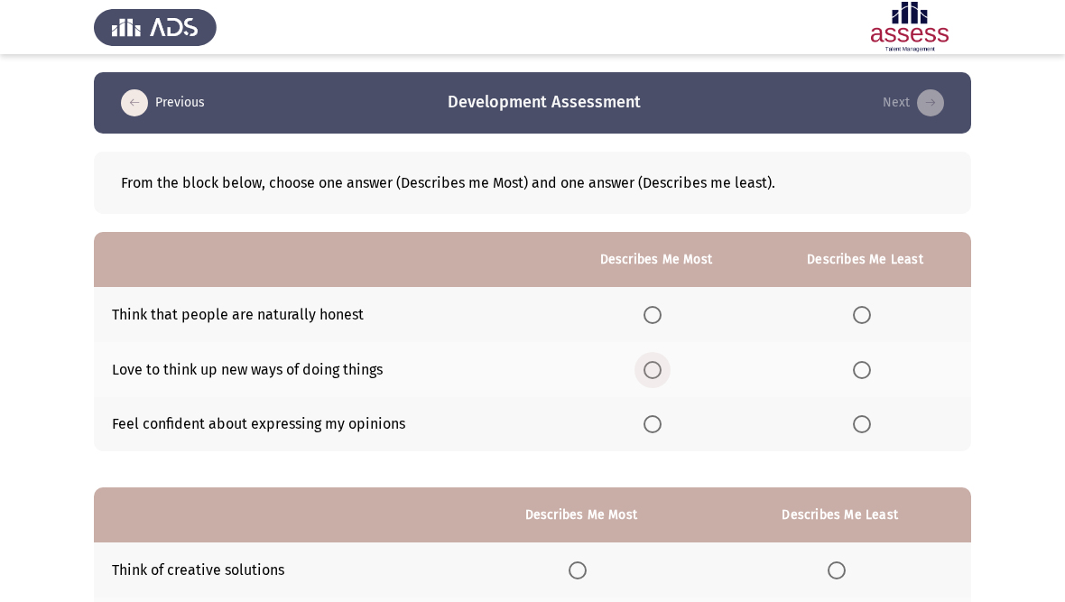
click at [650, 371] on span "Select an option" at bounding box center [652, 370] width 18 height 18
click at [650, 371] on input "Select an option" at bounding box center [652, 370] width 18 height 18
click at [862, 306] on span "Select an option" at bounding box center [862, 315] width 18 height 18
click at [862, 306] on input "Select an option" at bounding box center [862, 315] width 18 height 18
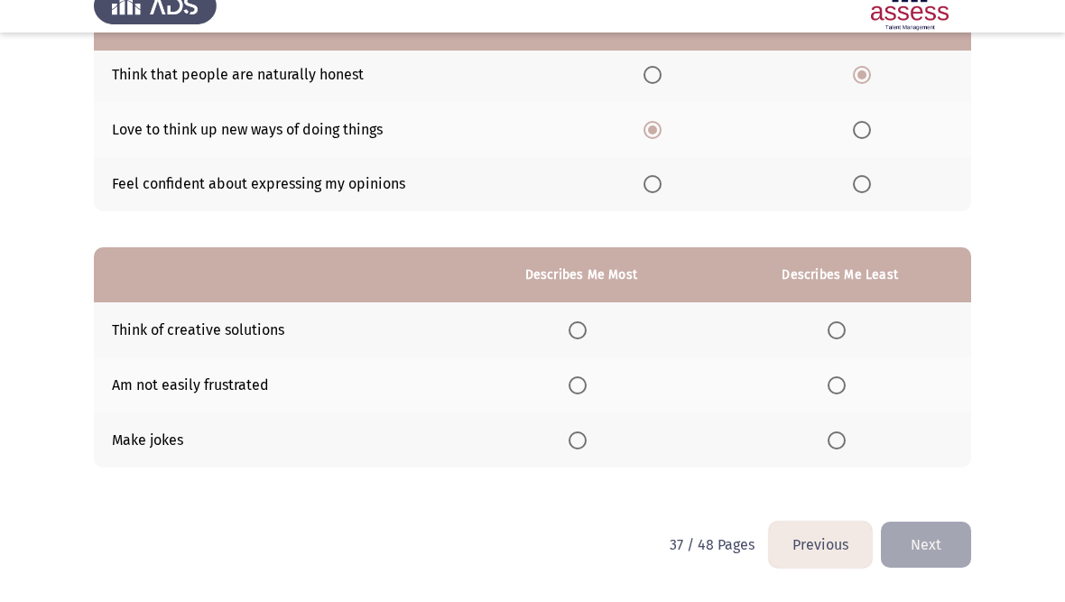
scroll to position [220, 0]
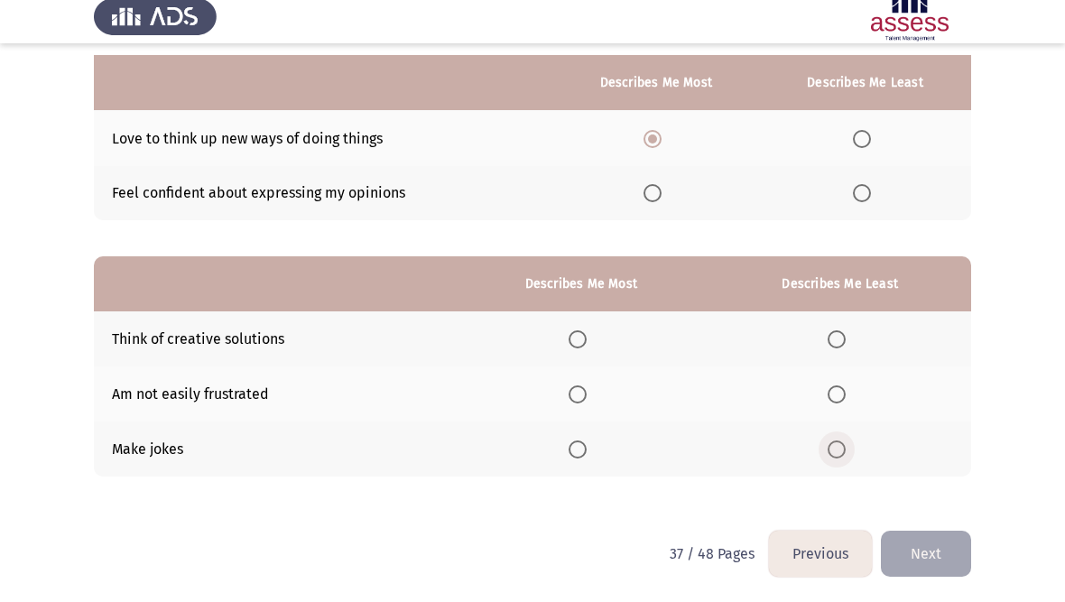
click at [835, 451] on span "Select an option" at bounding box center [836, 460] width 18 height 18
click at [835, 451] on input "Select an option" at bounding box center [836, 460] width 18 height 18
click at [577, 341] on span "Select an option" at bounding box center [577, 350] width 18 height 18
click at [577, 341] on input "Select an option" at bounding box center [577, 350] width 18 height 18
click at [935, 554] on button "Next" at bounding box center [926, 564] width 90 height 46
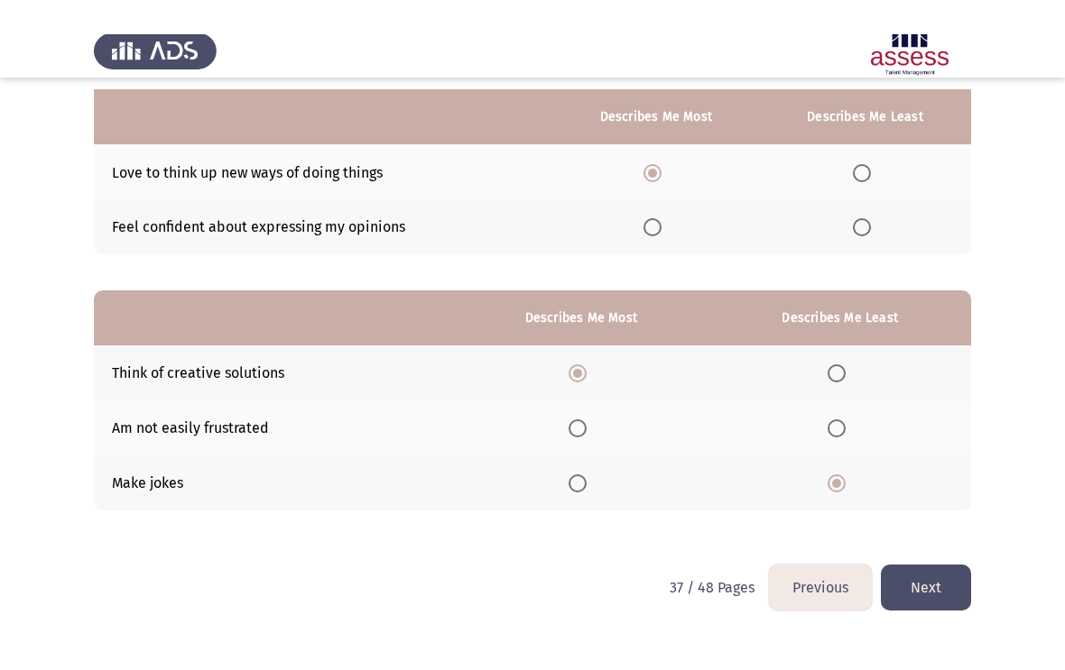
scroll to position [0, 0]
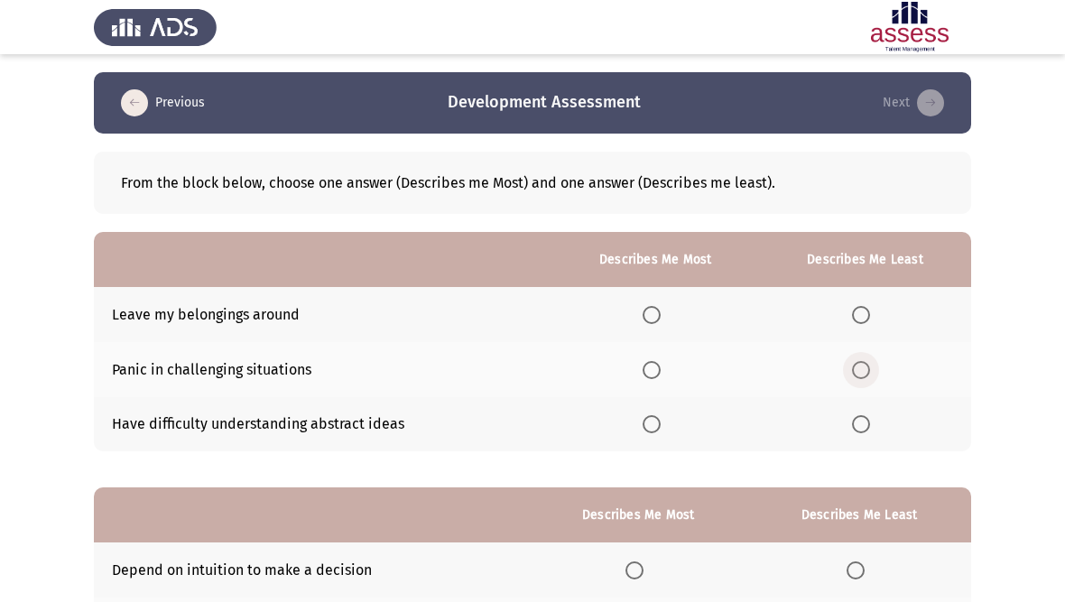
click at [863, 367] on span "Select an option" at bounding box center [861, 370] width 18 height 18
click at [863, 367] on input "Select an option" at bounding box center [861, 370] width 18 height 18
click at [647, 429] on span "Select an option" at bounding box center [651, 424] width 18 height 18
click at [647, 429] on input "Select an option" at bounding box center [651, 424] width 18 height 18
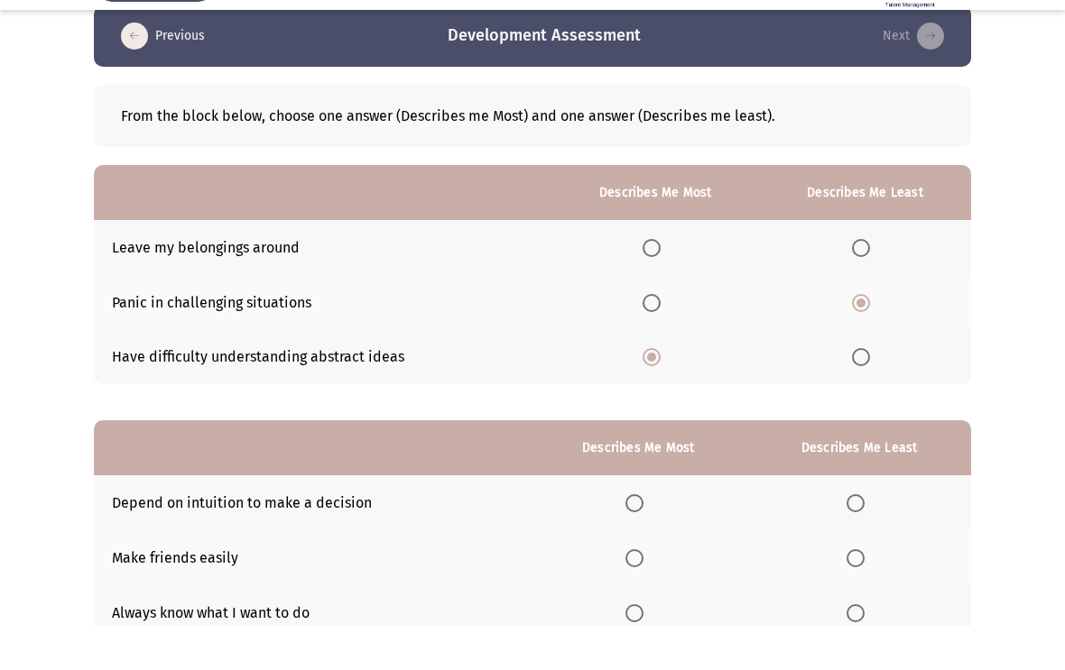
scroll to position [32, 0]
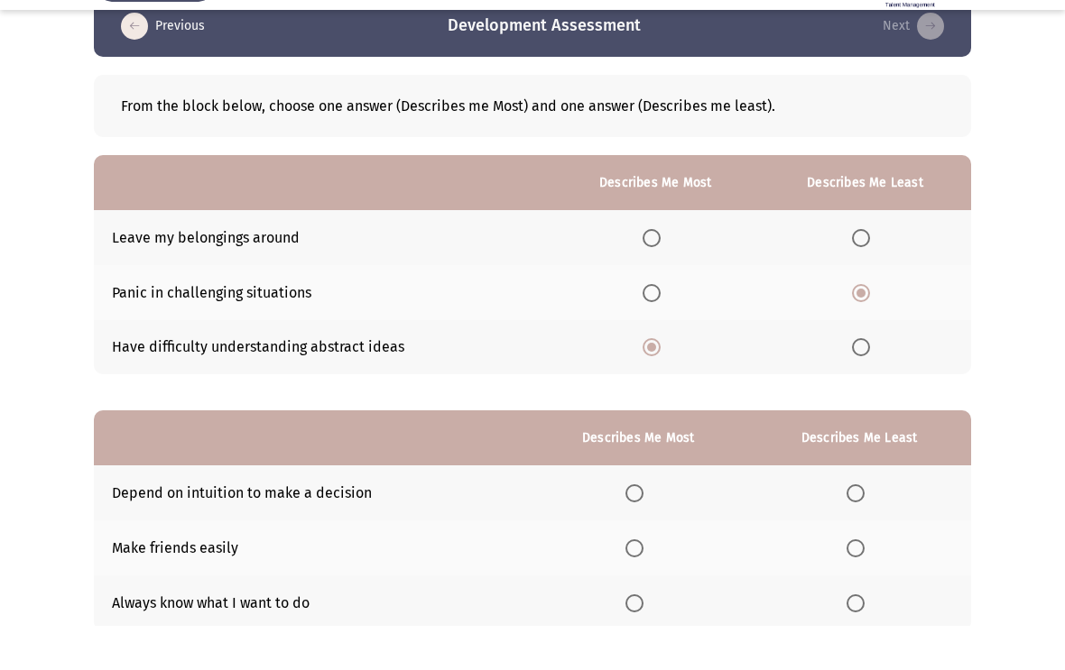
click at [863, 529] on span "Select an option" at bounding box center [855, 538] width 18 height 18
click at [863, 529] on input "Select an option" at bounding box center [855, 538] width 18 height 18
click at [629, 601] on span "Select an option" at bounding box center [634, 648] width 18 height 18
click at [629, 601] on input "Select an option" at bounding box center [634, 648] width 18 height 18
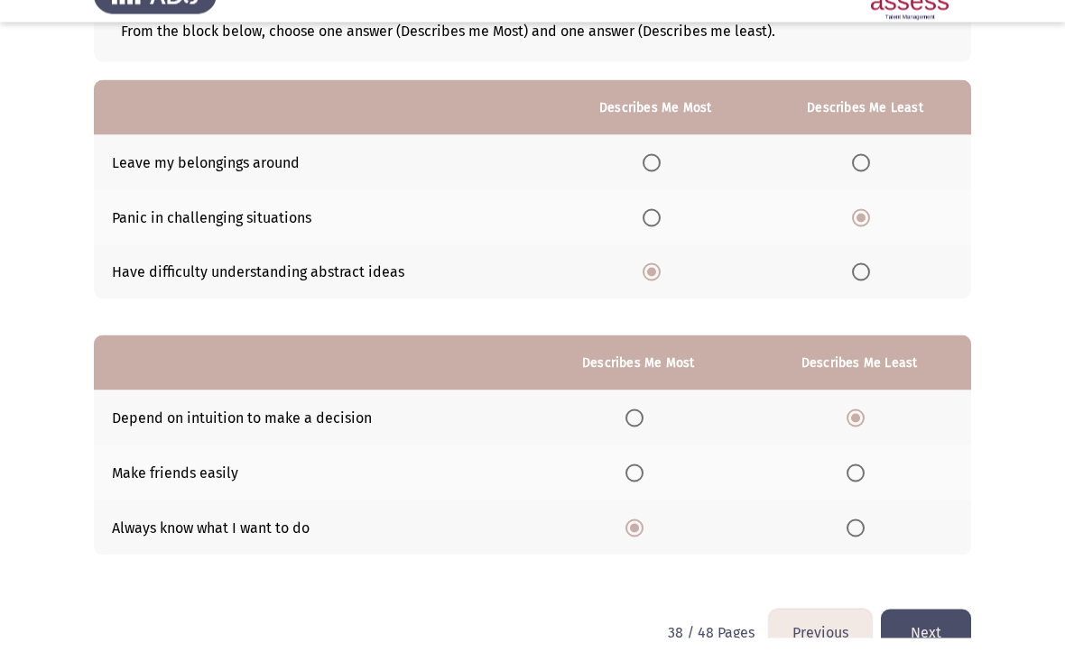
scroll to position [126, 0]
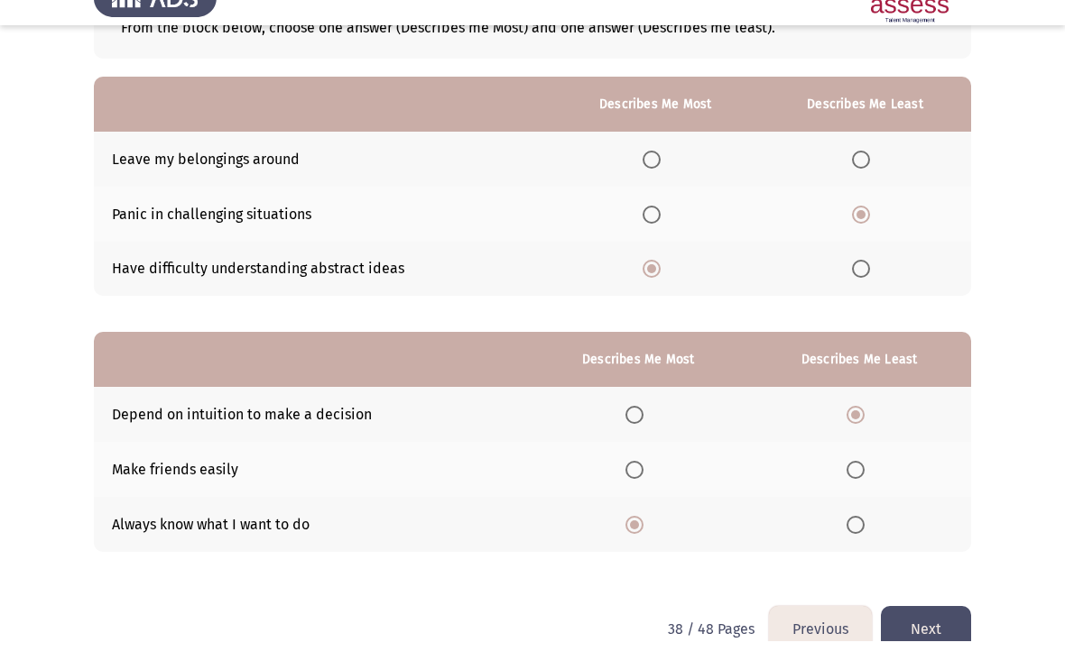
click at [941, 601] on button "Next" at bounding box center [926, 658] width 90 height 46
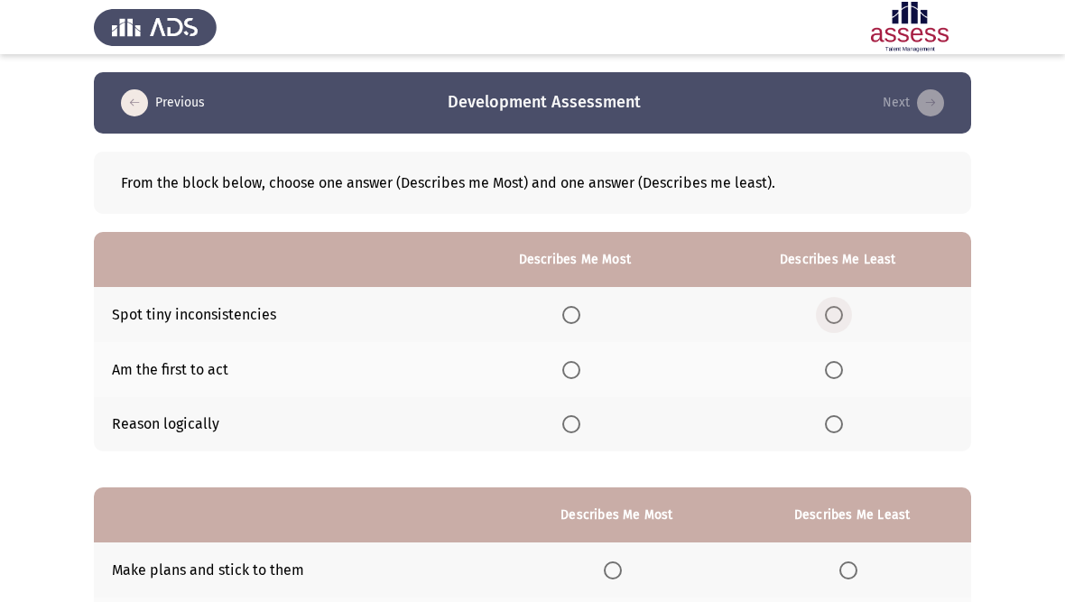
click at [837, 309] on span "Select an option" at bounding box center [834, 315] width 18 height 18
click at [837, 309] on input "Select an option" at bounding box center [834, 315] width 18 height 18
click at [552, 426] on th at bounding box center [575, 424] width 260 height 55
click at [547, 357] on th at bounding box center [575, 369] width 260 height 55
click at [562, 365] on span "Select an option" at bounding box center [571, 370] width 18 height 18
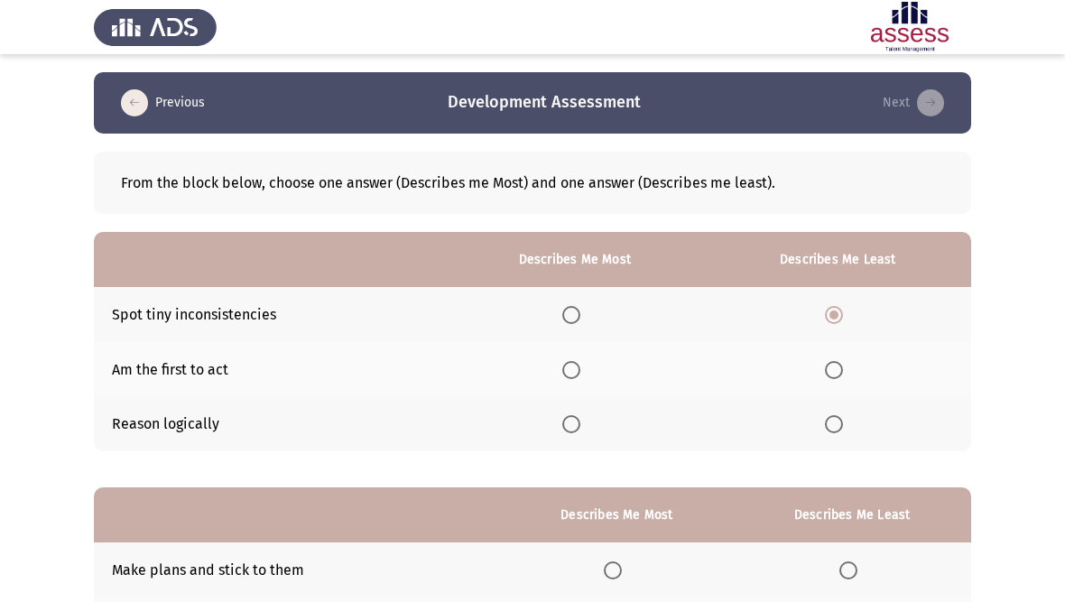
click at [562, 365] on input "Select an option" at bounding box center [571, 370] width 18 height 18
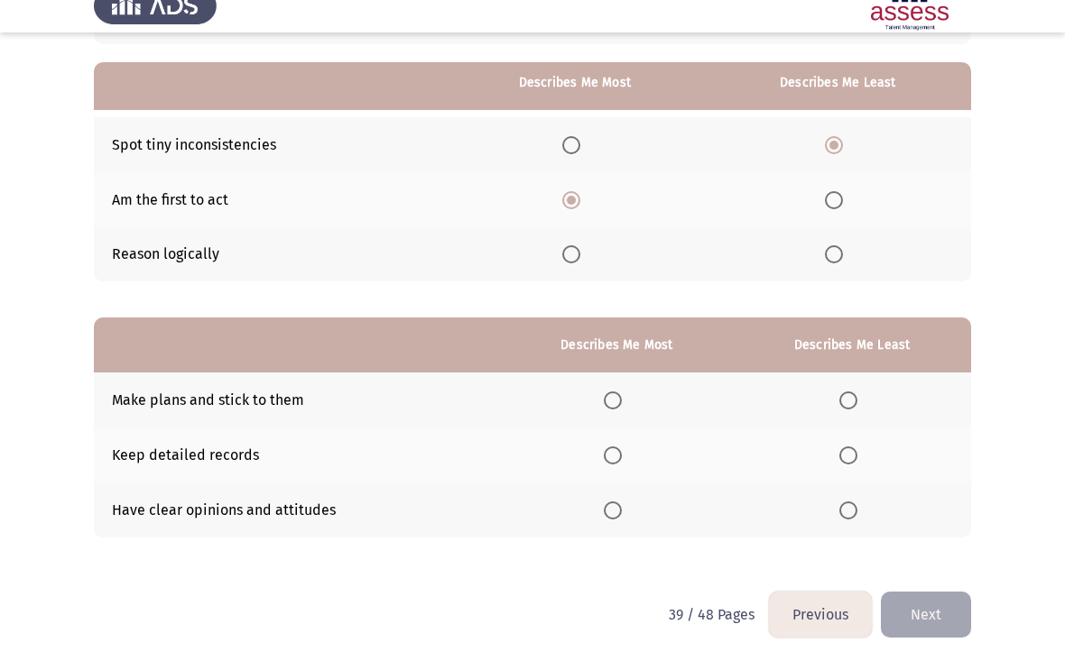
scroll to position [148, 0]
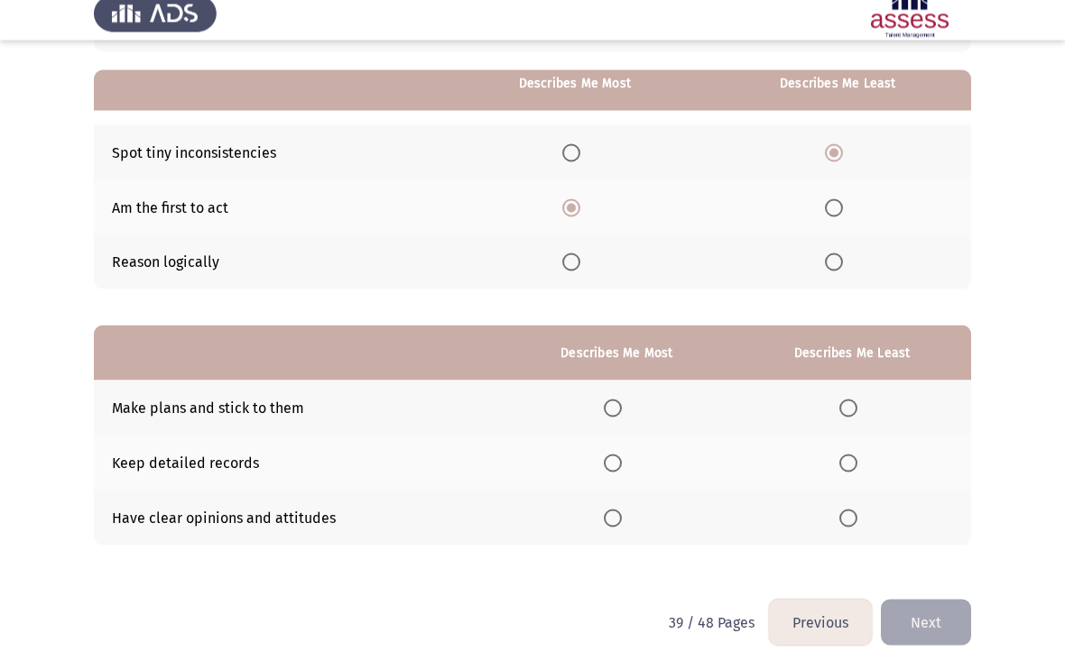
click at [849, 468] on span "Select an option" at bounding box center [848, 477] width 18 height 18
click at [849, 468] on input "Select an option" at bounding box center [848, 477] width 18 height 18
click at [606, 413] on span "Select an option" at bounding box center [613, 422] width 18 height 18
click at [606, 413] on input "Select an option" at bounding box center [613, 422] width 18 height 18
click at [935, 601] on button "Next" at bounding box center [926, 637] width 90 height 46
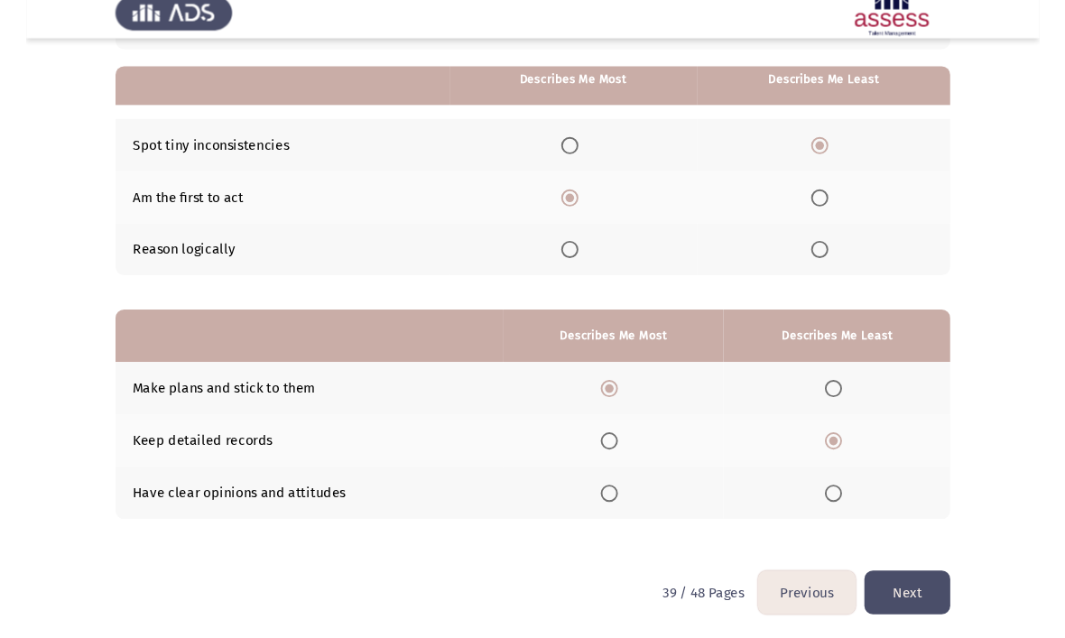
scroll to position [0, 0]
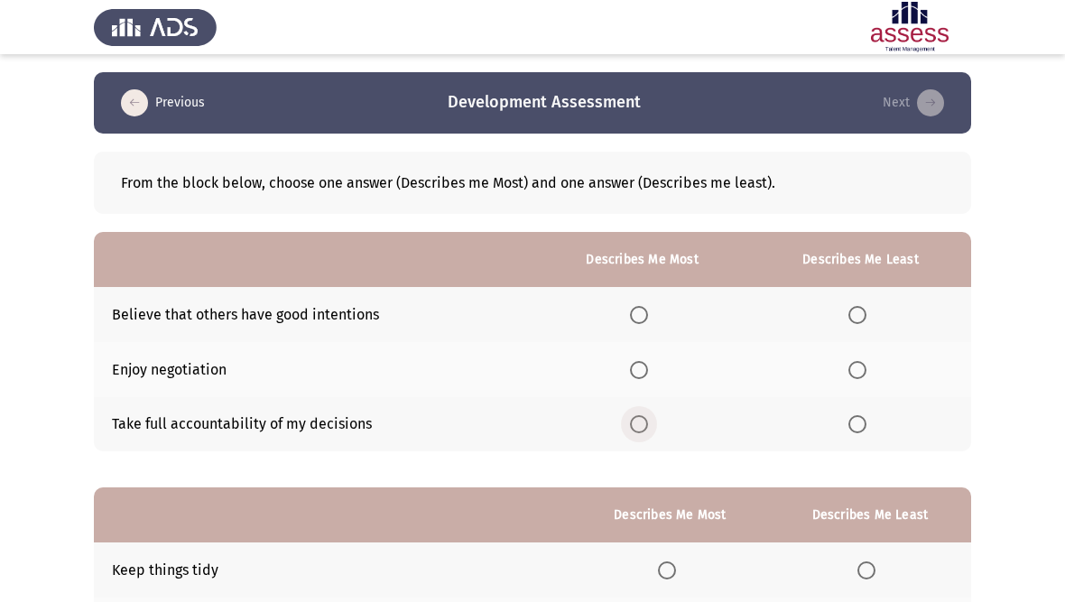
click at [634, 418] on span "Select an option" at bounding box center [639, 424] width 18 height 18
click at [634, 418] on input "Select an option" at bounding box center [639, 424] width 18 height 18
click at [855, 310] on span "Select an option" at bounding box center [857, 315] width 18 height 18
click at [855, 310] on input "Select an option" at bounding box center [857, 315] width 18 height 18
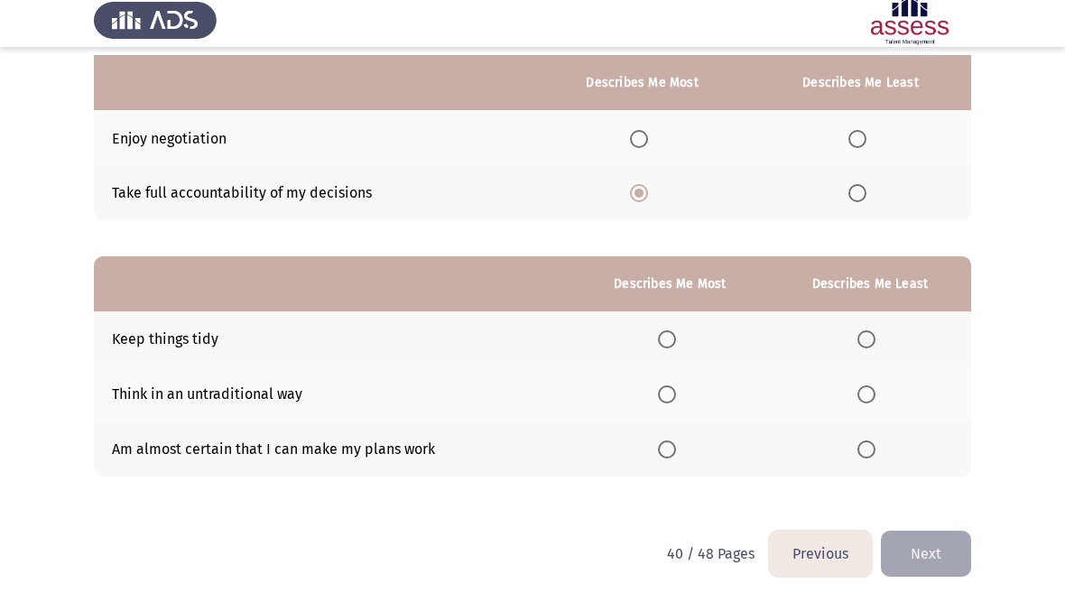
scroll to position [231, 0]
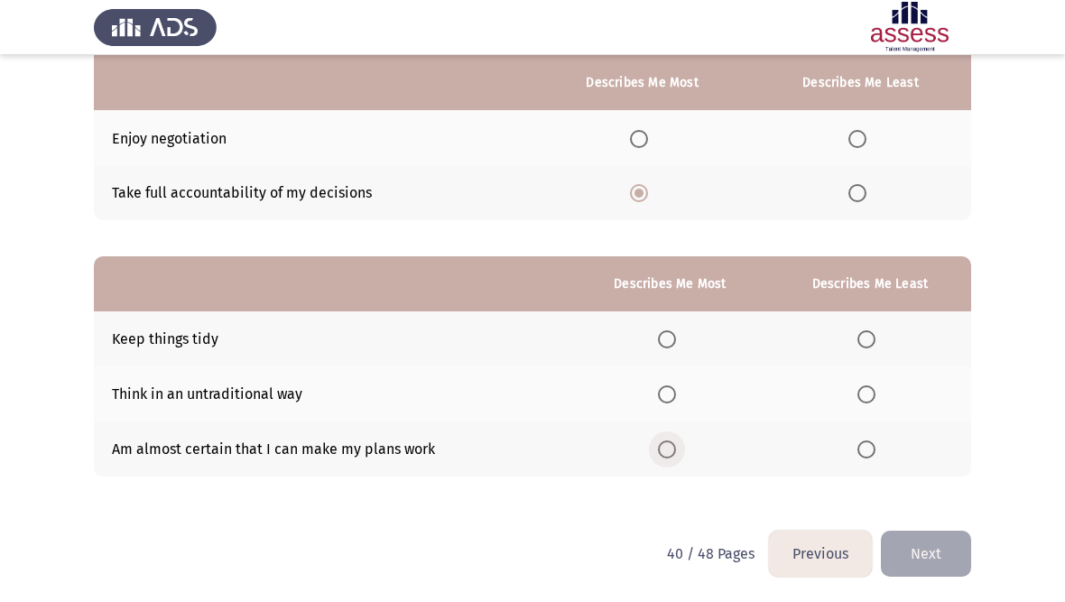
click at [668, 452] on span "Select an option" at bounding box center [667, 449] width 18 height 18
click at [668, 452] on input "Select an option" at bounding box center [667, 449] width 18 height 18
click at [861, 396] on span "Select an option" at bounding box center [866, 394] width 18 height 18
click at [861, 396] on input "Select an option" at bounding box center [866, 394] width 18 height 18
click at [929, 550] on button "Next" at bounding box center [926, 554] width 90 height 46
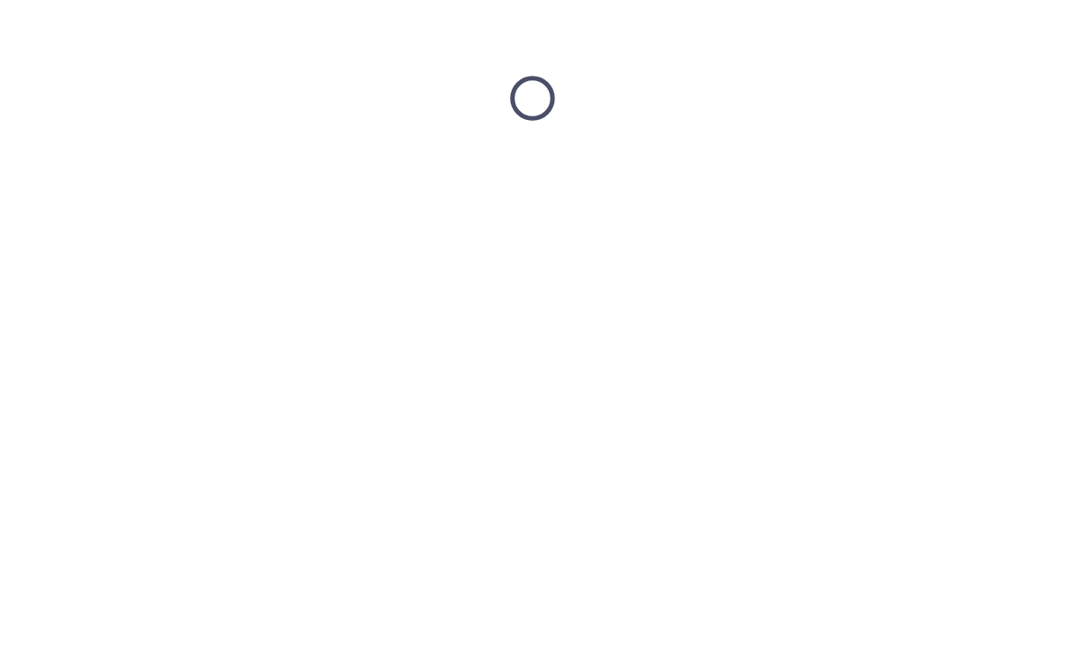
scroll to position [0, 0]
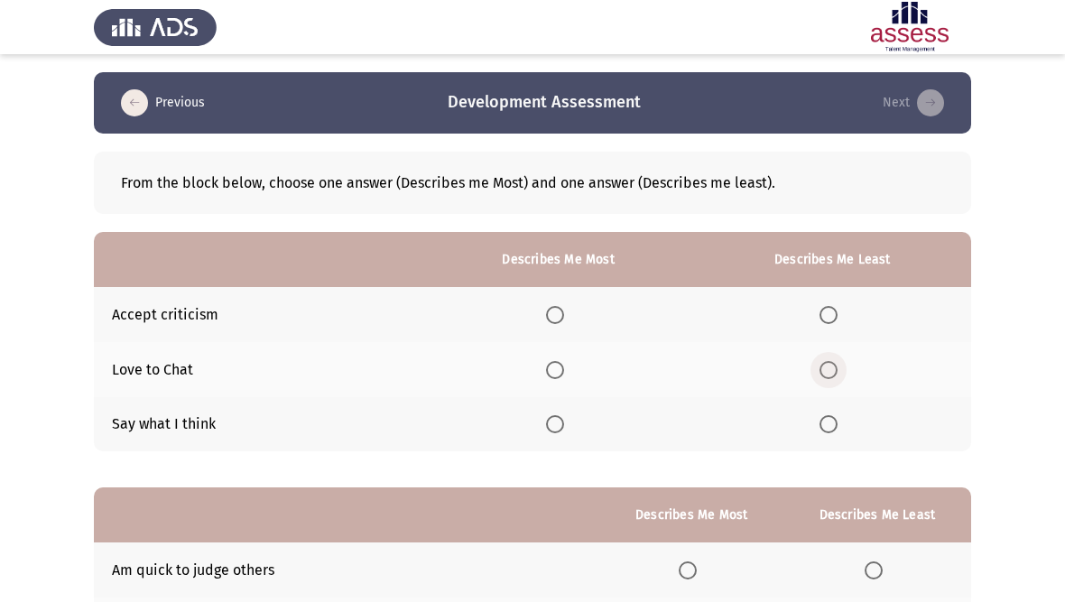
click at [829, 364] on span "Select an option" at bounding box center [828, 370] width 18 height 18
click at [829, 364] on input "Select an option" at bounding box center [828, 370] width 18 height 18
click at [554, 307] on span "Select an option" at bounding box center [555, 315] width 18 height 18
click at [554, 307] on input "Select an option" at bounding box center [555, 315] width 18 height 18
click at [838, 415] on label "Select an option" at bounding box center [831, 424] width 25 height 18
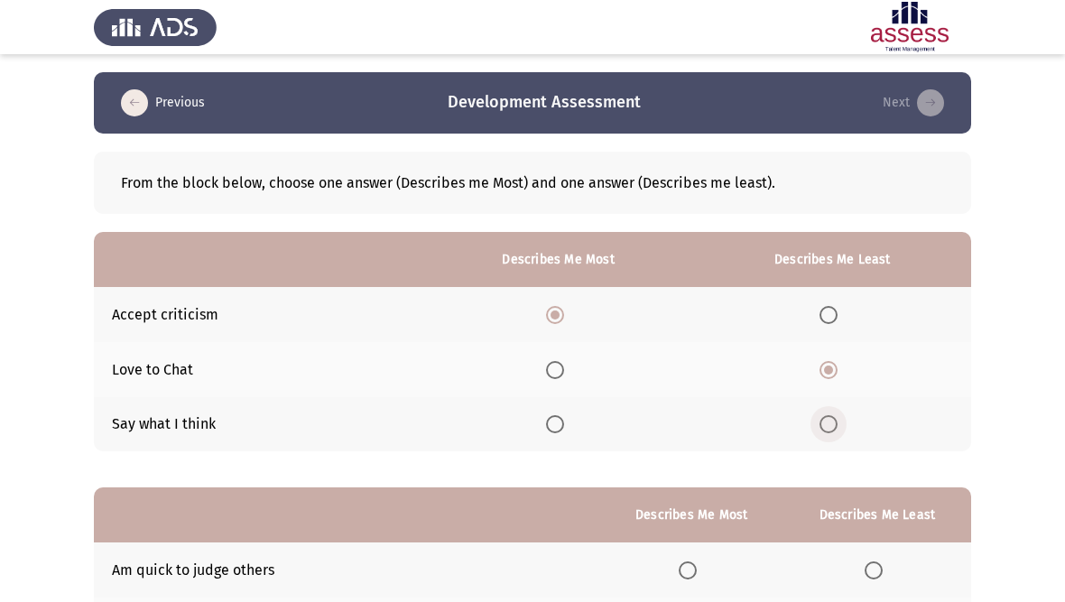
click at [837, 415] on input "Select an option" at bounding box center [828, 424] width 18 height 18
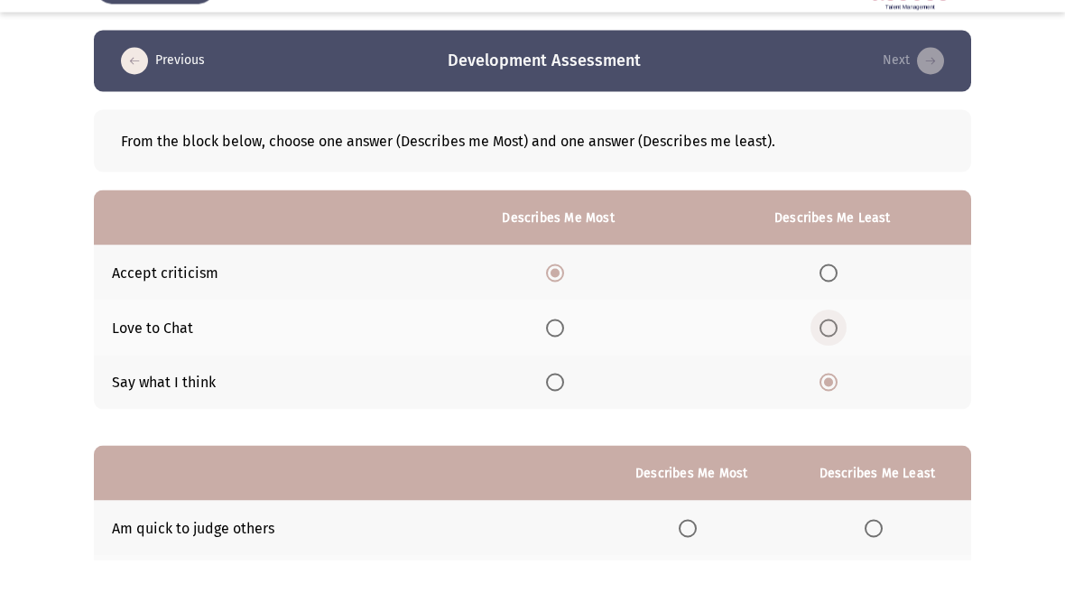
click at [826, 361] on span "Select an option" at bounding box center [828, 370] width 18 height 18
click at [826, 361] on input "Select an option" at bounding box center [828, 370] width 18 height 18
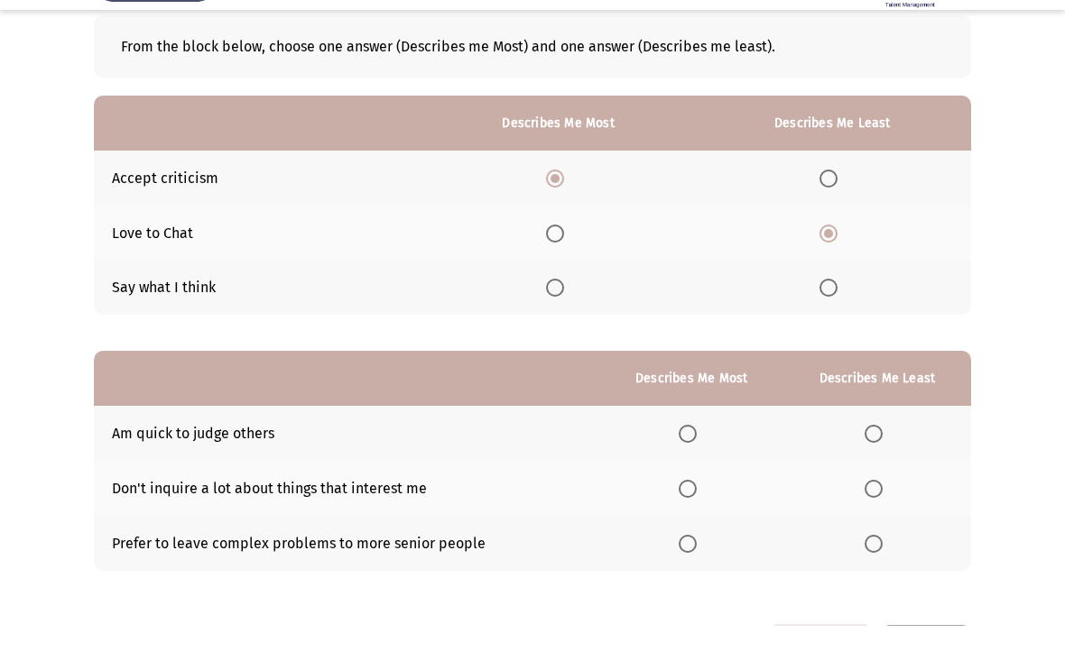
scroll to position [96, 0]
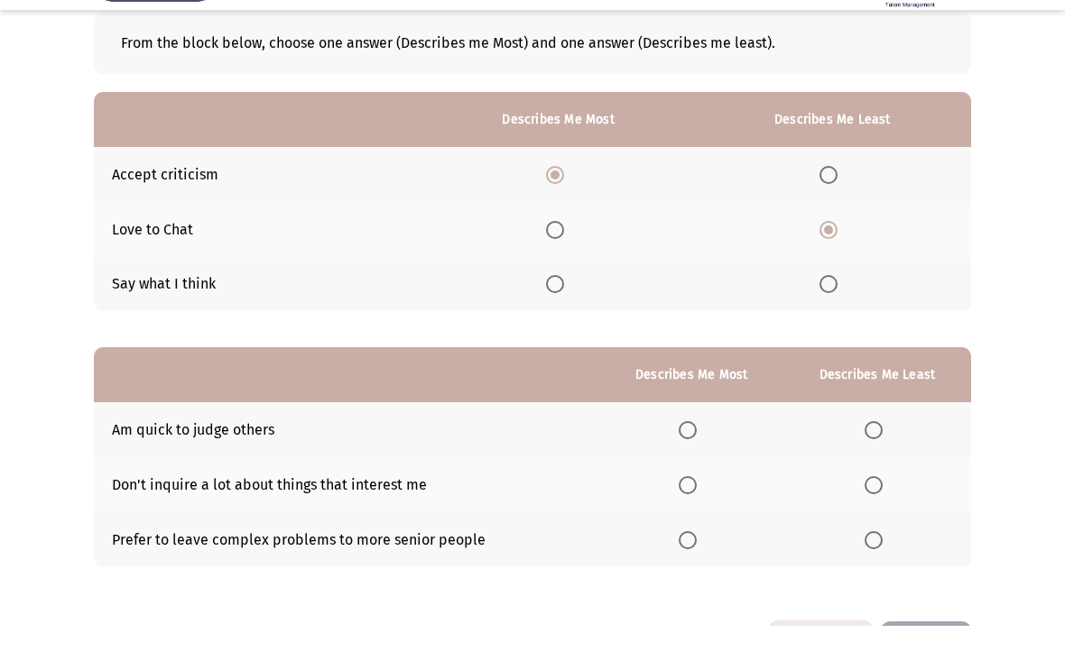
click at [871, 466] on span "Select an option" at bounding box center [873, 475] width 18 height 18
click at [871, 466] on input "Select an option" at bounding box center [873, 475] width 18 height 18
click at [685, 576] on span "Select an option" at bounding box center [688, 585] width 18 height 18
click at [685, 576] on input "Select an option" at bounding box center [688, 585] width 18 height 18
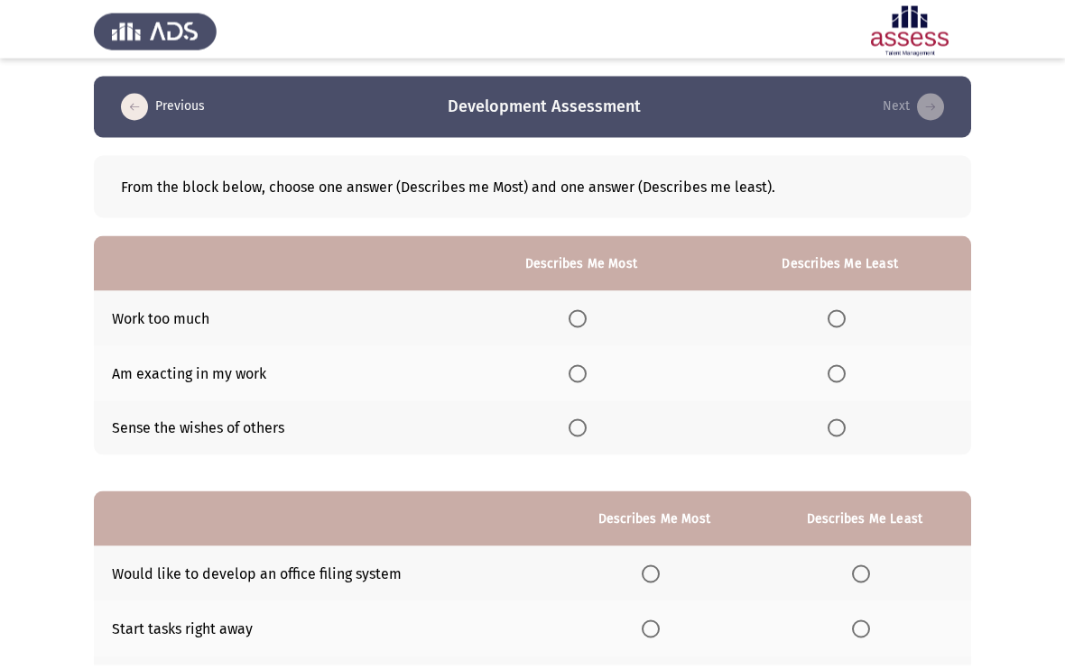
scroll to position [17, 0]
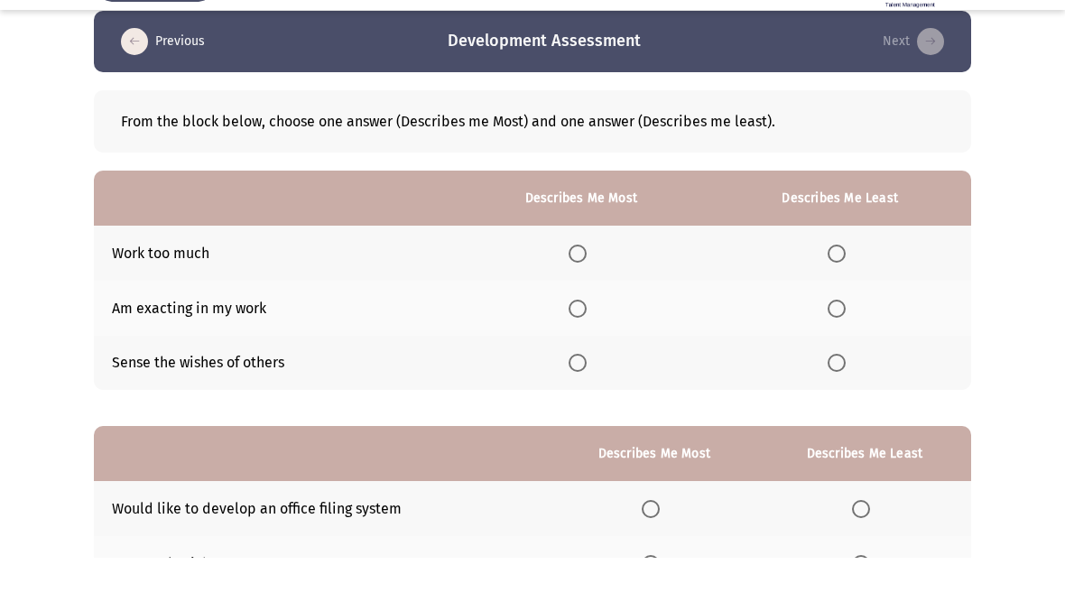
click at [559, 325] on th at bounding box center [580, 352] width 255 height 55
click at [579, 344] on span "Select an option" at bounding box center [577, 353] width 18 height 18
click at [579, 344] on input "Select an option" at bounding box center [577, 353] width 18 height 18
click at [845, 398] on label "Select an option" at bounding box center [839, 407] width 25 height 18
click at [845, 398] on input "Select an option" at bounding box center [836, 407] width 18 height 18
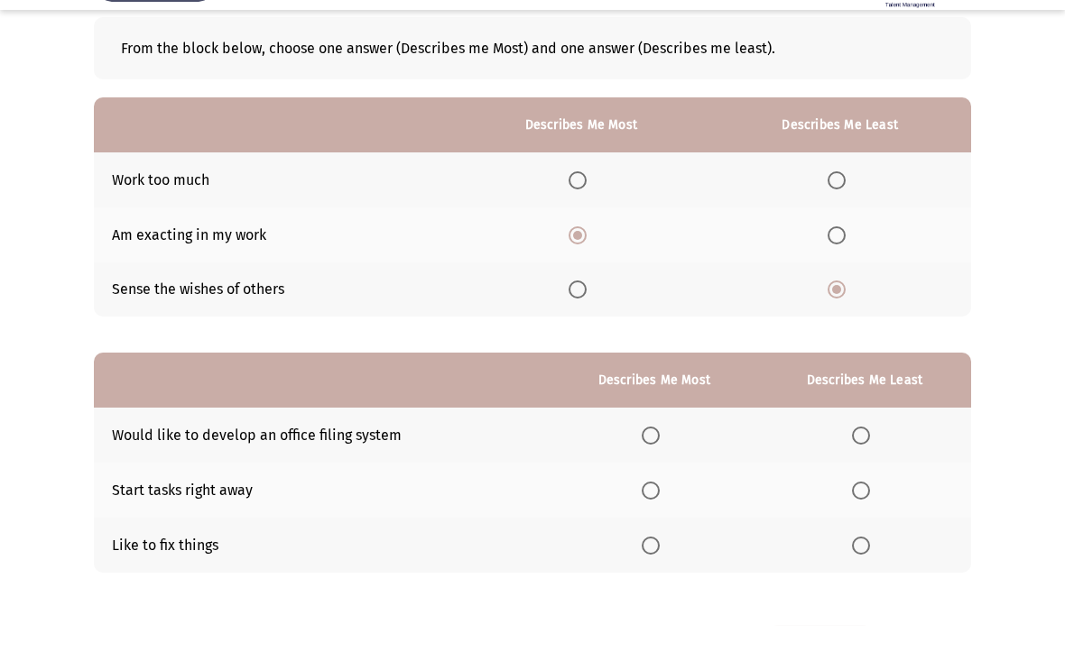
scroll to position [92, 0]
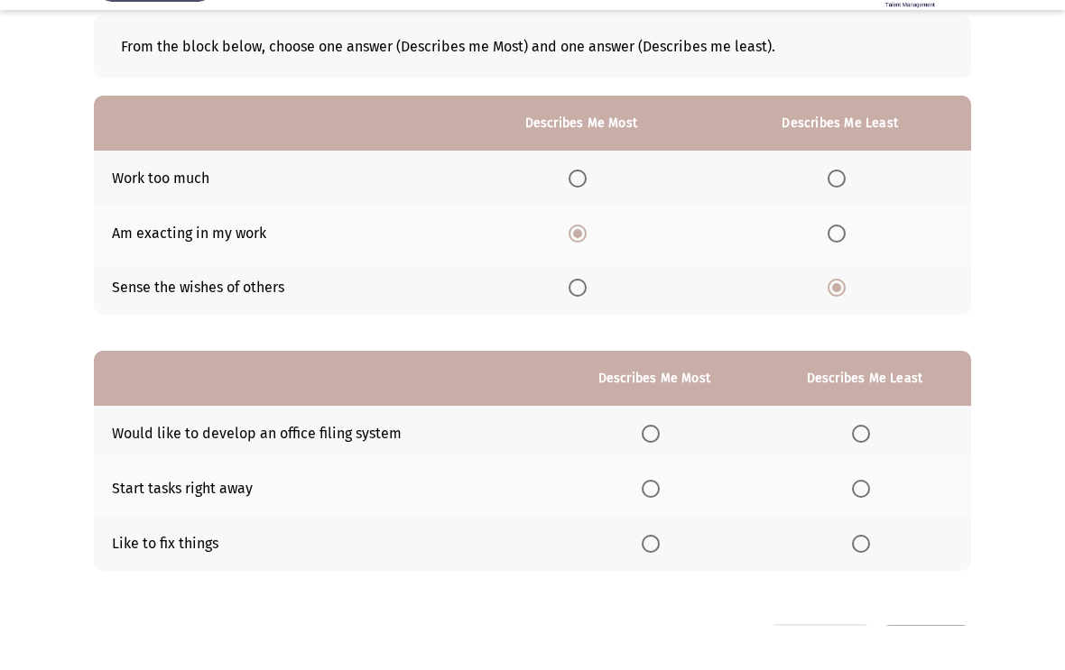
click at [644, 469] on span "Select an option" at bounding box center [651, 478] width 18 height 18
click at [644, 469] on input "Select an option" at bounding box center [651, 478] width 18 height 18
click at [854, 579] on span "Select an option" at bounding box center [861, 588] width 18 height 18
click at [854, 579] on input "Select an option" at bounding box center [861, 588] width 18 height 18
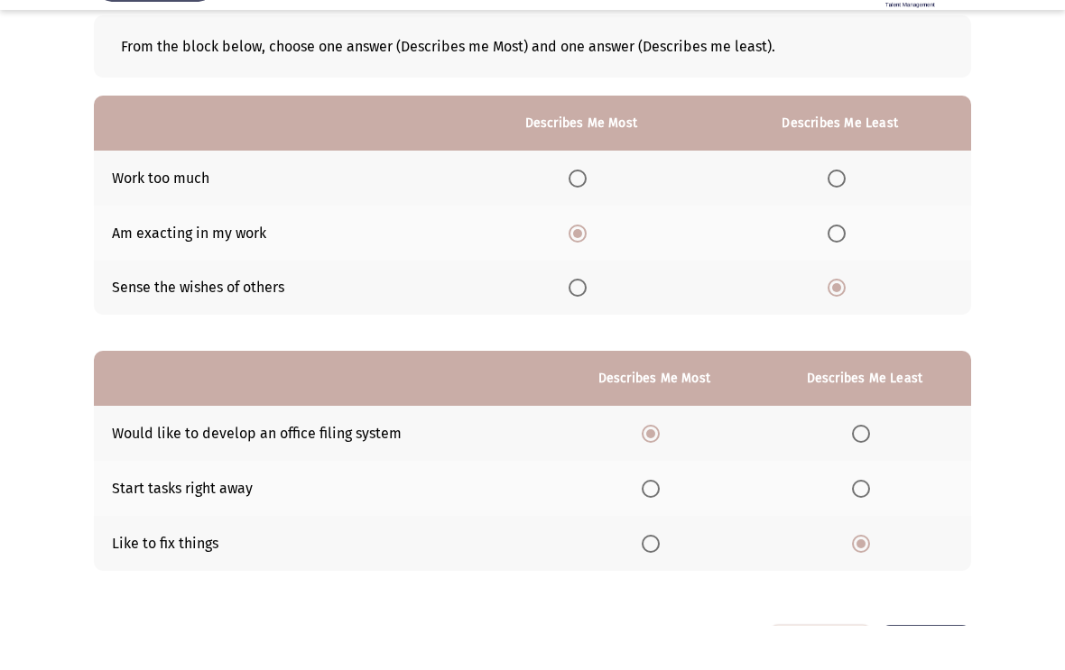
scroll to position [0, 0]
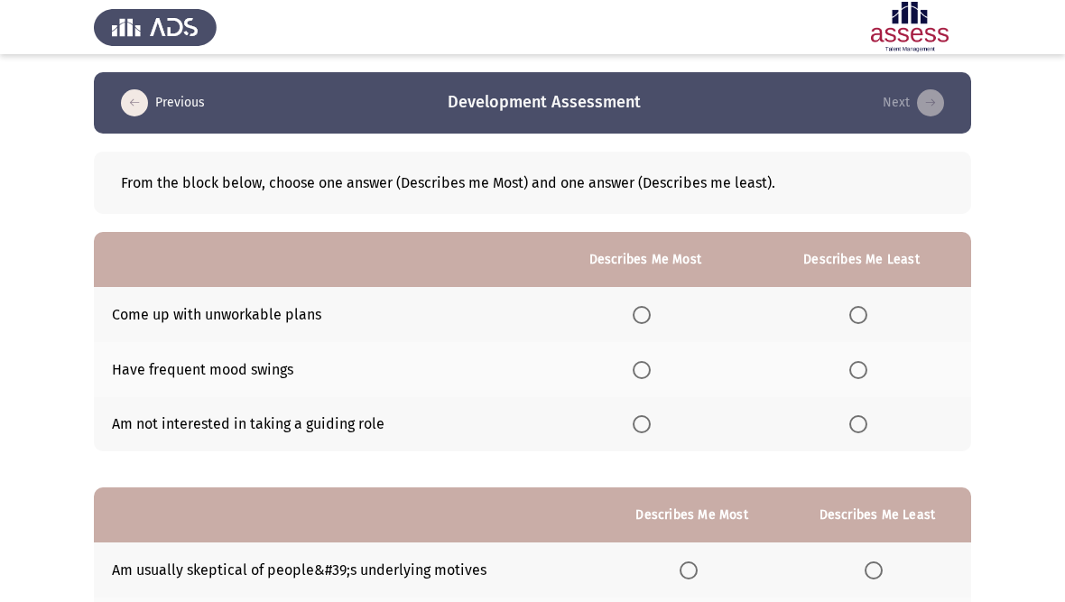
click at [858, 421] on span "Select an option" at bounding box center [858, 424] width 18 height 18
click at [858, 421] on input "Select an option" at bounding box center [858, 424] width 18 height 18
click at [635, 306] on span "Select an option" at bounding box center [642, 315] width 18 height 18
click at [635, 306] on input "Select an option" at bounding box center [642, 315] width 18 height 18
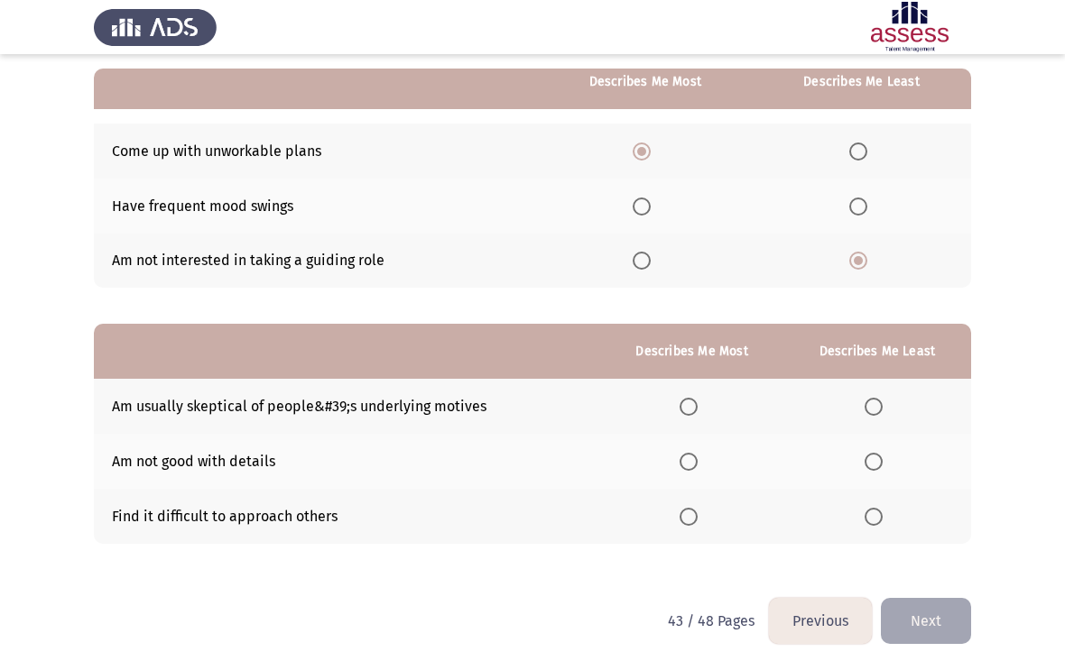
scroll to position [162, 0]
click at [684, 393] on th at bounding box center [691, 407] width 183 height 55
click at [689, 400] on span "Select an option" at bounding box center [688, 408] width 18 height 18
click at [689, 400] on input "Select an option" at bounding box center [688, 408] width 18 height 18
click at [872, 454] on span "Select an option" at bounding box center [873, 463] width 18 height 18
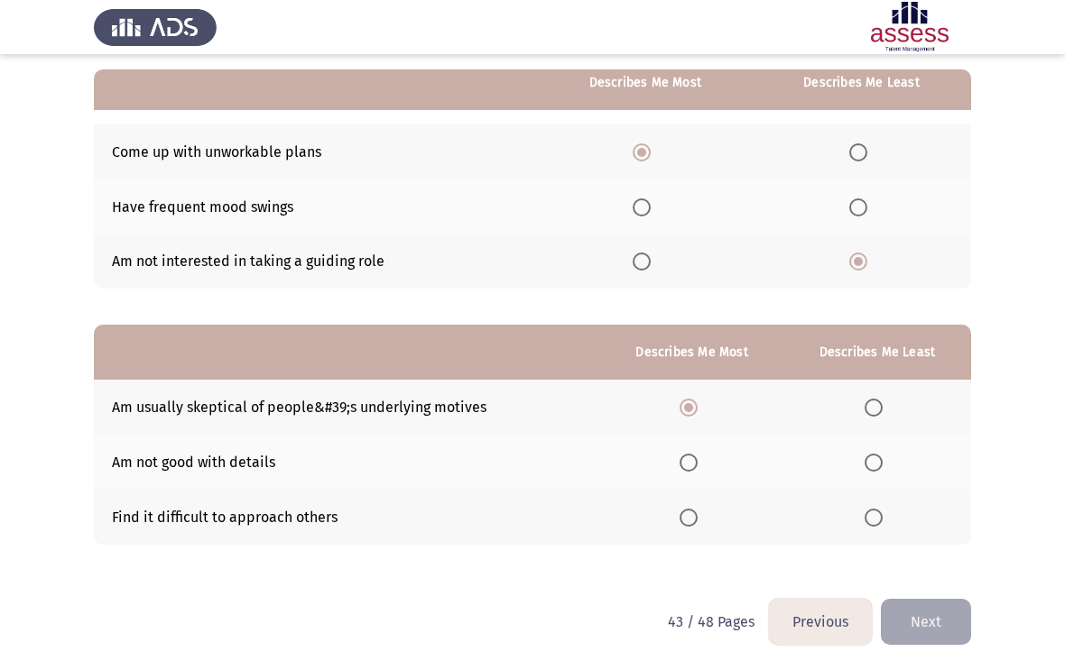
click at [872, 454] on input "Select an option" at bounding box center [873, 463] width 18 height 18
click at [942, 601] on button "Next" at bounding box center [926, 622] width 90 height 46
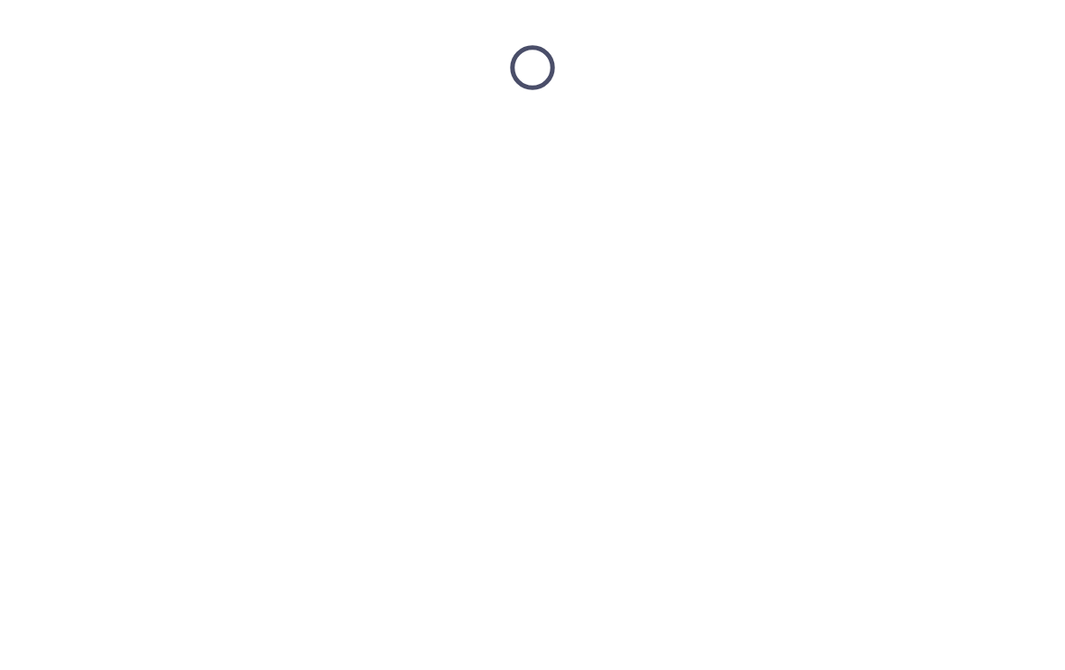
scroll to position [0, 0]
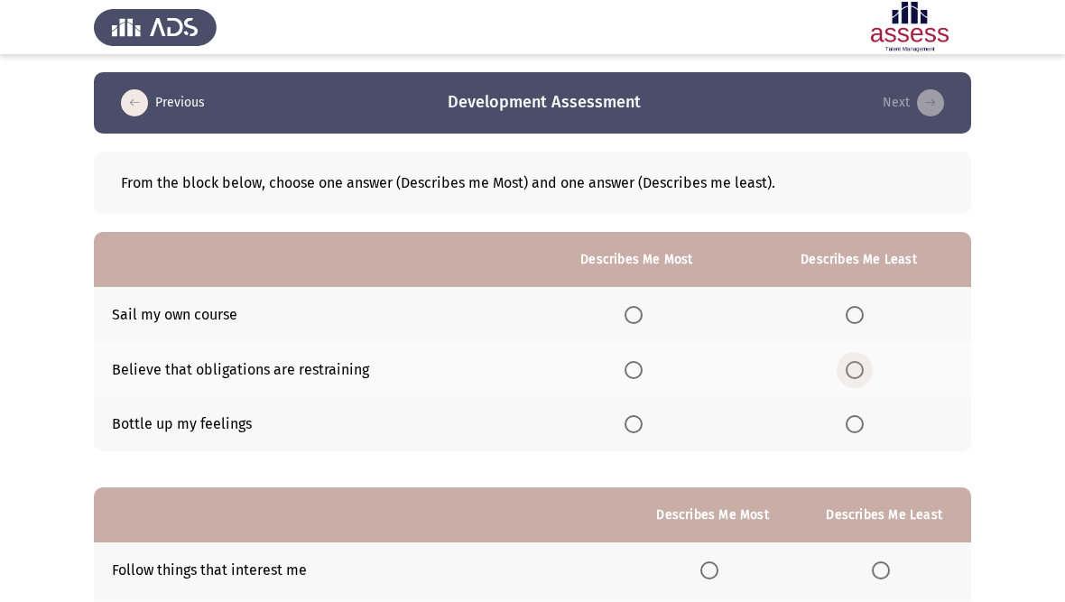
click at [860, 365] on span "Select an option" at bounding box center [854, 370] width 18 height 18
click at [860, 365] on input "Select an option" at bounding box center [854, 370] width 18 height 18
click at [640, 299] on th at bounding box center [636, 314] width 219 height 55
click at [611, 312] on th at bounding box center [636, 314] width 219 height 55
click at [631, 306] on span "Select an option" at bounding box center [633, 315] width 18 height 18
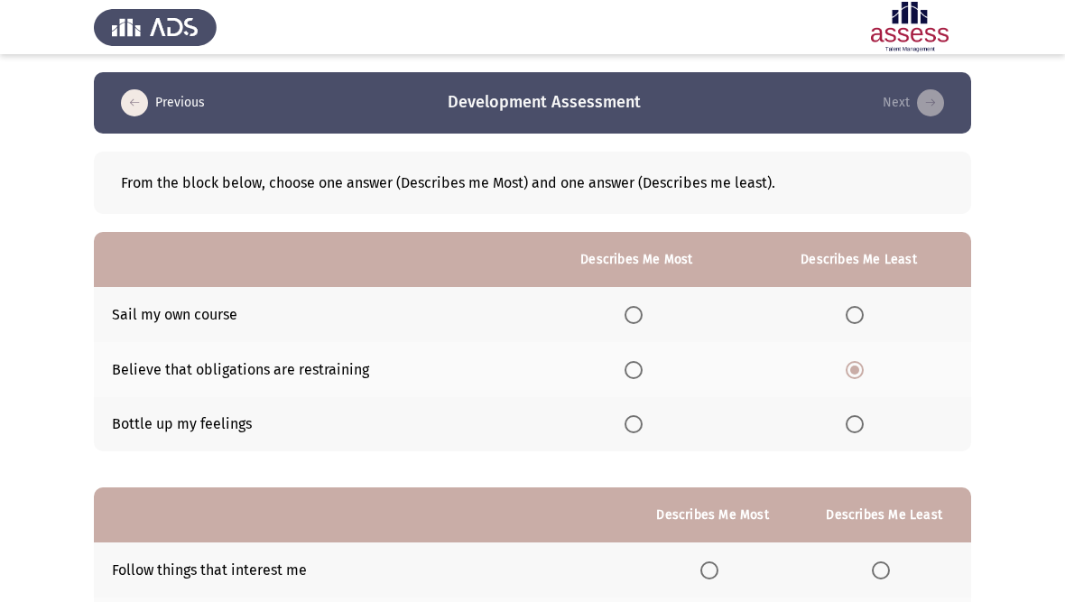
click at [631, 306] on input "Select an option" at bounding box center [633, 315] width 18 height 18
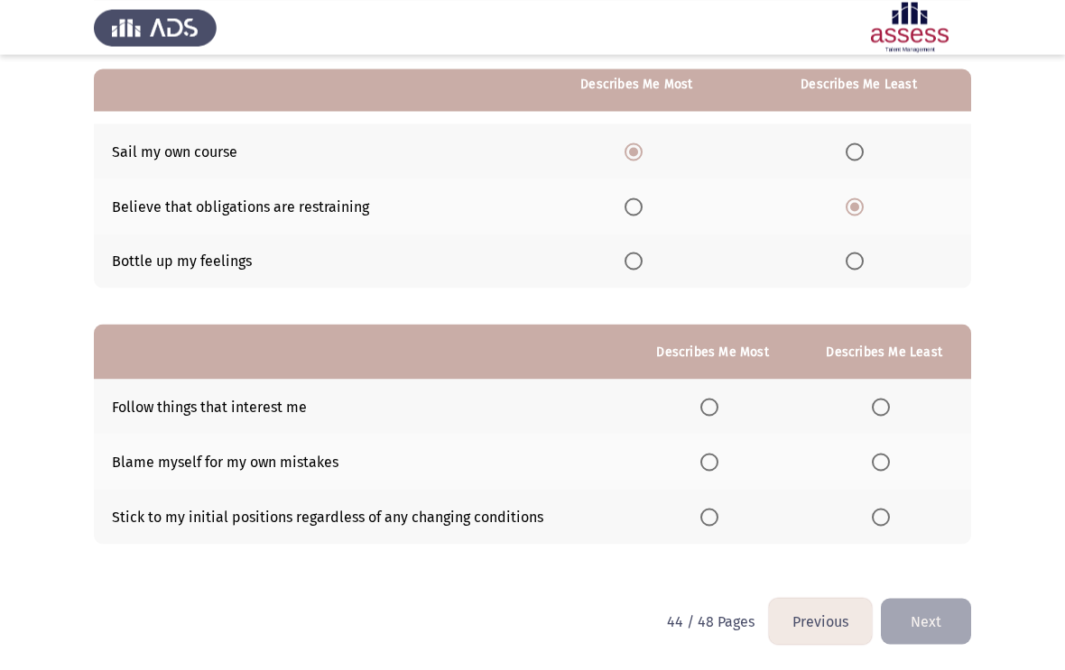
scroll to position [162, 0]
click at [886, 512] on span "Select an option" at bounding box center [881, 518] width 18 height 18
click at [886, 512] on input "Select an option" at bounding box center [881, 518] width 18 height 18
click at [712, 401] on span "Select an option" at bounding box center [709, 408] width 18 height 18
click at [712, 401] on input "Select an option" at bounding box center [709, 408] width 18 height 18
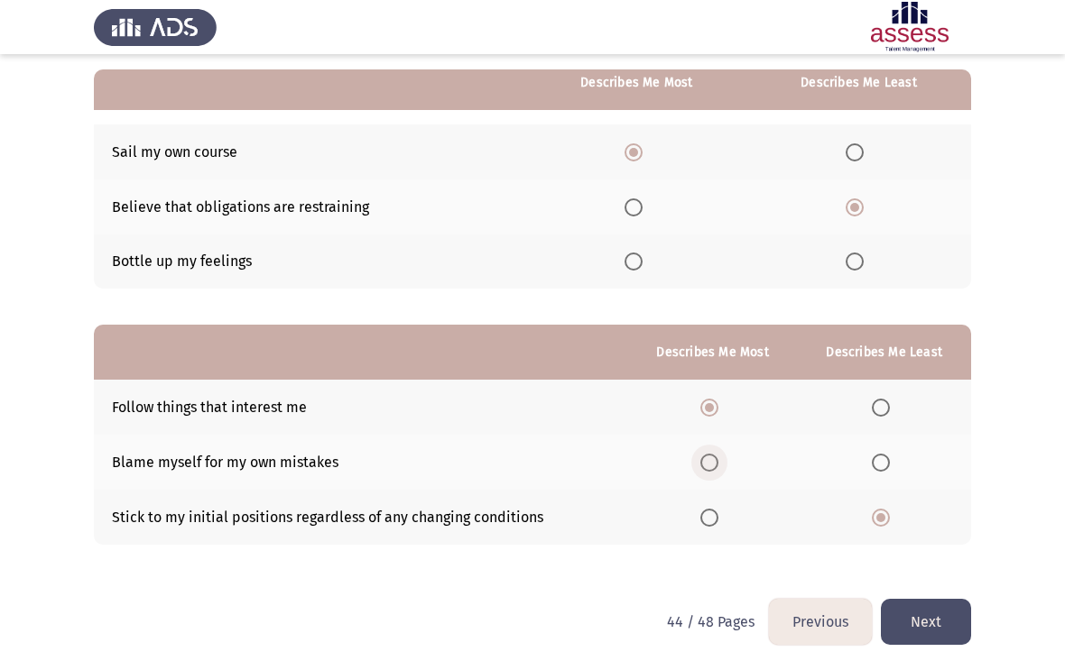
click at [700, 456] on span "Select an option" at bounding box center [709, 463] width 18 height 18
click at [700, 456] on input "Select an option" at bounding box center [709, 463] width 18 height 18
click at [926, 601] on button "Next" at bounding box center [926, 622] width 90 height 46
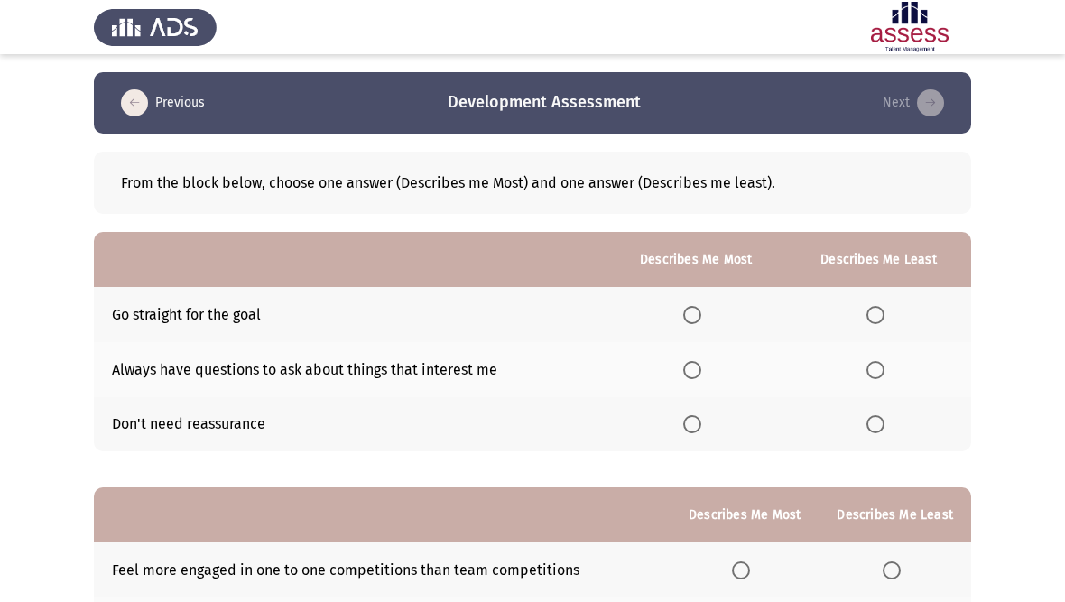
click at [692, 309] on span "Select an option" at bounding box center [692, 315] width 18 height 18
click at [692, 309] on input "Select an option" at bounding box center [692, 315] width 18 height 18
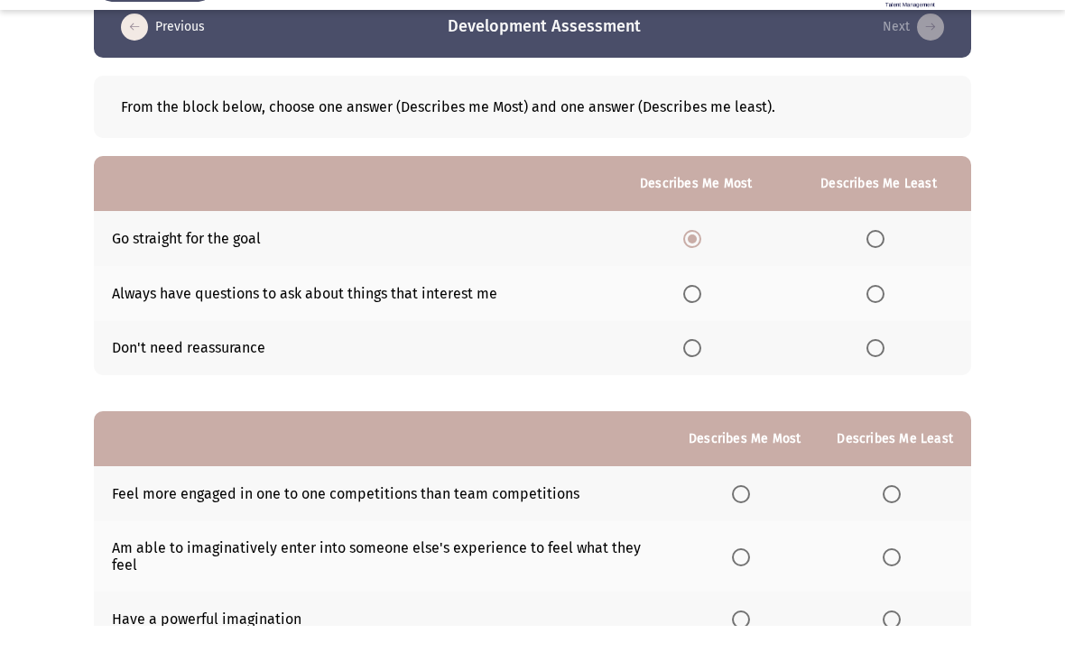
scroll to position [34, 0]
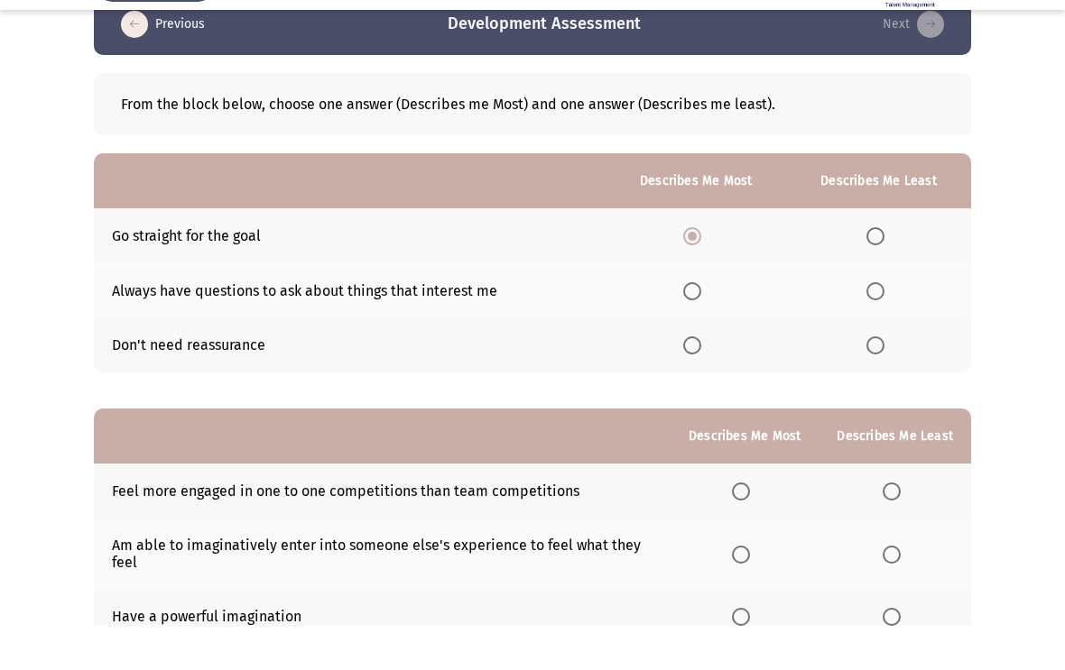
click at [875, 381] on span "Select an option" at bounding box center [875, 390] width 18 height 18
click at [875, 381] on input "Select an option" at bounding box center [875, 390] width 18 height 18
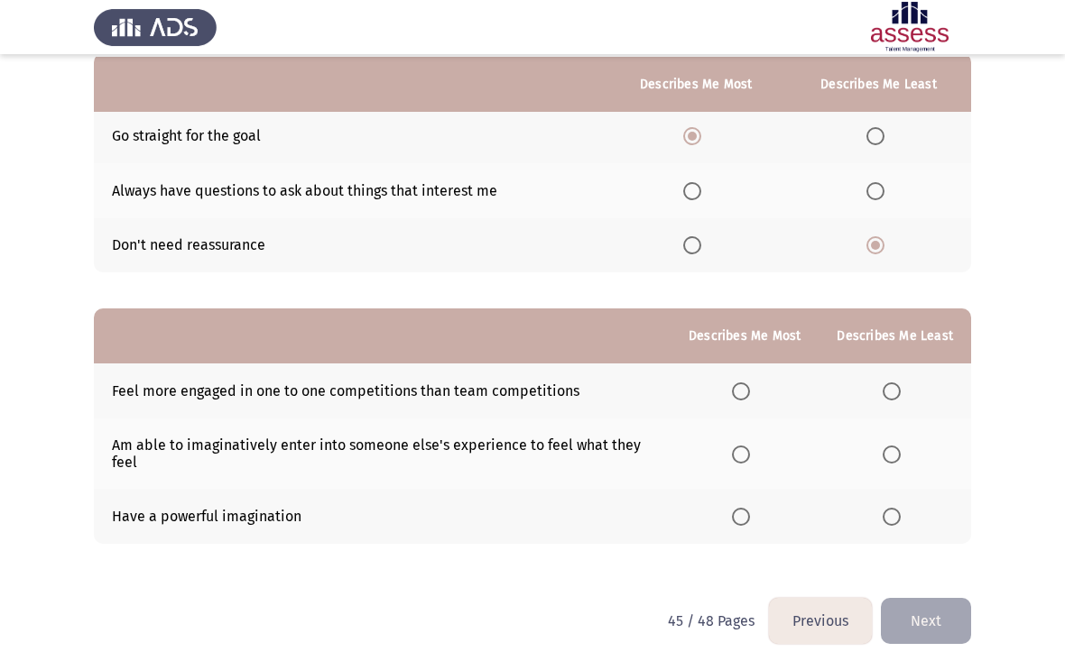
scroll to position [180, 0]
click at [889, 385] on span "Select an option" at bounding box center [891, 392] width 18 height 18
click at [889, 385] on input "Select an option" at bounding box center [891, 392] width 18 height 18
click at [732, 523] on span "Select an option" at bounding box center [741, 517] width 18 height 18
click at [732, 523] on input "Select an option" at bounding box center [741, 517] width 18 height 18
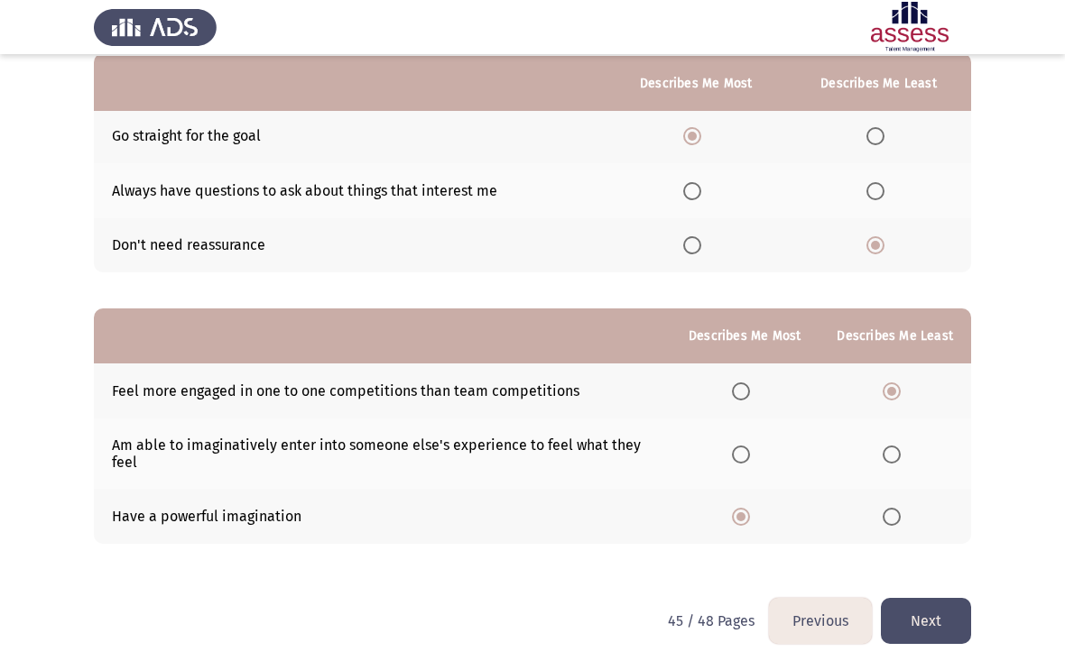
click at [926, 601] on button "Next" at bounding box center [926, 621] width 90 height 46
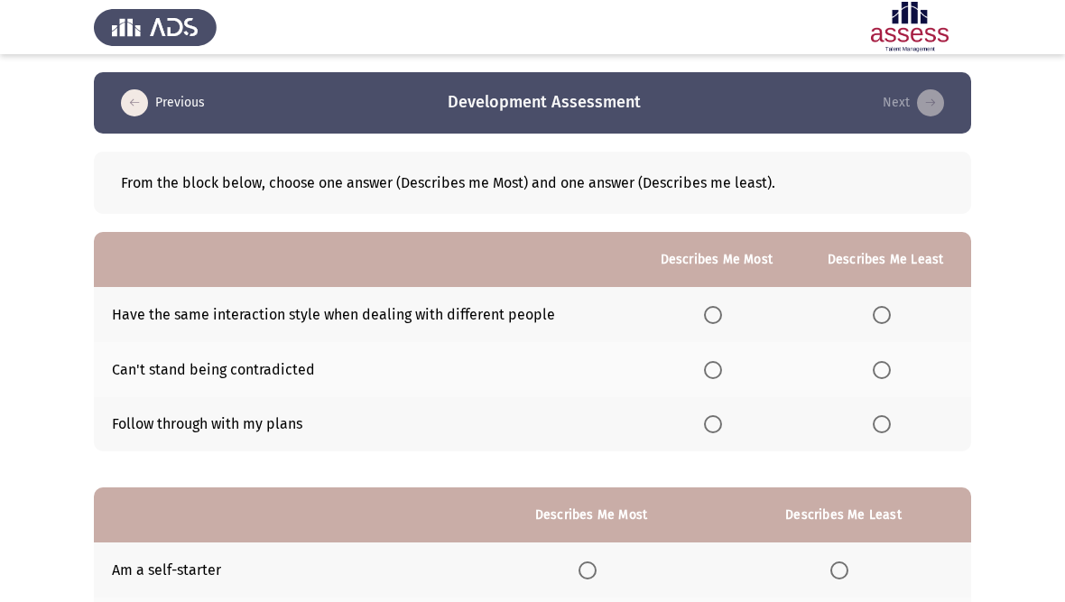
click at [873, 307] on span "Select an option" at bounding box center [882, 315] width 18 height 18
click at [873, 307] on input "Select an option" at bounding box center [882, 315] width 18 height 18
click at [704, 429] on span "Select an option" at bounding box center [713, 424] width 18 height 18
click at [704, 429] on input "Select an option" at bounding box center [713, 424] width 18 height 18
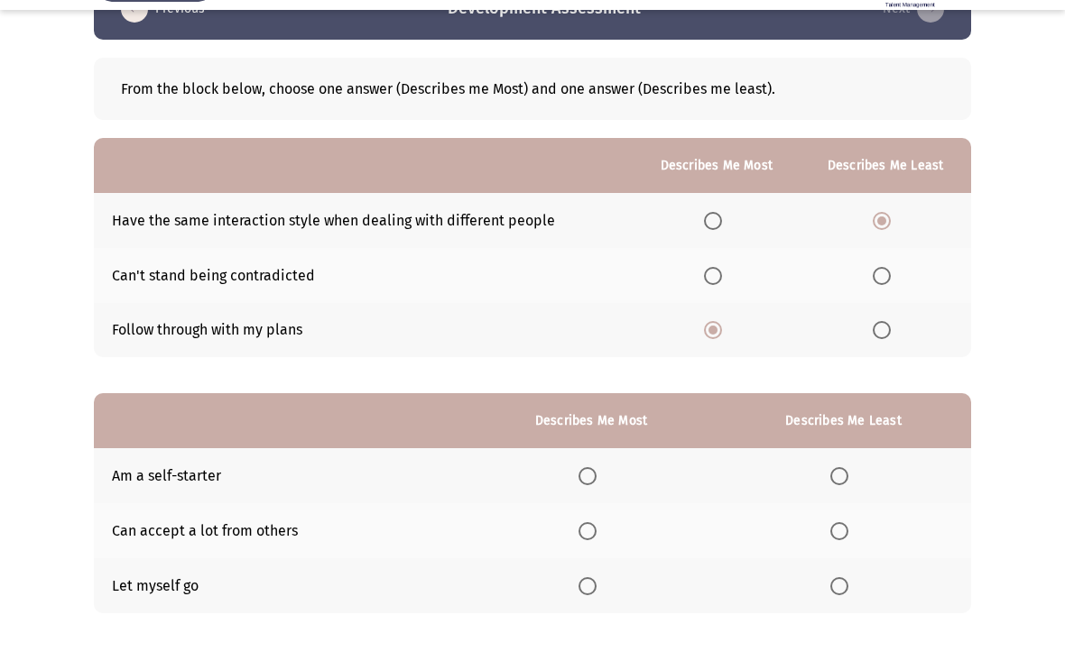
scroll to position [51, 0]
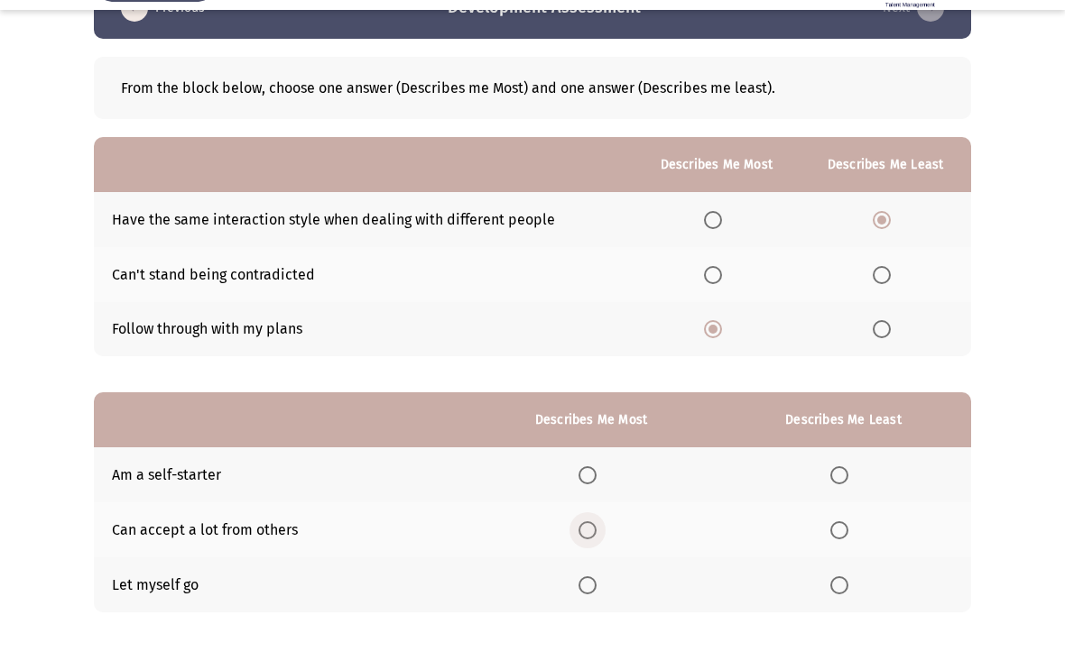
click at [587, 566] on span "Select an option" at bounding box center [587, 575] width 18 height 18
click at [587, 566] on input "Select an option" at bounding box center [587, 575] width 18 height 18
click at [843, 601] on span "Select an option" at bounding box center [839, 630] width 18 height 18
click at [843, 601] on input "Select an option" at bounding box center [839, 630] width 18 height 18
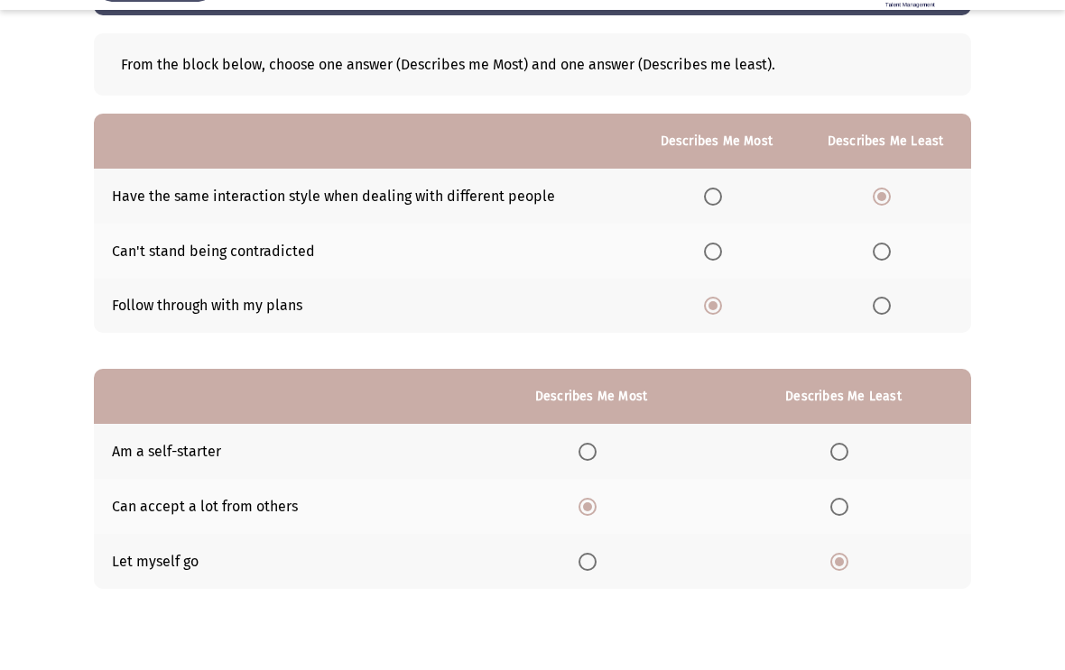
scroll to position [75, 0]
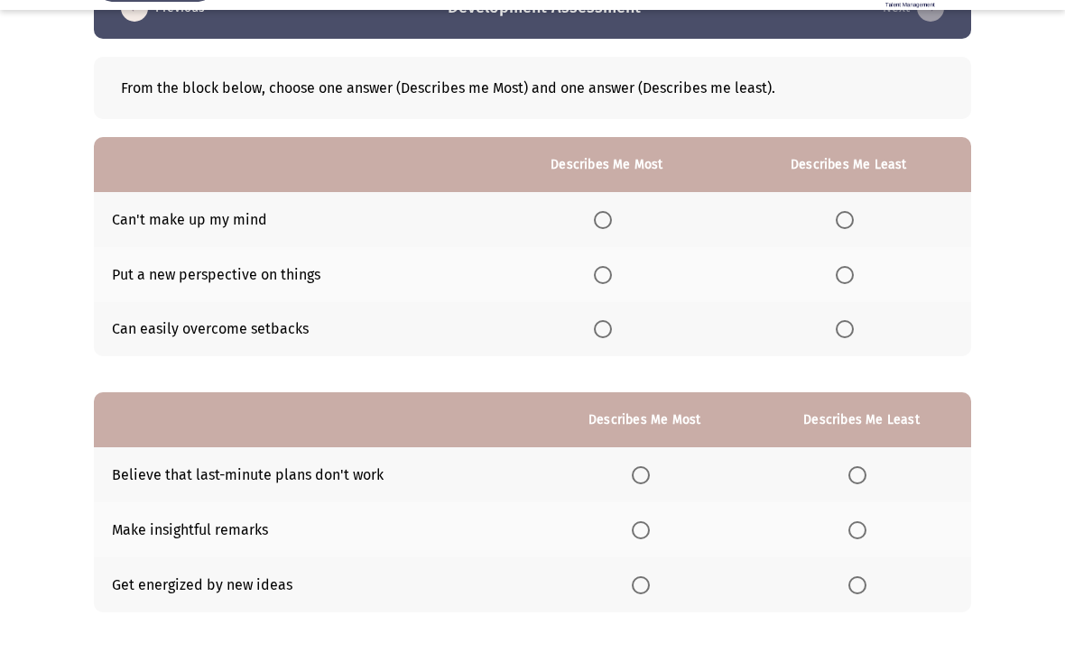
scroll to position [59, 0]
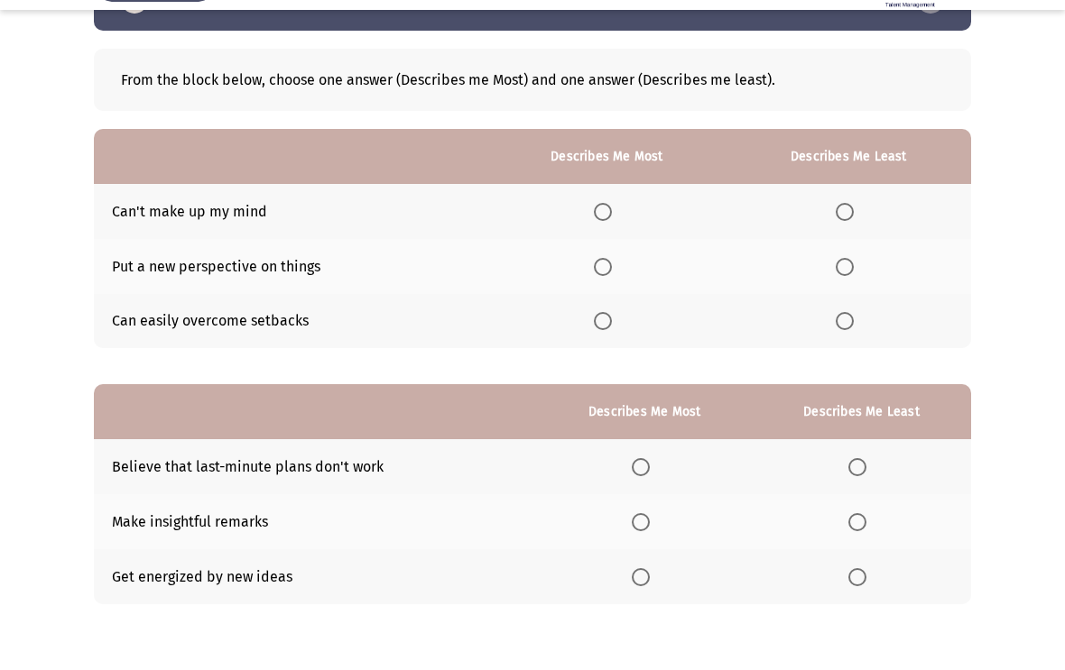
click at [614, 338] on th at bounding box center [606, 365] width 239 height 55
click at [844, 247] on span "Select an option" at bounding box center [845, 256] width 18 height 18
click at [844, 247] on input "Select an option" at bounding box center [845, 256] width 18 height 18
click at [598, 356] on span "Select an option" at bounding box center [603, 365] width 18 height 18
click at [598, 356] on input "Select an option" at bounding box center [603, 365] width 18 height 18
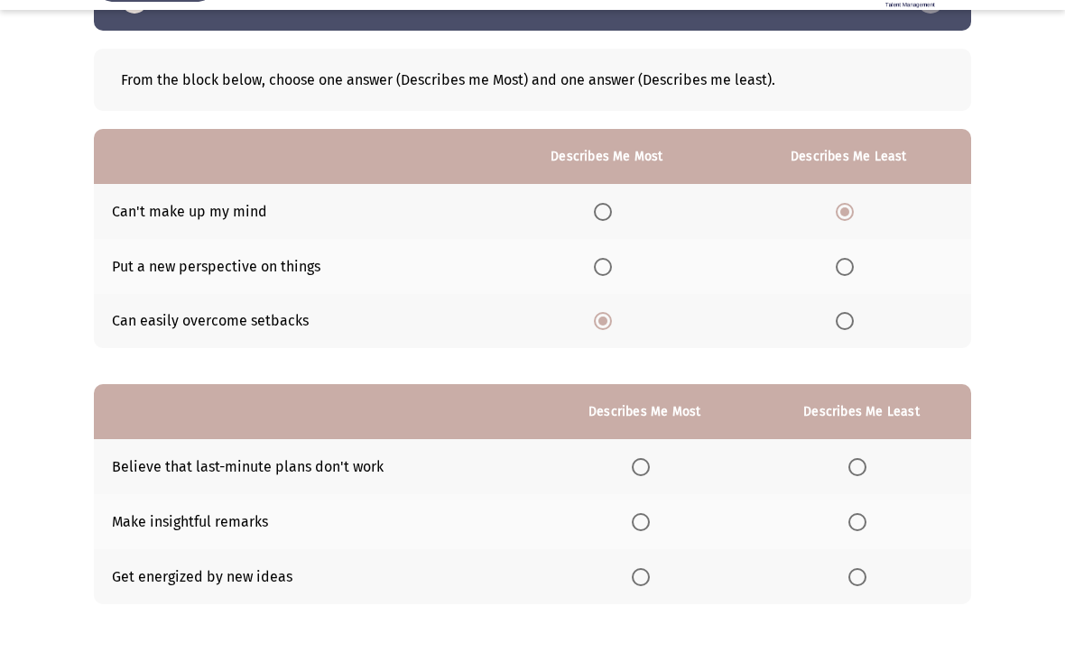
click at [642, 601] on span "Select an option" at bounding box center [641, 622] width 18 height 18
click at [642, 601] on input "Select an option" at bounding box center [641, 622] width 18 height 18
click at [856, 503] on span "Select an option" at bounding box center [857, 512] width 18 height 18
click at [856, 503] on input "Select an option" at bounding box center [857, 512] width 18 height 18
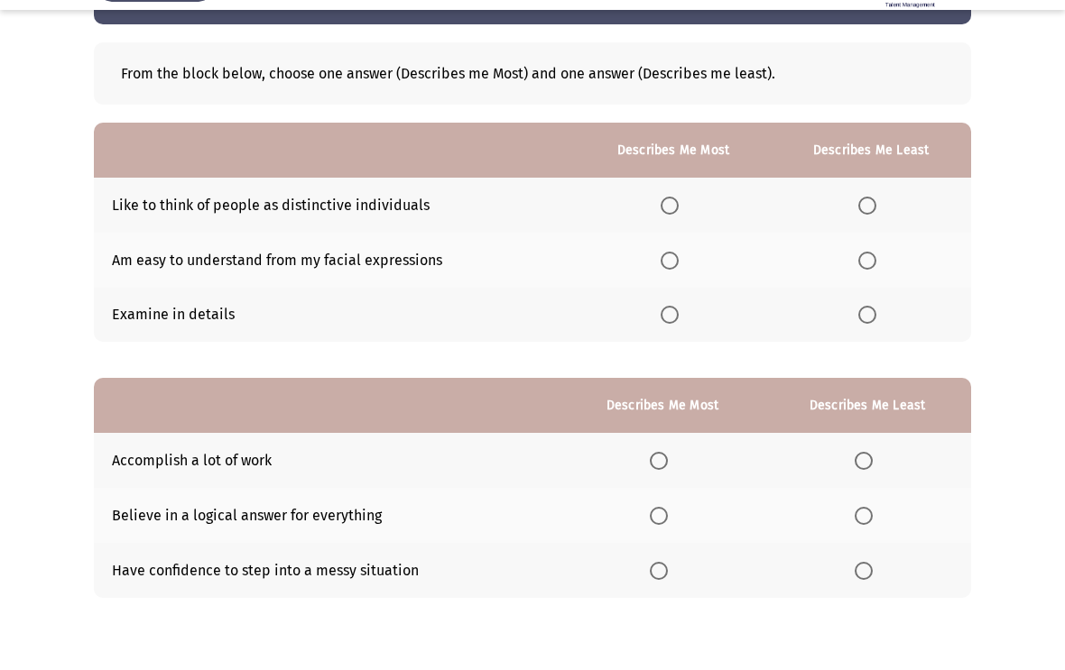
scroll to position [67, 0]
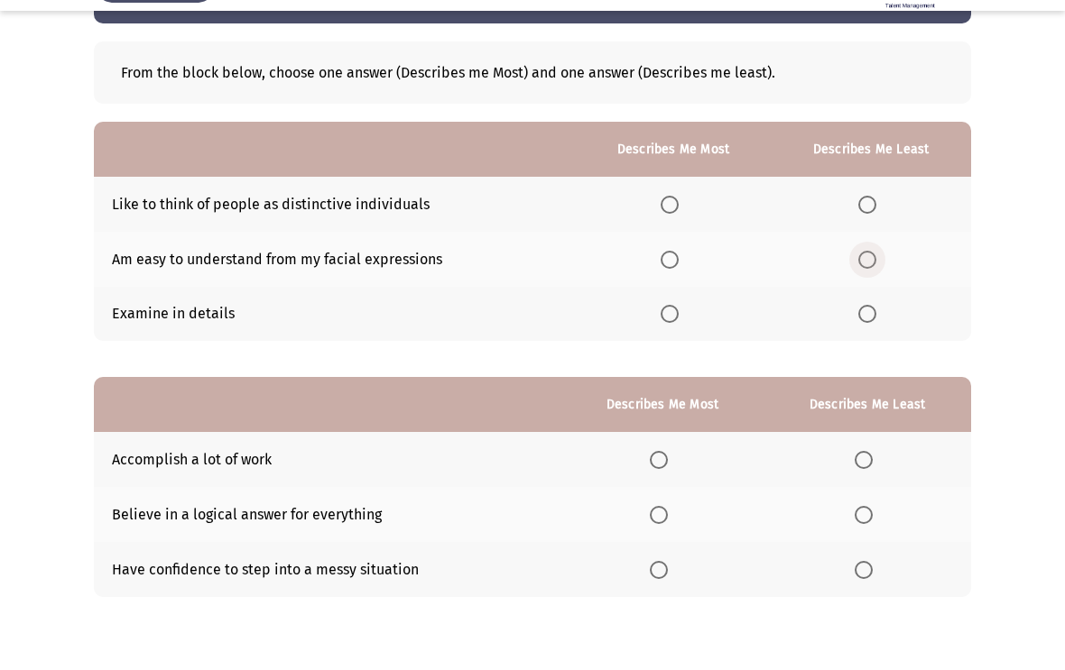
click at [864, 294] on span "Select an option" at bounding box center [867, 303] width 18 height 18
click at [864, 294] on input "Select an option" at bounding box center [867, 303] width 18 height 18
click at [660, 239] on span "Select an option" at bounding box center [669, 248] width 18 height 18
click at [660, 239] on input "Select an option" at bounding box center [669, 248] width 18 height 18
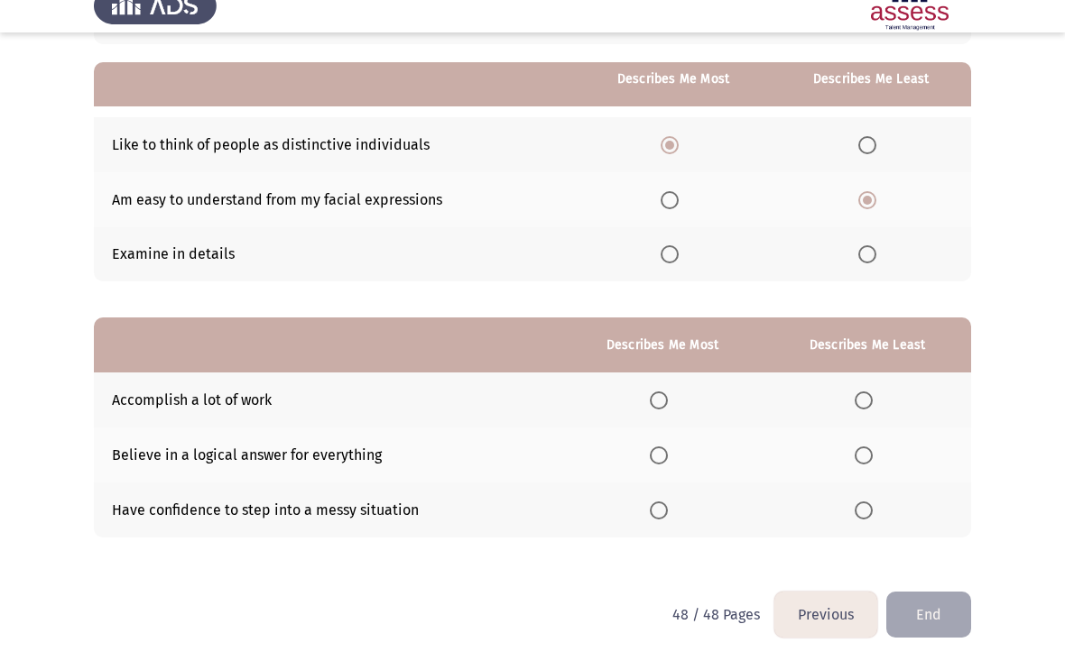
scroll to position [152, 0]
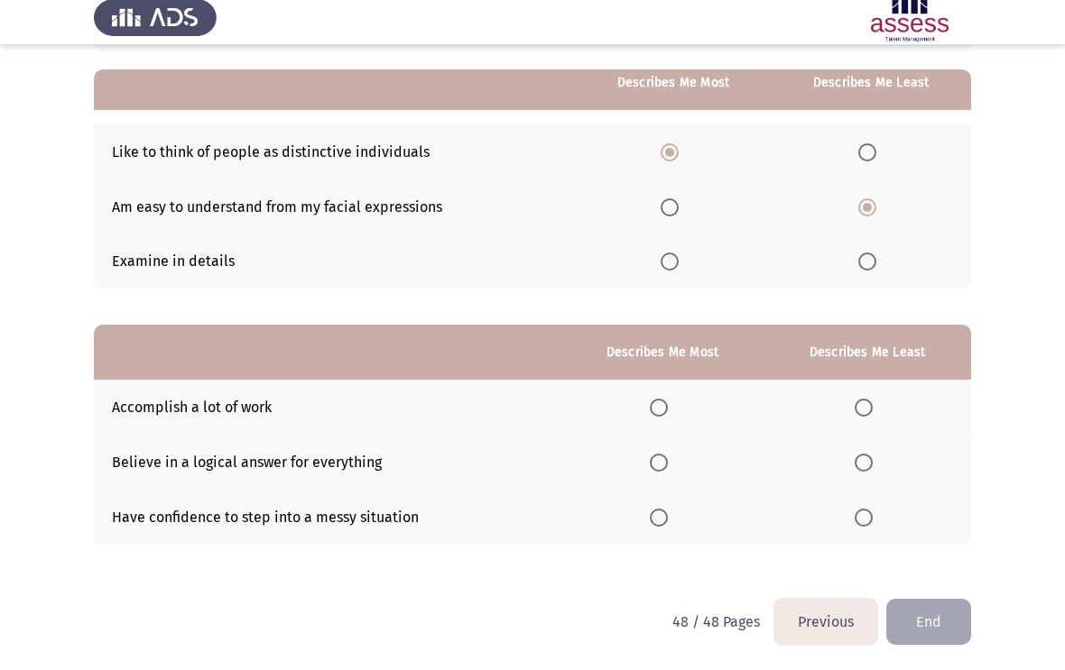
click at [653, 519] on span "Select an option" at bounding box center [659, 528] width 18 height 18
click at [653, 519] on input "Select an option" at bounding box center [659, 528] width 18 height 18
click at [864, 464] on span "Select an option" at bounding box center [863, 473] width 18 height 18
click at [864, 464] on input "Select an option" at bounding box center [863, 473] width 18 height 18
click at [940, 601] on button "End" at bounding box center [928, 632] width 85 height 46
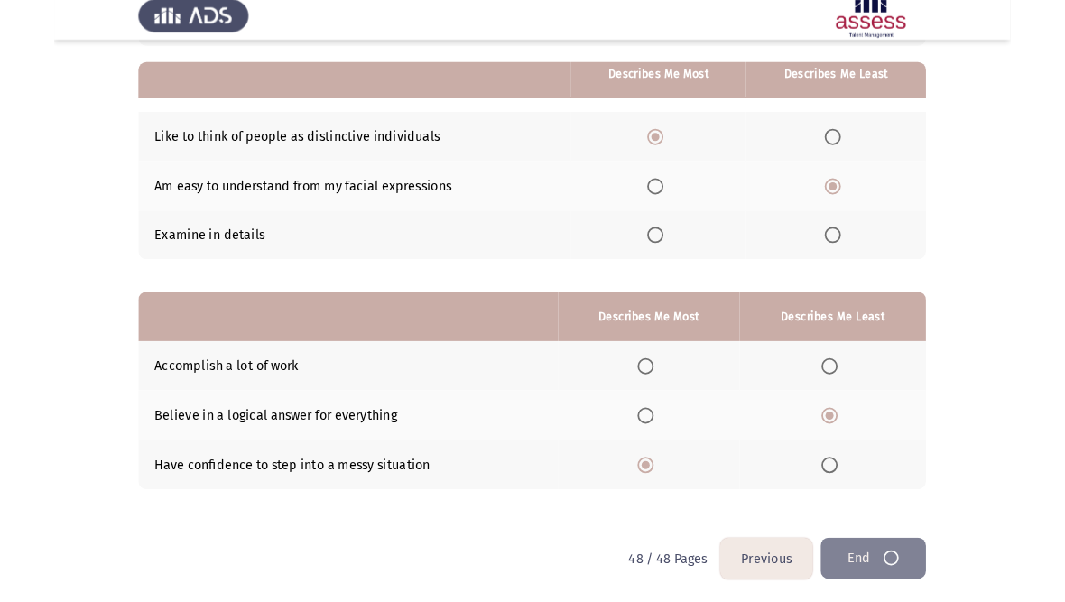
scroll to position [0, 0]
